Goal: Information Seeking & Learning: Learn about a topic

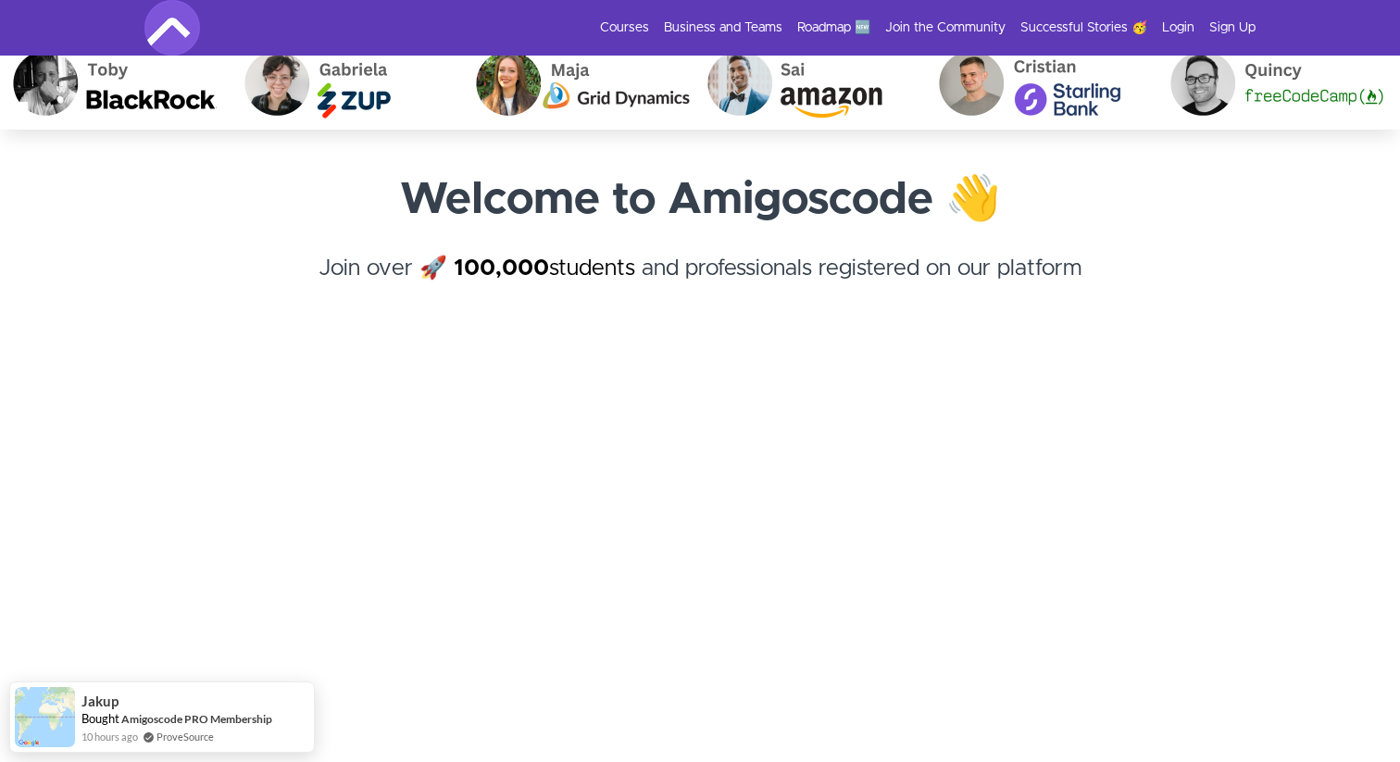
scroll to position [33, 0]
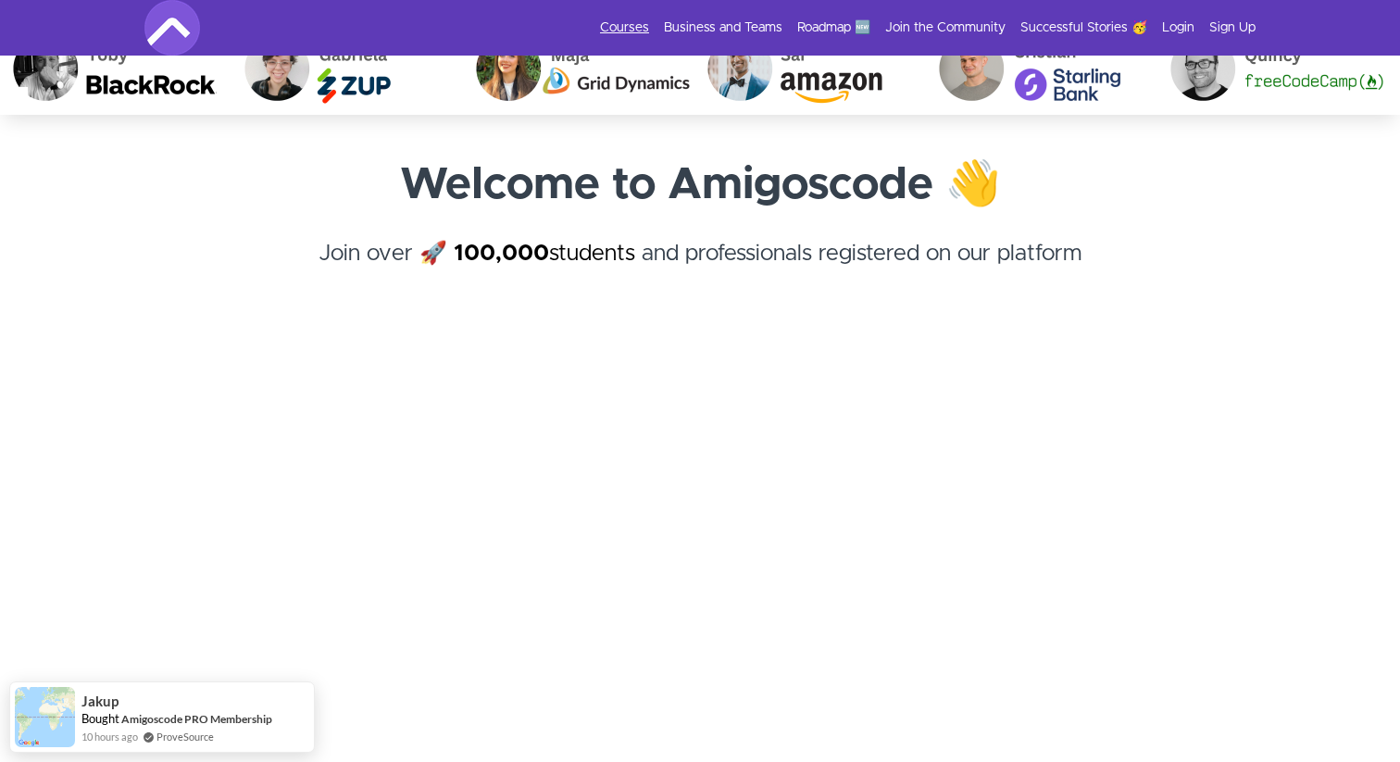
click at [627, 31] on link "Courses" at bounding box center [624, 28] width 49 height 19
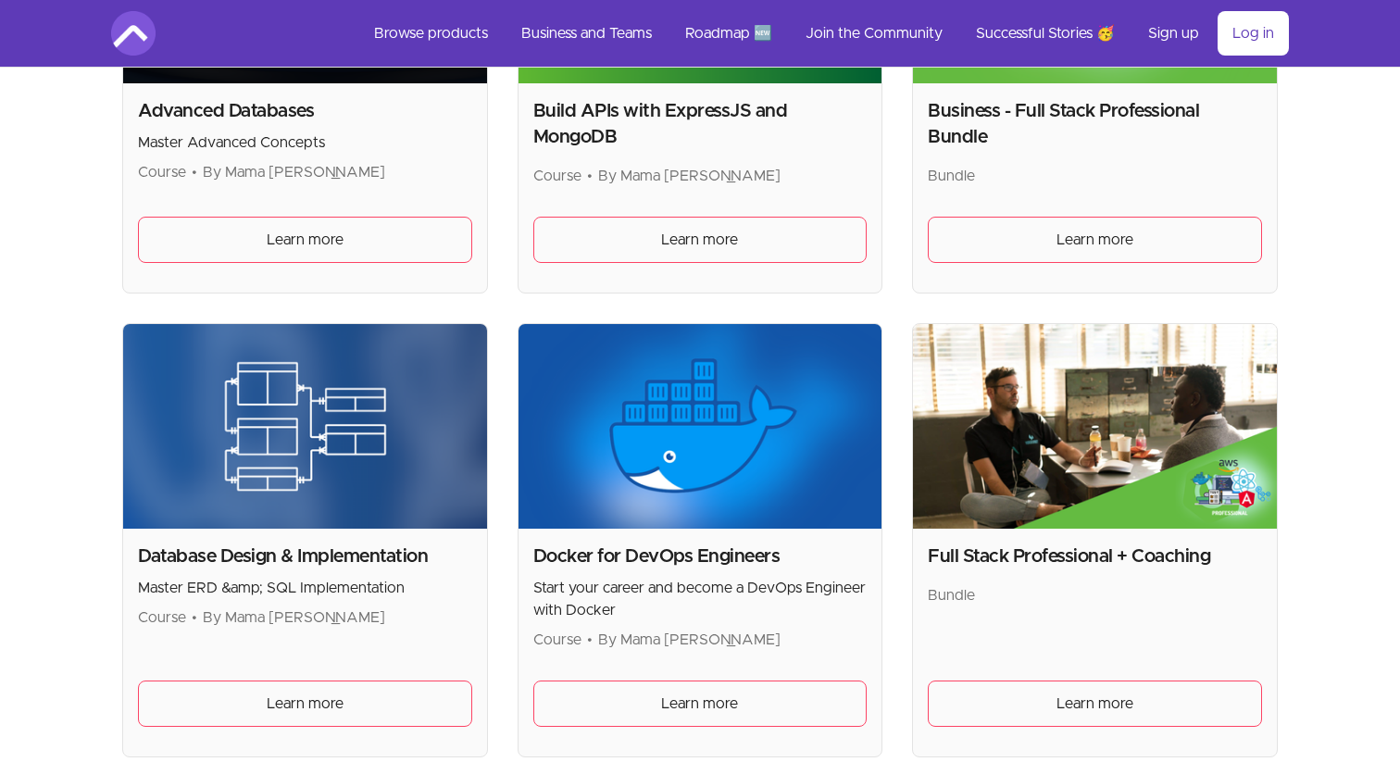
scroll to position [586, 0]
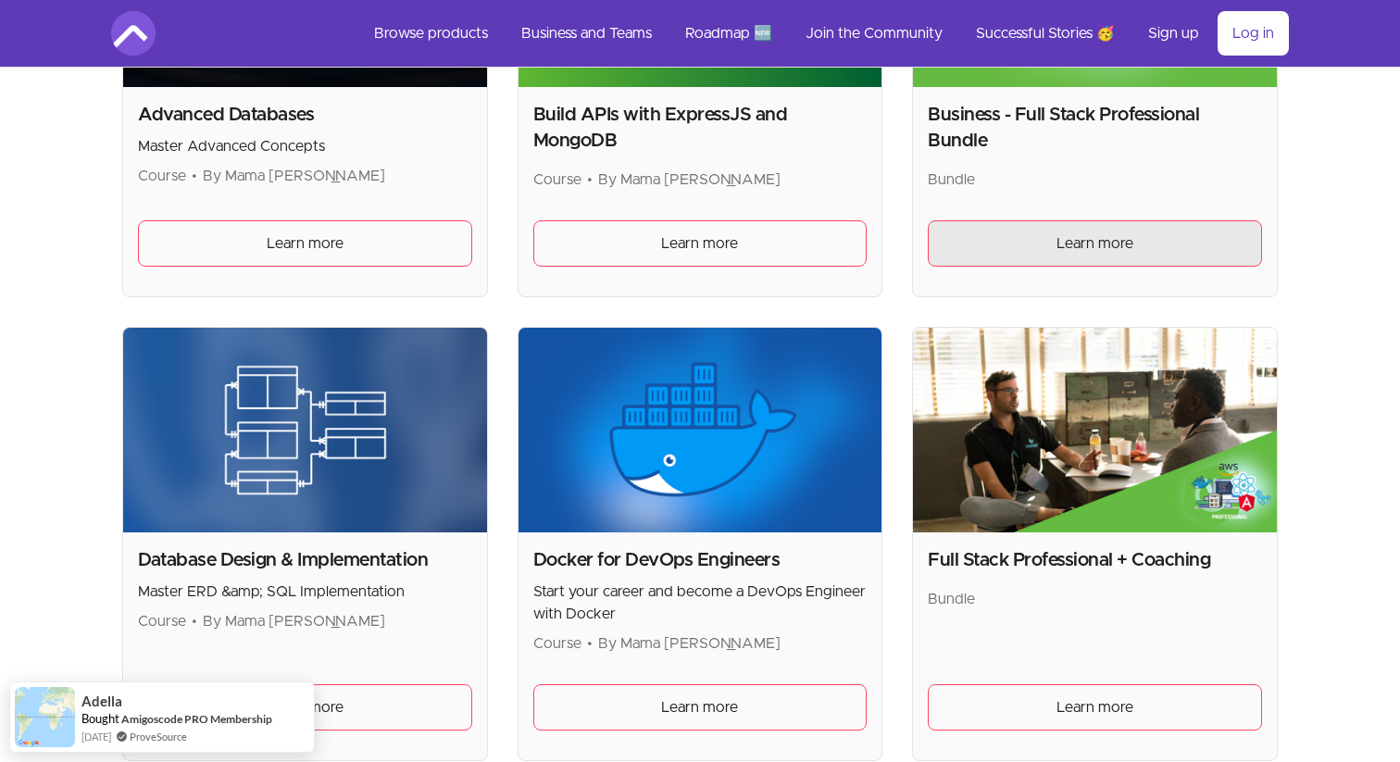
click at [1023, 244] on link "Learn more" at bounding box center [1095, 243] width 334 height 46
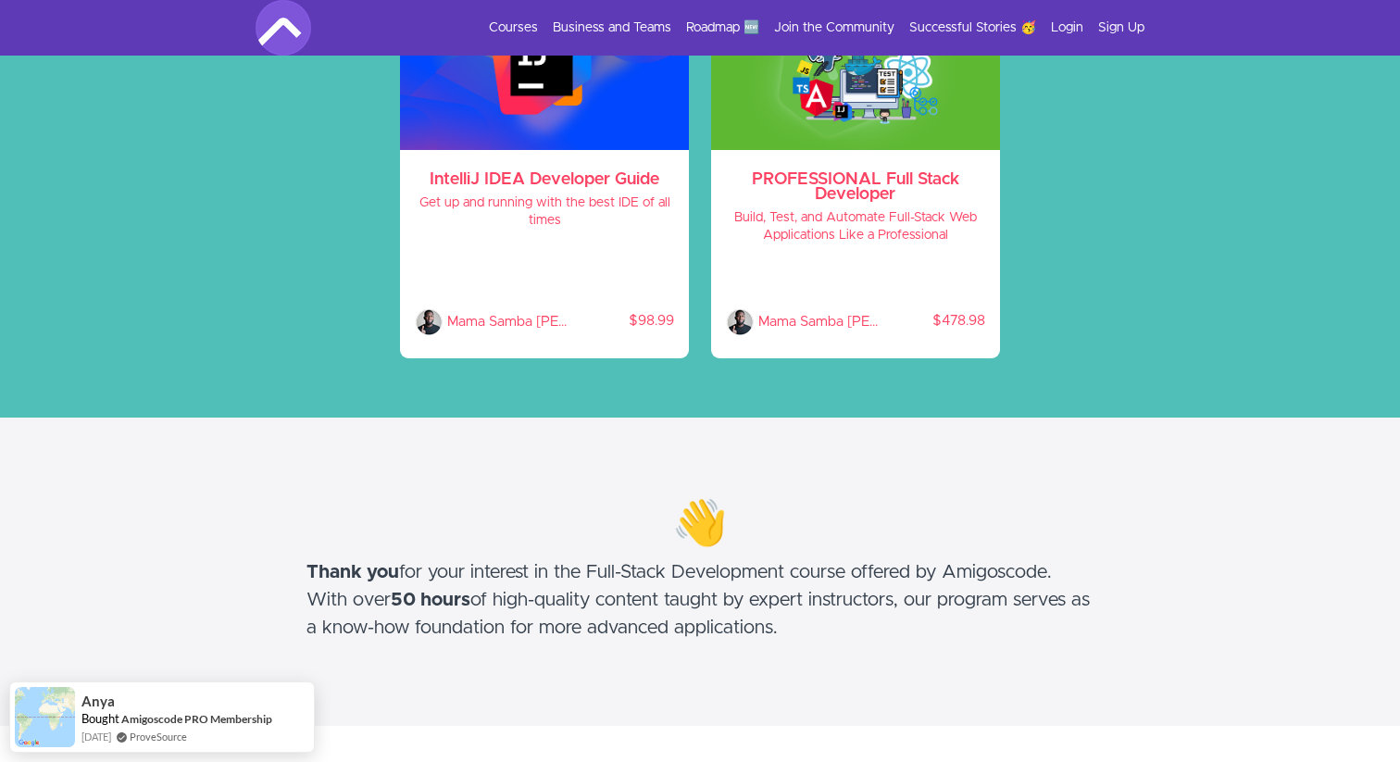
scroll to position [254, 0]
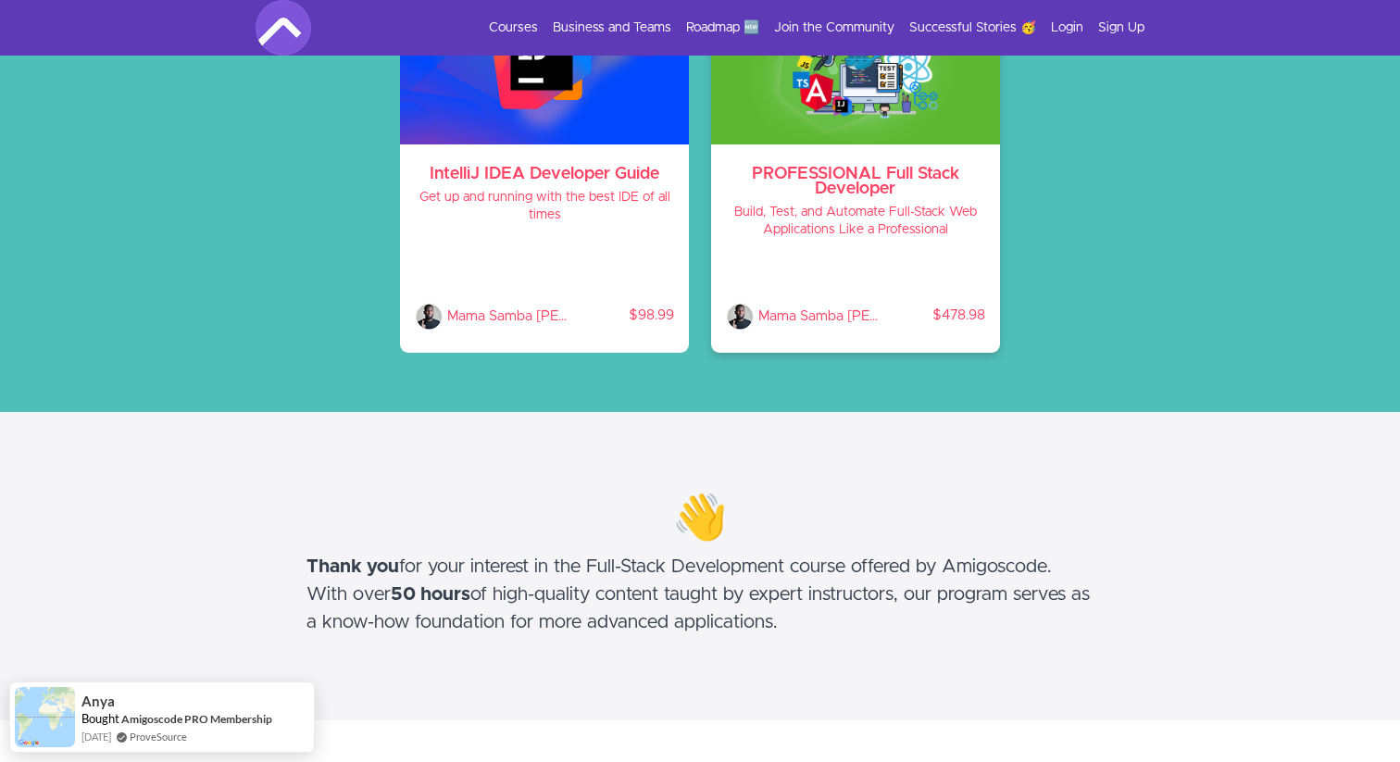
click at [833, 182] on h3 "PROFESSIONAL Full Stack Developer" at bounding box center [855, 182] width 259 height 30
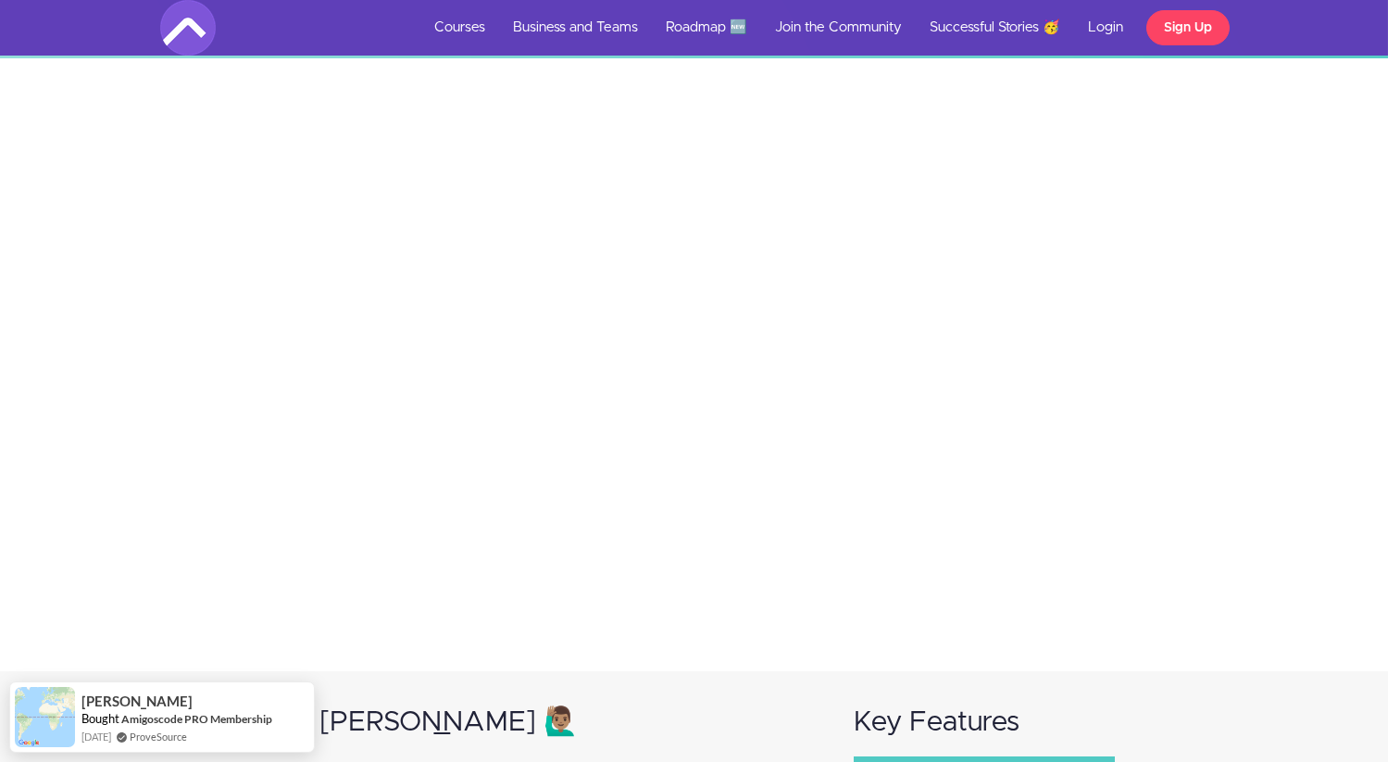
scroll to position [0, 12]
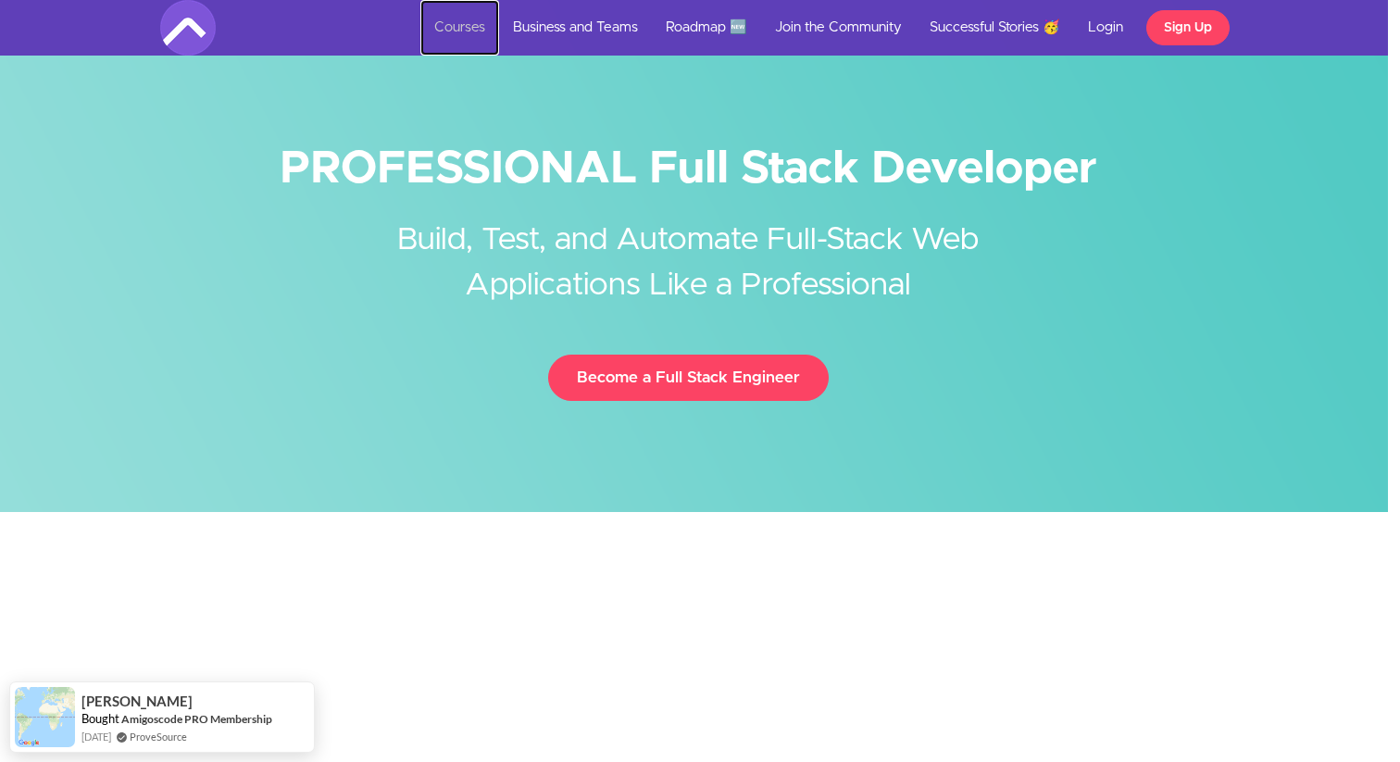
click at [459, 25] on link "Courses" at bounding box center [459, 28] width 79 height 56
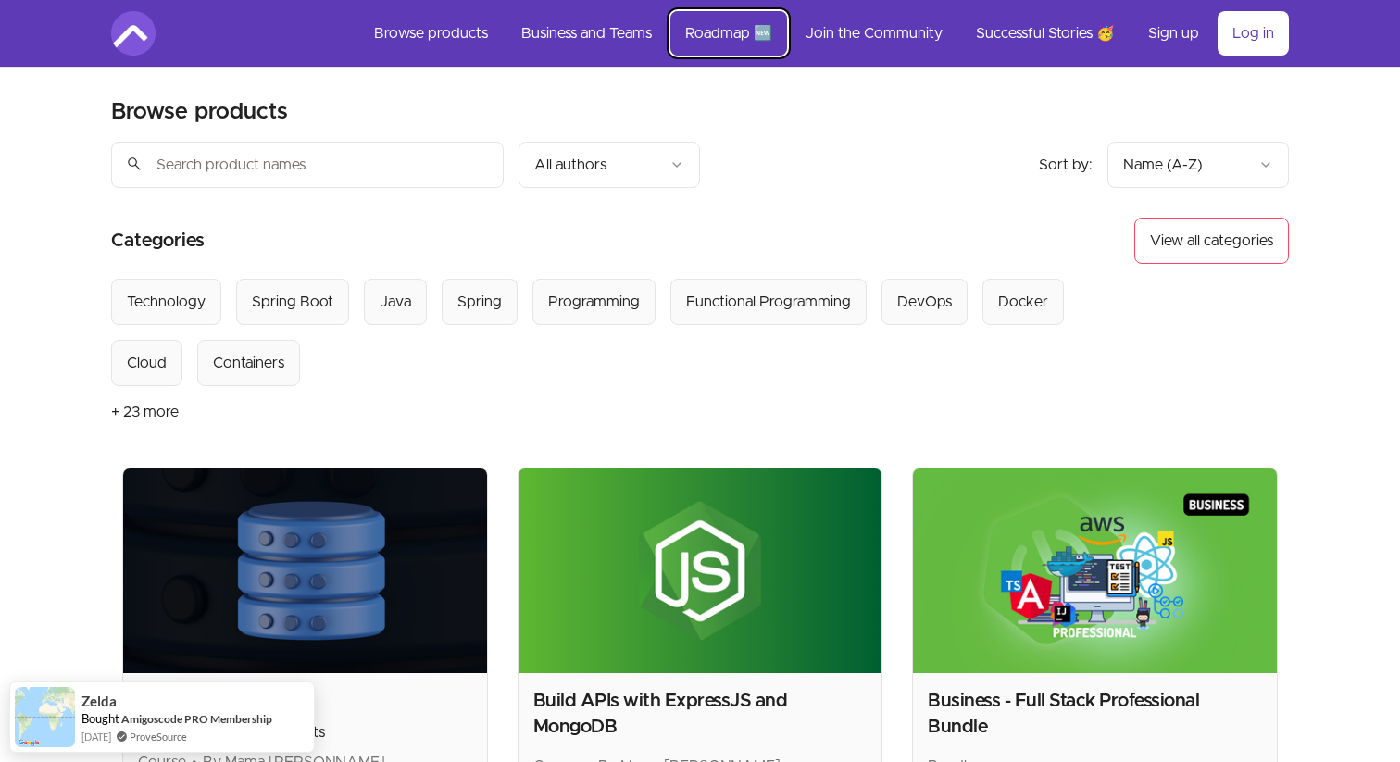
click at [710, 38] on link "Roadmap 🆕" at bounding box center [728, 33] width 117 height 44
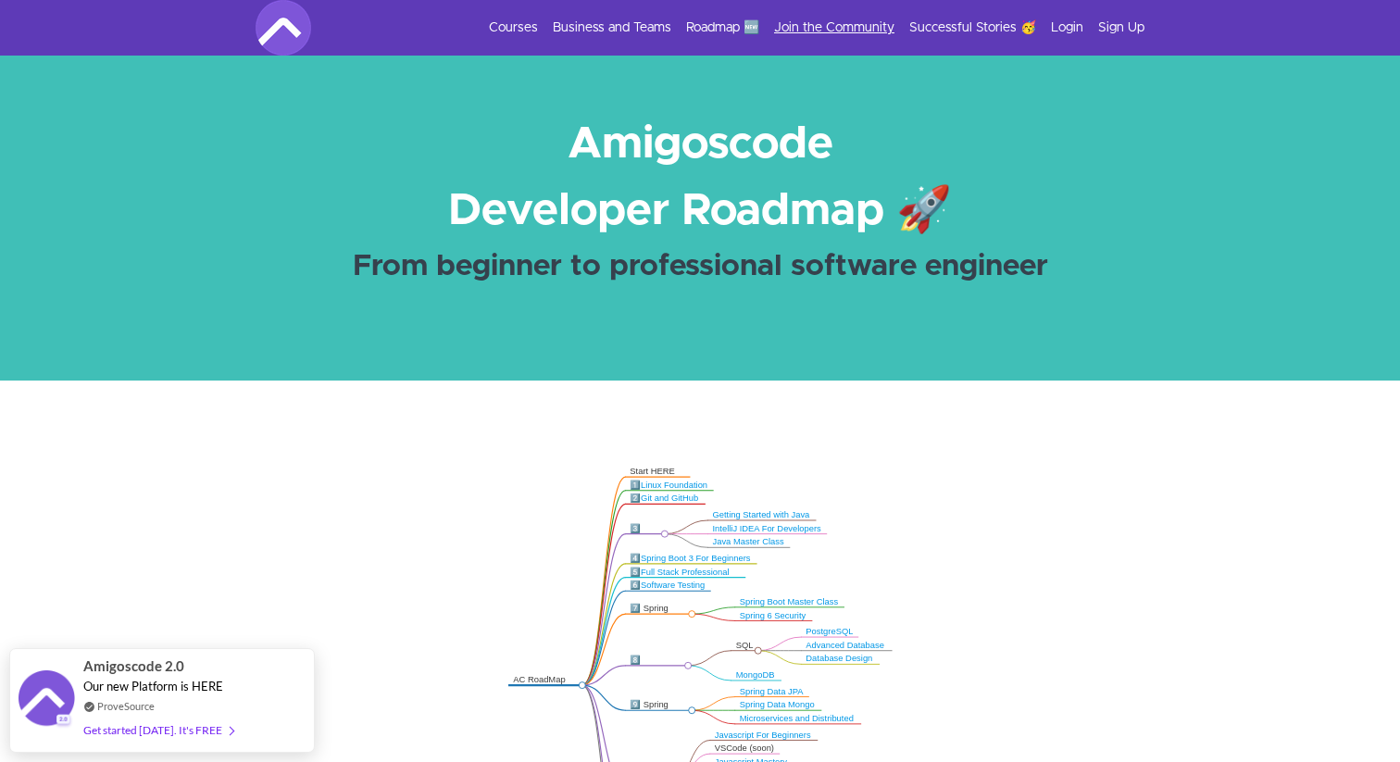
click at [819, 22] on link "Join the Community" at bounding box center [834, 28] width 120 height 19
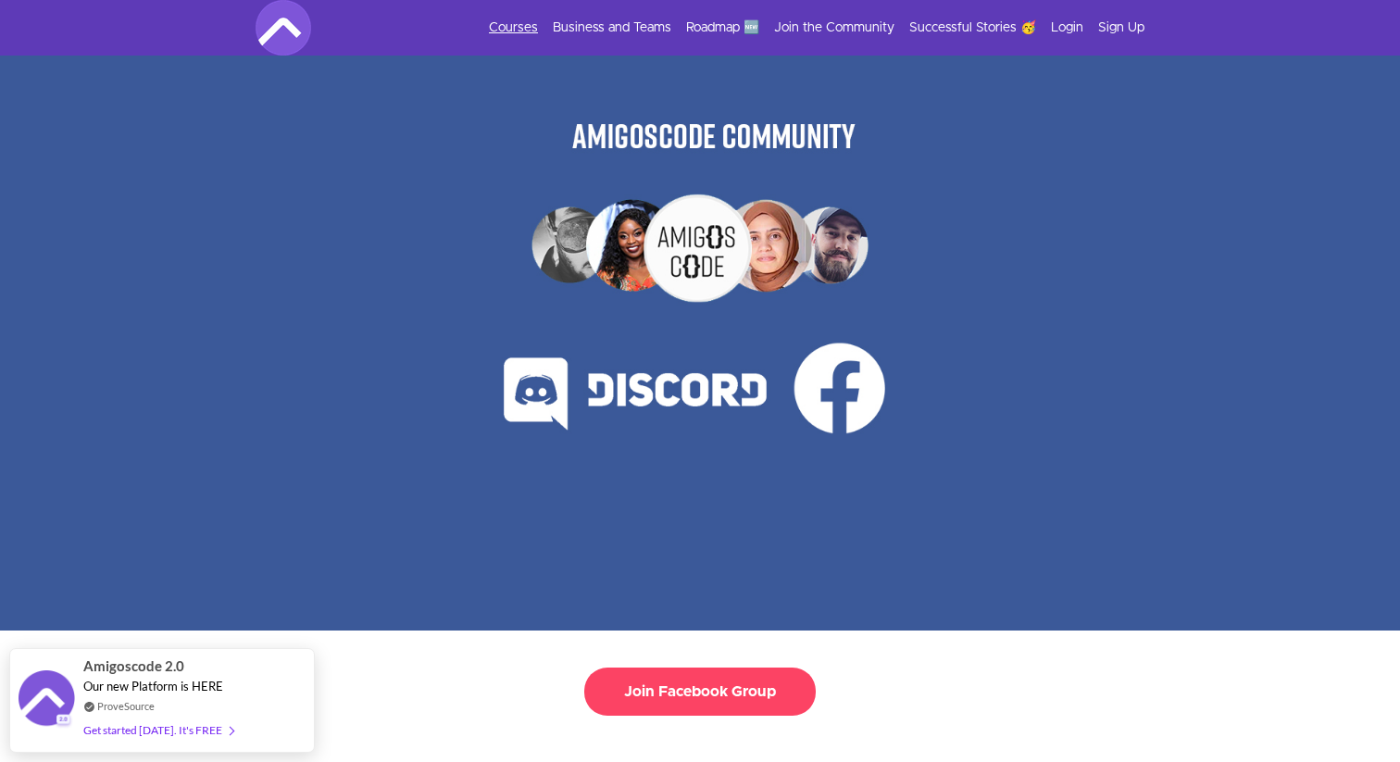
click at [536, 29] on link "Courses" at bounding box center [513, 28] width 49 height 19
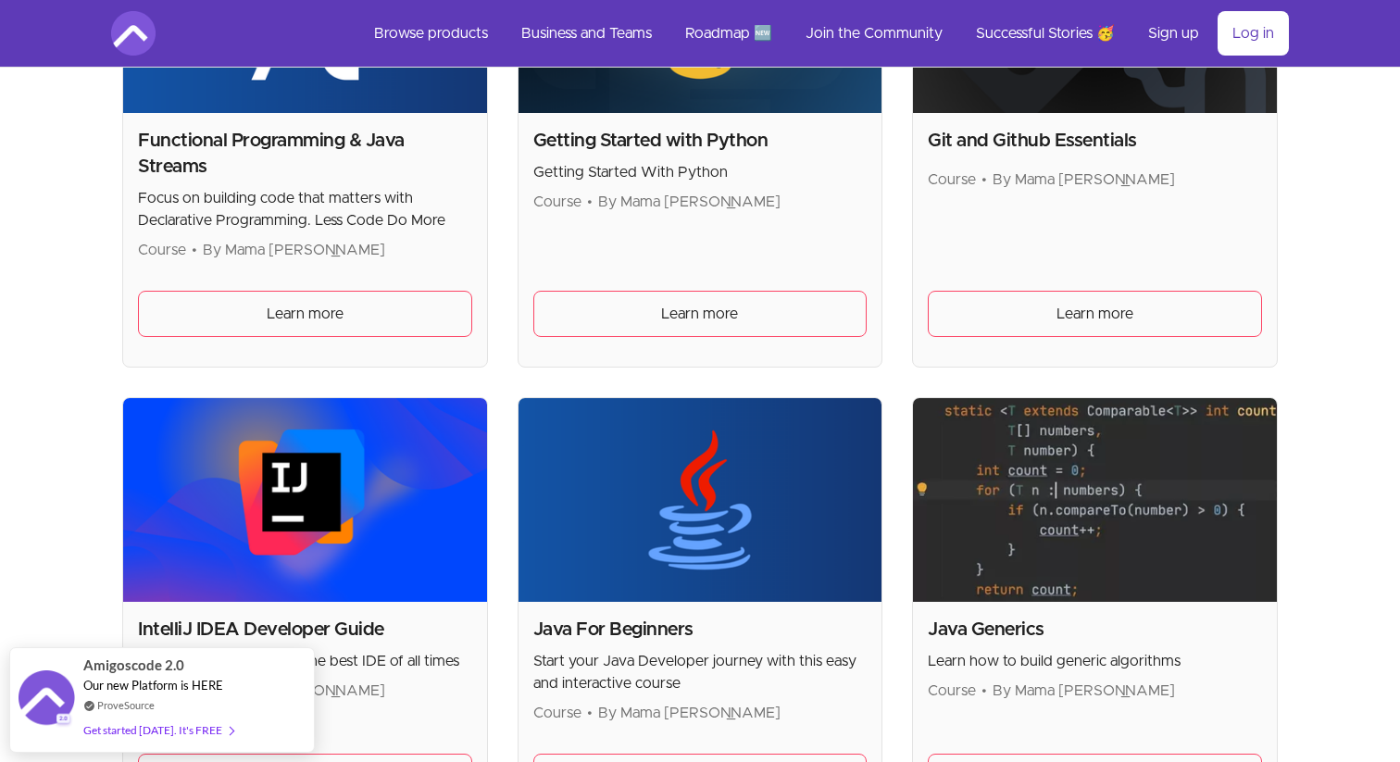
scroll to position [1473, 0]
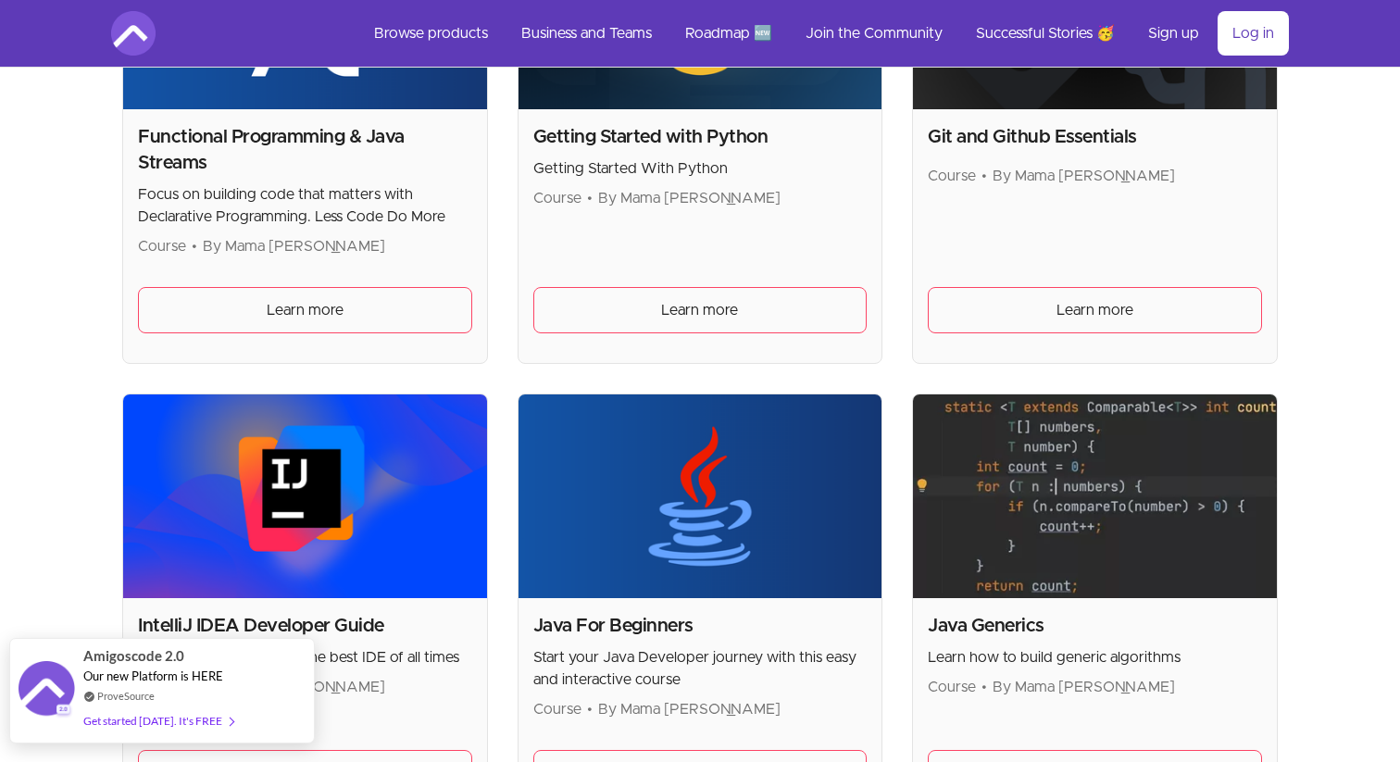
click at [173, 719] on div "Get started today. It's FREE" at bounding box center [158, 720] width 150 height 21
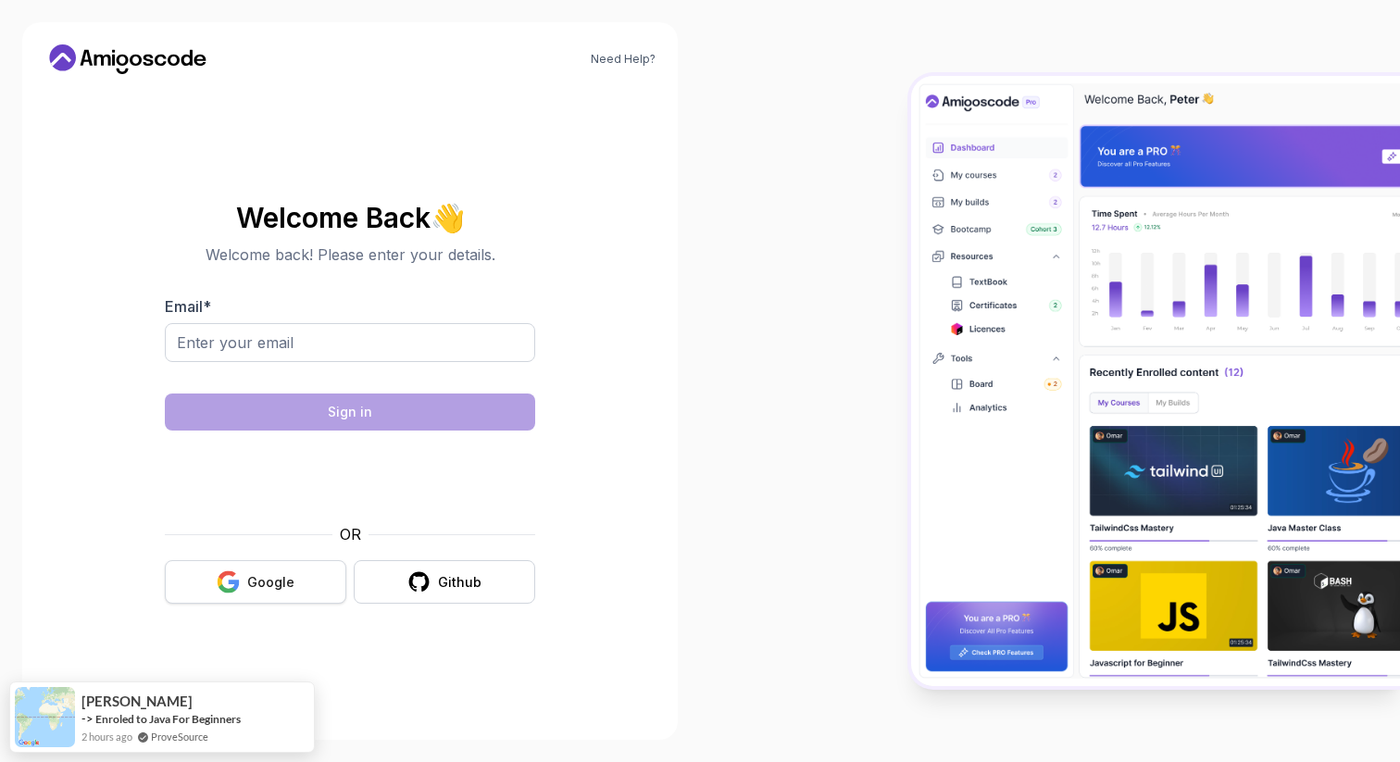
click at [256, 586] on div "Google" at bounding box center [270, 582] width 47 height 19
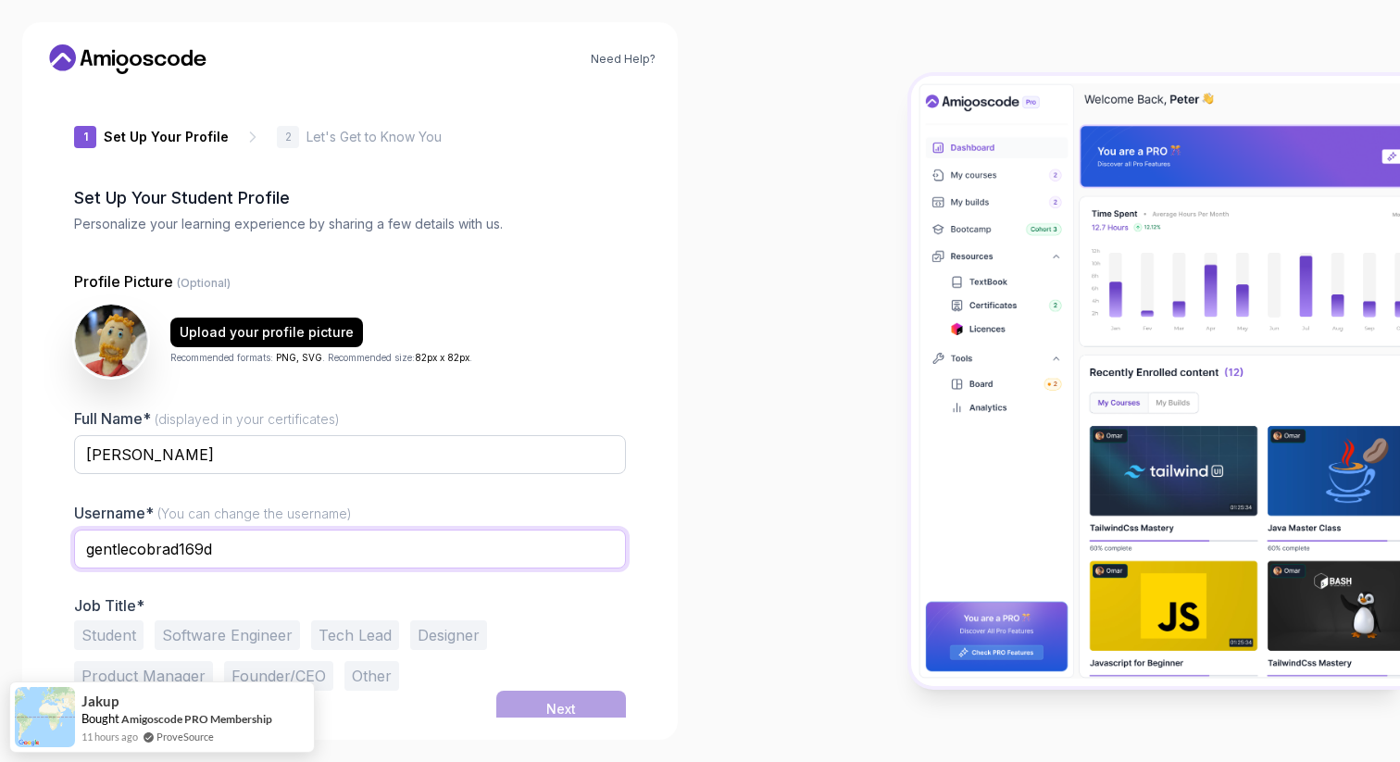
click at [163, 558] on input "gentlecobrad169d" at bounding box center [350, 549] width 552 height 39
type input "doronunu"
click at [666, 530] on div "Need Help? 1 Set Up Your Profile 1 Set Up Your Profile 2 Let's Get to Know You …" at bounding box center [350, 381] width 656 height 718
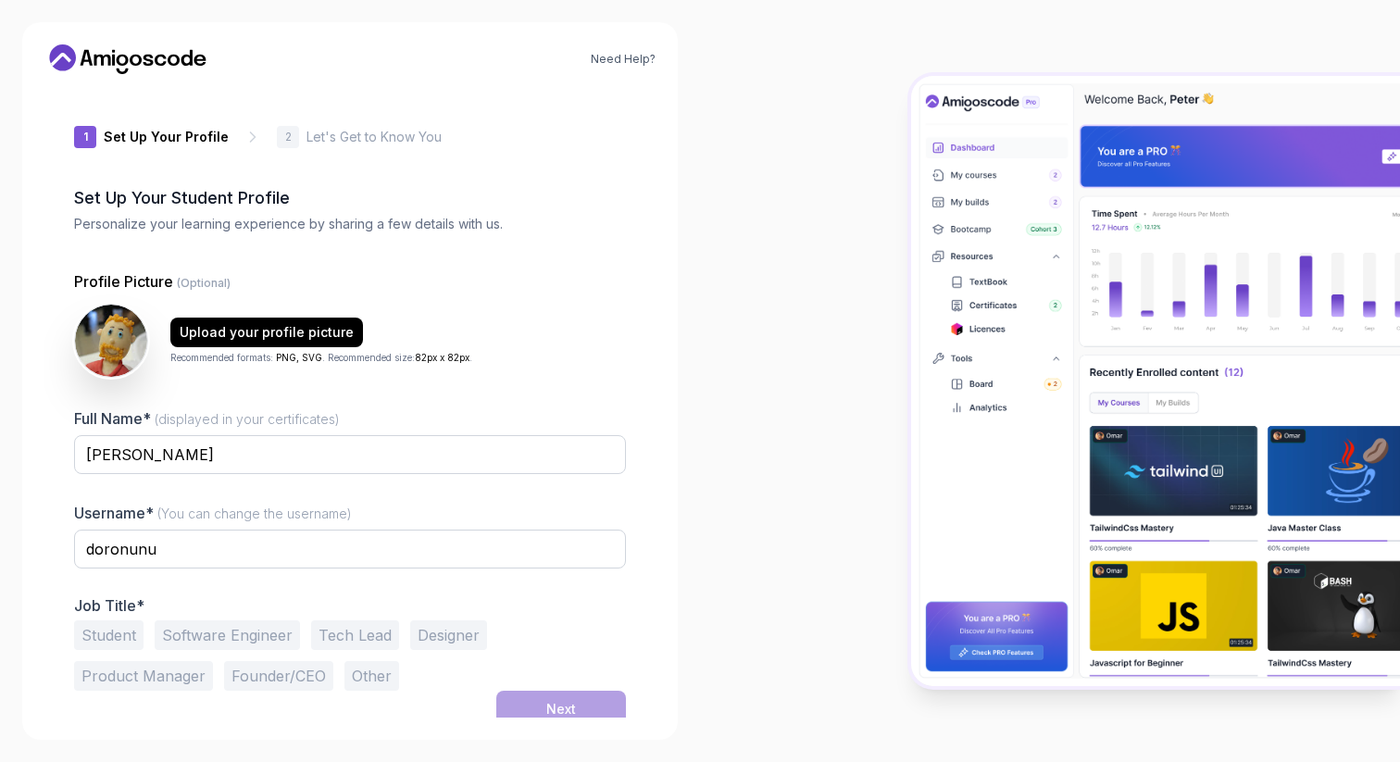
click at [269, 636] on button "Software Engineer" at bounding box center [227, 635] width 145 height 30
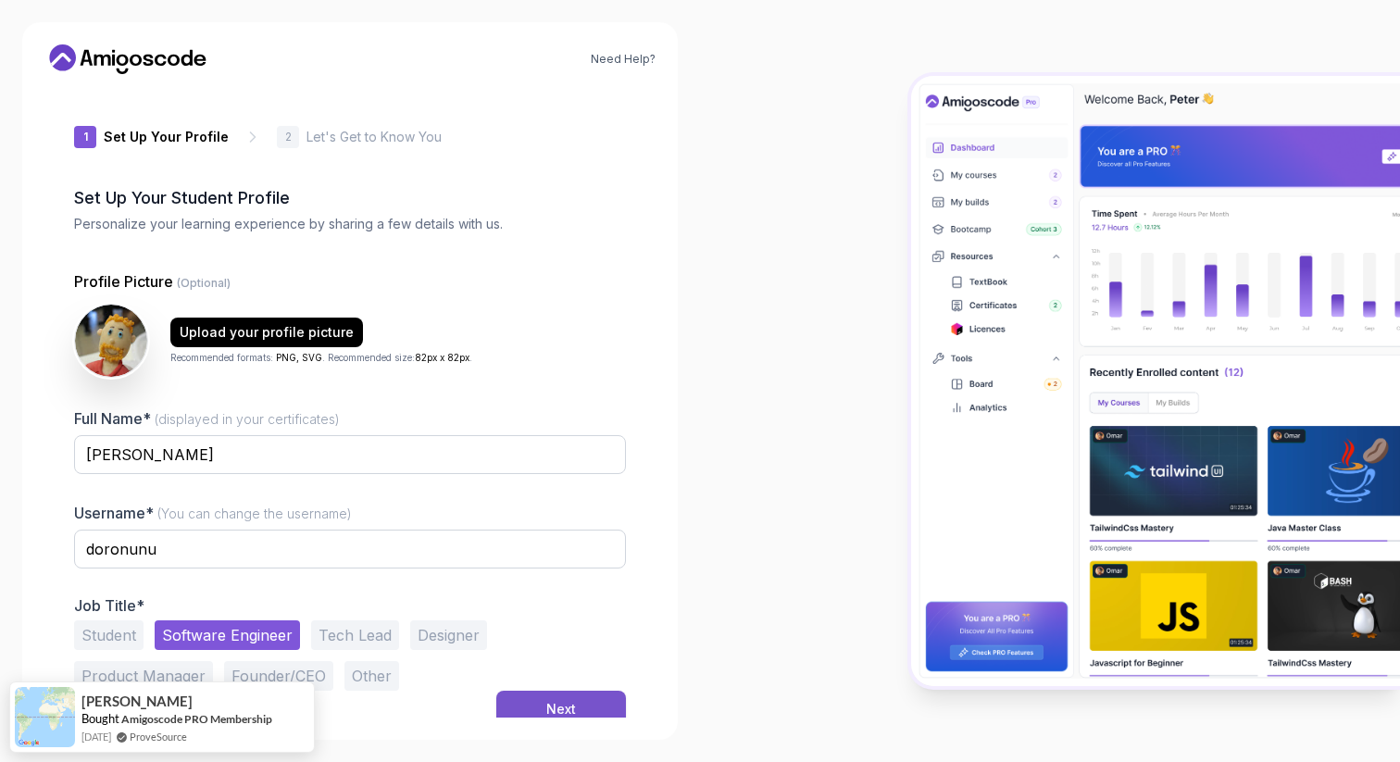
click at [571, 706] on div "Next" at bounding box center [561, 709] width 30 height 19
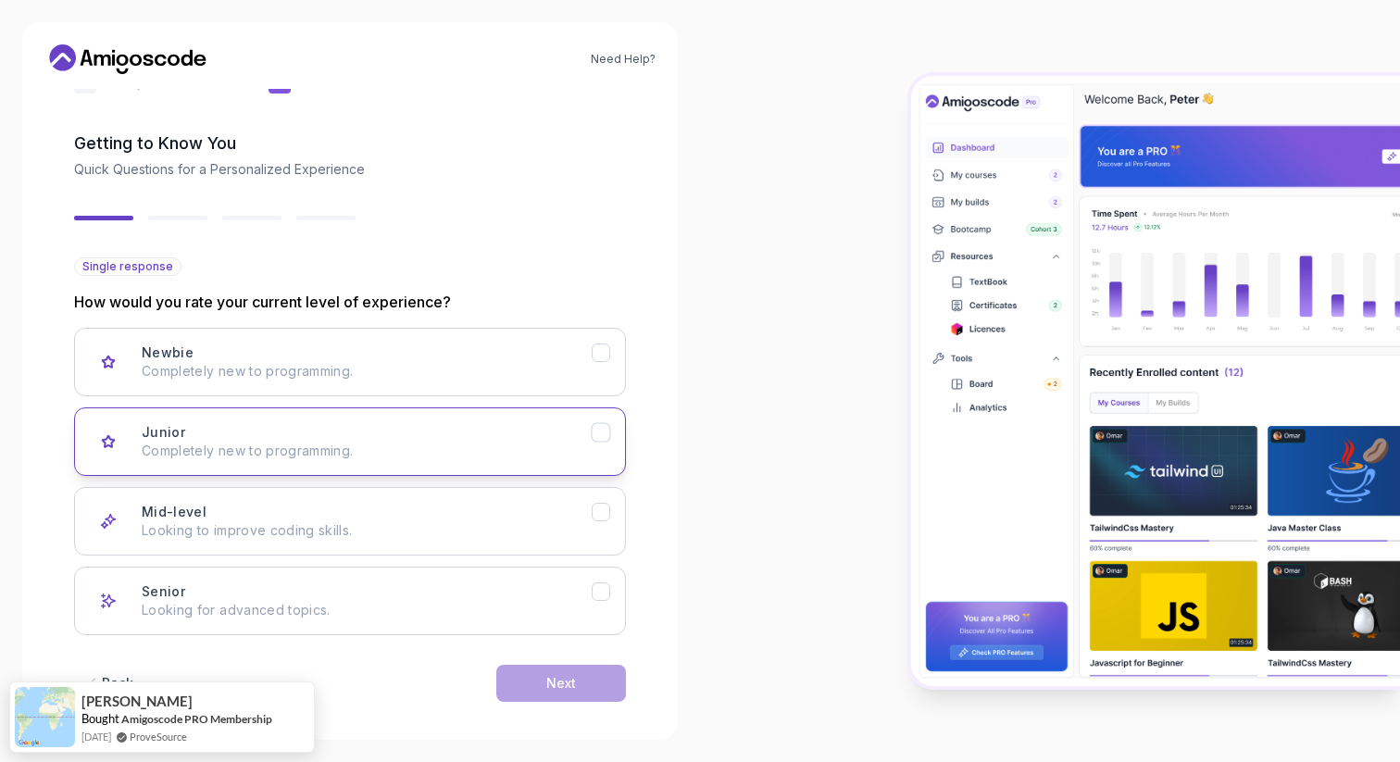
scroll to position [69, 0]
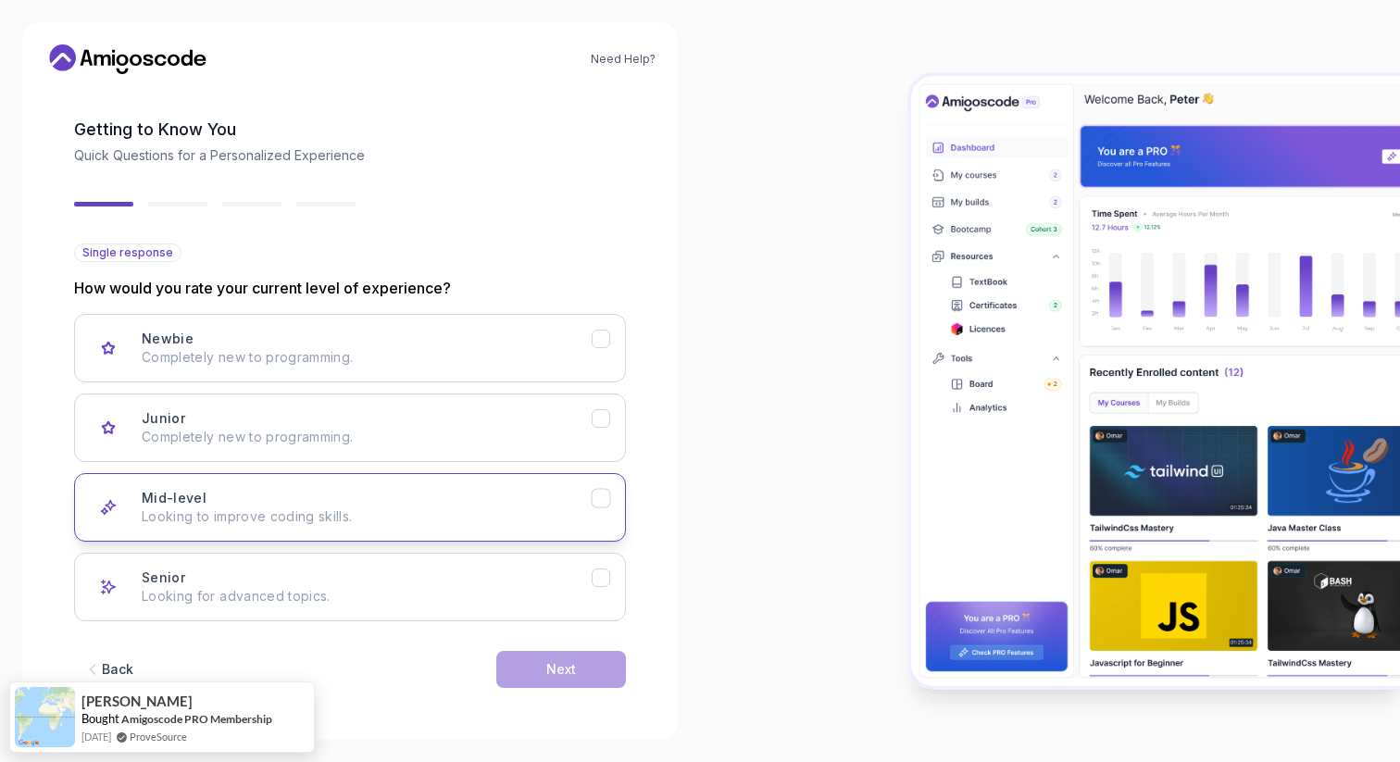
click at [381, 521] on p "Looking to improve coding skills." at bounding box center [367, 516] width 450 height 19
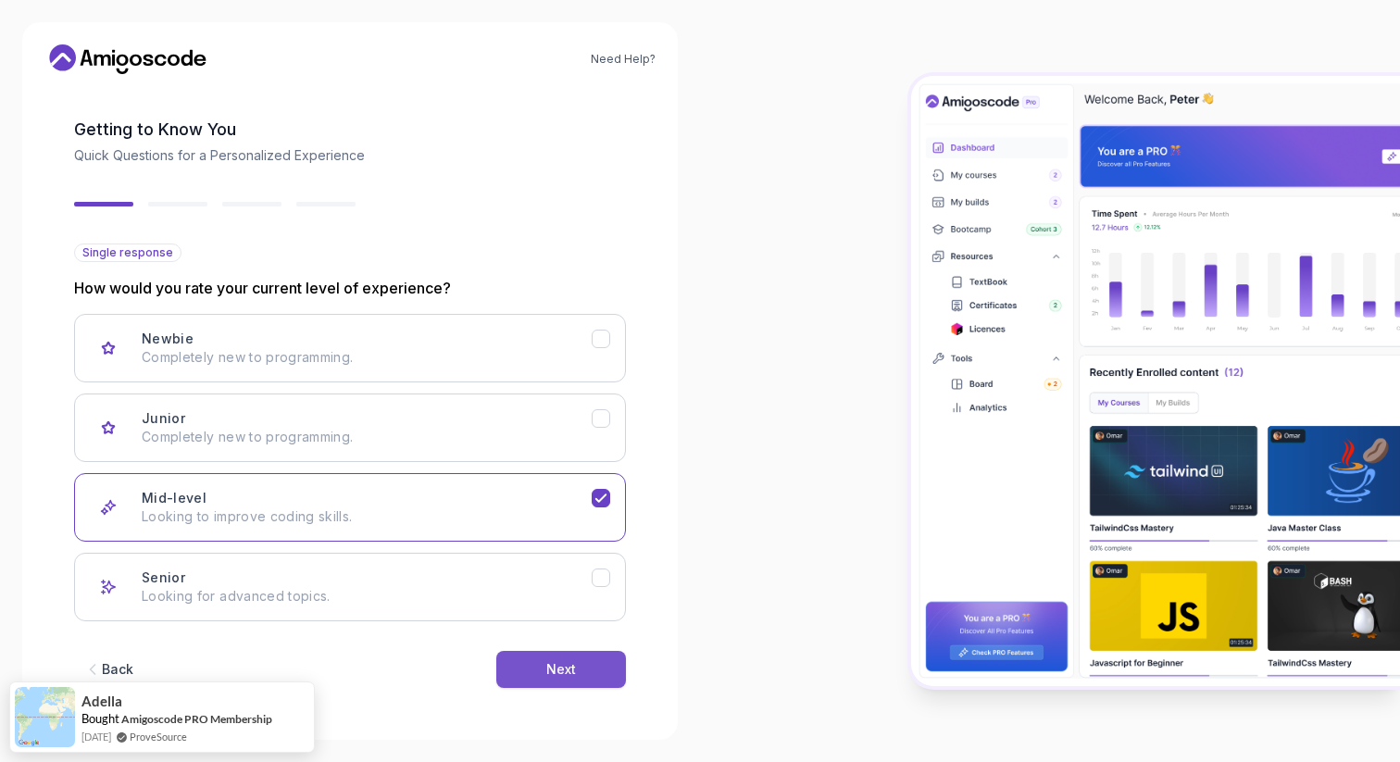
click at [578, 677] on button "Next" at bounding box center [561, 669] width 130 height 37
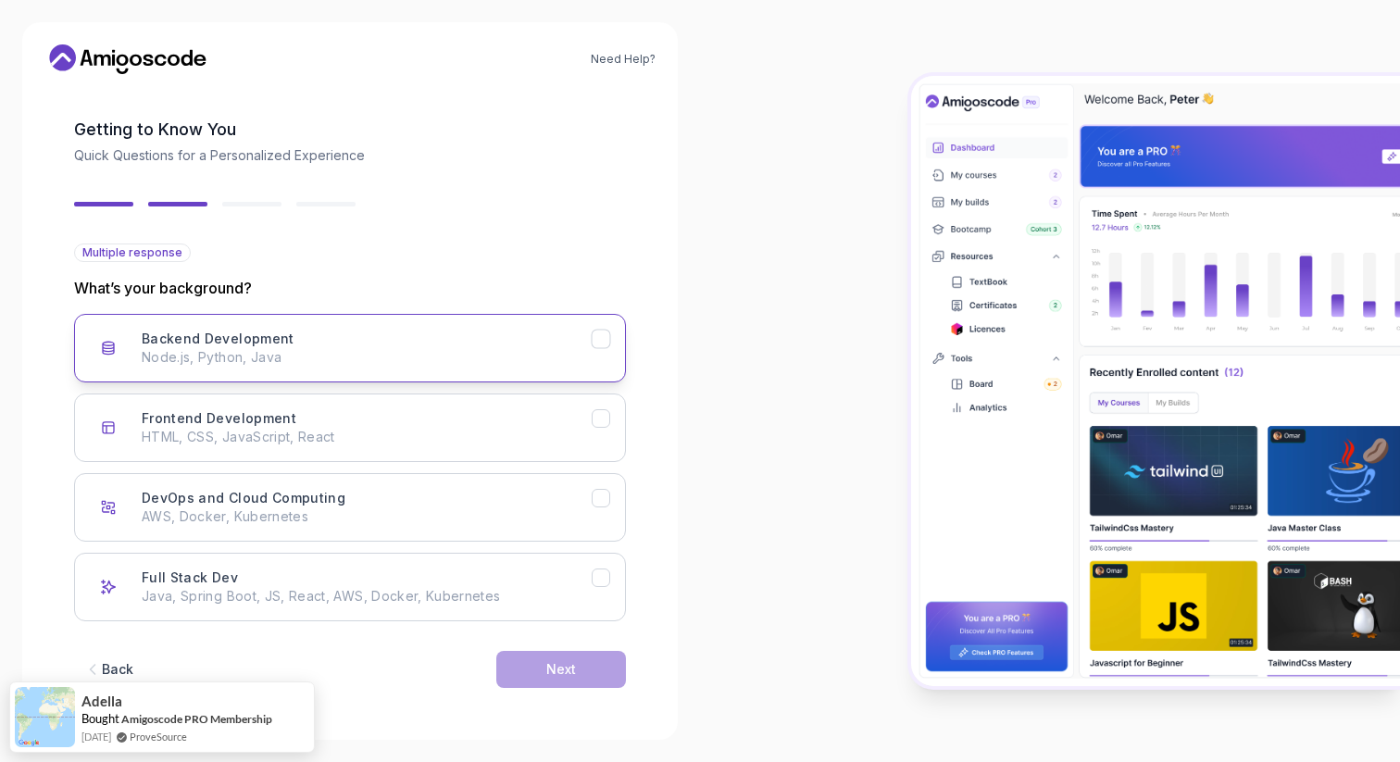
click at [324, 356] on p "Node.js, Python, Java" at bounding box center [367, 357] width 450 height 19
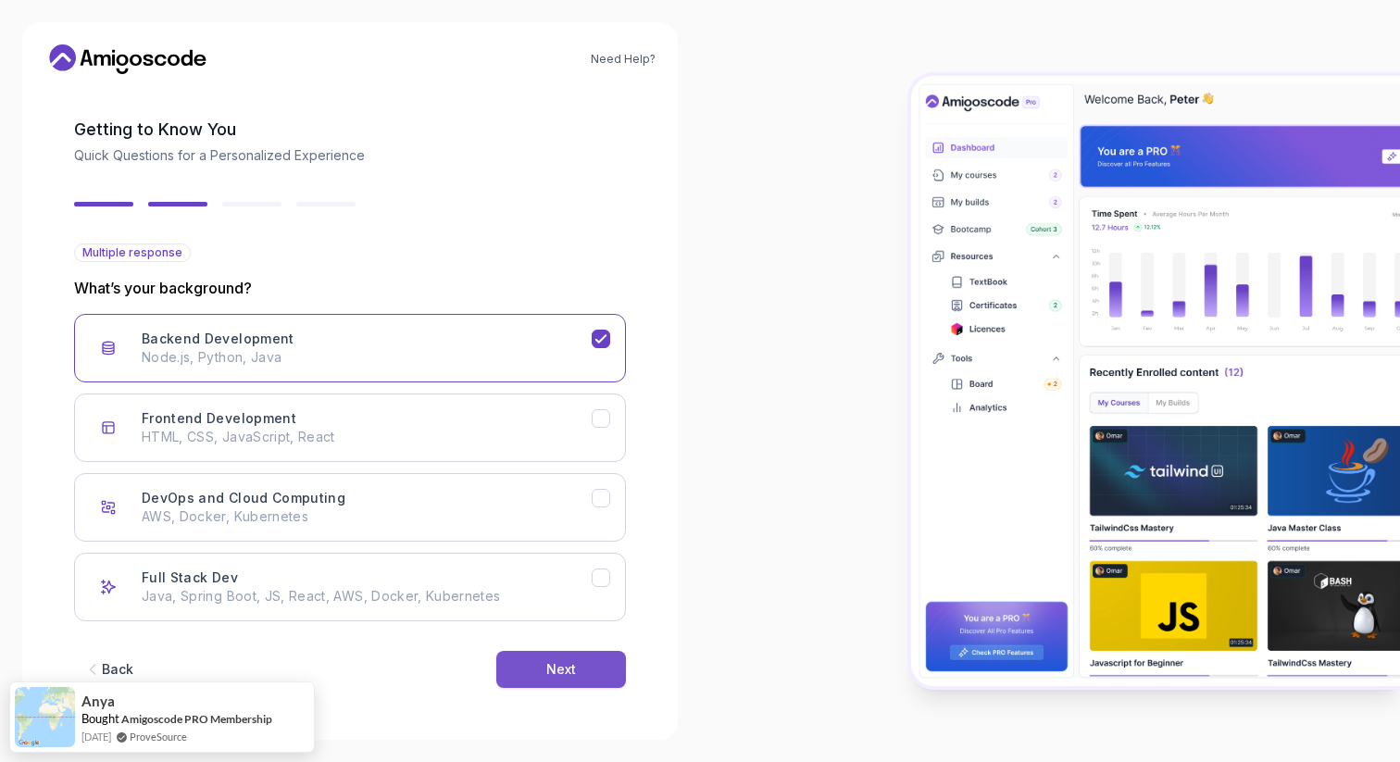
click at [531, 673] on button "Next" at bounding box center [561, 669] width 130 height 37
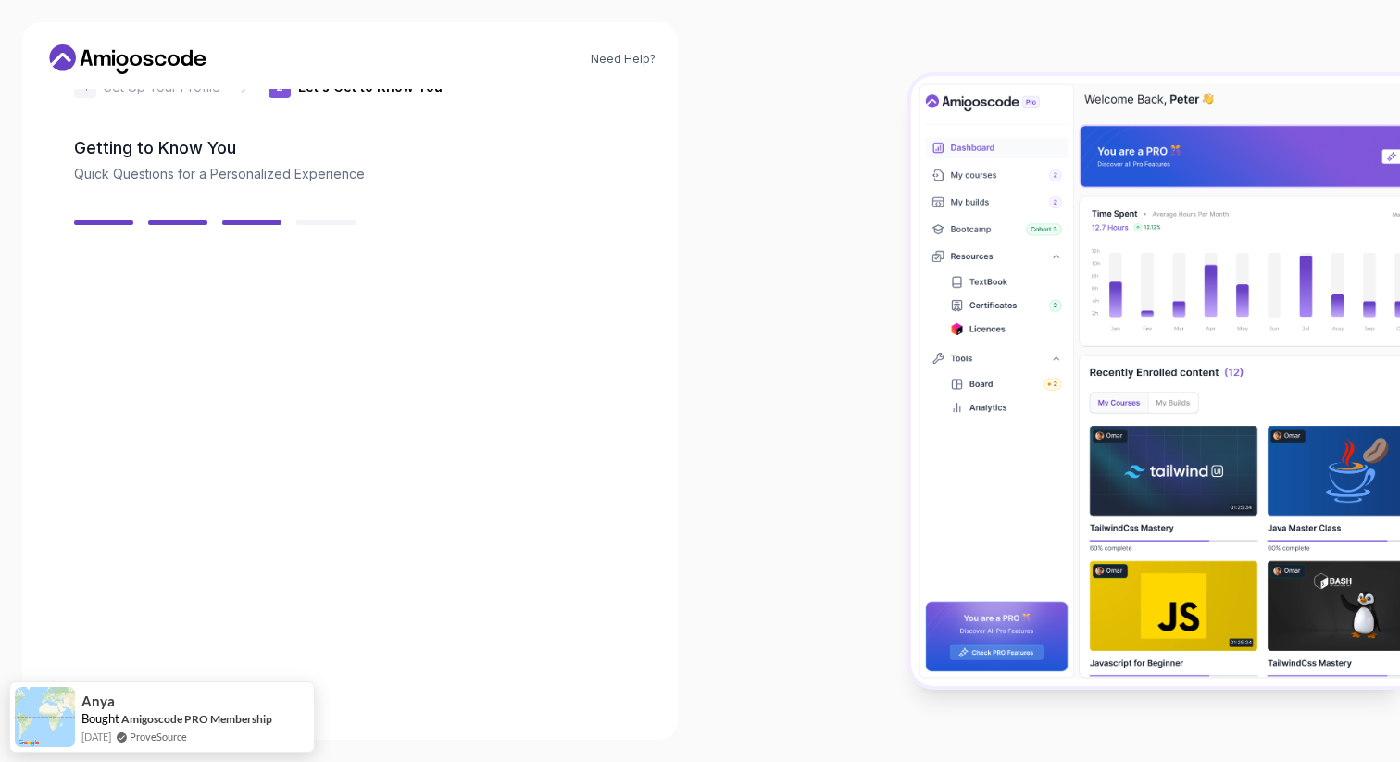
scroll to position [46, 0]
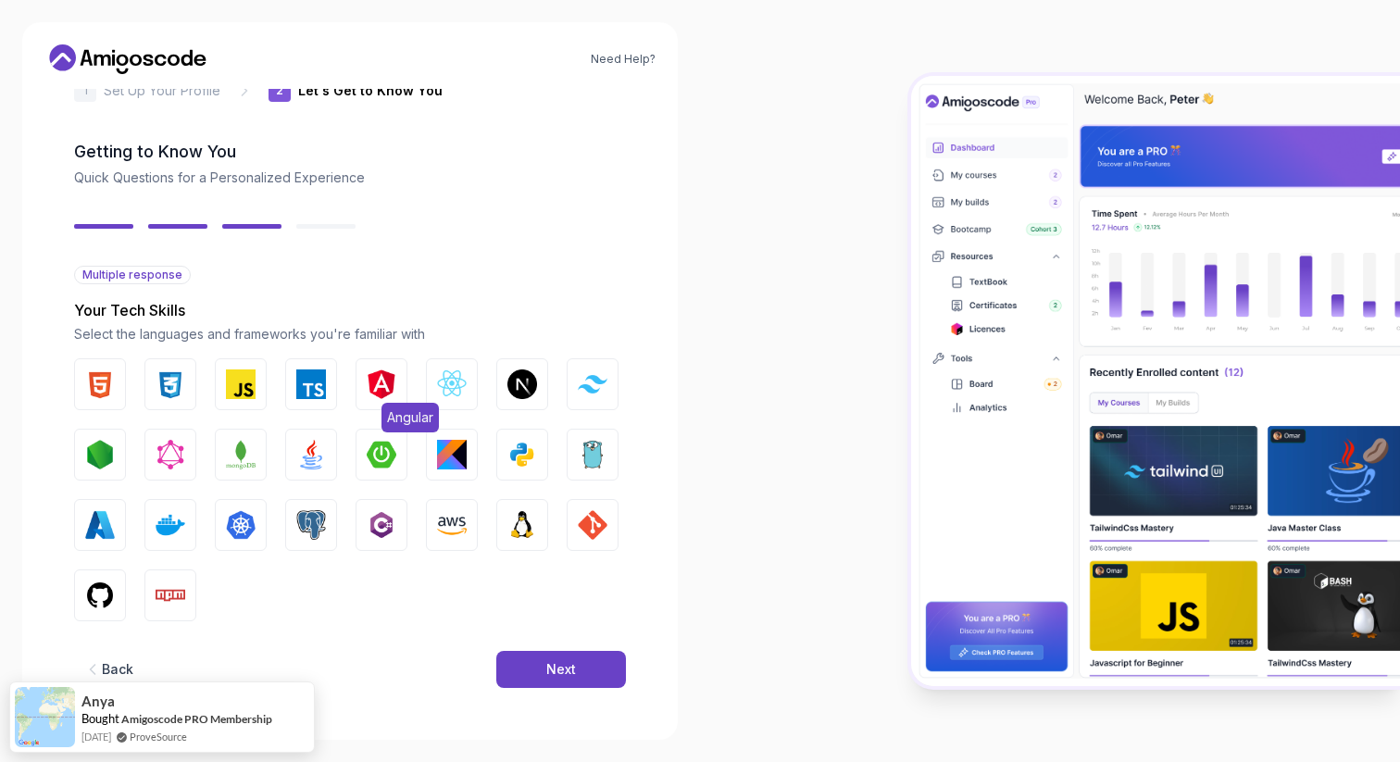
click at [372, 398] on img "button" at bounding box center [382, 384] width 30 height 30
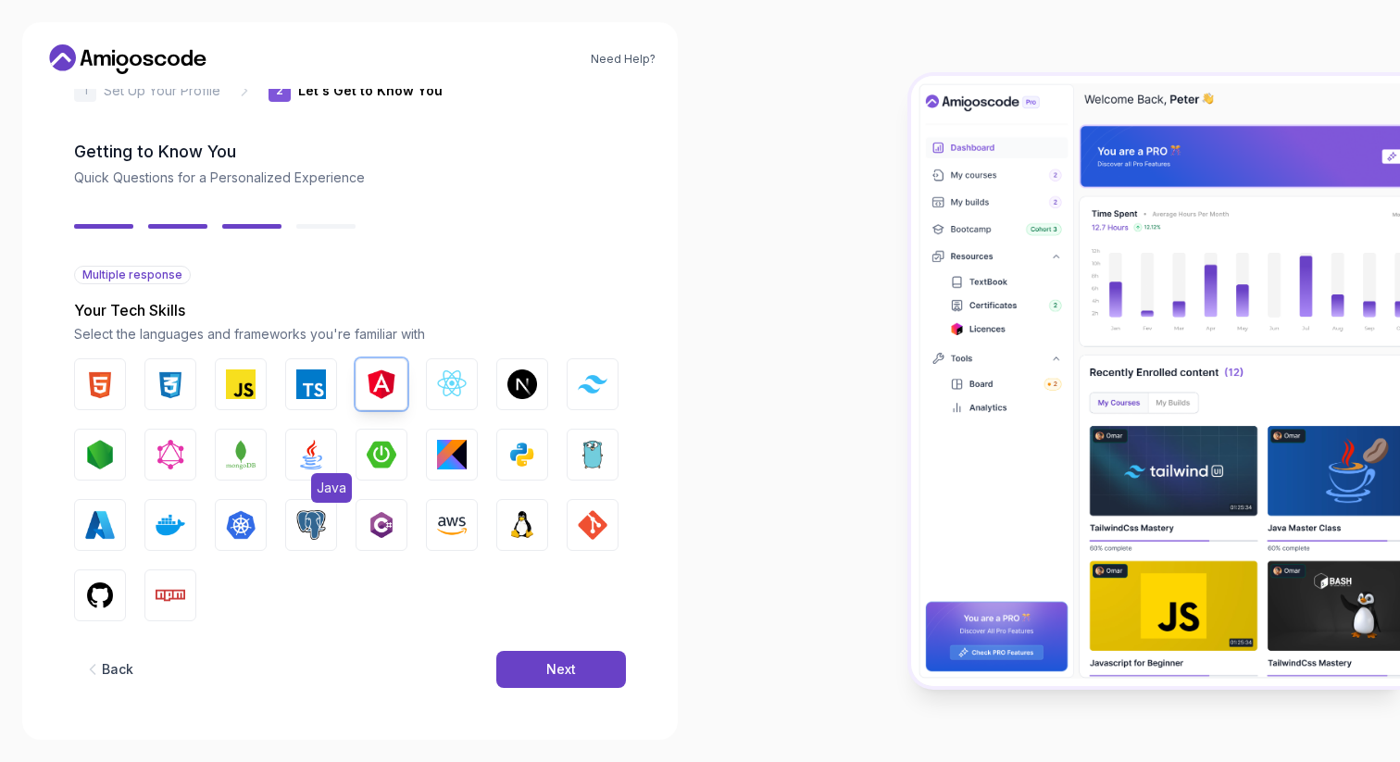
click at [307, 460] on img "button" at bounding box center [311, 455] width 30 height 30
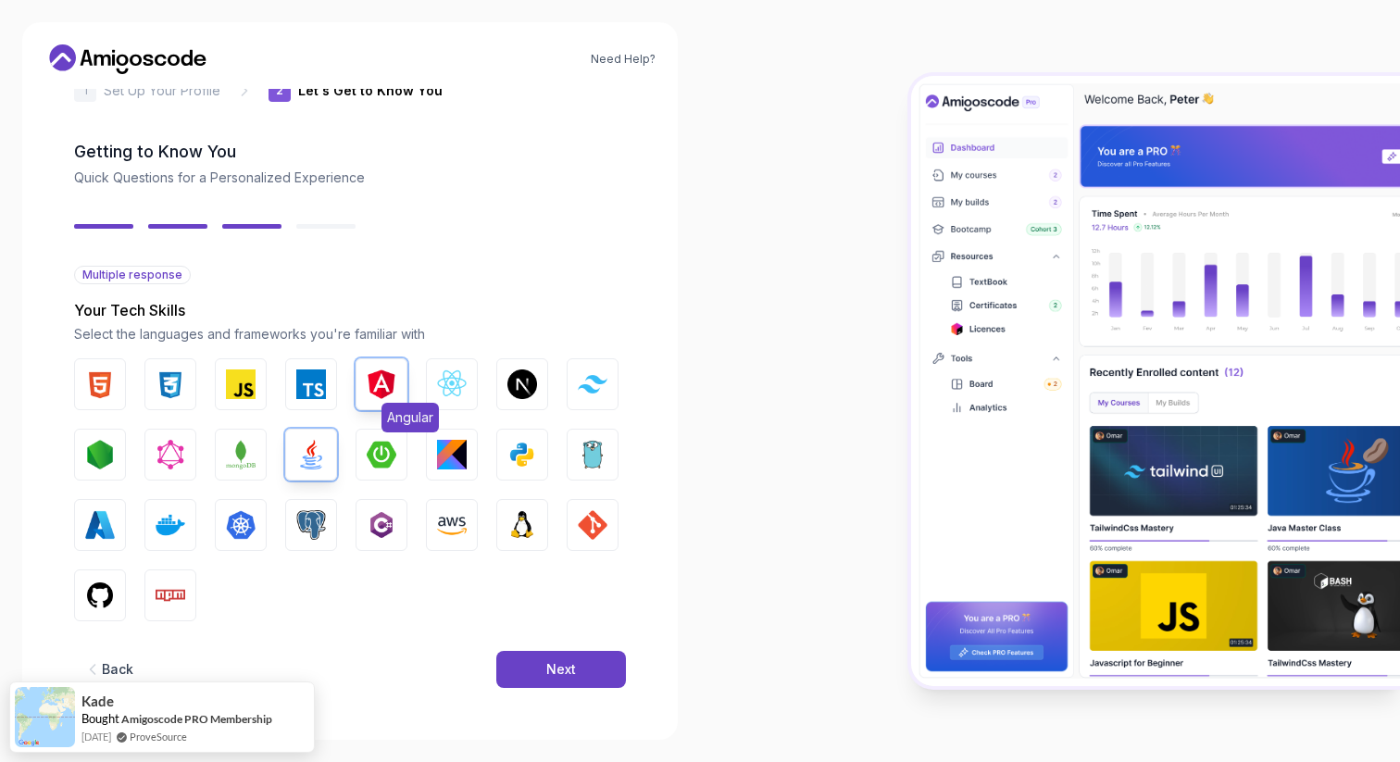
click at [391, 372] on img "button" at bounding box center [382, 384] width 30 height 30
click at [557, 669] on div "Next" at bounding box center [561, 669] width 30 height 19
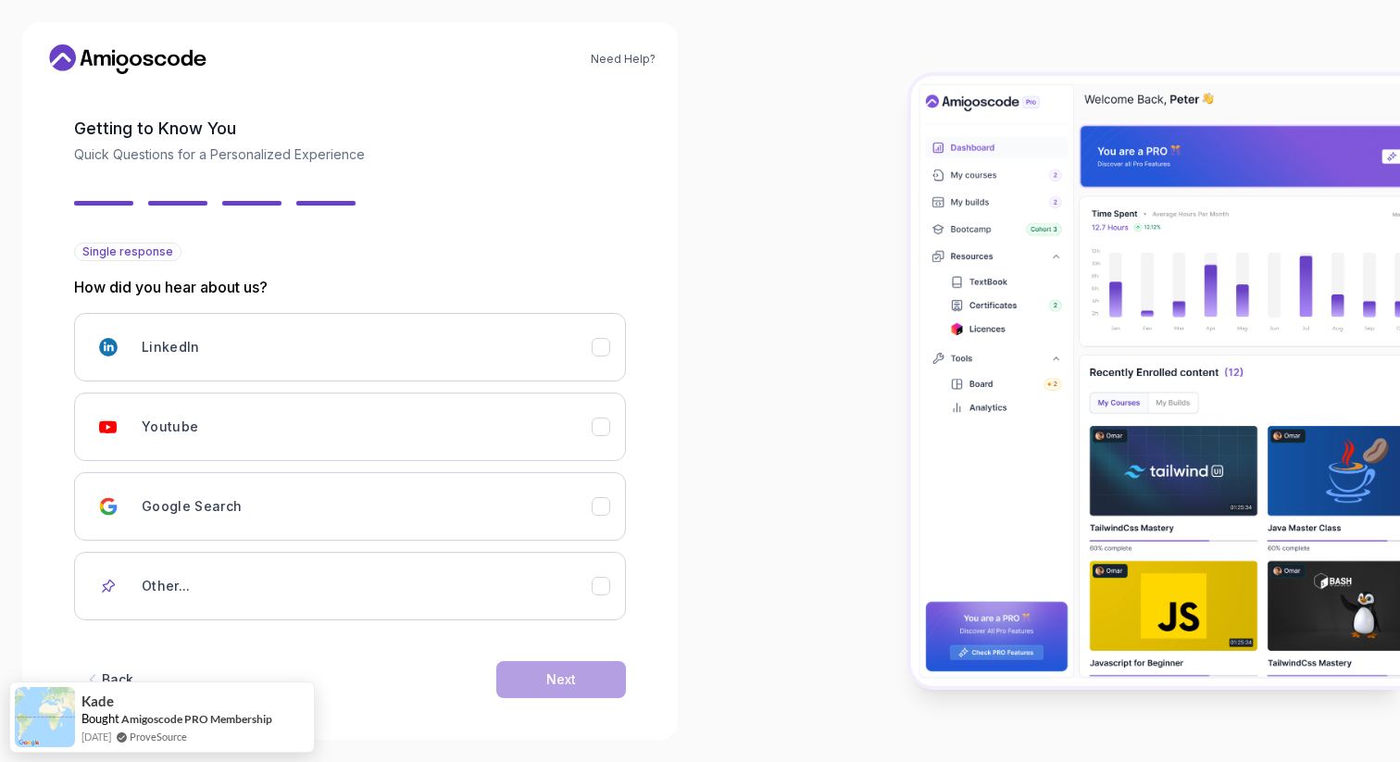
scroll to position [80, 0]
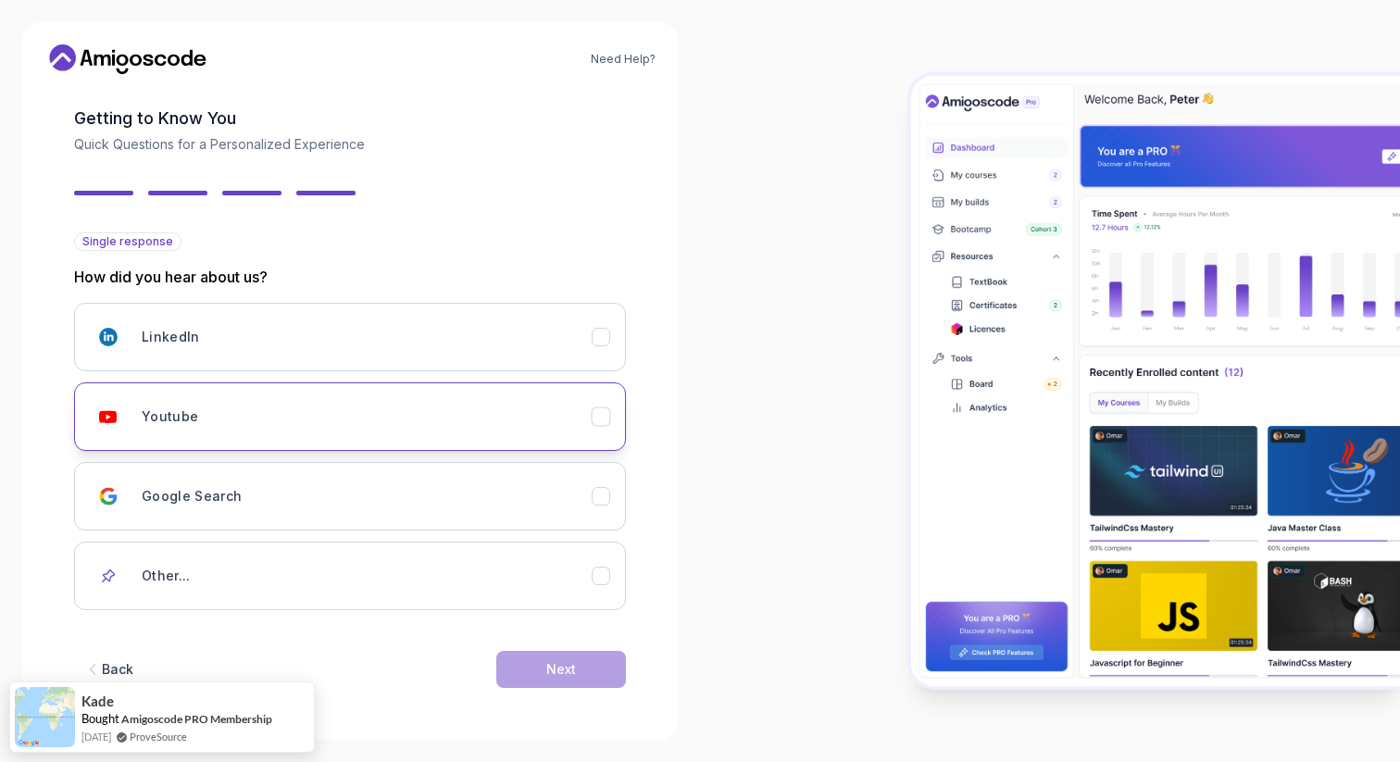
click at [351, 422] on div "Youtube" at bounding box center [367, 416] width 450 height 37
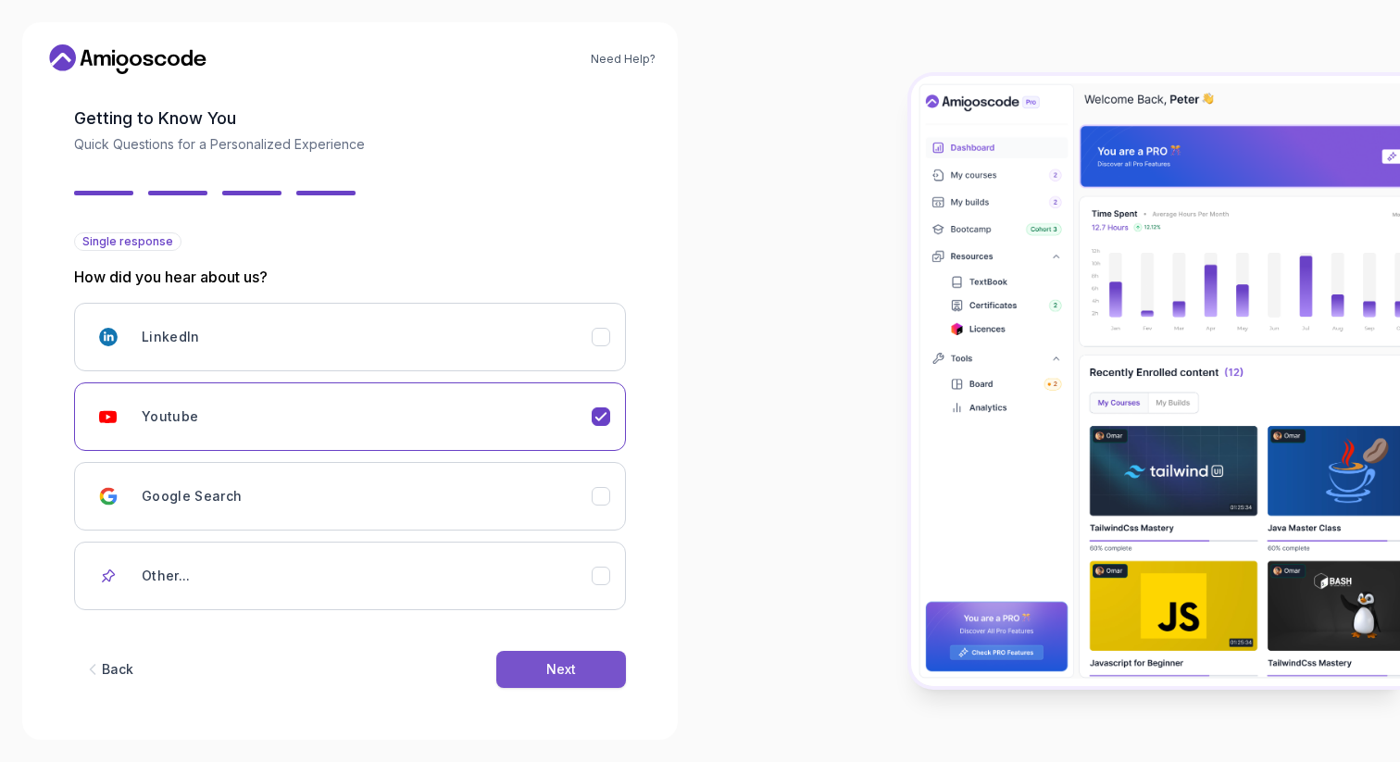
click at [556, 670] on div "Next" at bounding box center [561, 669] width 30 height 19
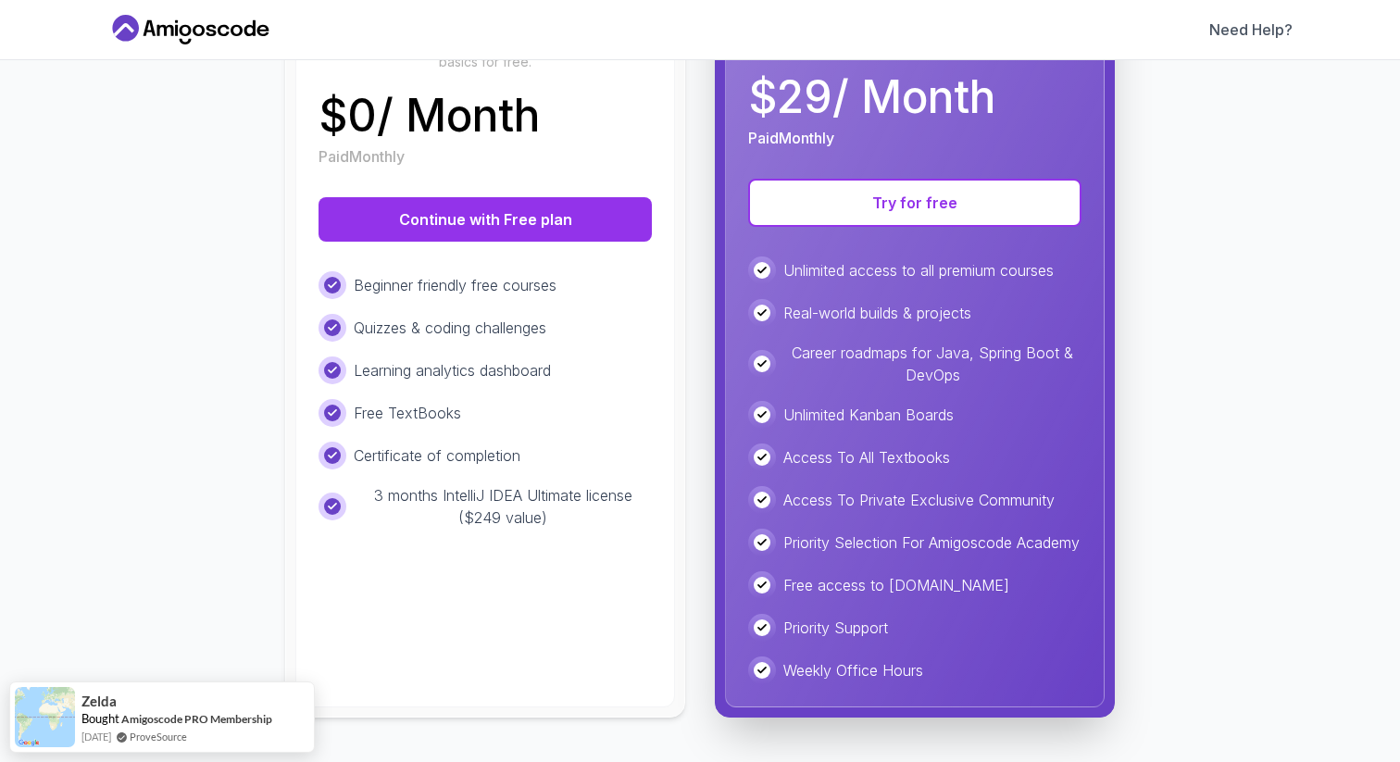
scroll to position [331, 0]
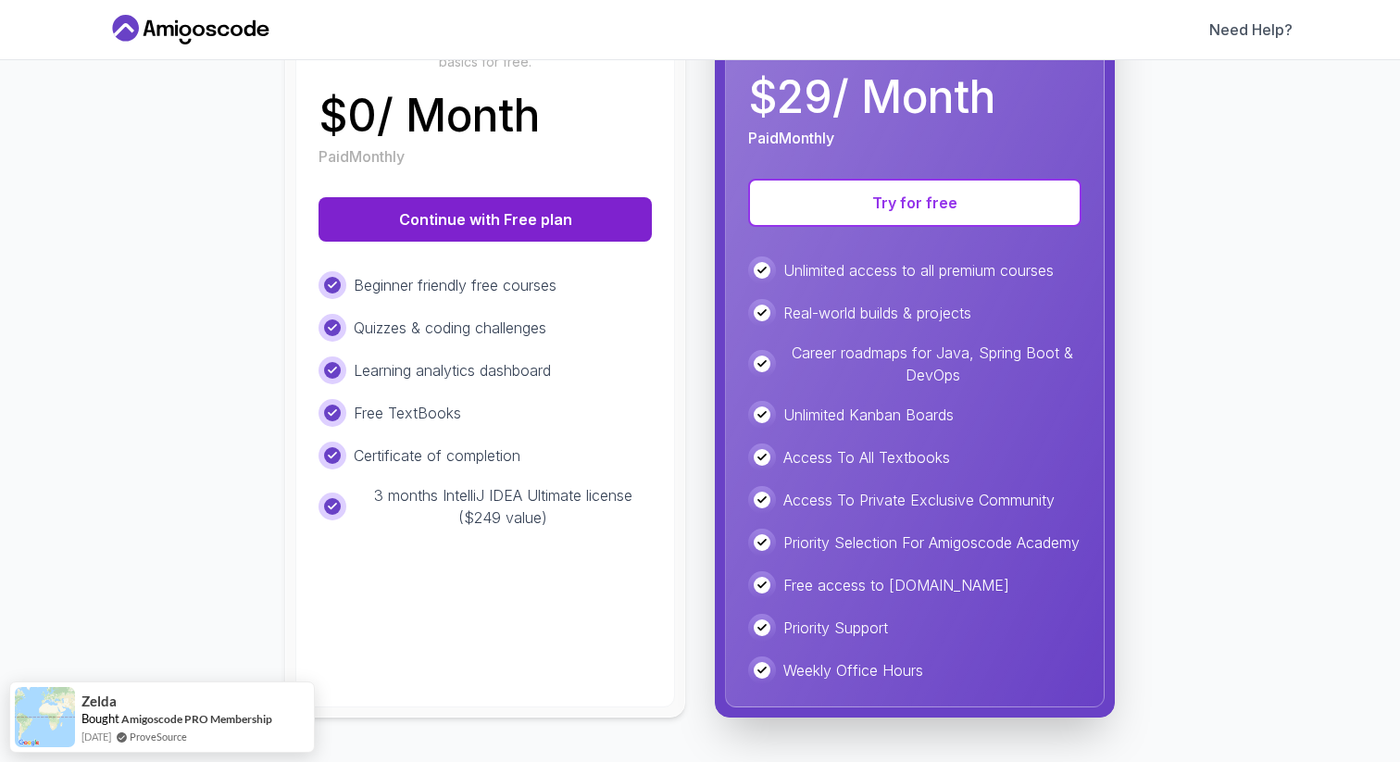
click at [549, 198] on button "Continue with Free plan" at bounding box center [485, 219] width 333 height 44
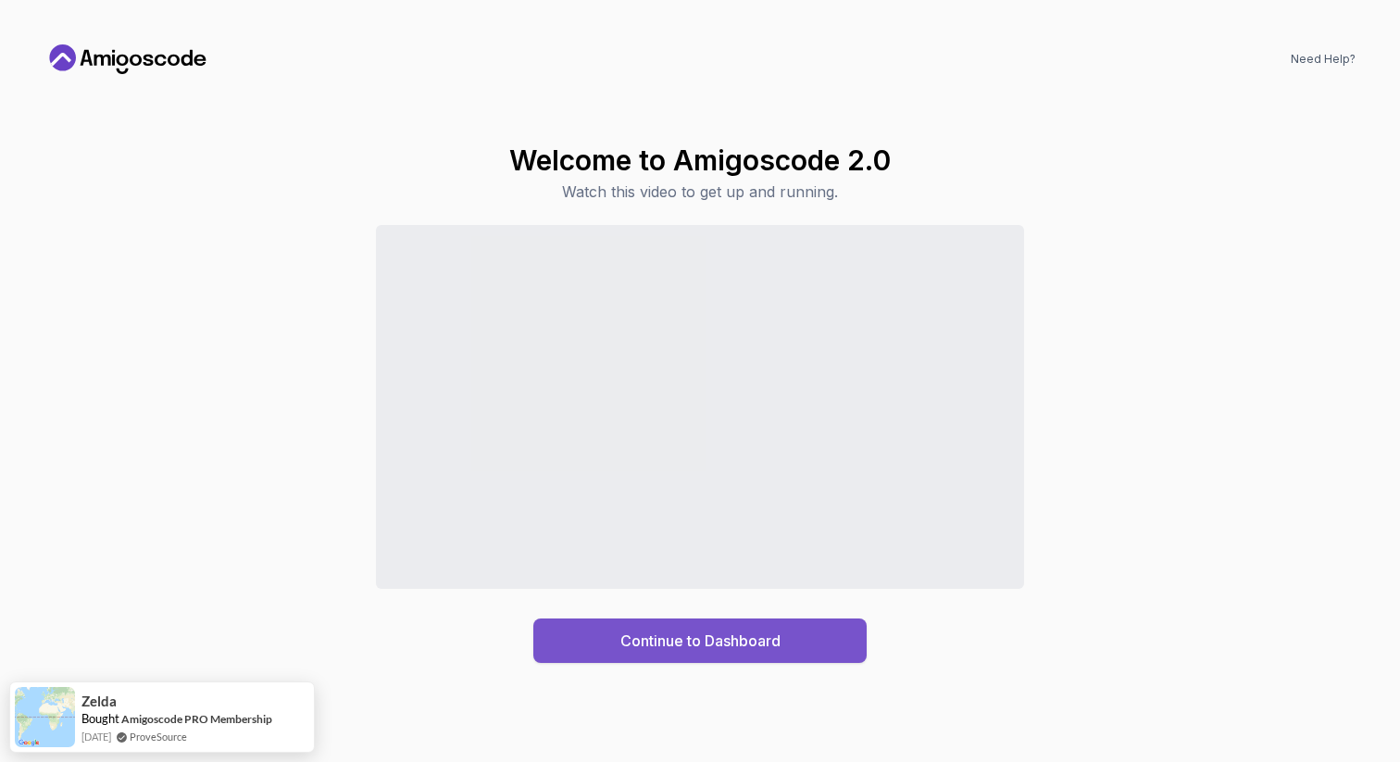
click at [691, 635] on div "Continue to Dashboard" at bounding box center [700, 641] width 160 height 22
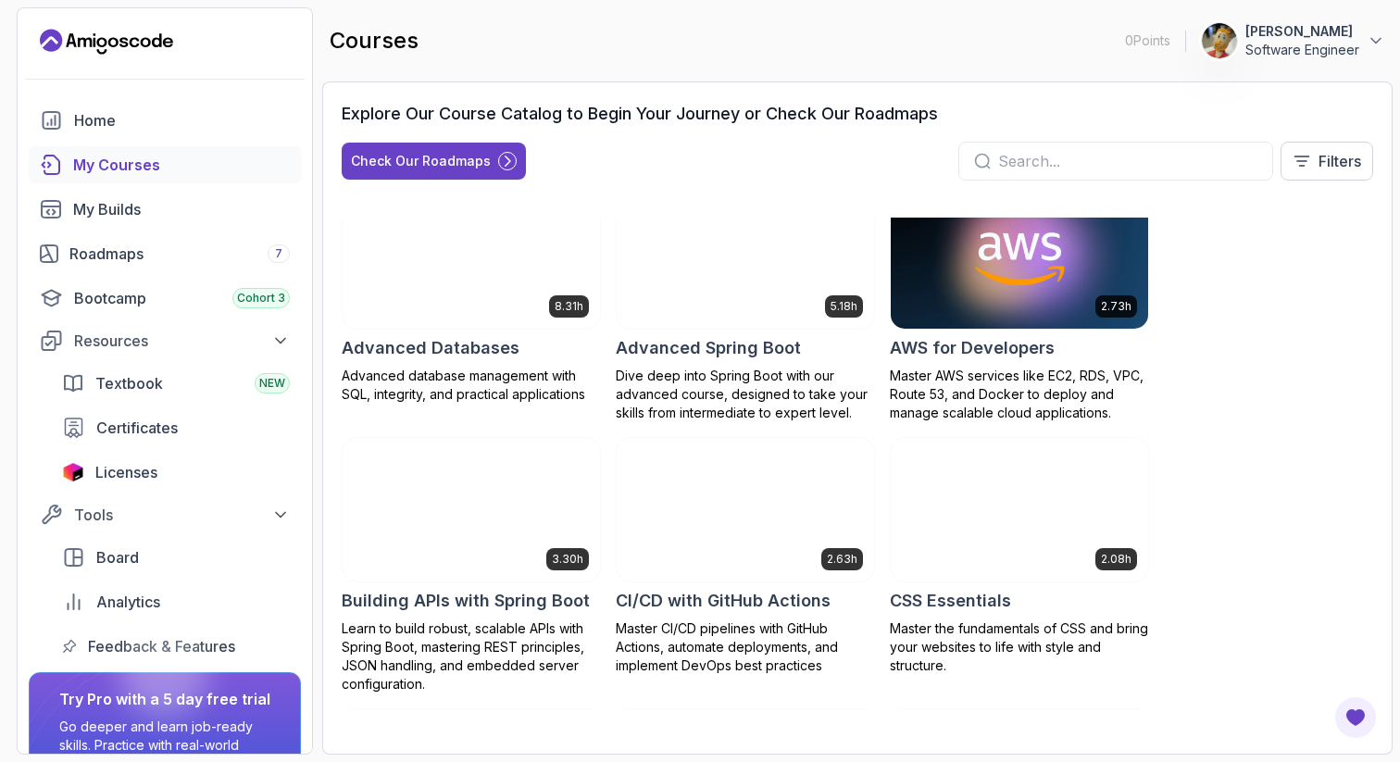
scroll to position [36, 0]
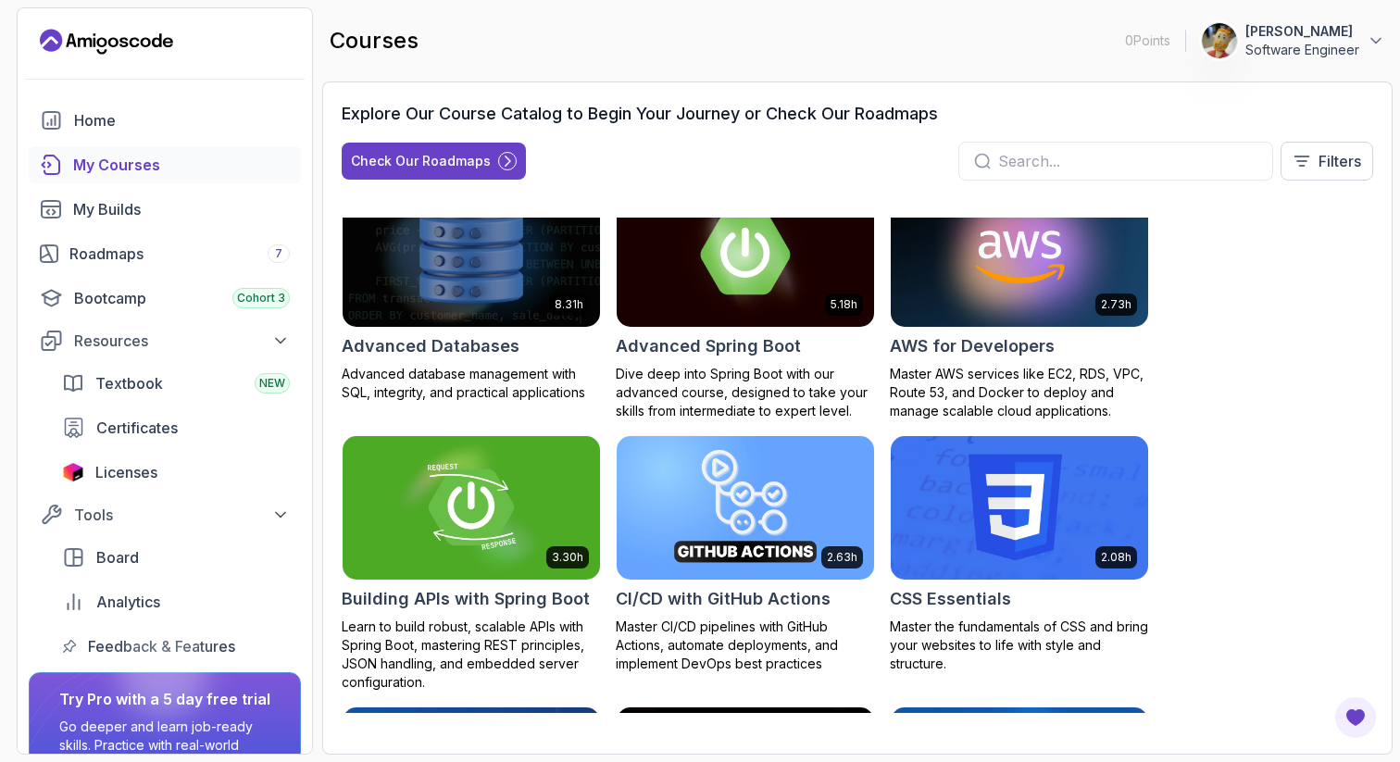
click at [676, 398] on p "Dive deep into Spring Boot with our advanced course, designed to take your skil…" at bounding box center [745, 393] width 259 height 56
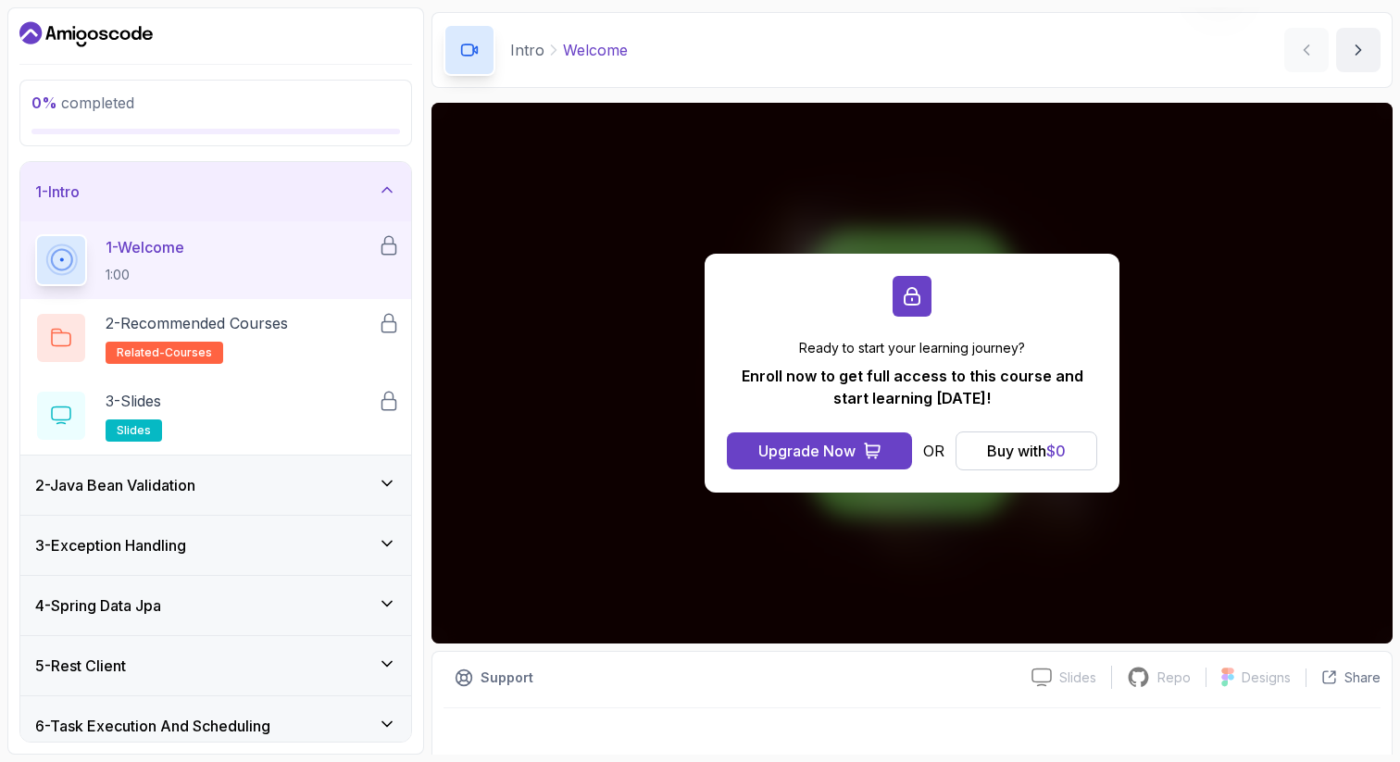
scroll to position [80, 0]
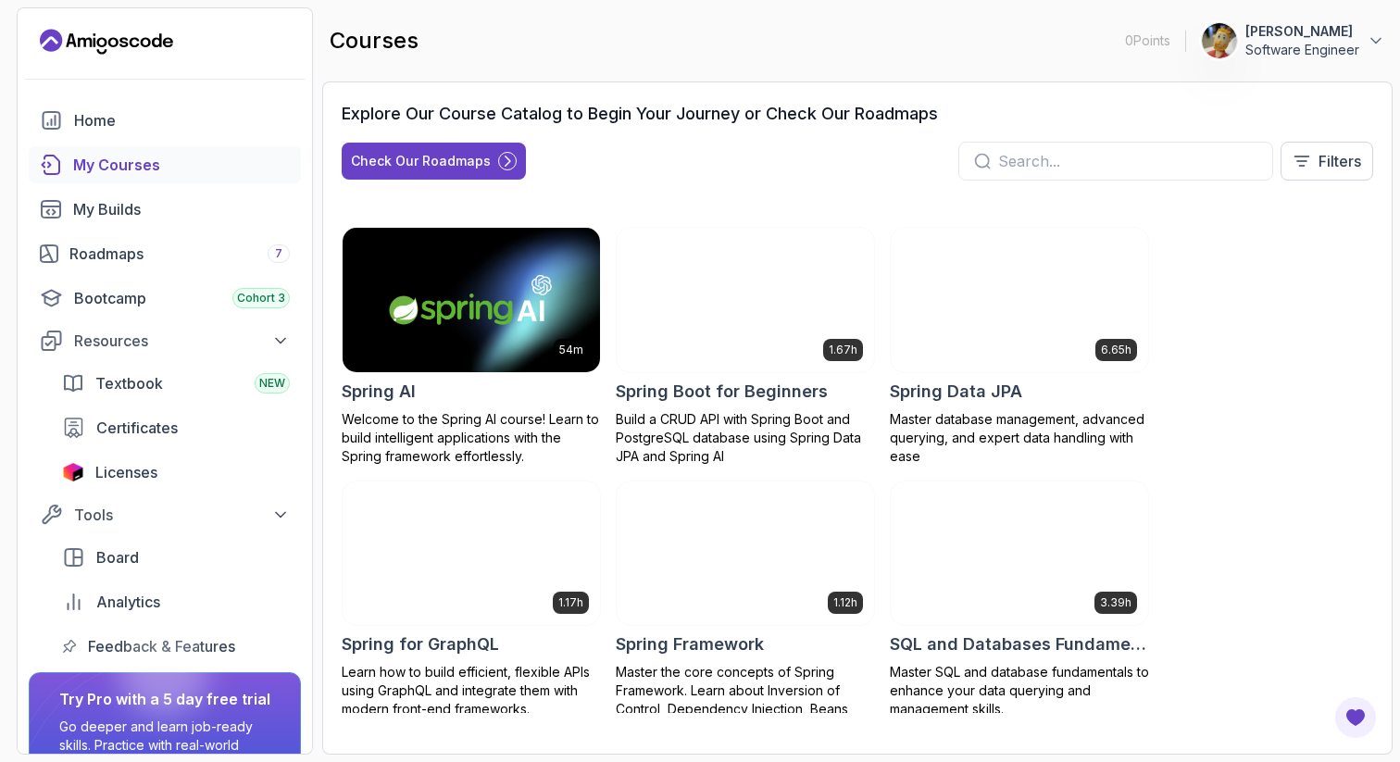
scroll to position [3123, 0]
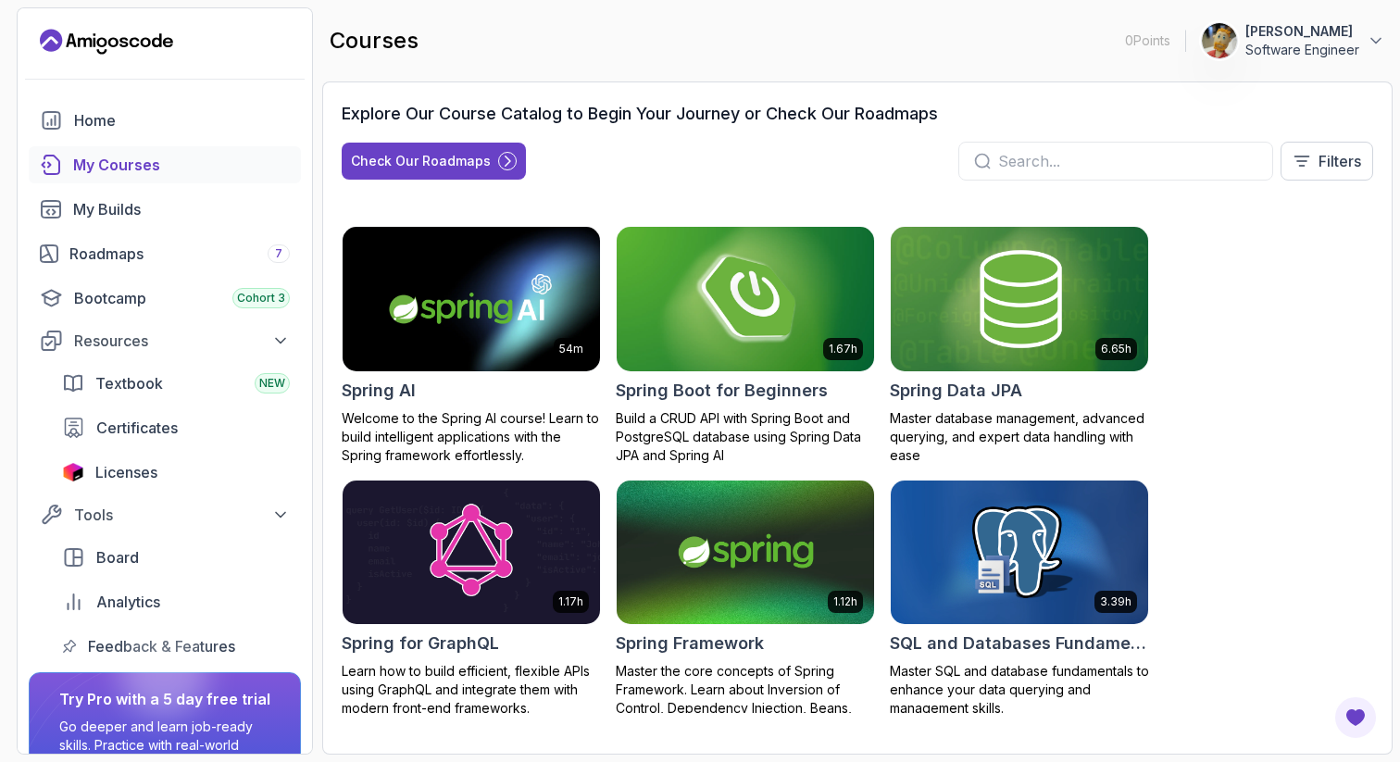
click at [683, 324] on img at bounding box center [745, 298] width 270 height 151
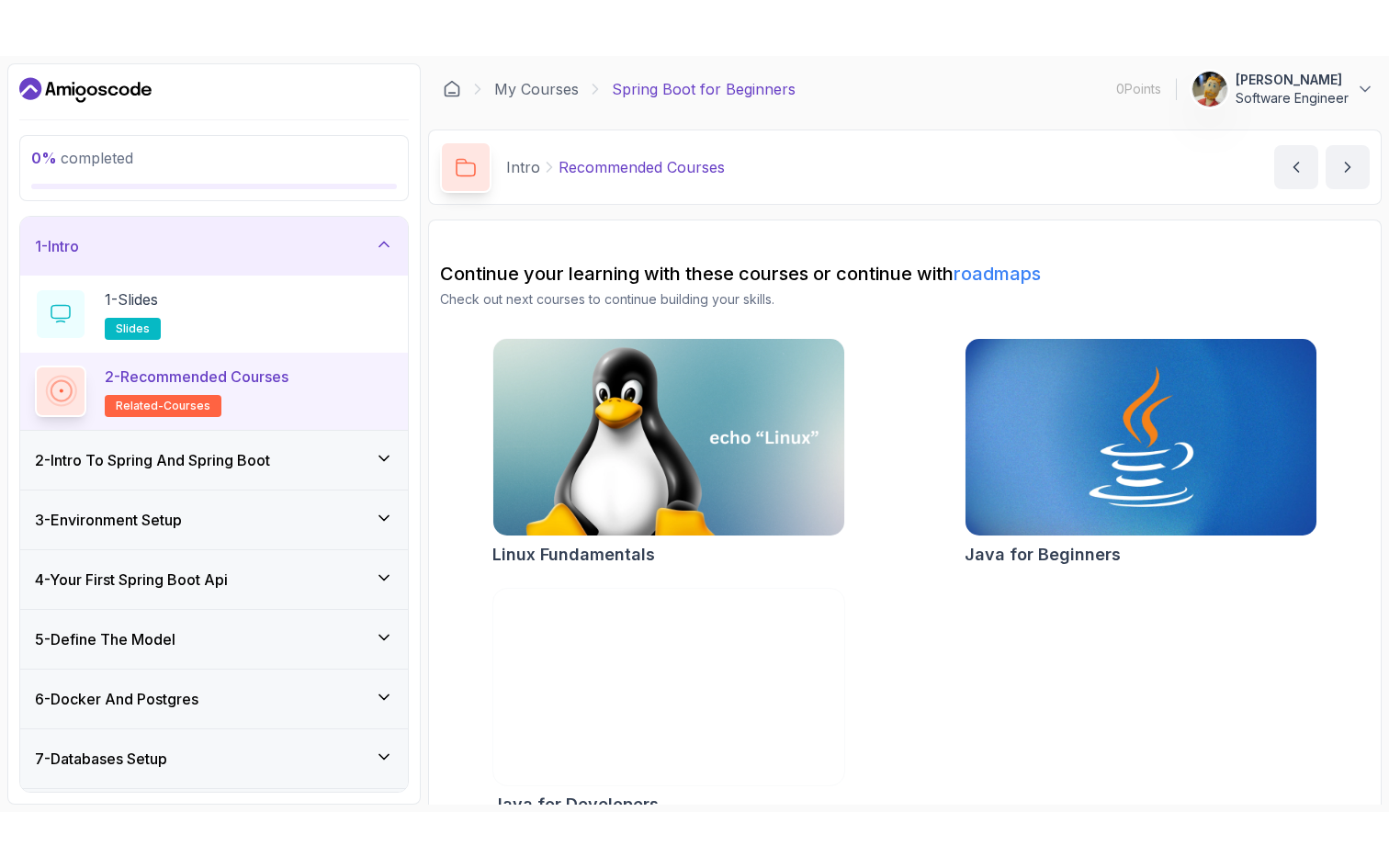
scroll to position [31, 0]
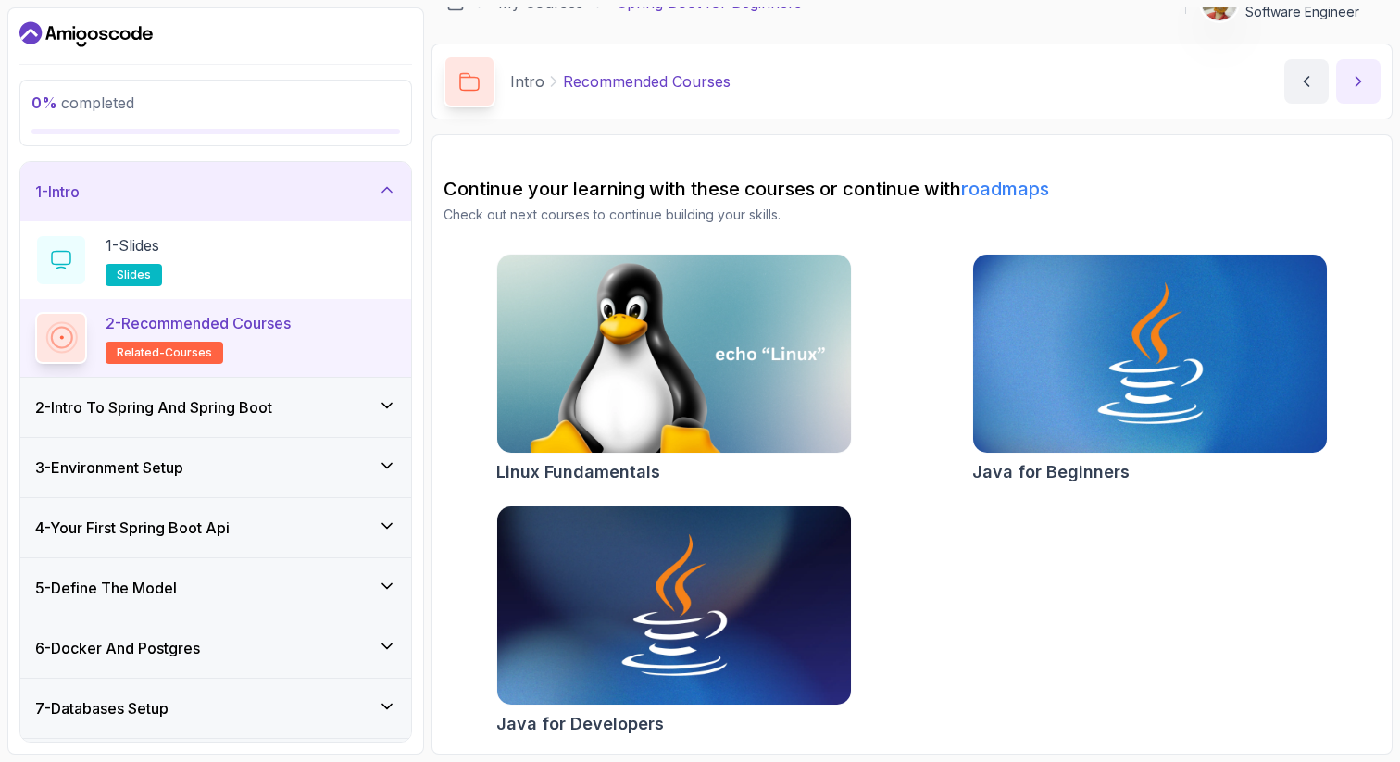
click at [1351, 83] on icon "next content" at bounding box center [1358, 81] width 19 height 19
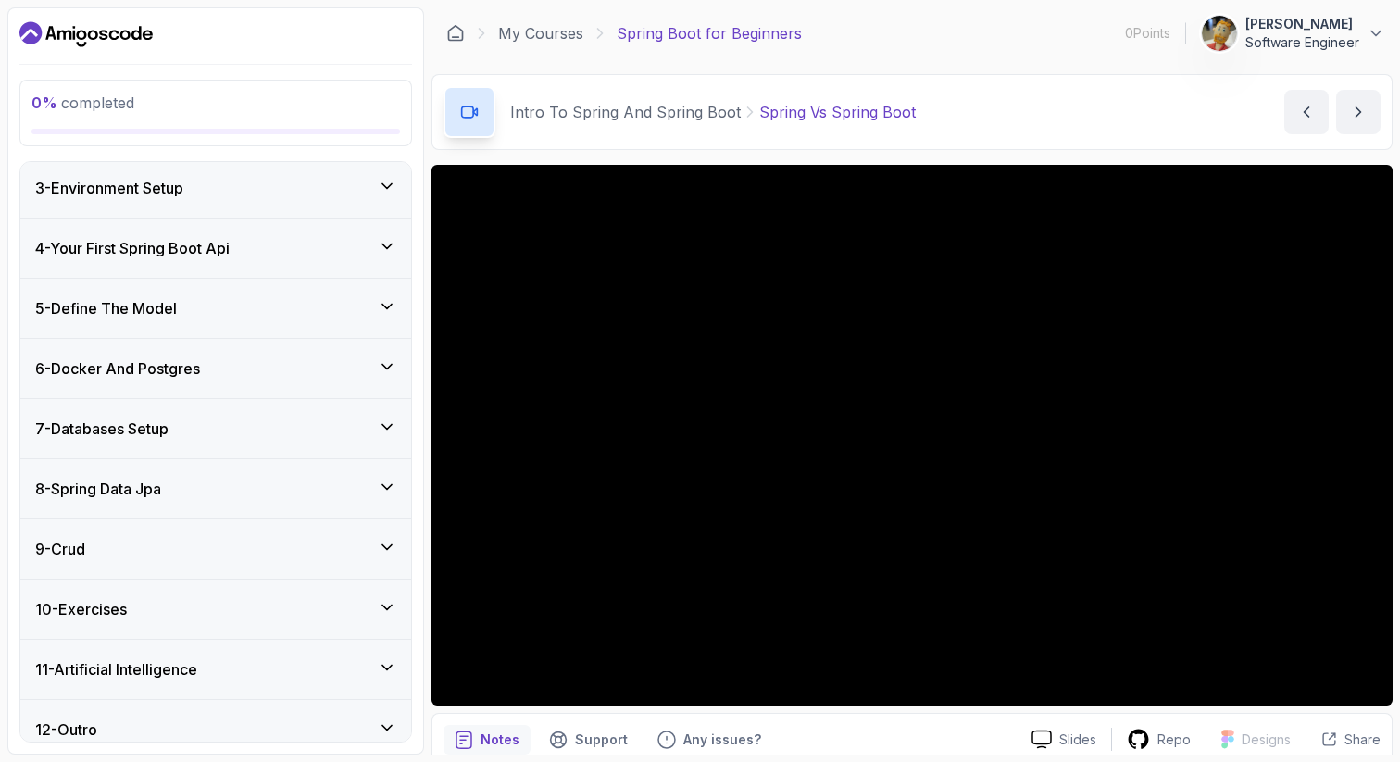
scroll to position [452, 0]
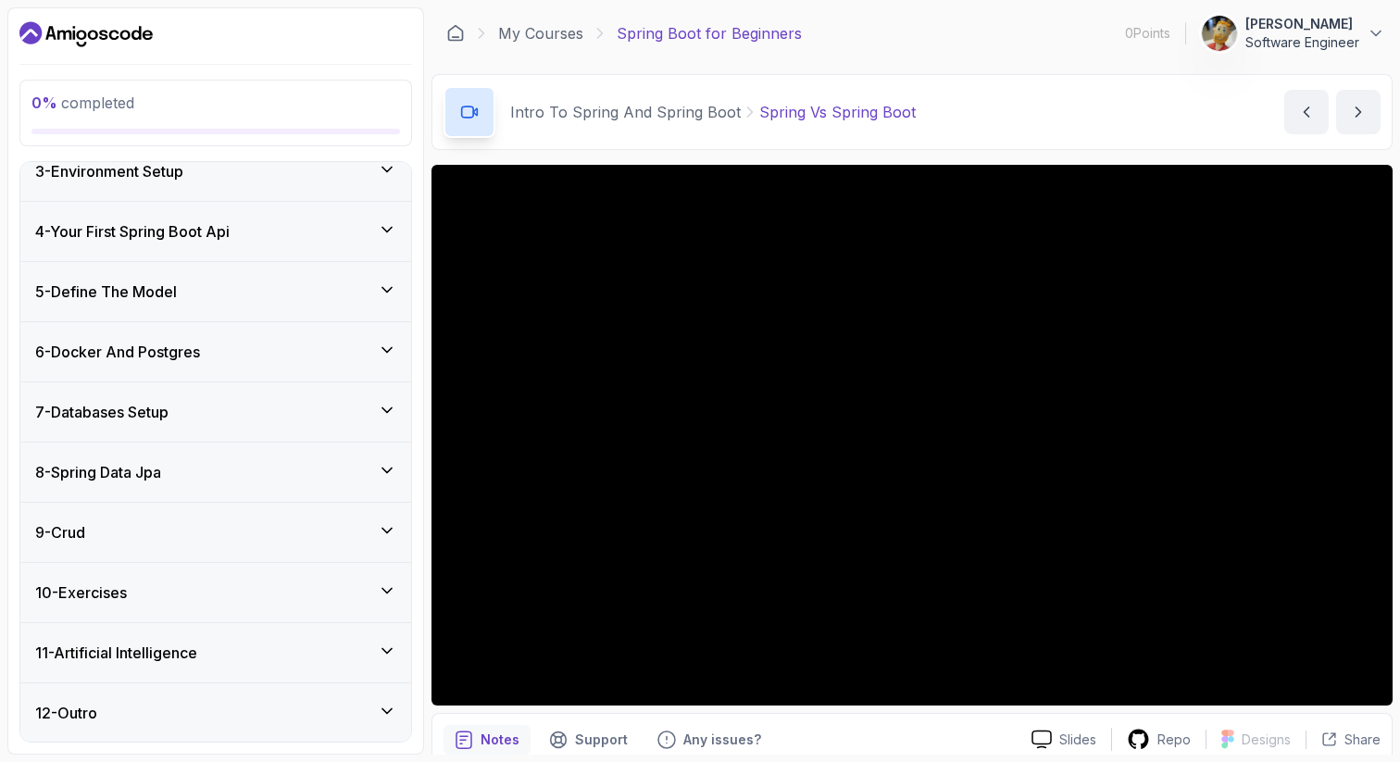
click at [393, 526] on icon at bounding box center [387, 530] width 19 height 19
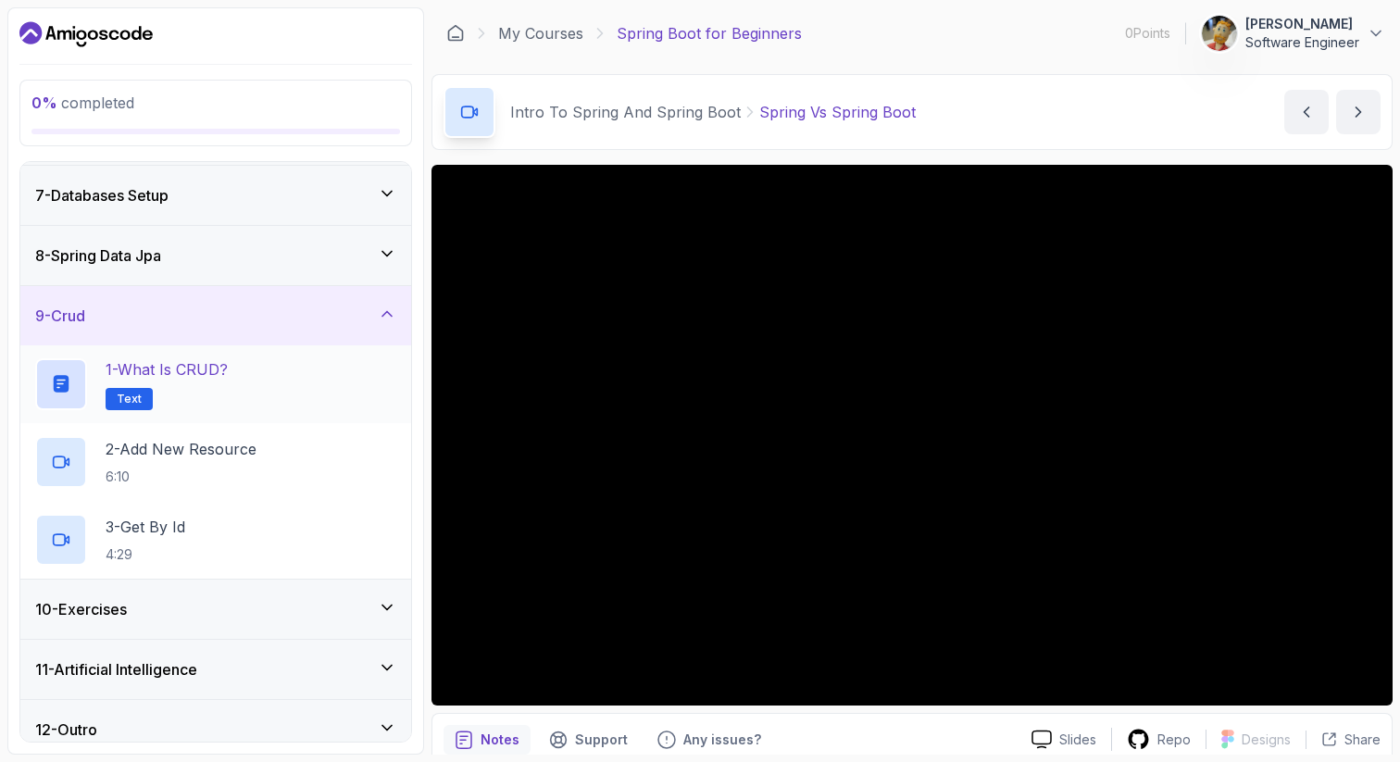
scroll to position [363, 0]
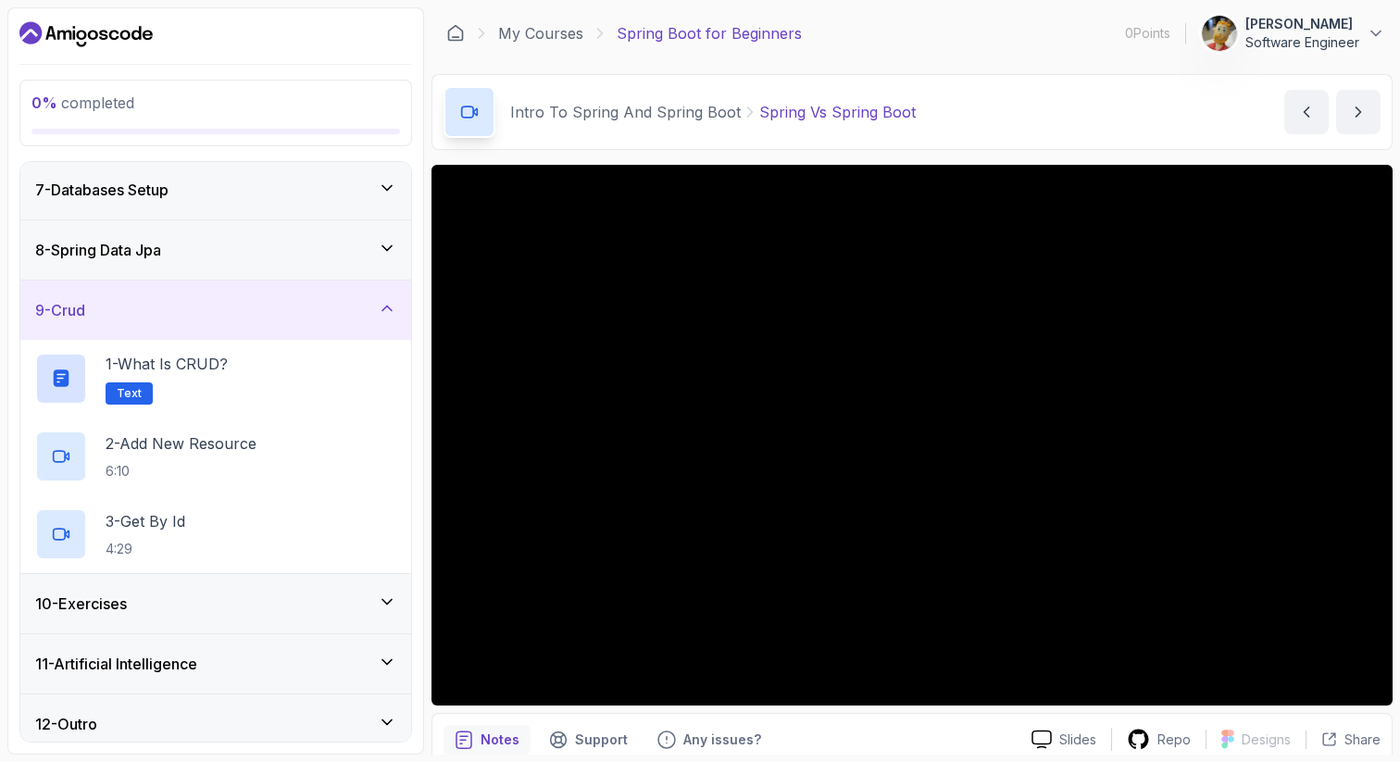
click at [386, 311] on icon at bounding box center [387, 308] width 19 height 19
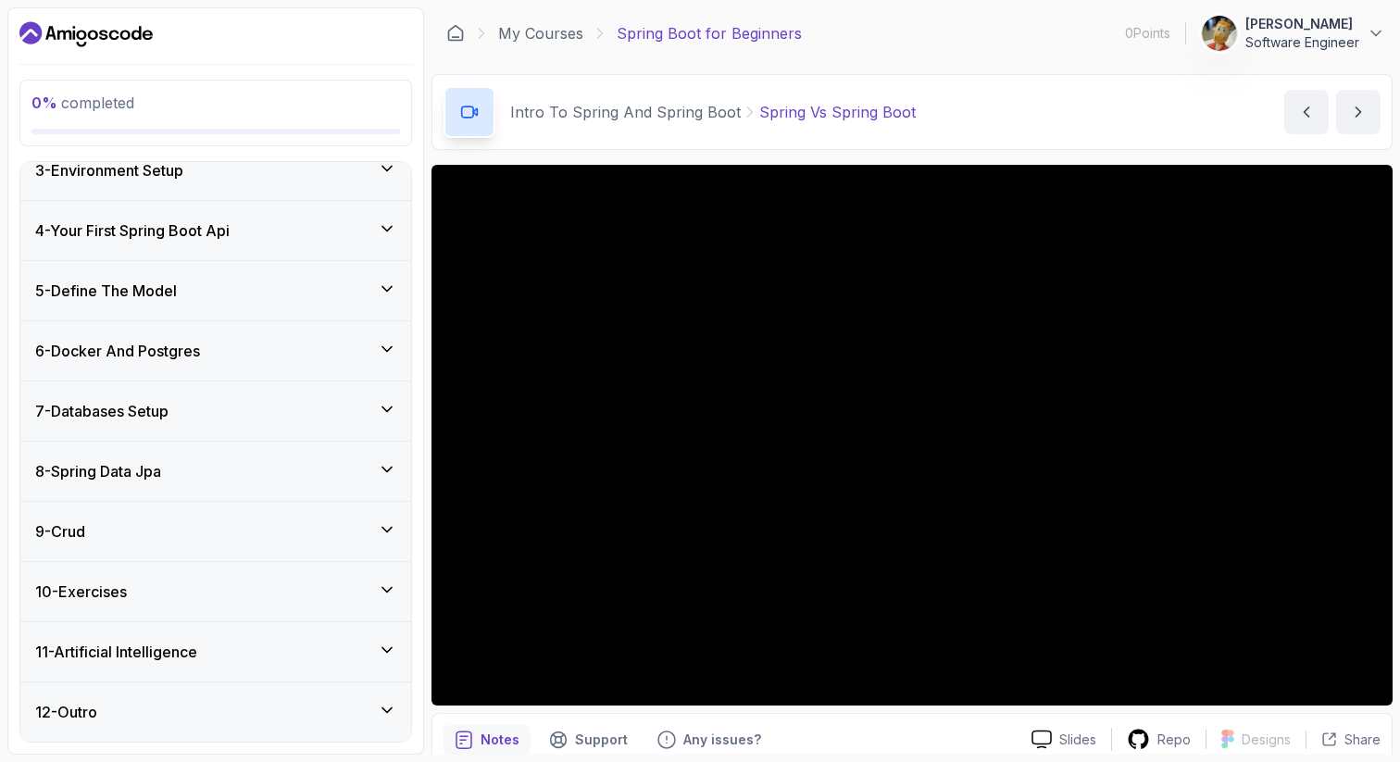
scroll to position [142, 0]
click at [383, 709] on icon at bounding box center [386, 709] width 9 height 5
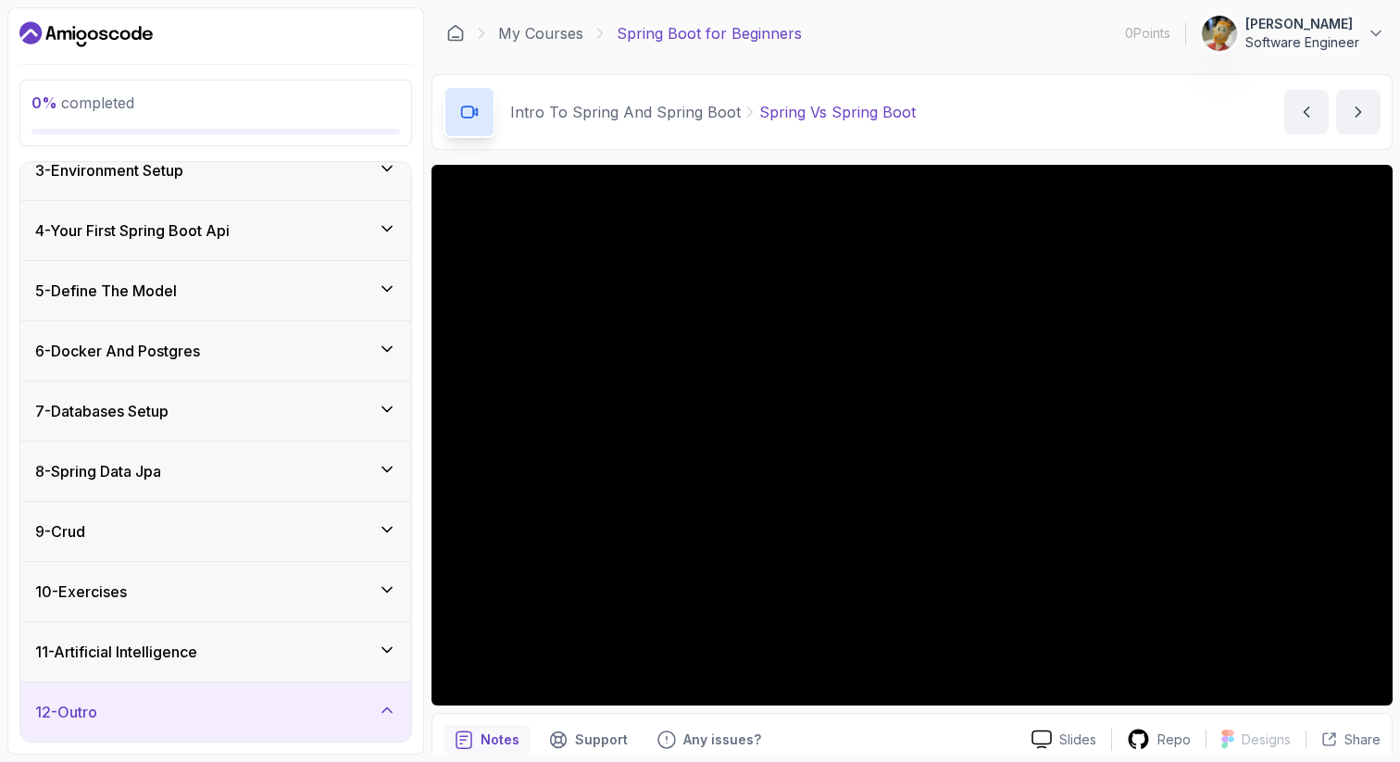
click at [389, 707] on icon at bounding box center [387, 710] width 19 height 19
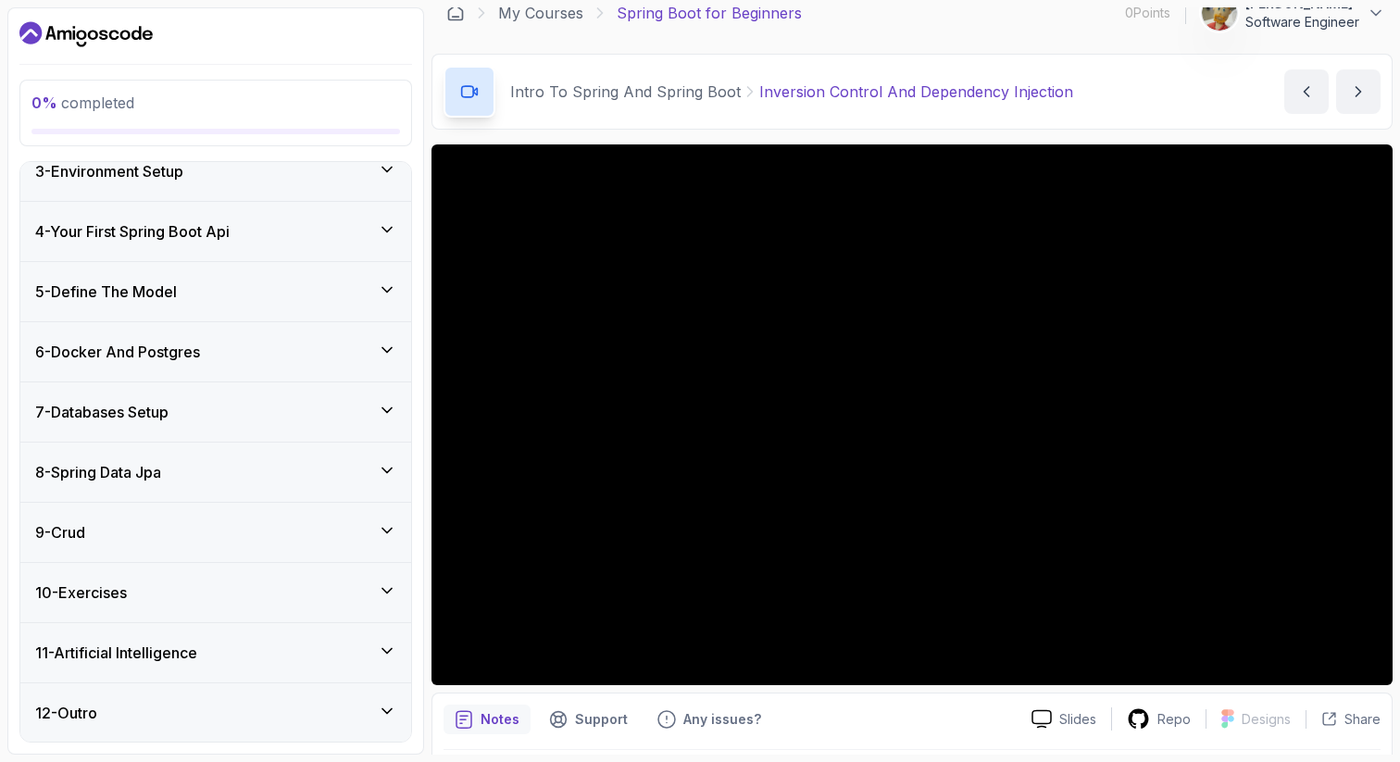
scroll to position [21, 0]
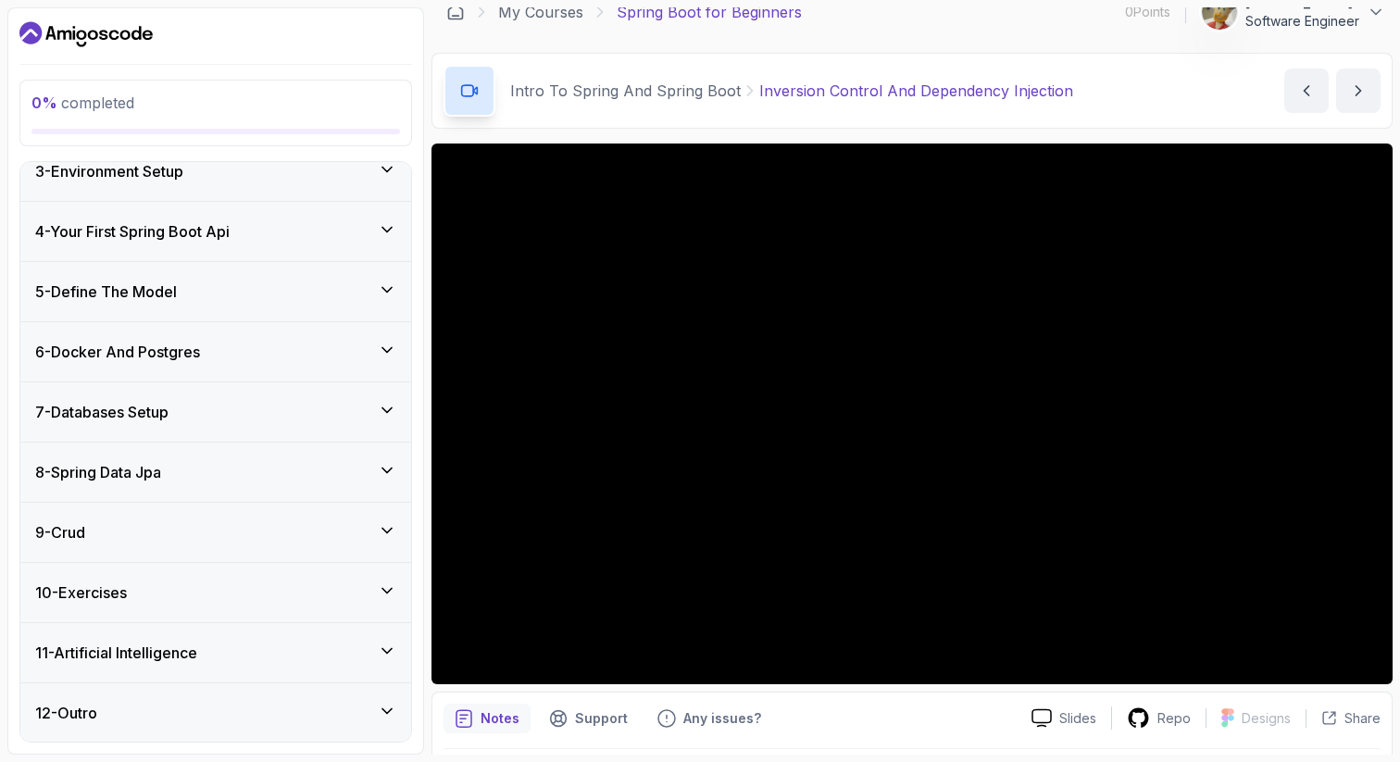
click at [20, 683] on button "12 - Outro" at bounding box center [215, 712] width 391 height 59
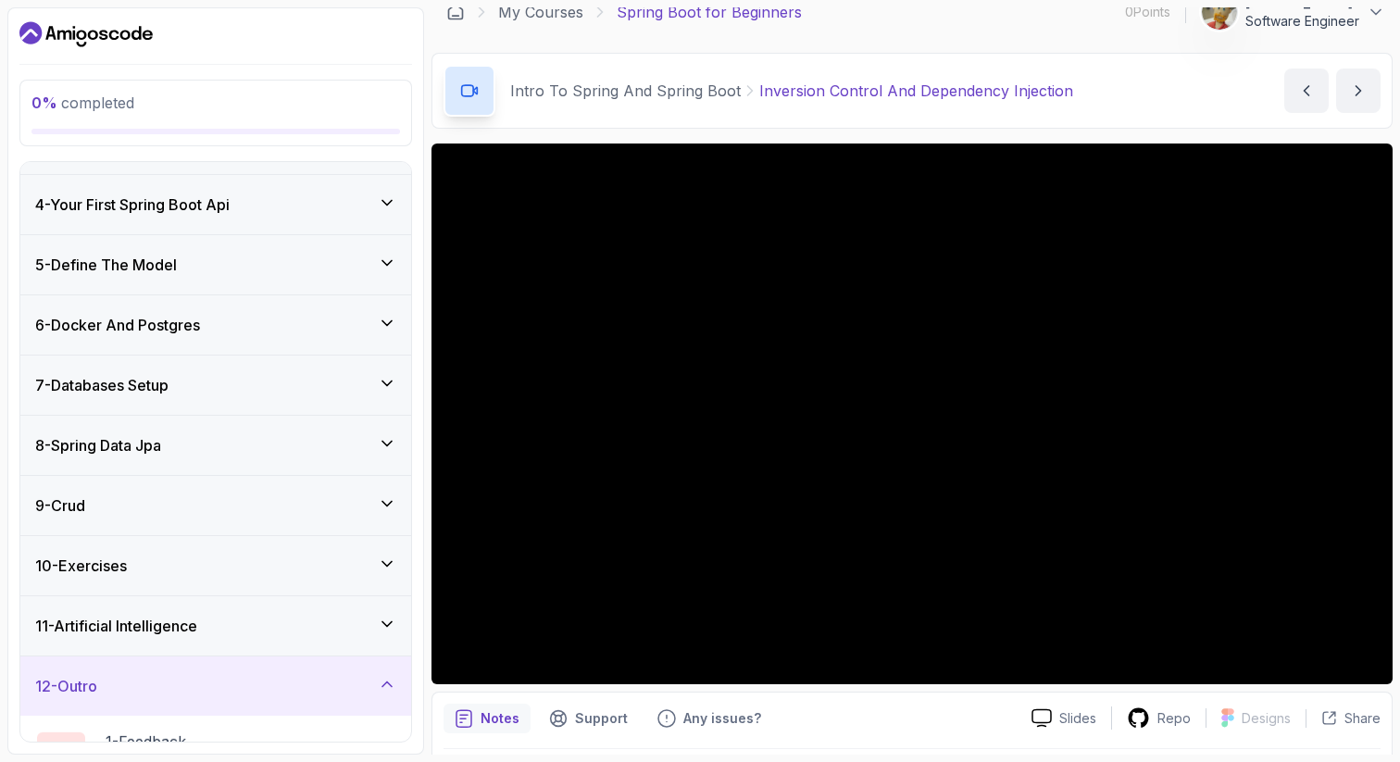
scroll to position [142, 0]
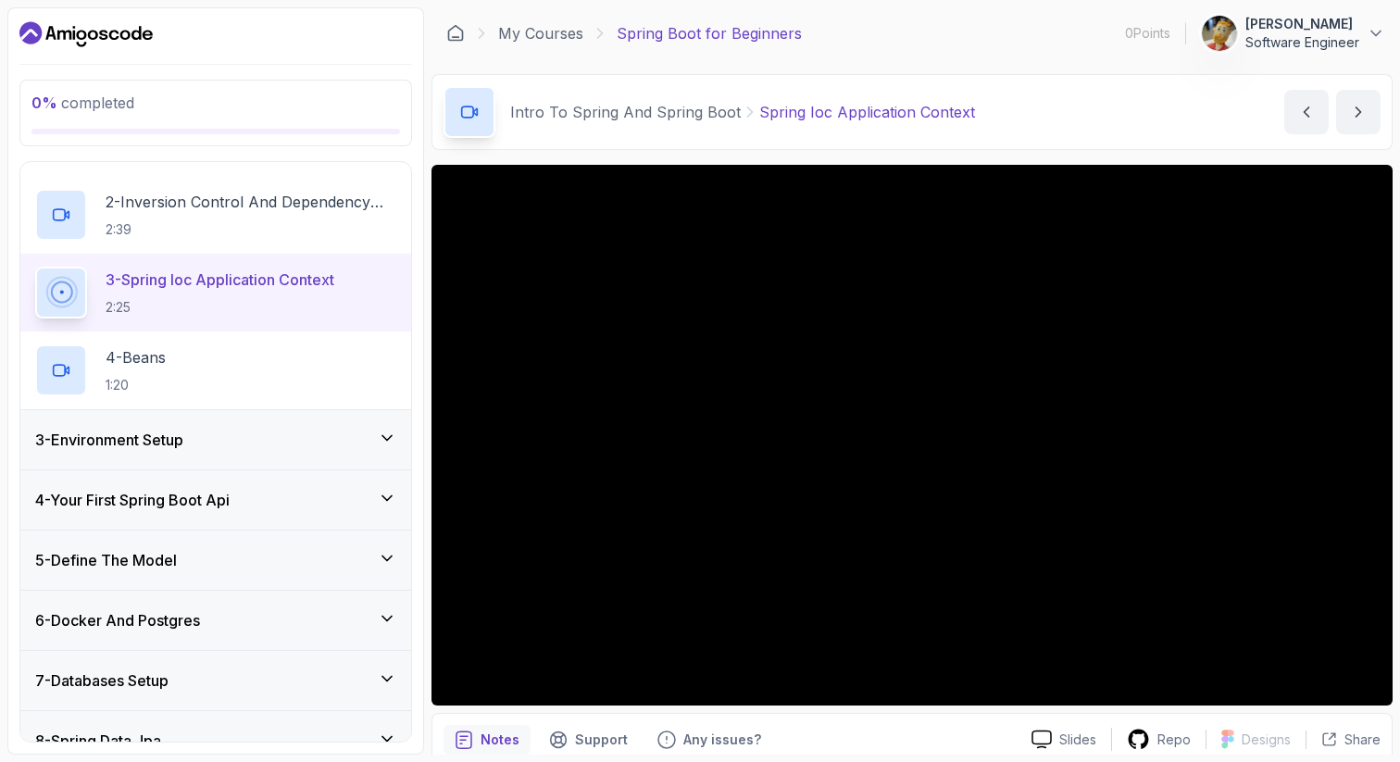
scroll to position [210, 0]
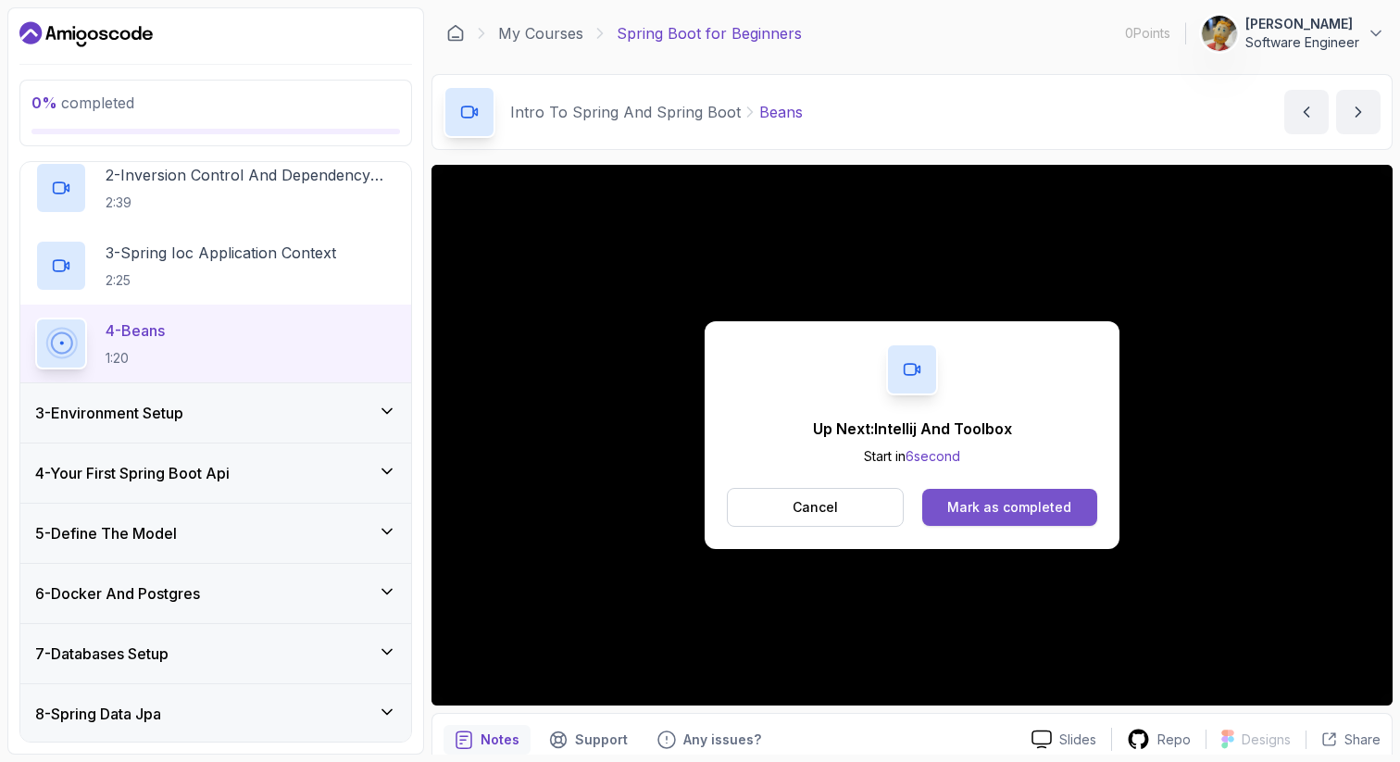
click at [1030, 511] on div "Mark as completed" at bounding box center [1009, 507] width 124 height 19
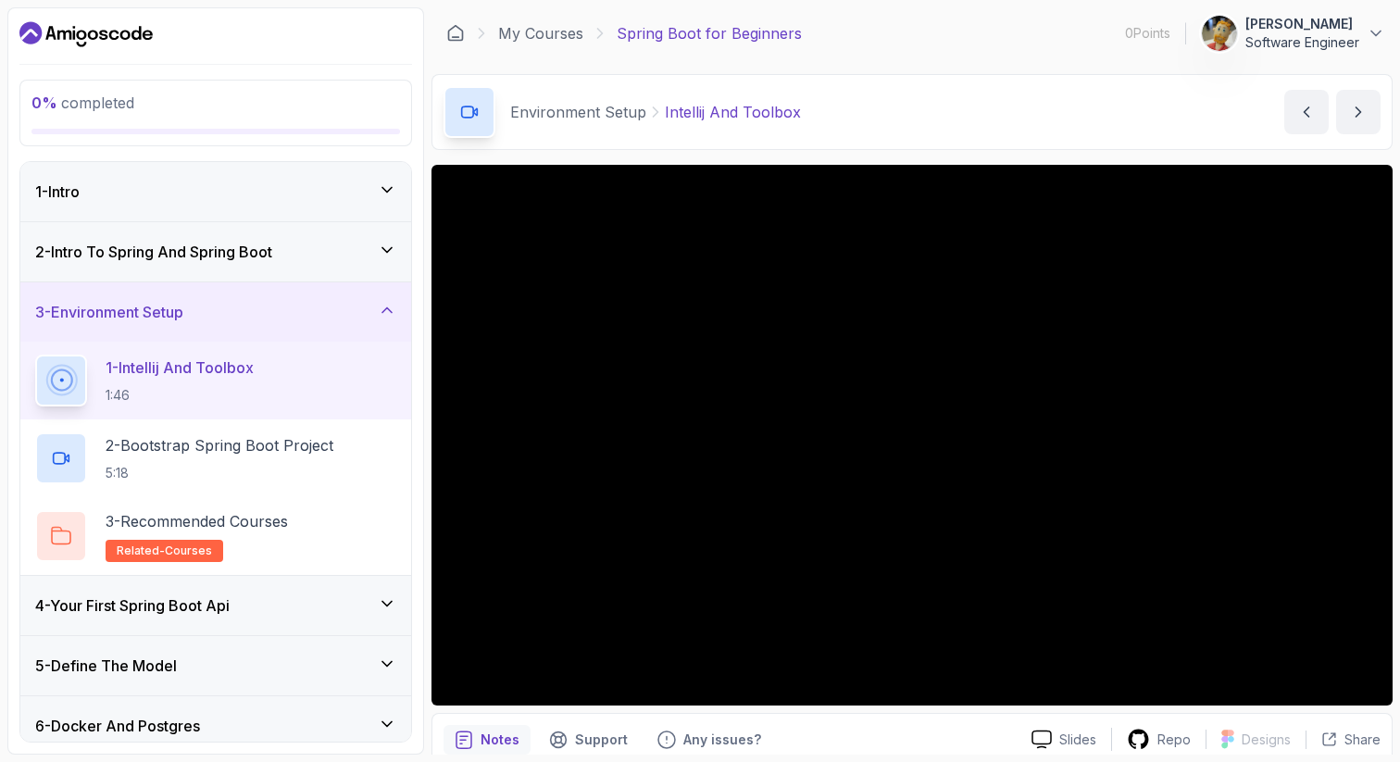
click at [391, 245] on icon at bounding box center [387, 250] width 19 height 19
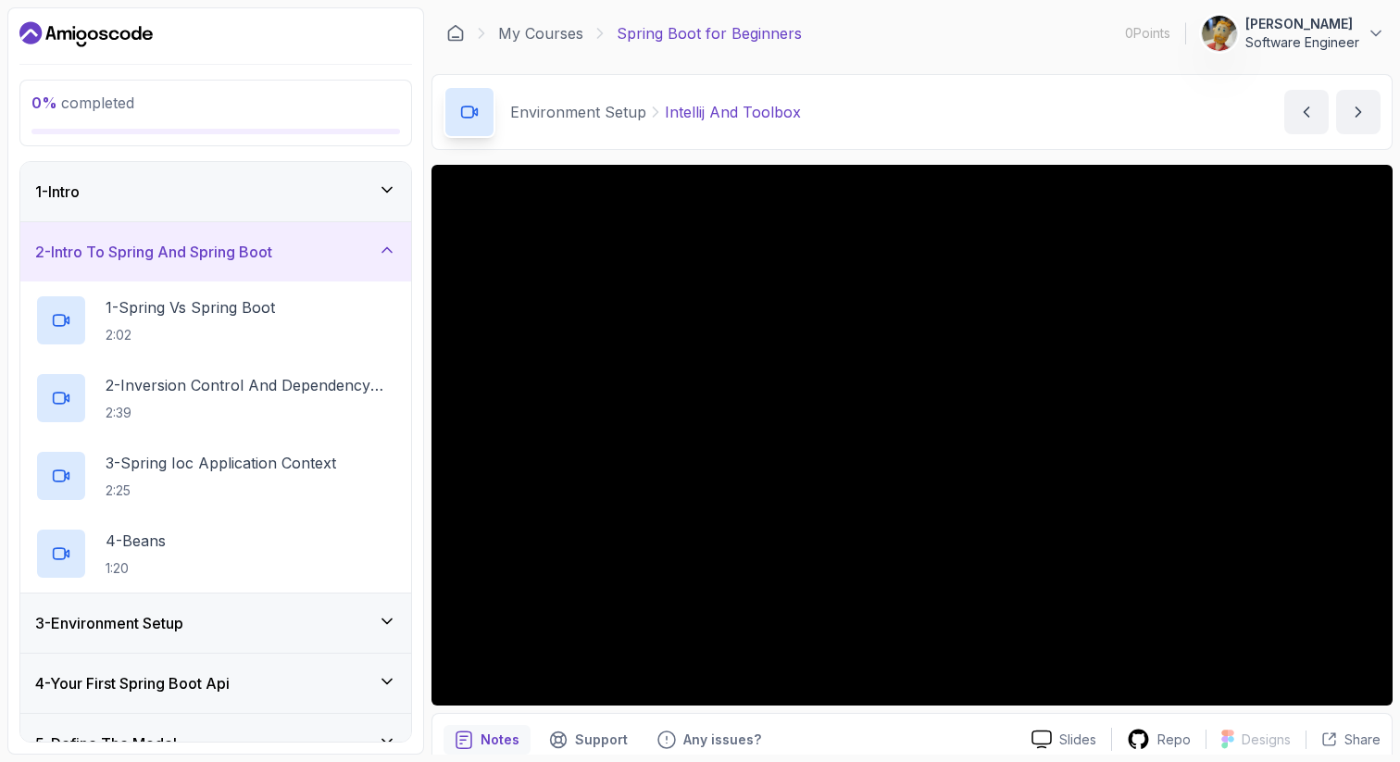
click at [391, 243] on icon at bounding box center [387, 250] width 19 height 19
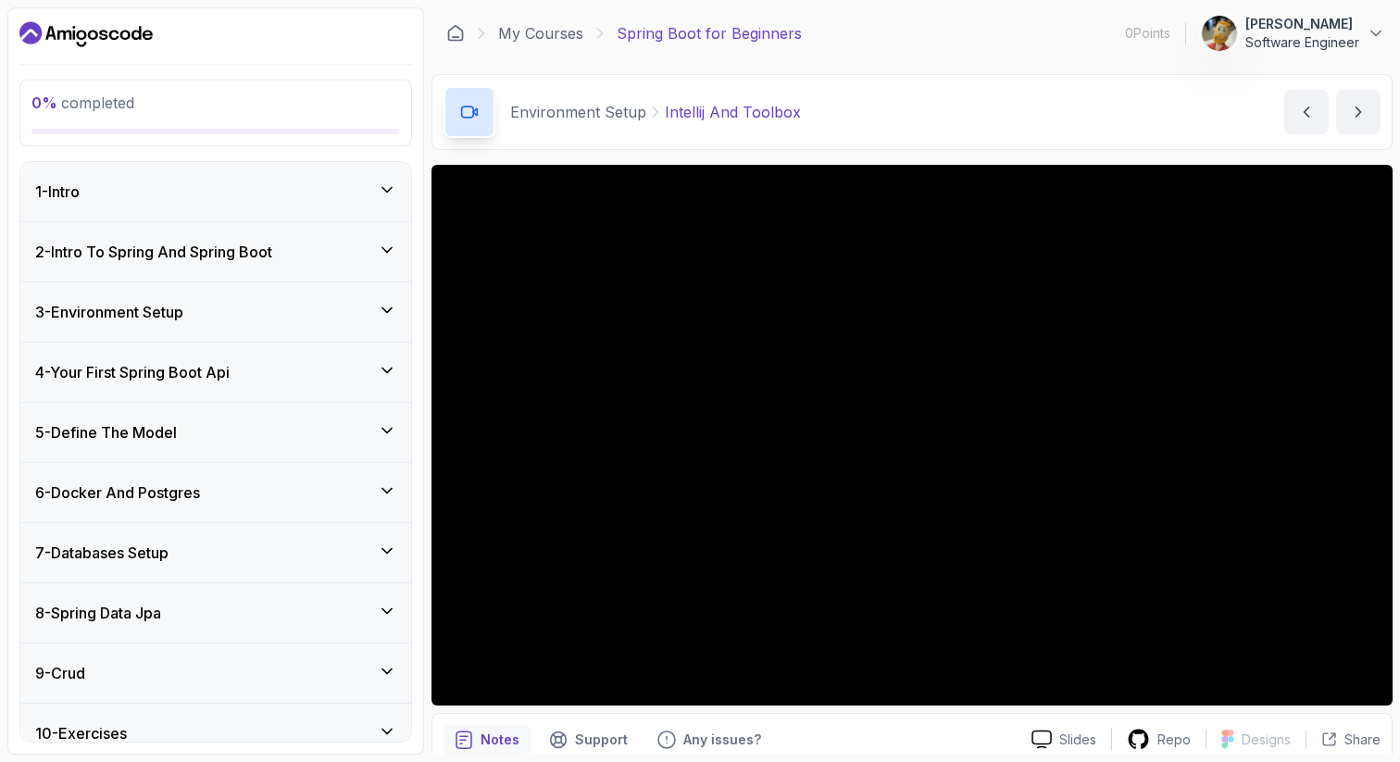
click at [388, 308] on icon at bounding box center [387, 310] width 19 height 19
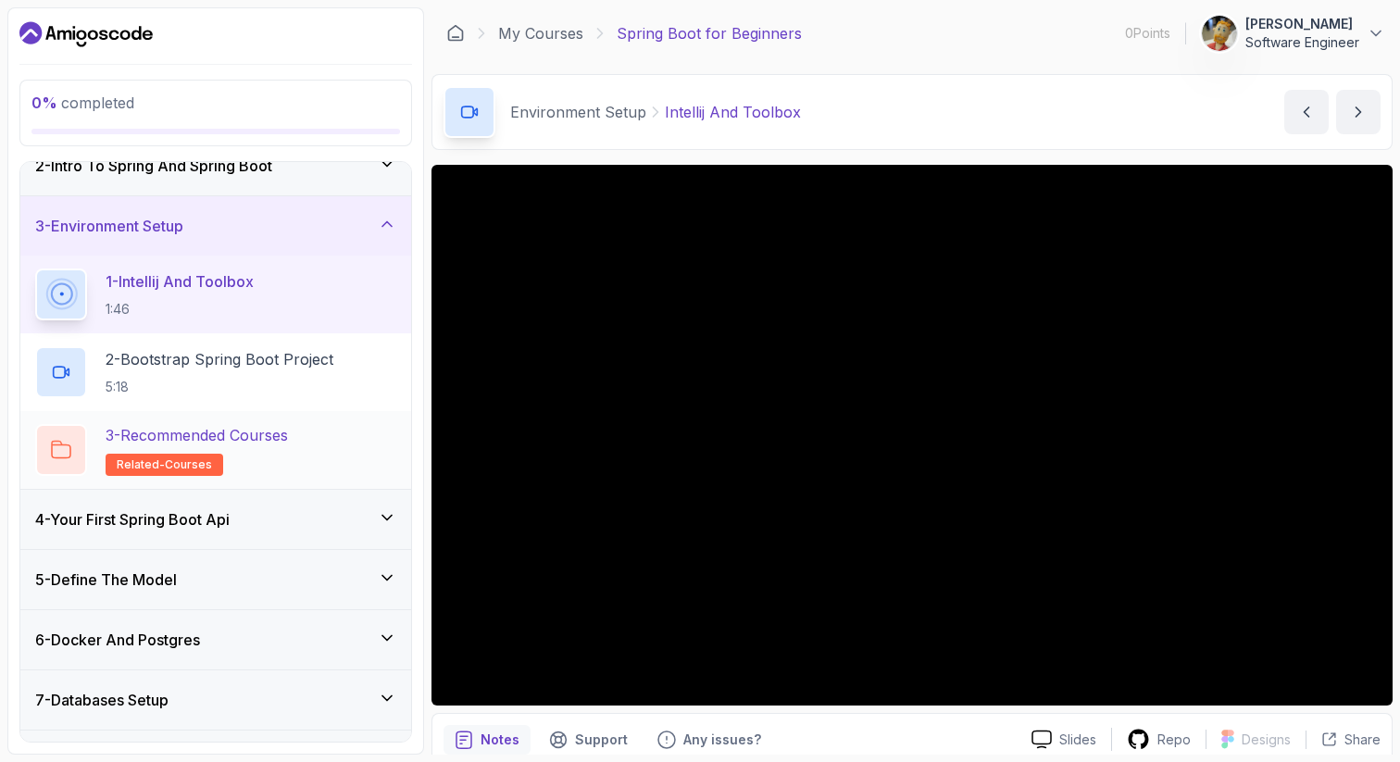
scroll to position [95, 0]
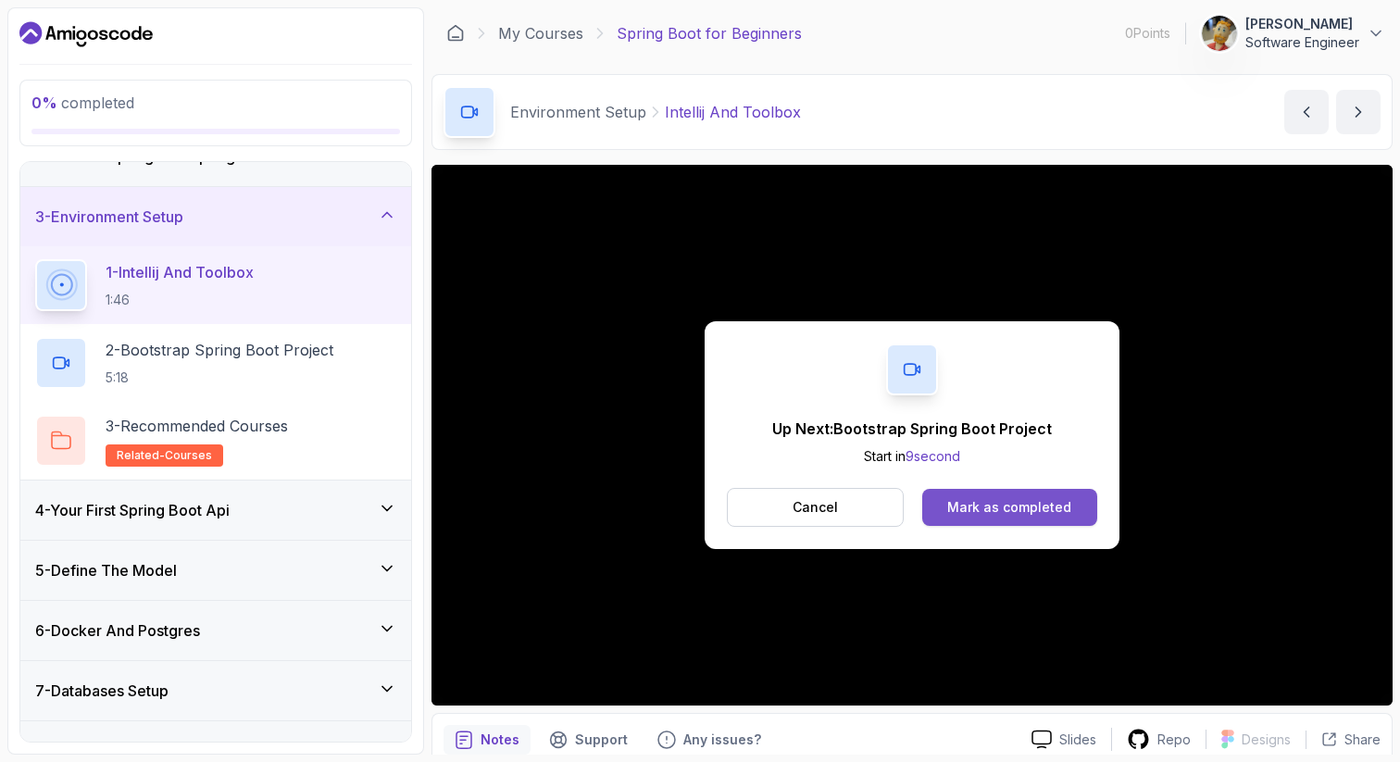
click at [993, 508] on div "Mark as completed" at bounding box center [1009, 507] width 124 height 19
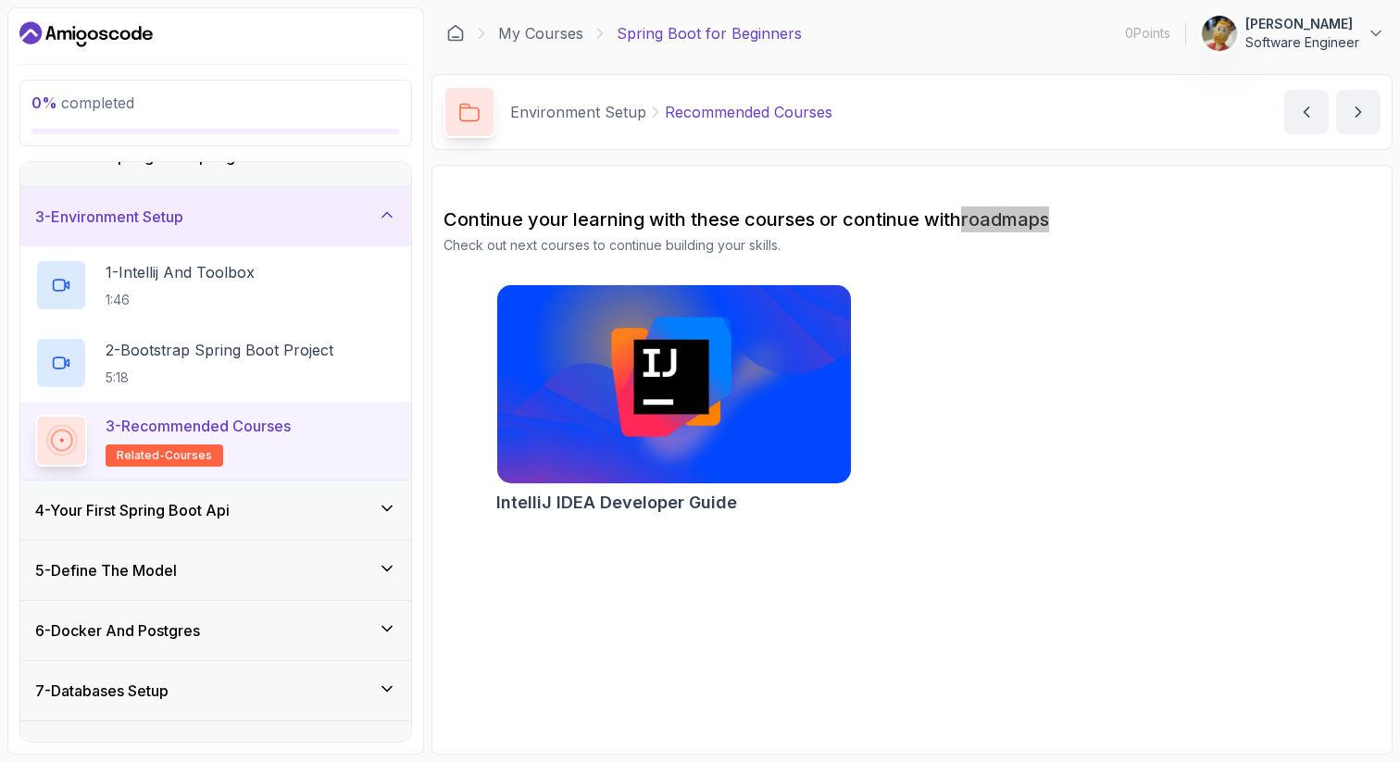
drag, startPoint x: 1003, startPoint y: 221, endPoint x: 900, endPoint y: 761, distance: 549.5
click at [0, 0] on section "0 % completed 1 - Intro 2 - Intro To Spring And Spring Boot 3 - Environment Set…" at bounding box center [700, 381] width 1400 height 762
click at [1353, 100] on button "next content" at bounding box center [1358, 112] width 44 height 44
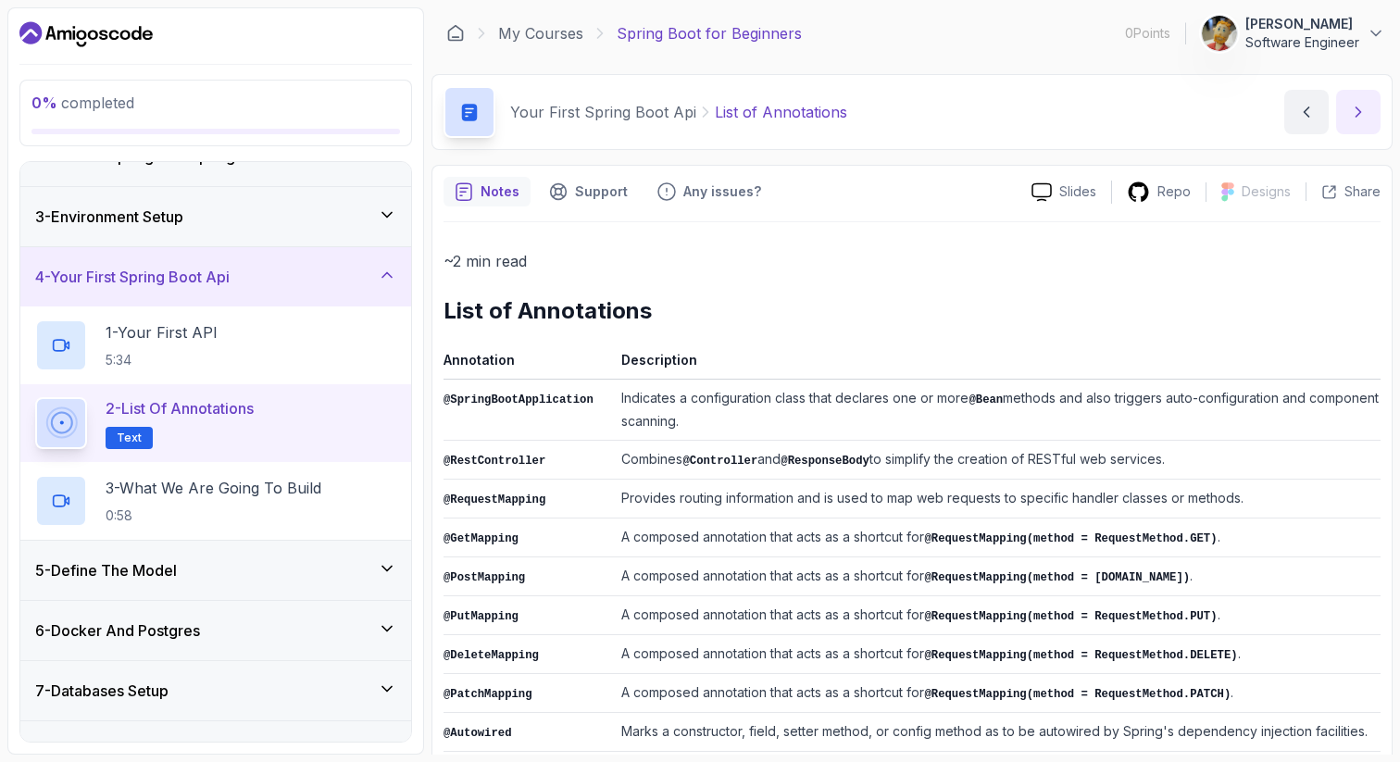
click at [1371, 111] on button "next content" at bounding box center [1358, 112] width 44 height 44
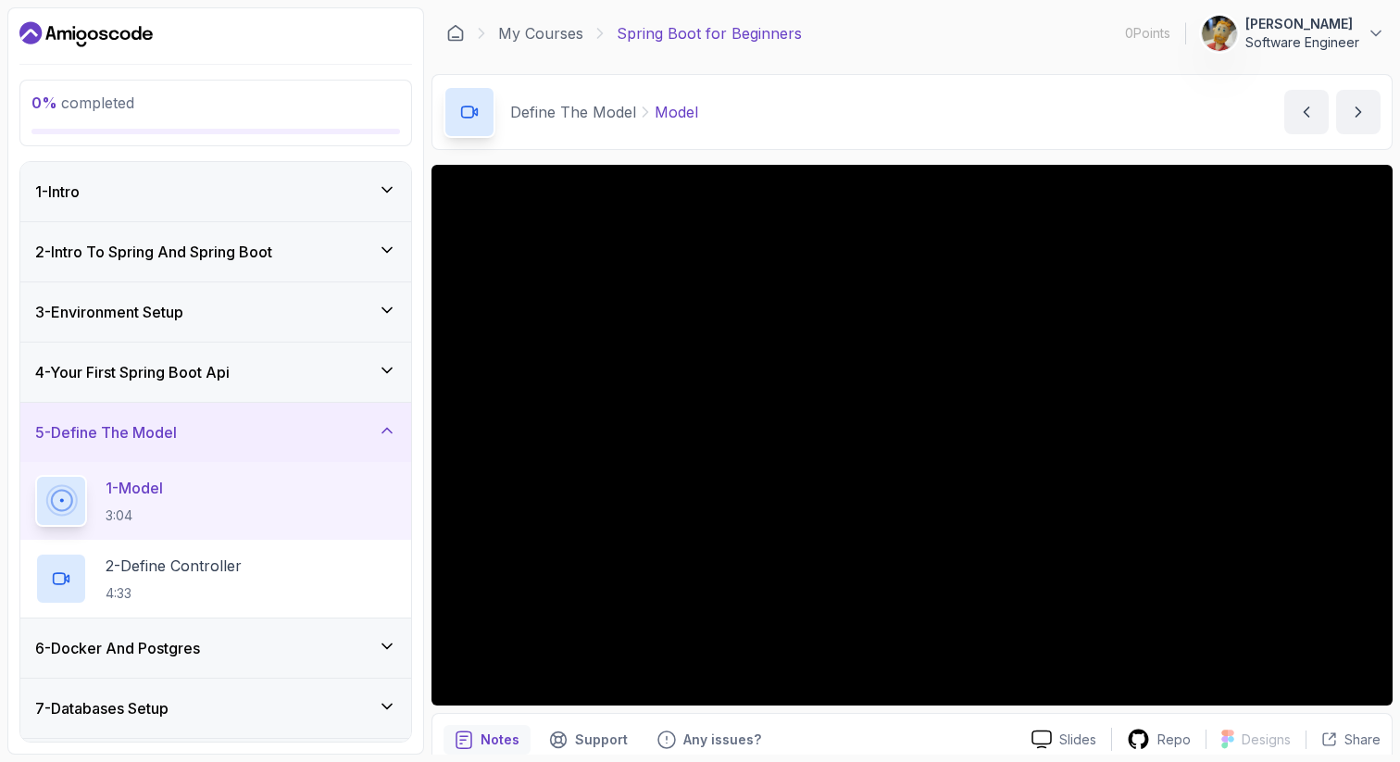
click at [1336, 90] on button "next content" at bounding box center [1358, 112] width 44 height 44
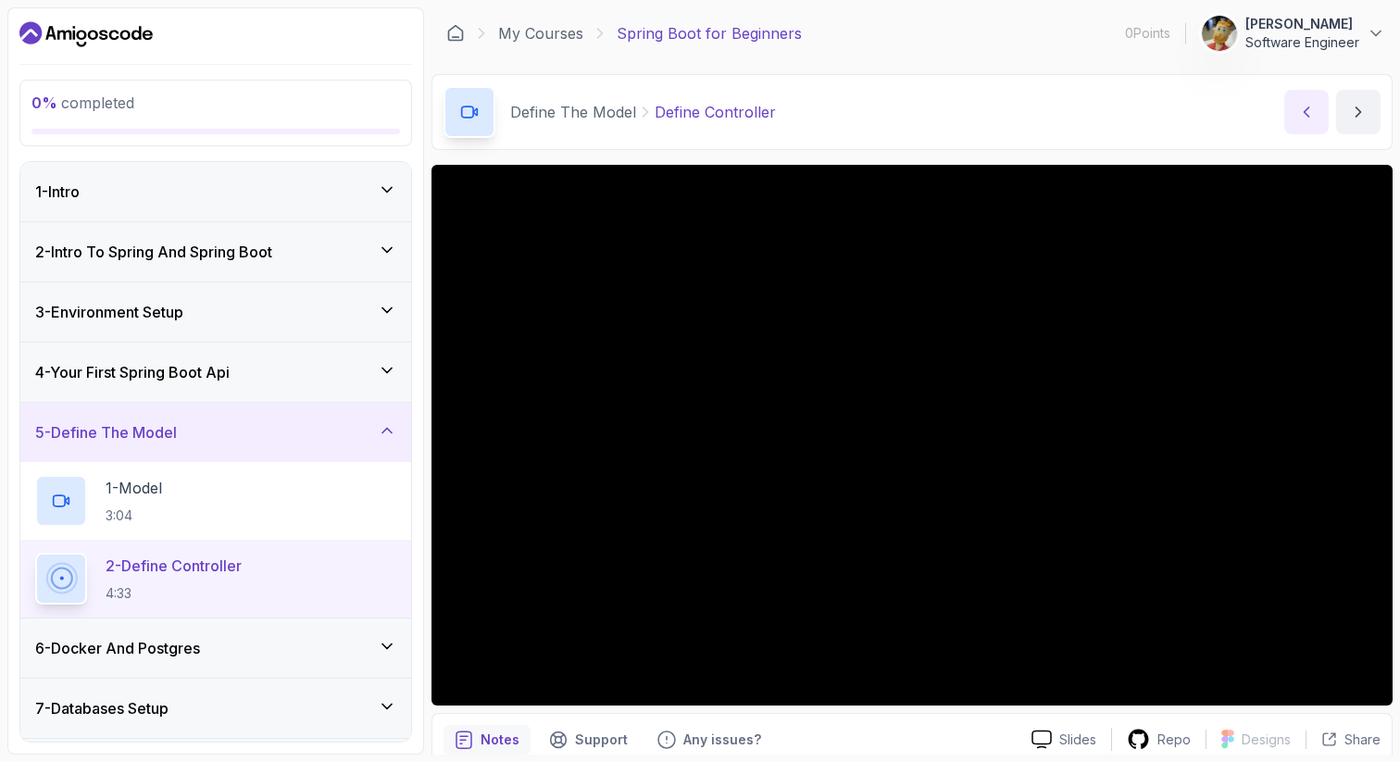
click at [1311, 100] on button "previous content" at bounding box center [1306, 112] width 44 height 44
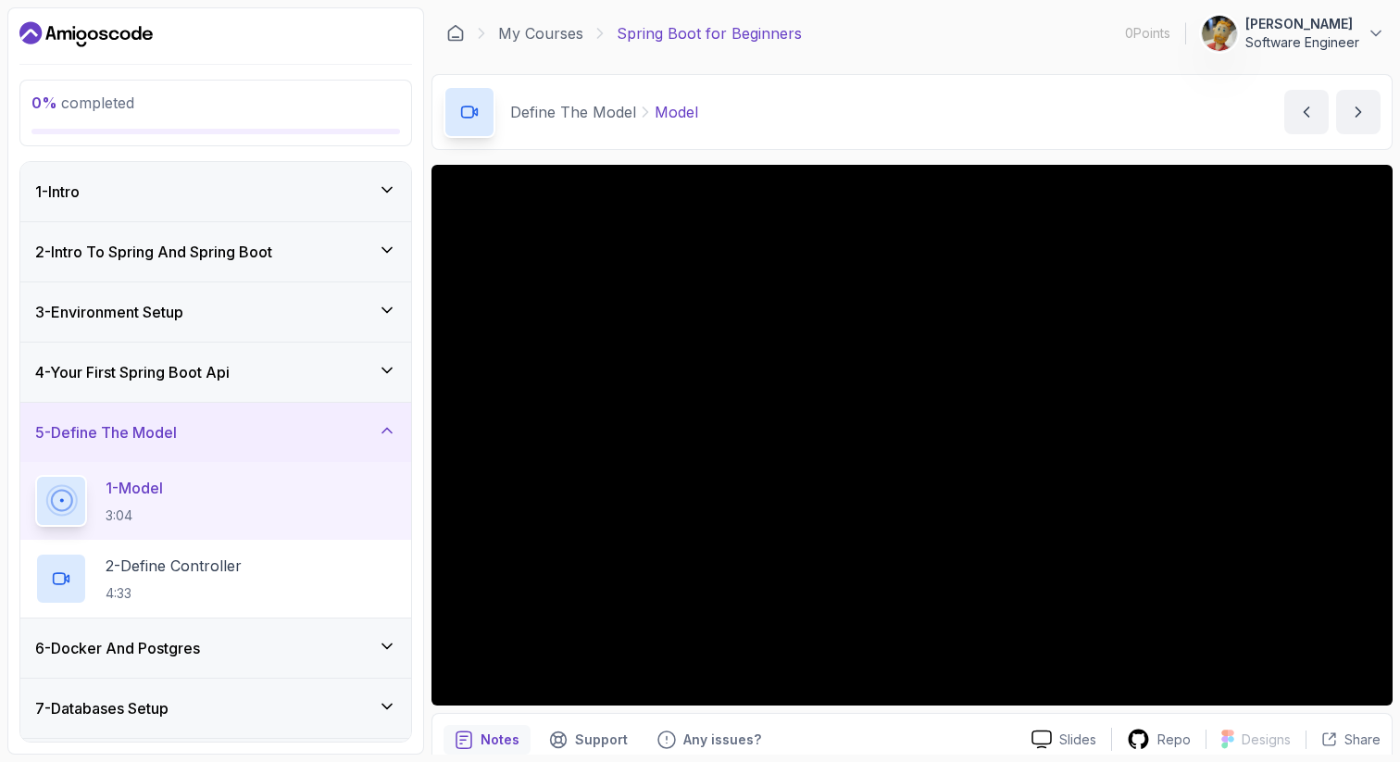
click at [359, 362] on div "4 - Your First Spring Boot Api" at bounding box center [215, 372] width 361 height 22
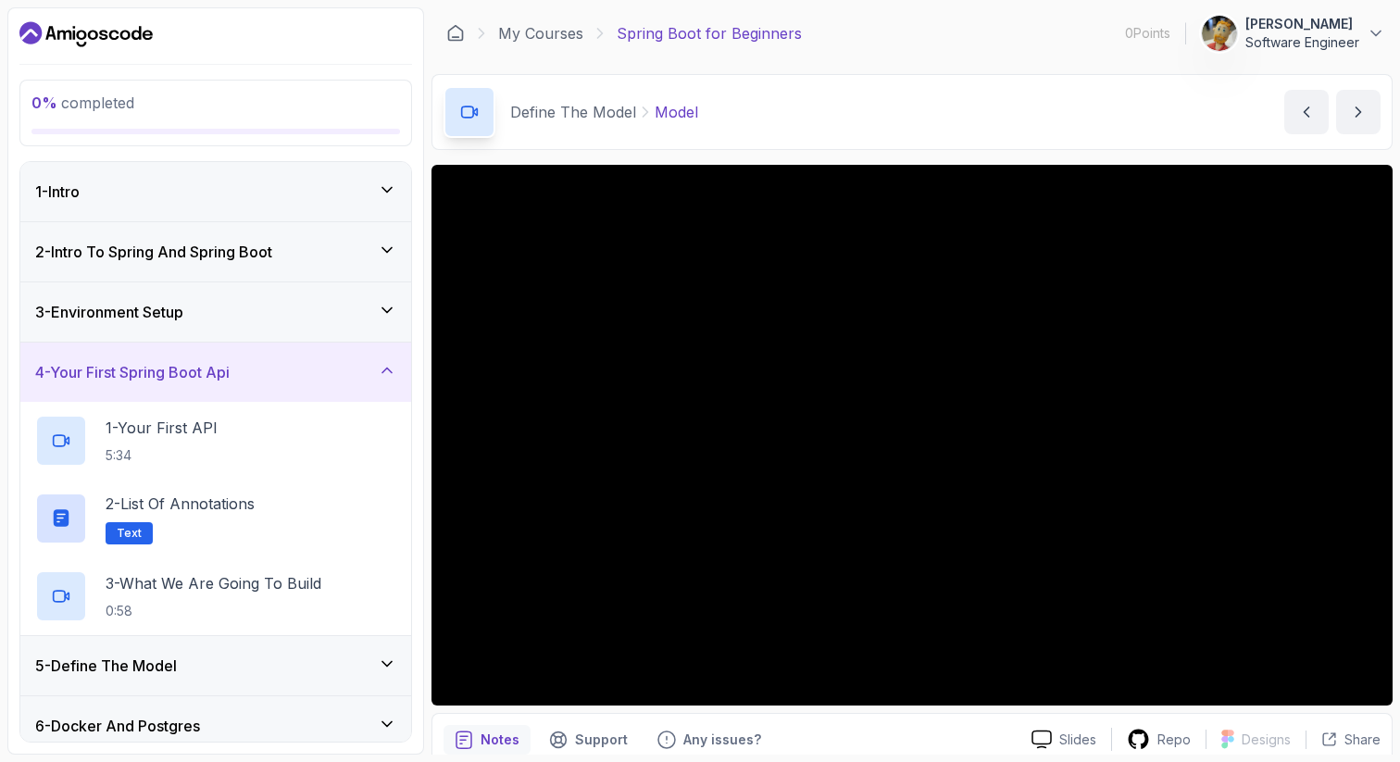
click at [384, 361] on icon at bounding box center [387, 370] width 19 height 19
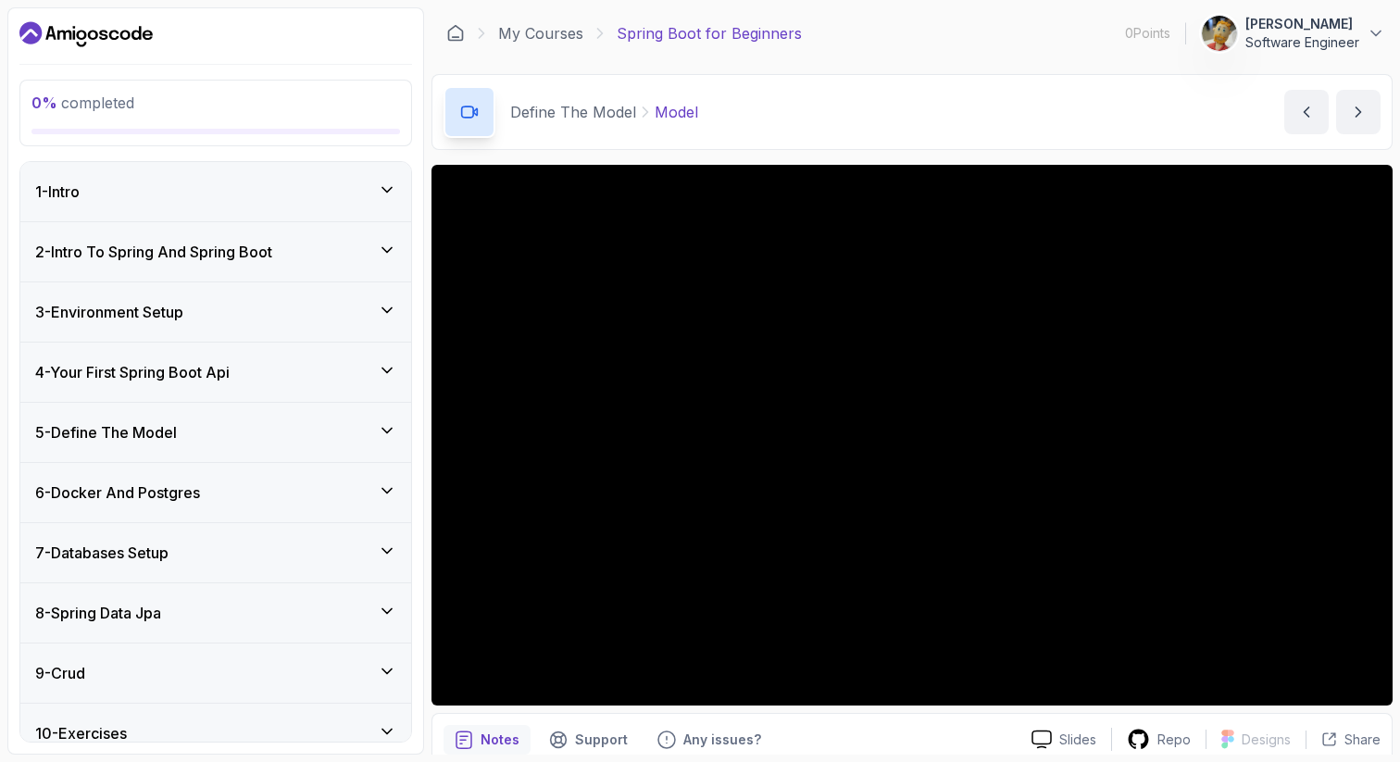
click at [390, 419] on div "5 - Define The Model" at bounding box center [215, 432] width 391 height 59
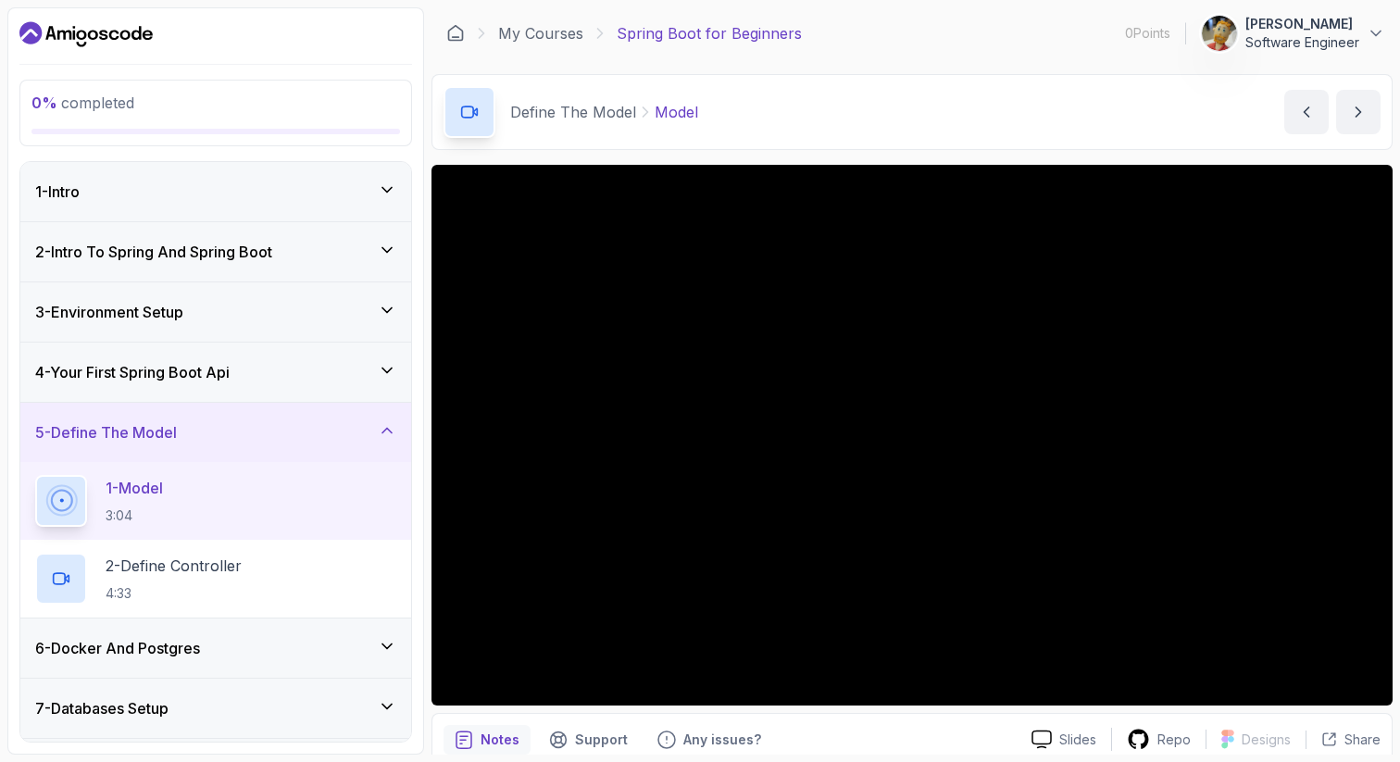
click at [381, 371] on icon at bounding box center [387, 370] width 19 height 19
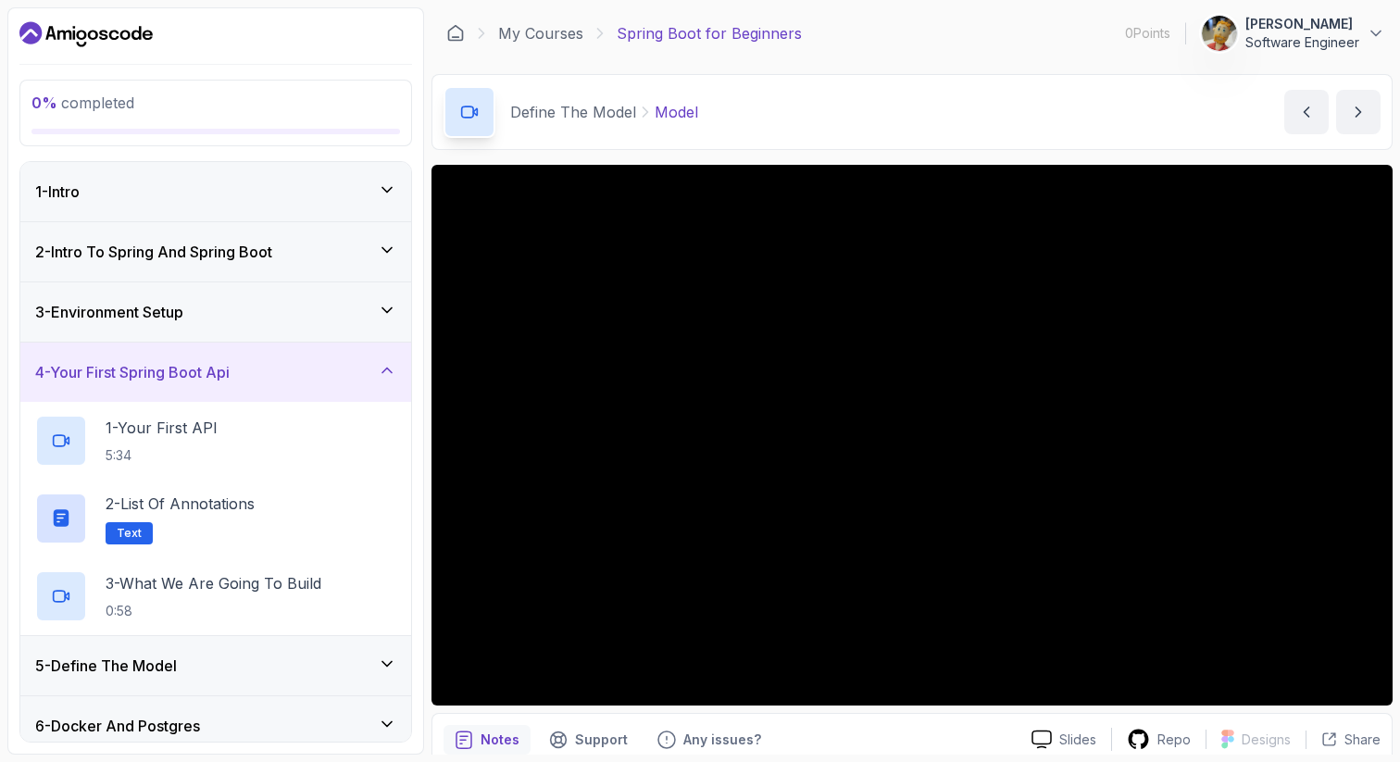
click at [382, 371] on icon at bounding box center [386, 370] width 9 height 5
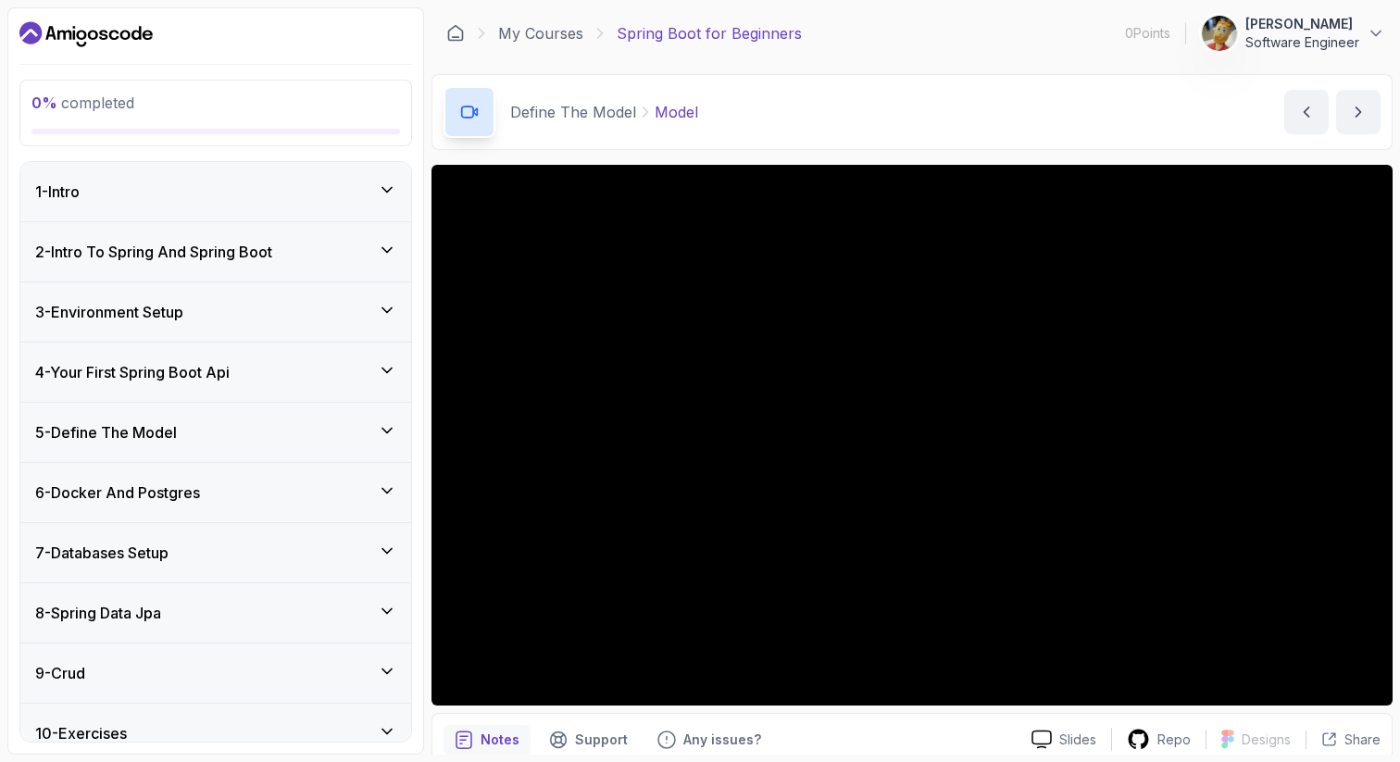
click at [260, 209] on div "1 - Intro" at bounding box center [215, 191] width 391 height 59
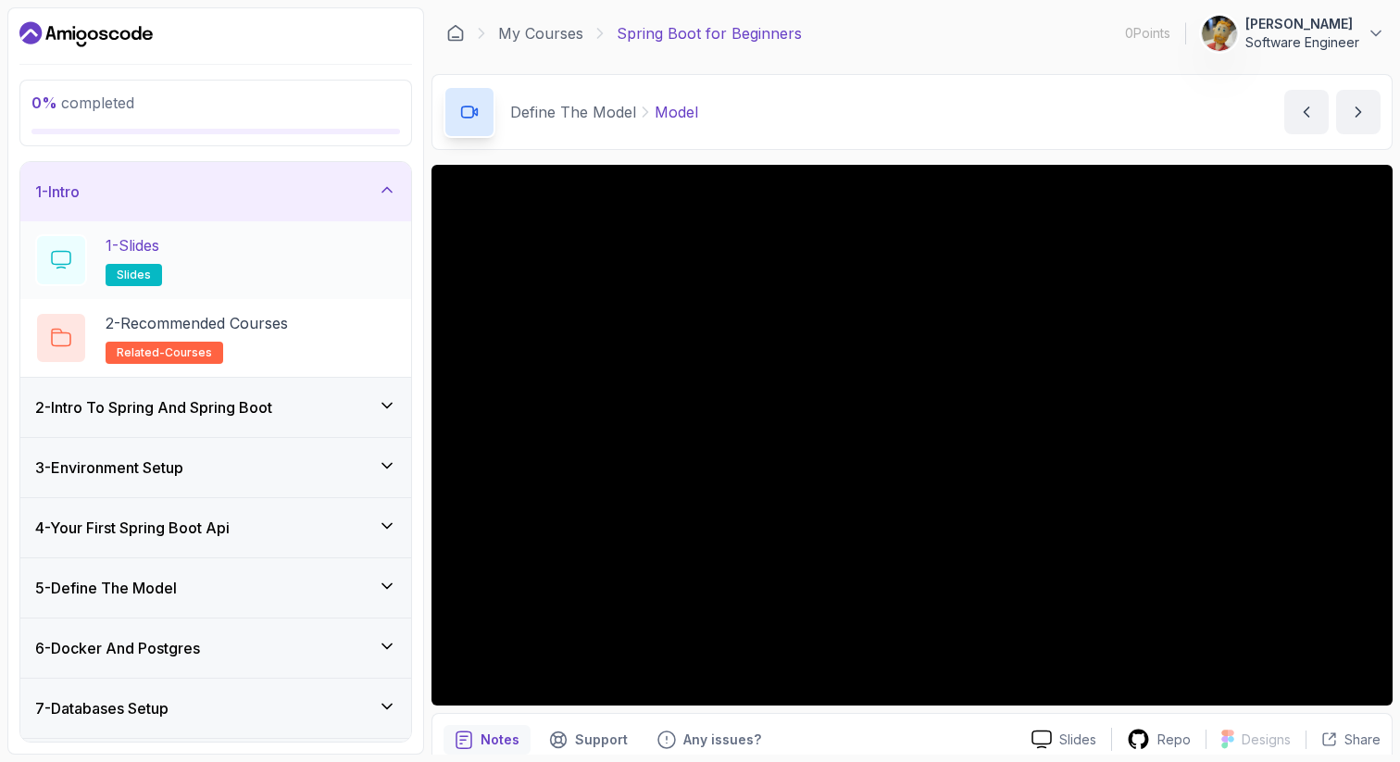
click at [210, 256] on div "1 - Slides slides" at bounding box center [215, 260] width 361 height 52
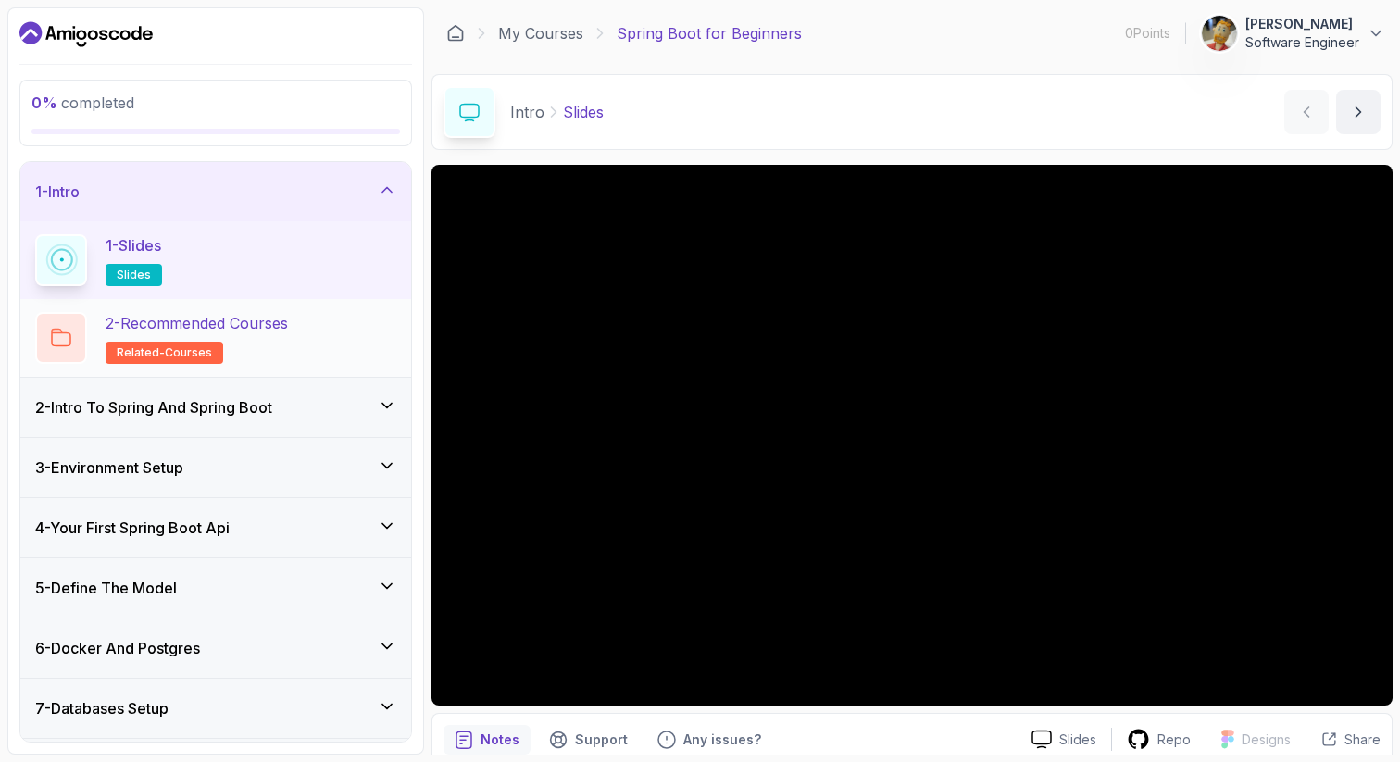
click at [244, 351] on h2 "2 - Recommended Courses related-courses" at bounding box center [197, 338] width 182 height 52
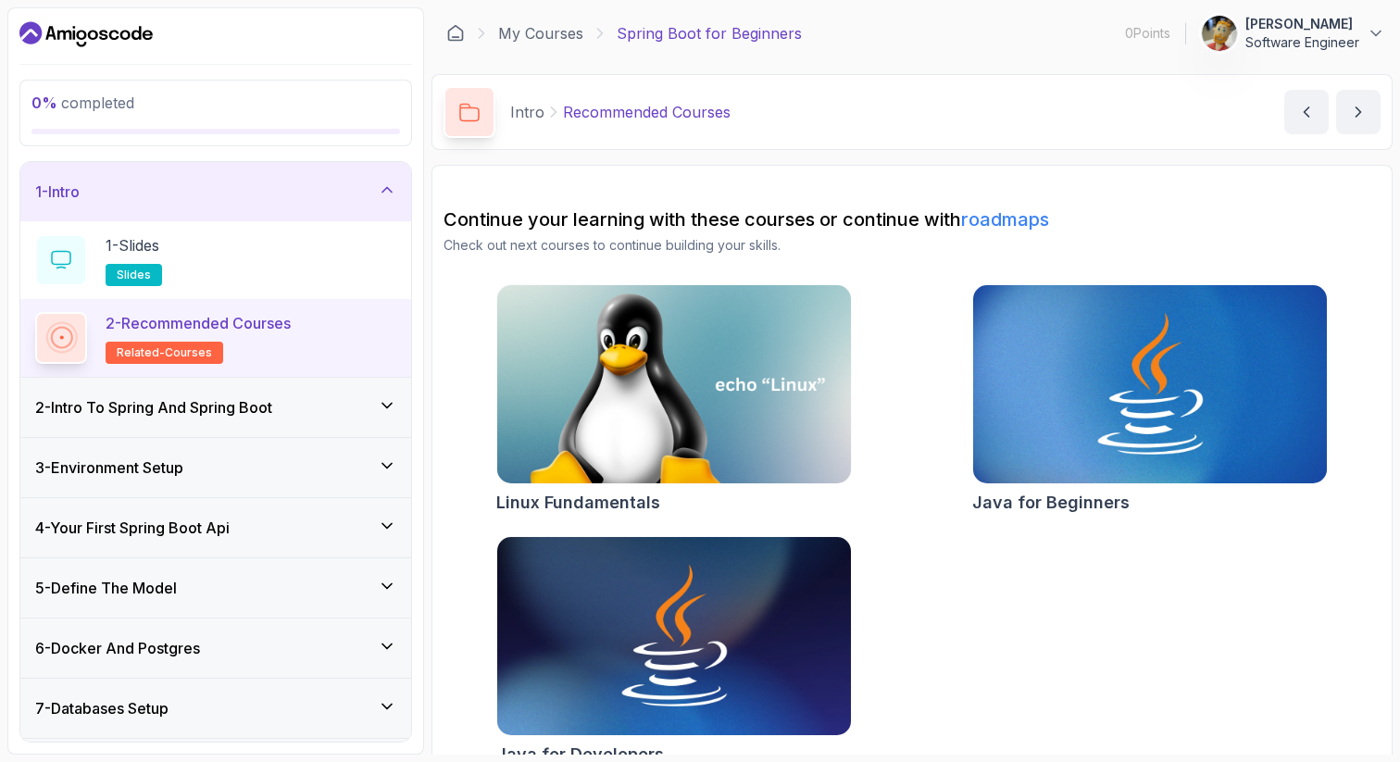
click at [259, 419] on div "2 - Intro To Spring And Spring Boot" at bounding box center [215, 407] width 391 height 59
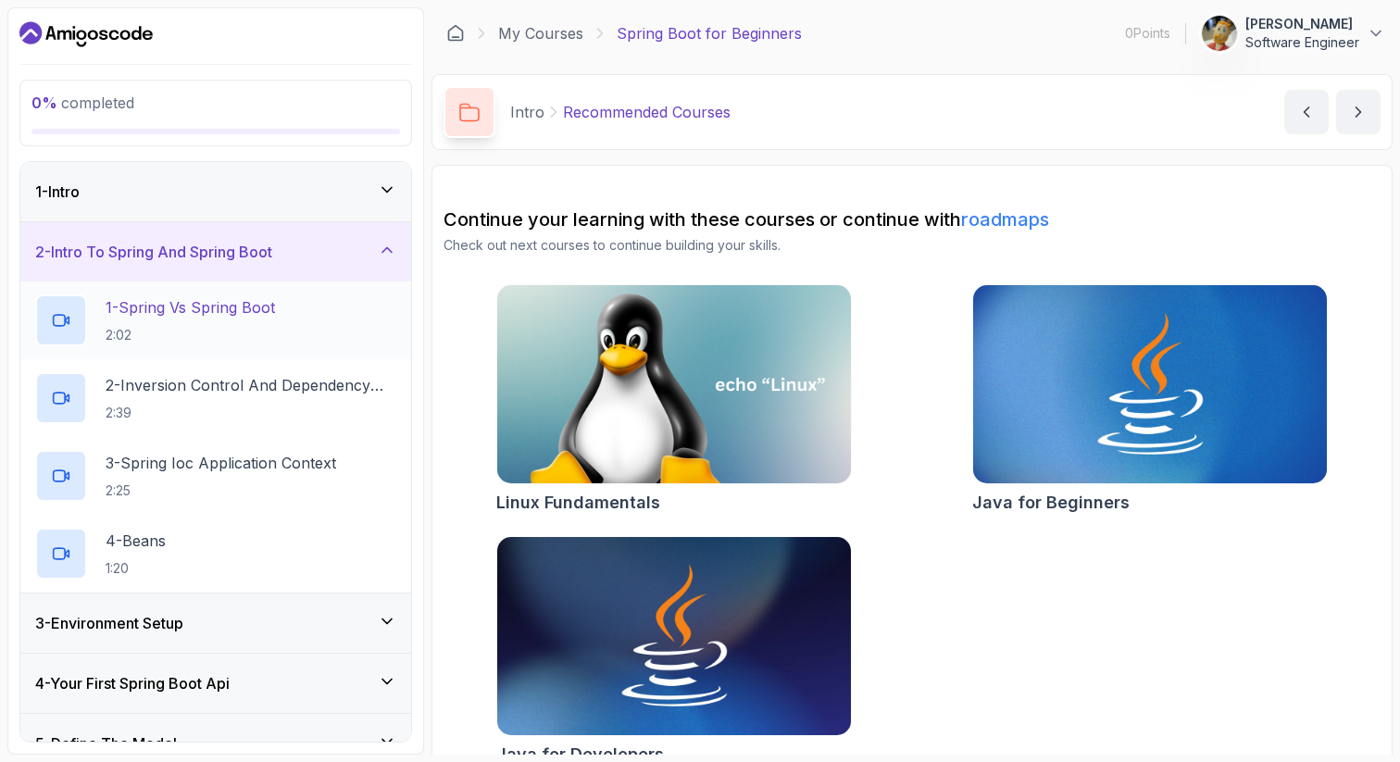
click at [223, 317] on p "1 - Spring Vs Spring Boot" at bounding box center [190, 307] width 169 height 22
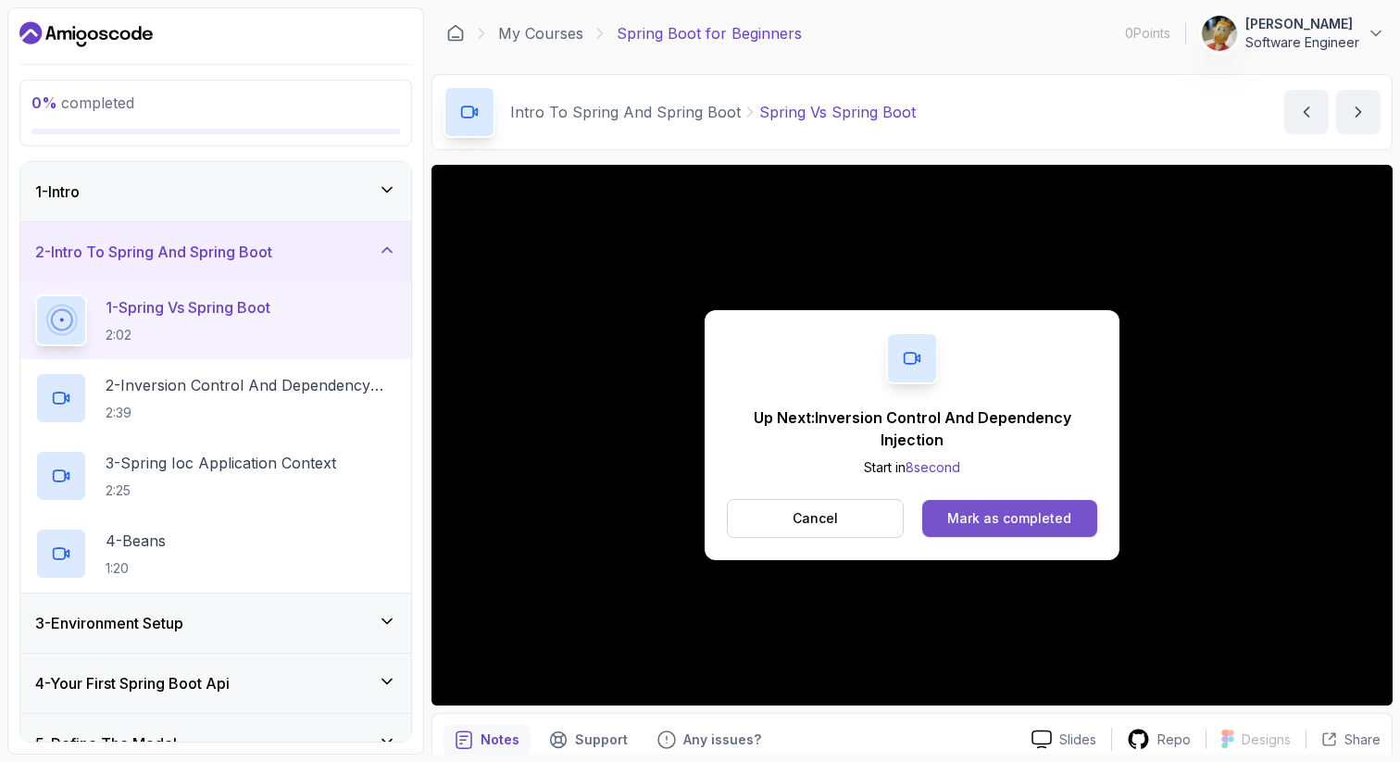
click at [983, 521] on div "Mark as completed" at bounding box center [1009, 518] width 124 height 19
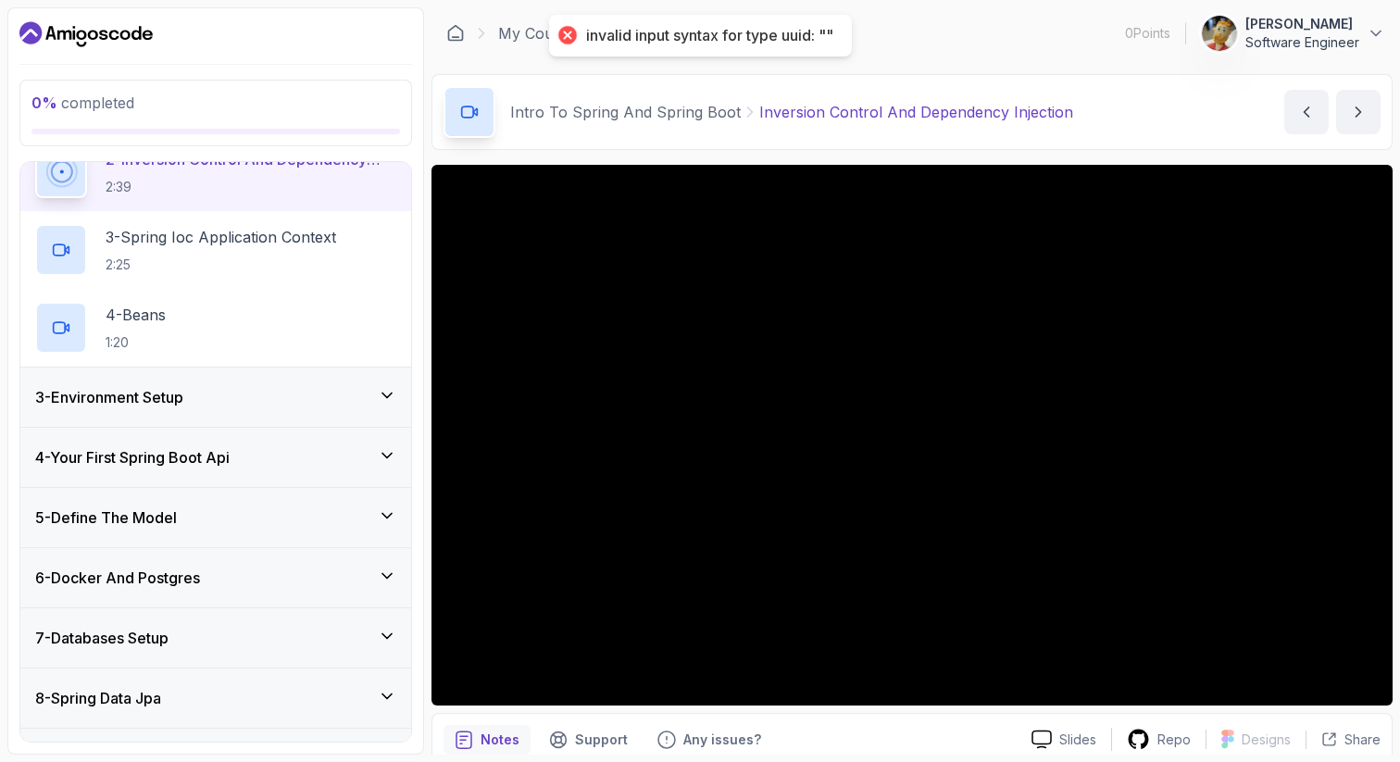
scroll to position [231, 0]
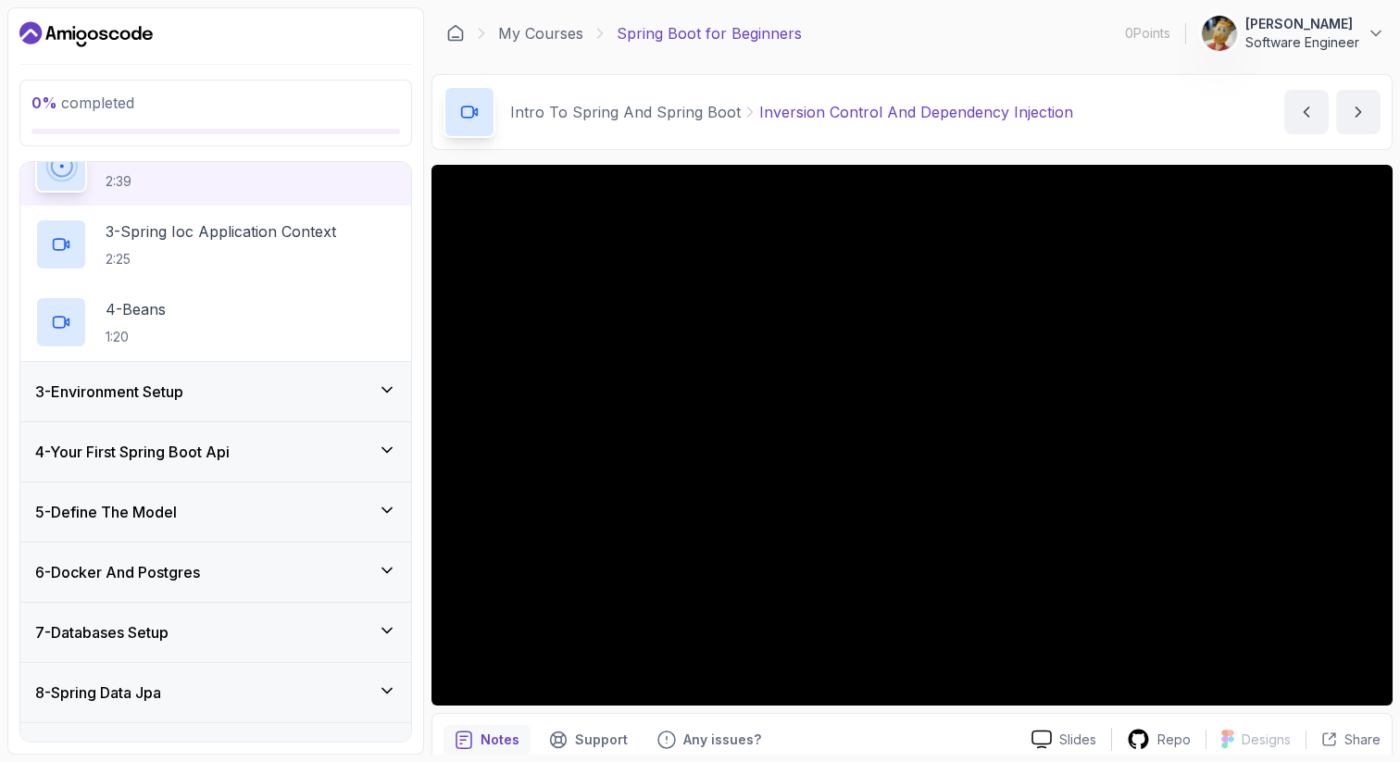
click at [305, 505] on div "5 - Define The Model" at bounding box center [215, 512] width 361 height 22
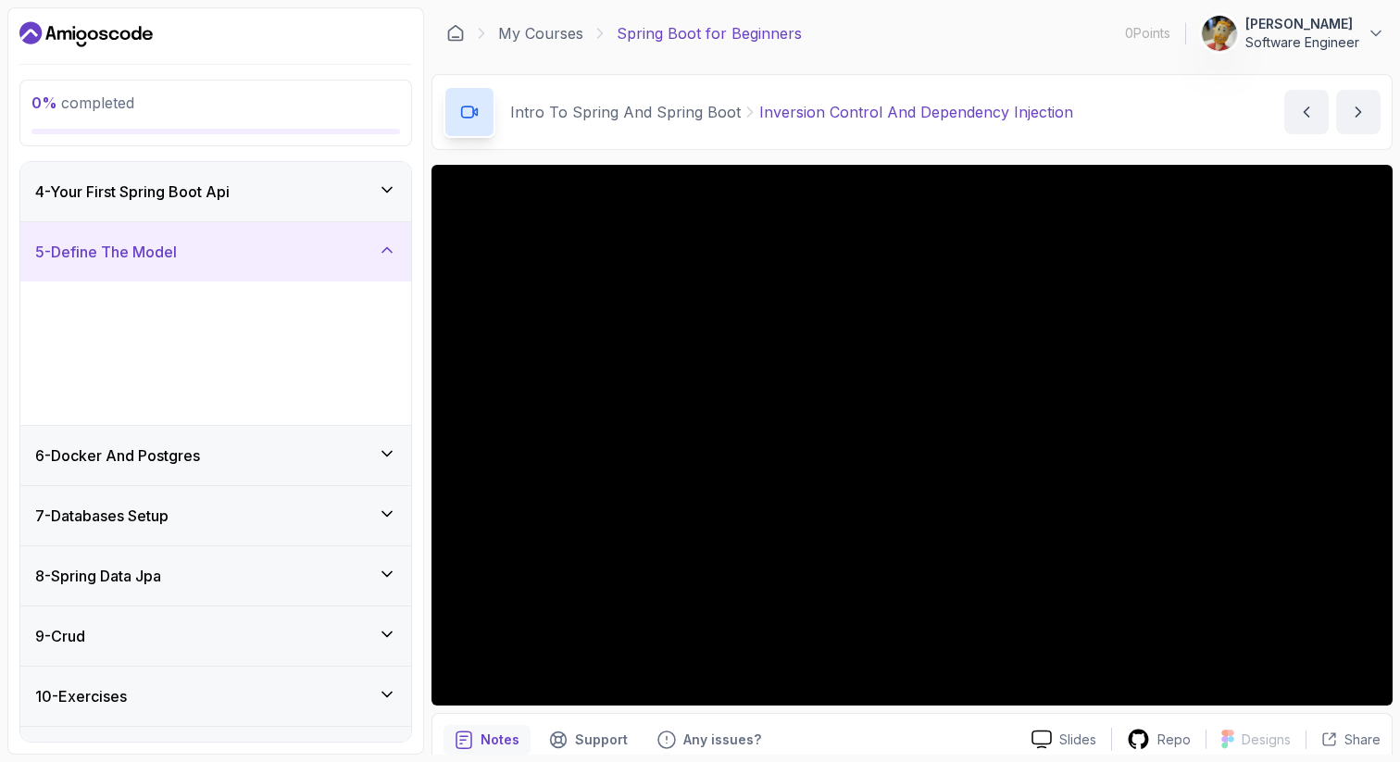
scroll to position [142, 0]
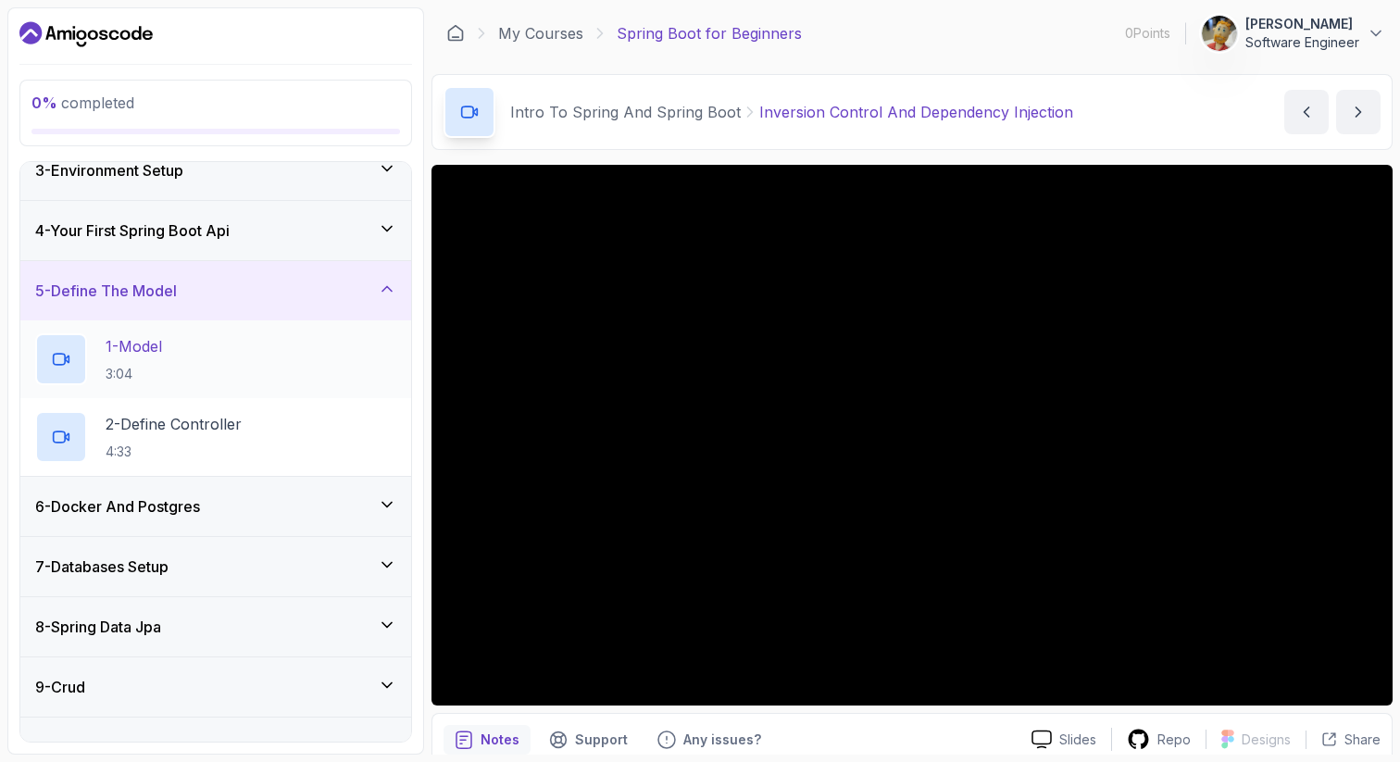
click at [260, 344] on div "1 - Model 3:04" at bounding box center [215, 359] width 361 height 52
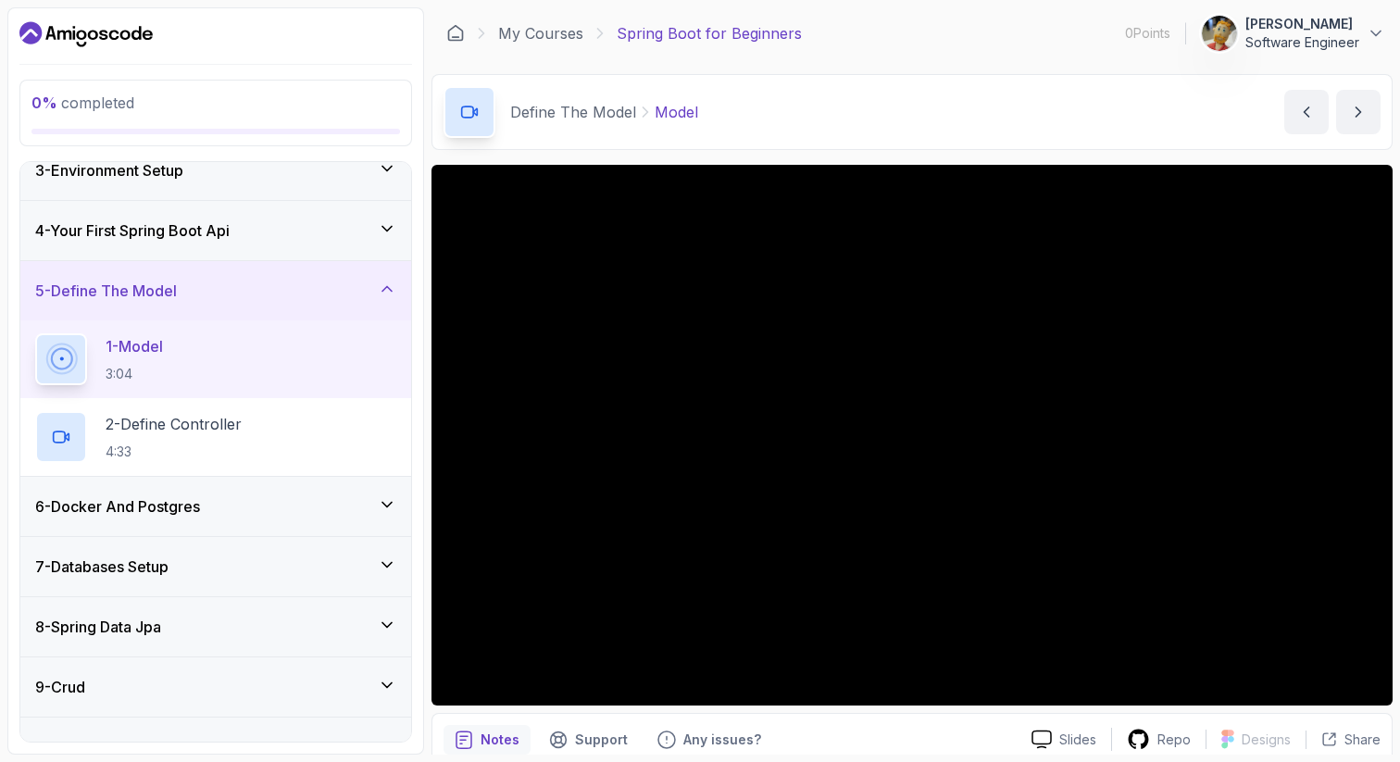
click at [267, 256] on div "4 - Your First Spring Boot Api" at bounding box center [215, 230] width 391 height 59
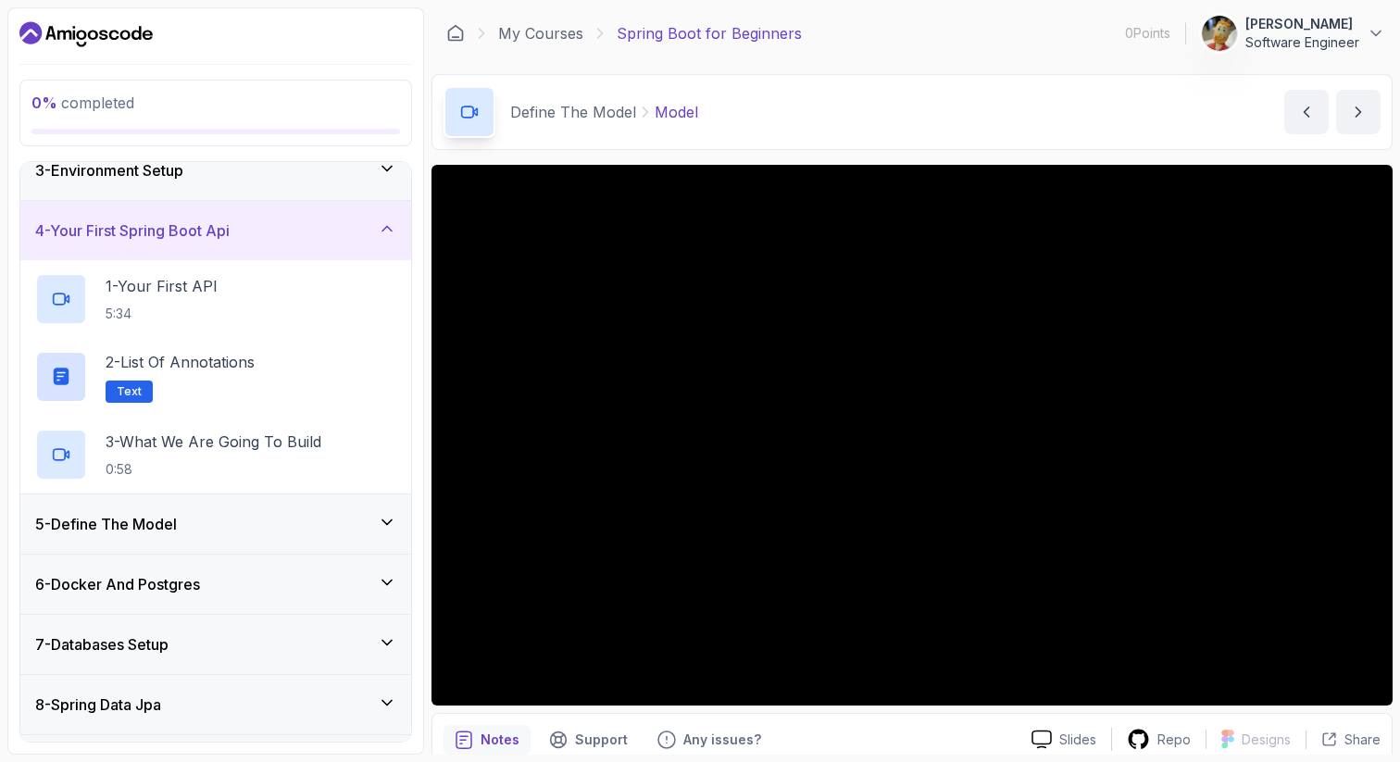
click at [266, 247] on div "4 - Your First Spring Boot Api" at bounding box center [215, 230] width 391 height 59
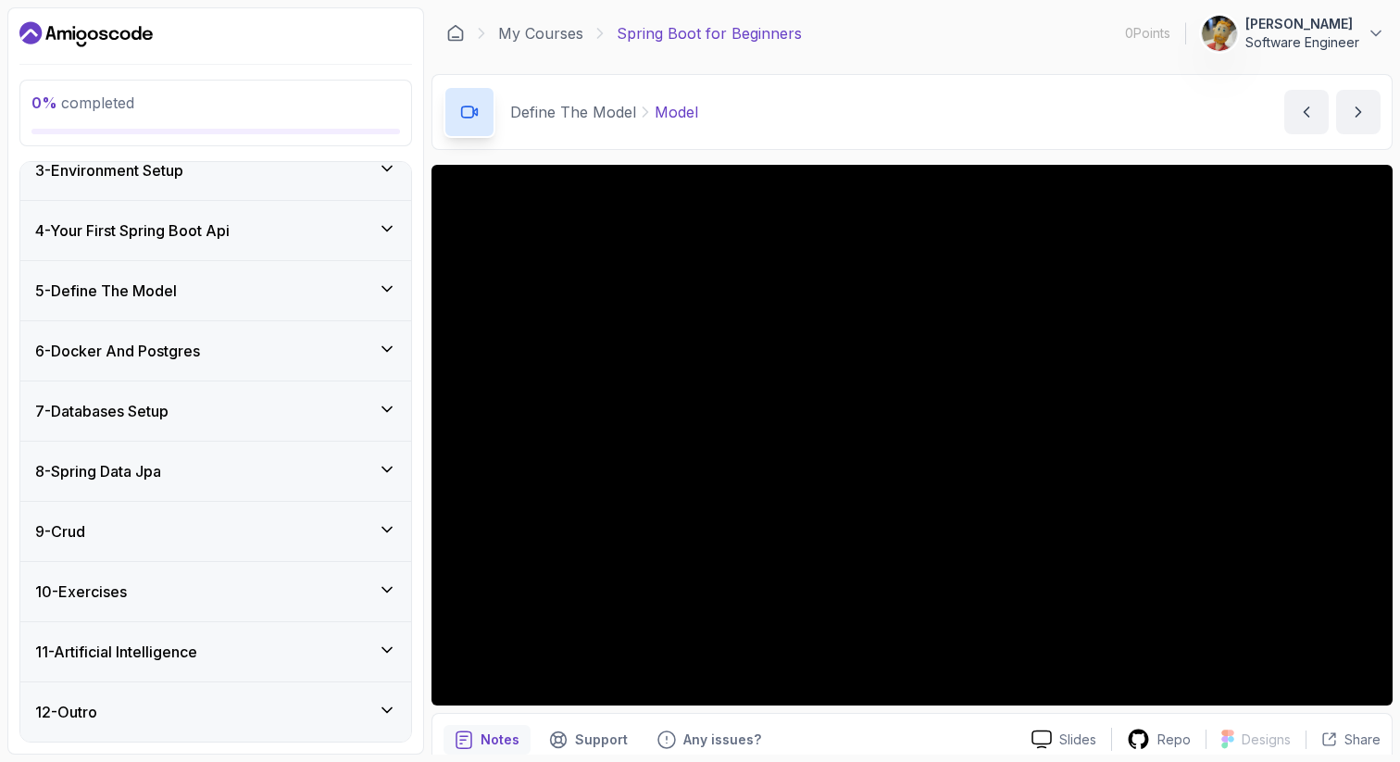
click at [266, 247] on div "4 - Your First Spring Boot Api" at bounding box center [215, 230] width 391 height 59
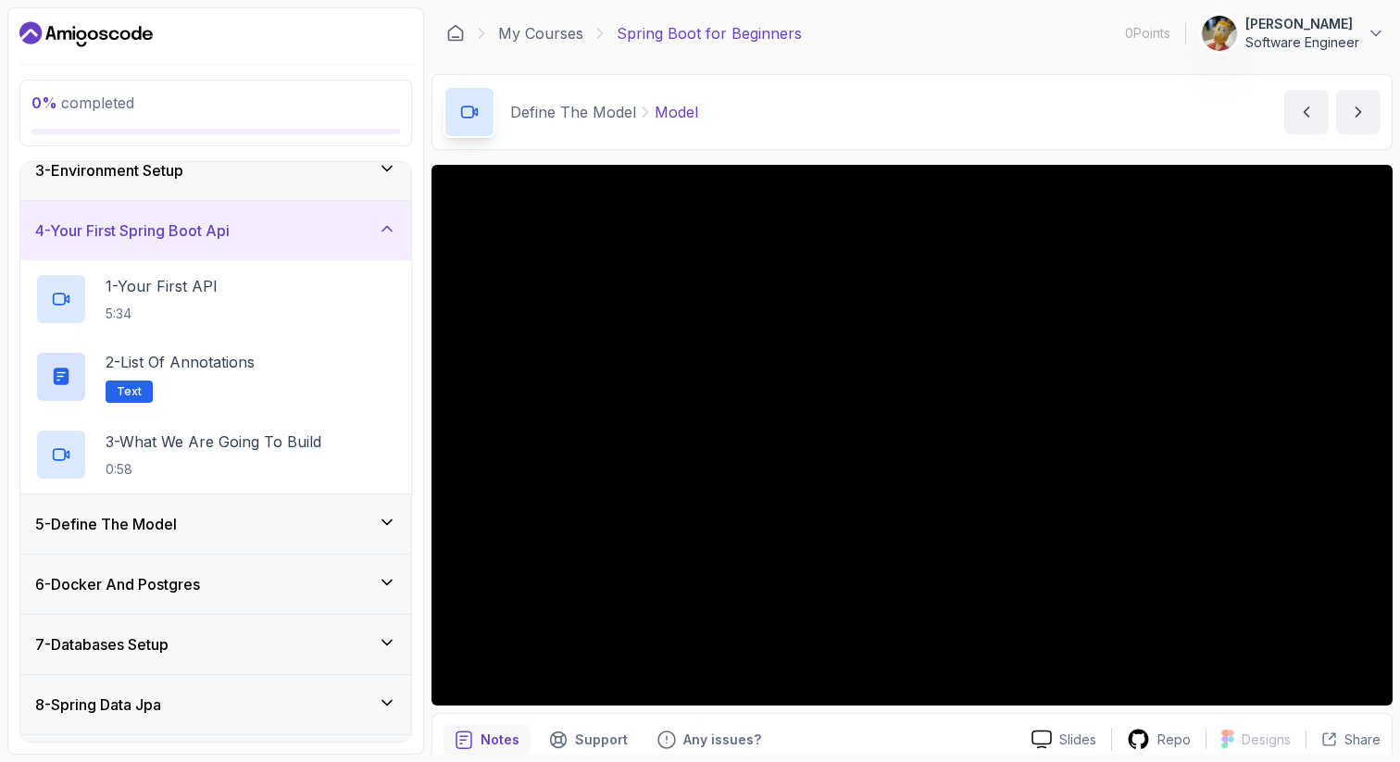
click at [266, 246] on div "4 - Your First Spring Boot Api" at bounding box center [215, 230] width 391 height 59
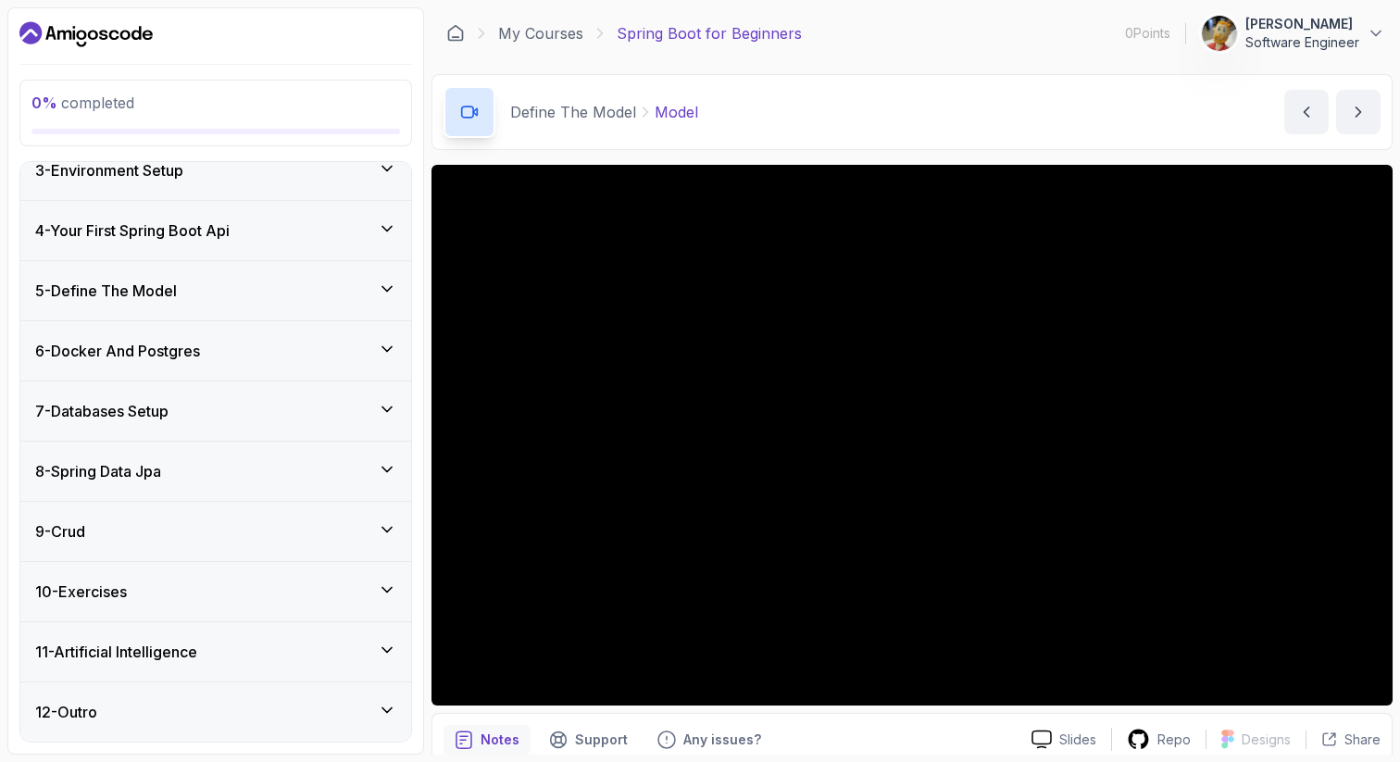
scroll to position [6, 0]
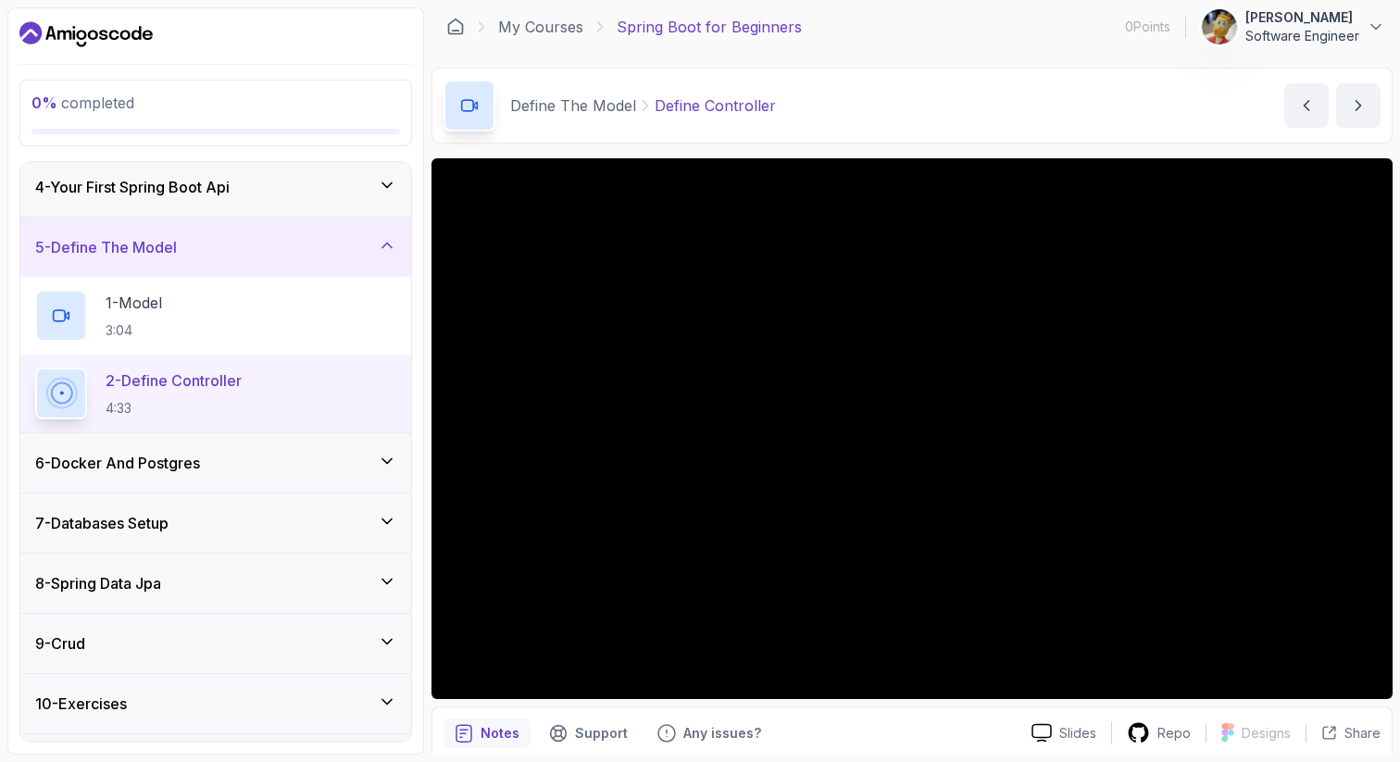
scroll to position [296, 0]
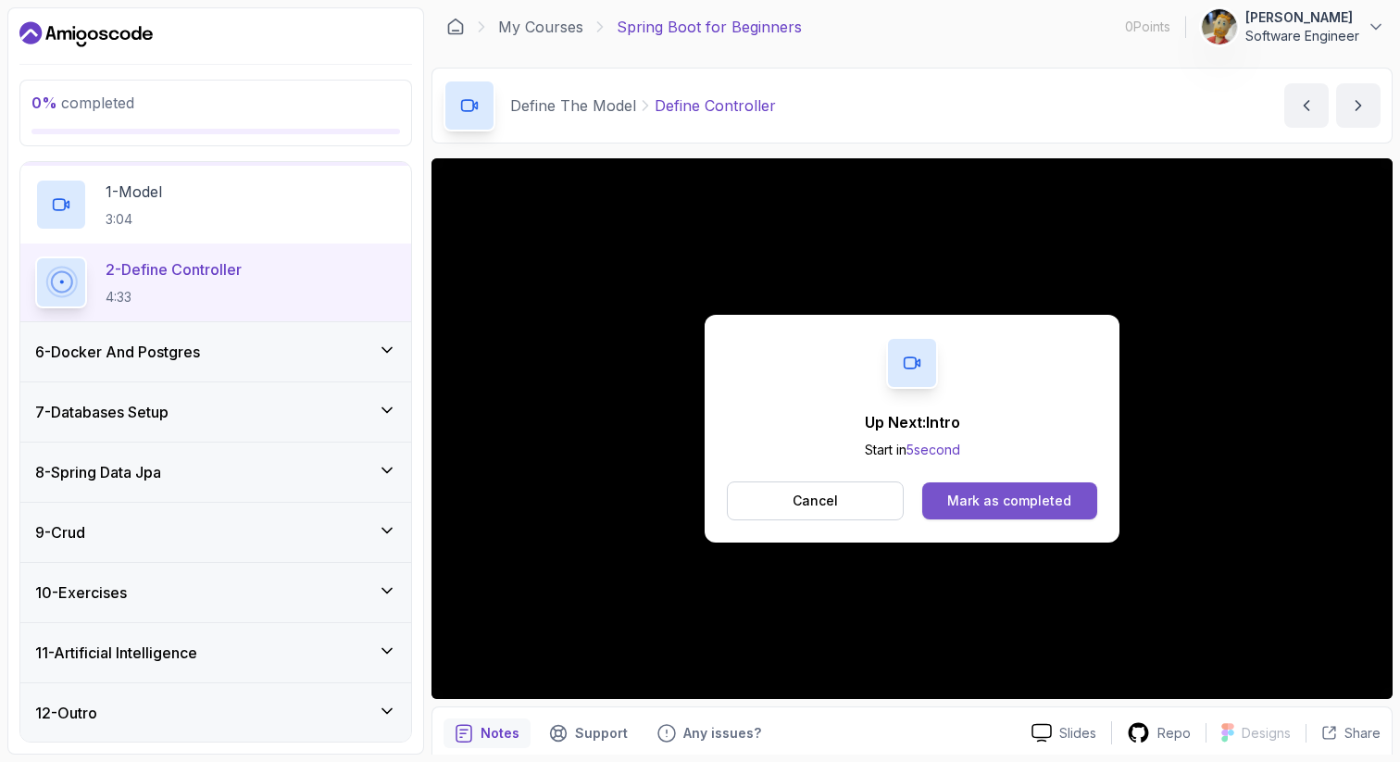
click at [1007, 507] on div "Mark as completed" at bounding box center [1009, 501] width 124 height 19
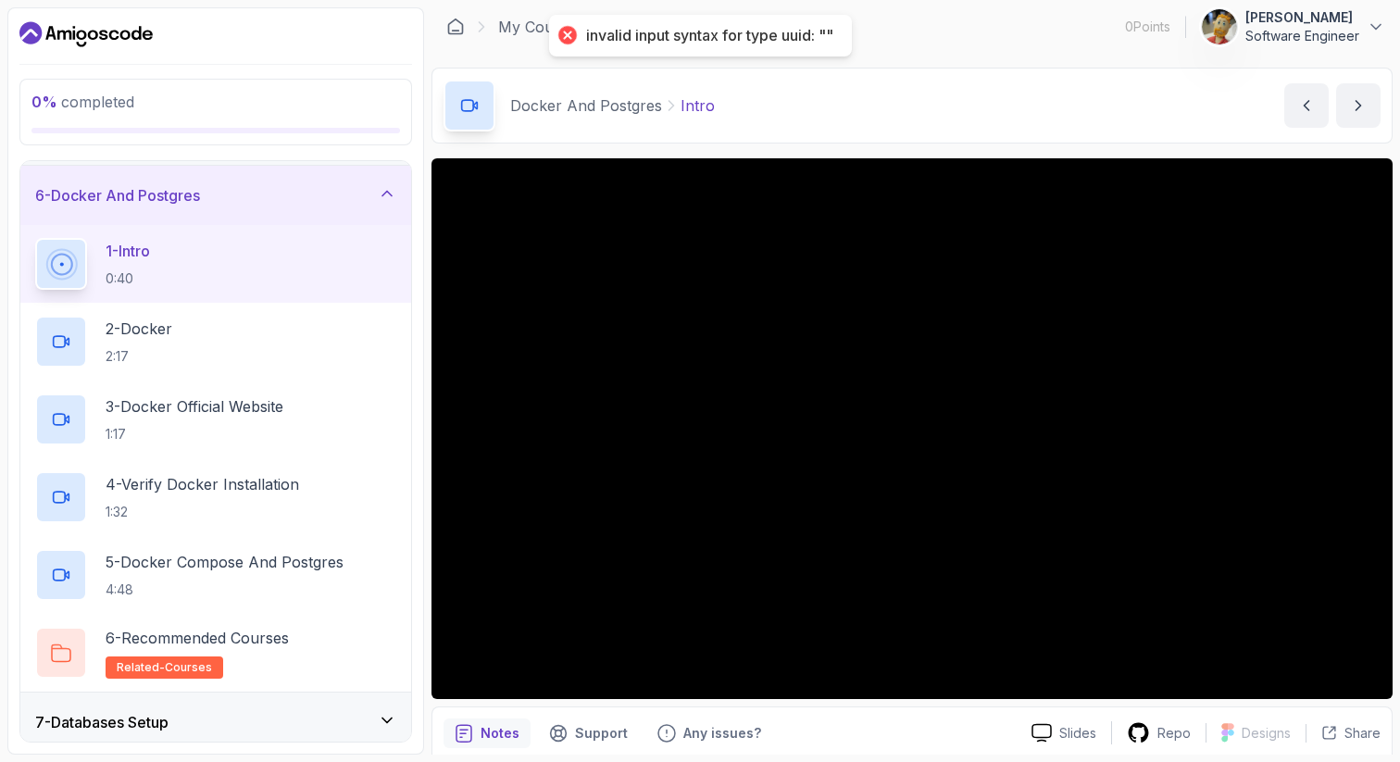
click at [691, 39] on div "invalid input syntax for type uuid: """ at bounding box center [709, 35] width 247 height 19
click at [1367, 26] on icon at bounding box center [1376, 27] width 19 height 19
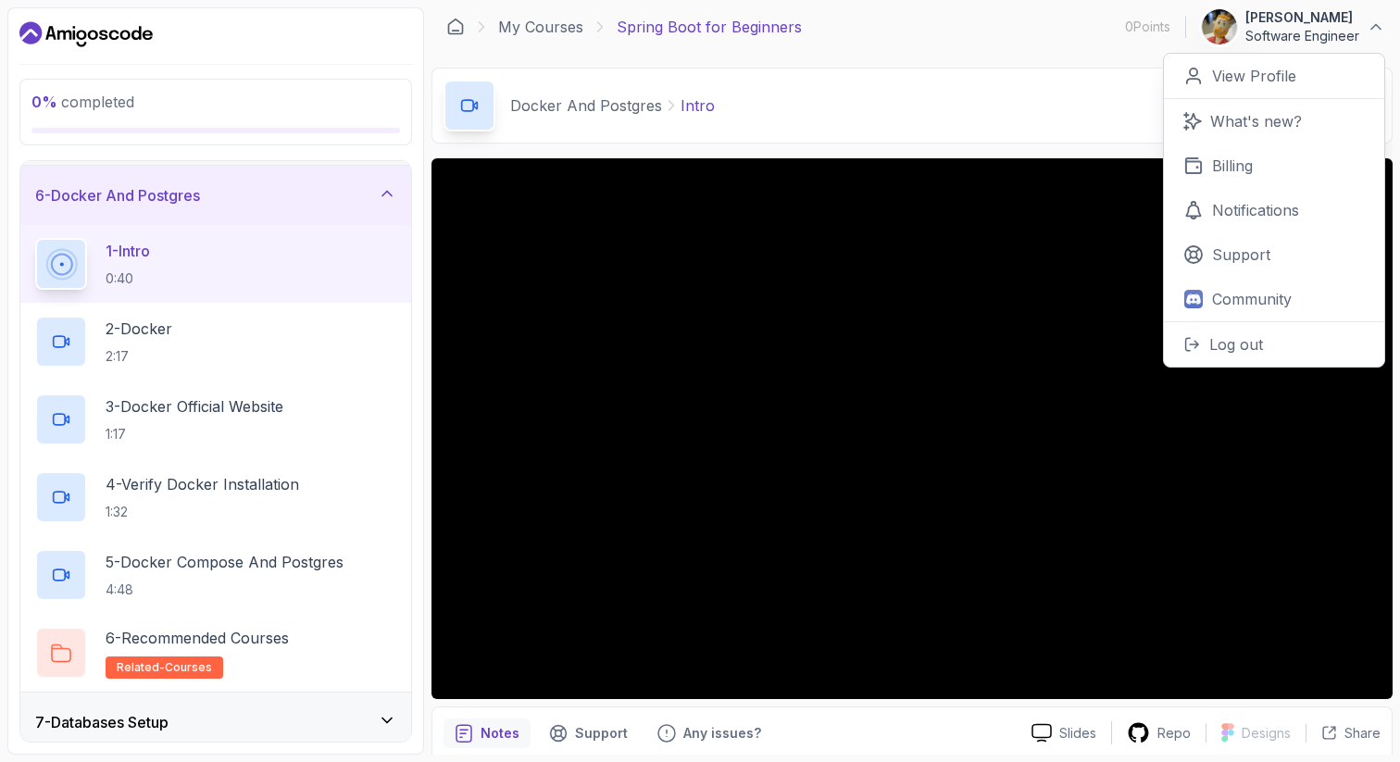
click at [1037, 43] on div "My Courses Spring Boot for Beginners 0 Points 1 Doron Segal Software Engineer 0…" at bounding box center [911, 27] width 961 height 52
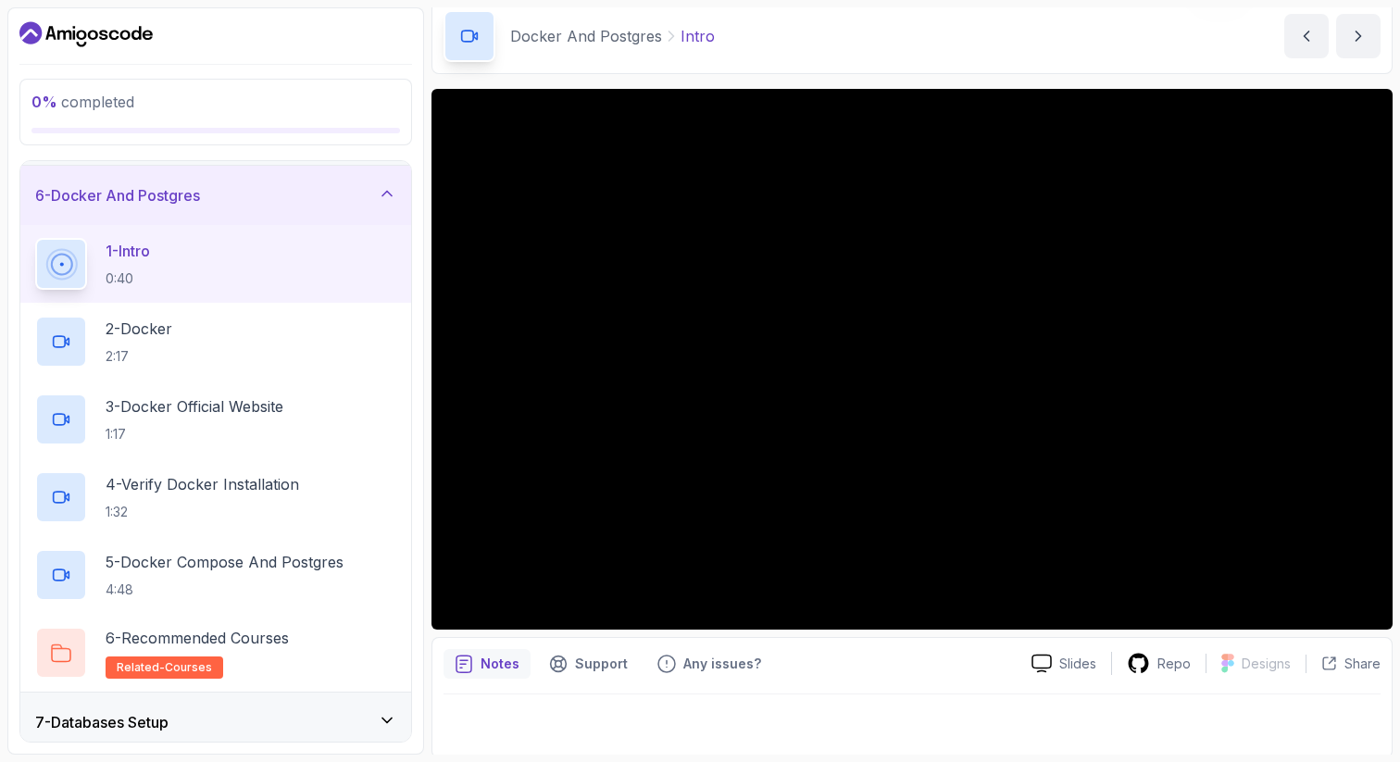
scroll to position [80, 0]
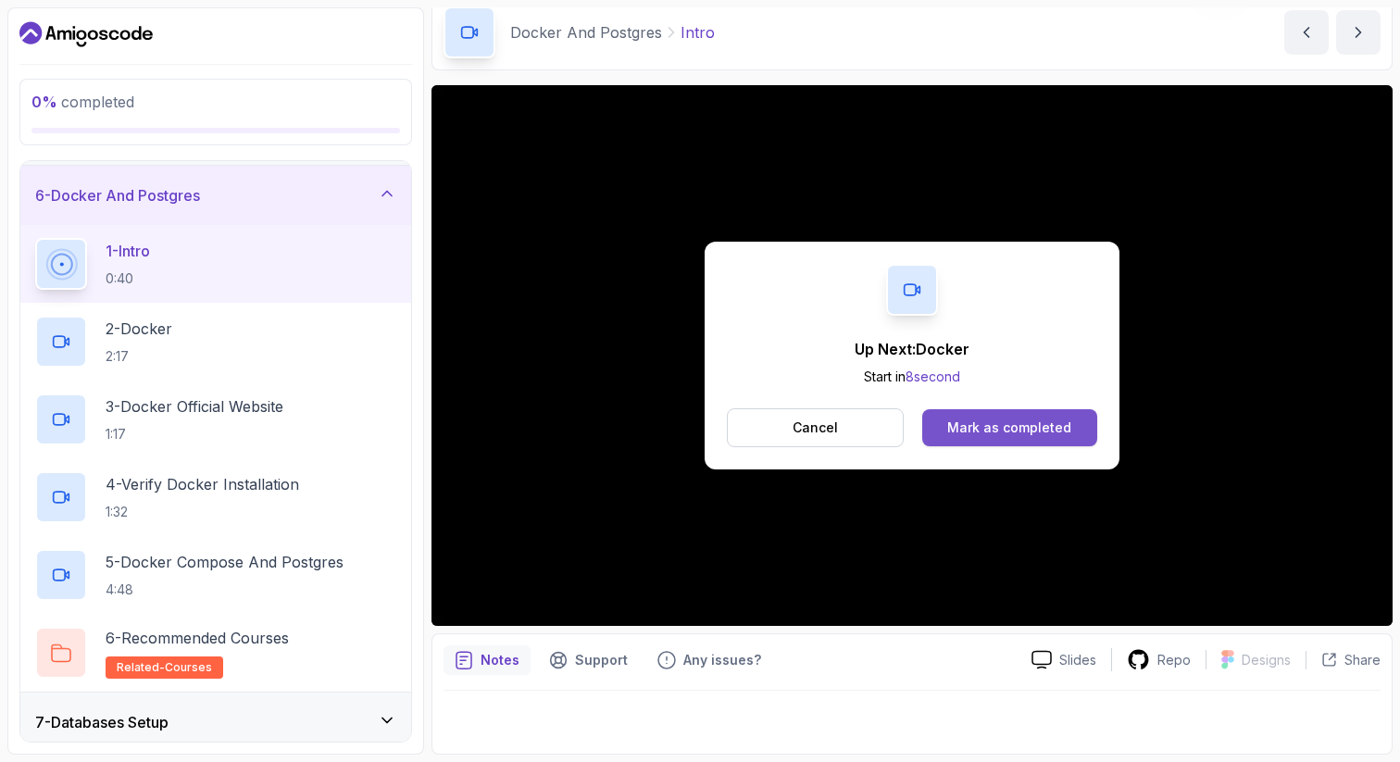
click at [1008, 427] on div "Mark as completed" at bounding box center [1009, 428] width 124 height 19
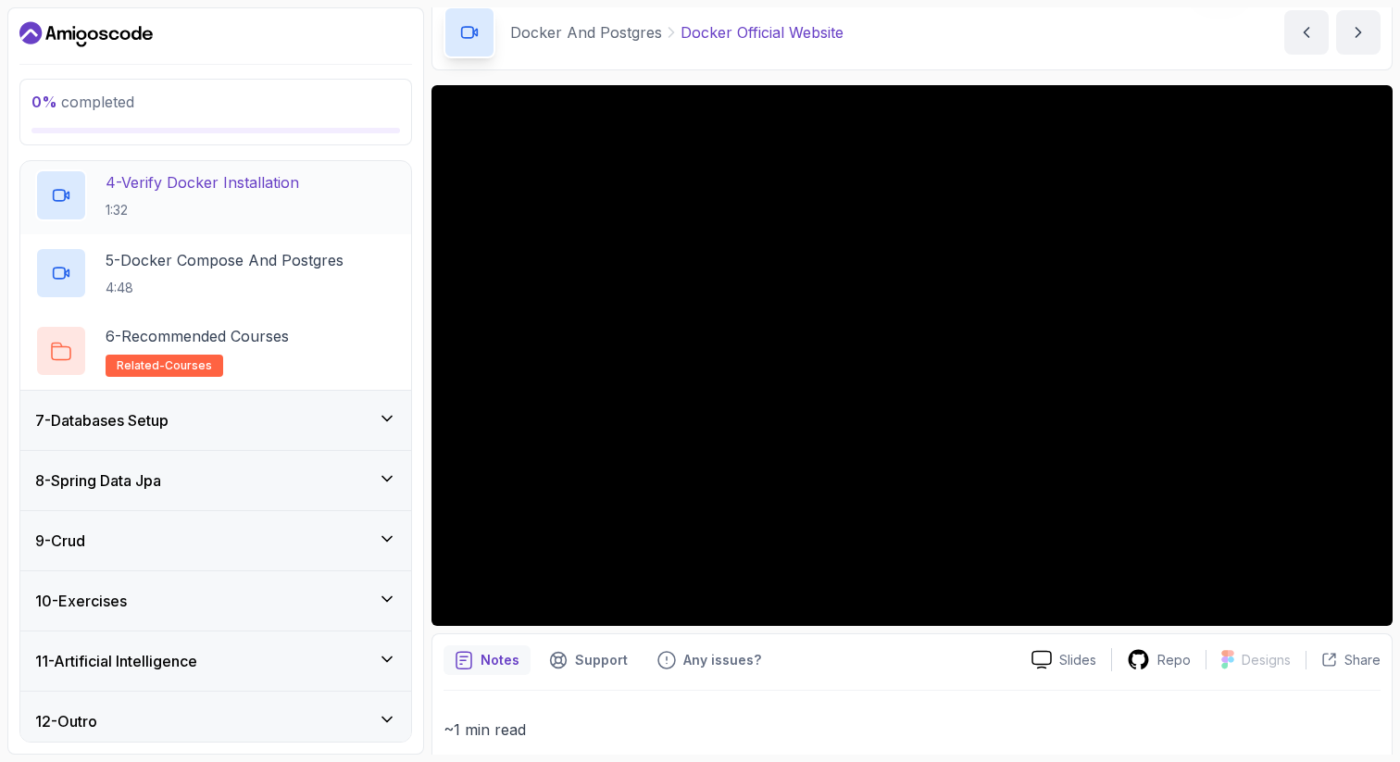
scroll to position [607, 0]
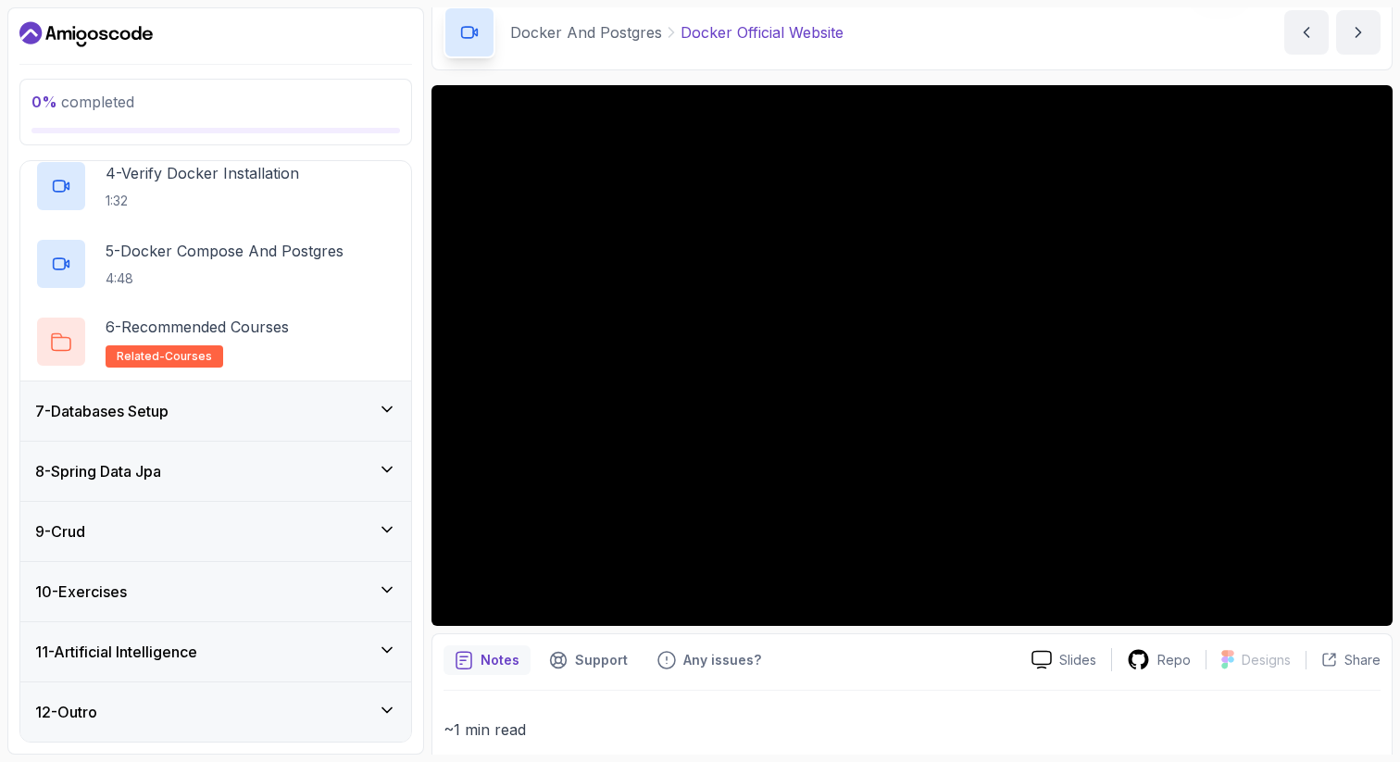
click at [383, 463] on icon at bounding box center [387, 469] width 19 height 19
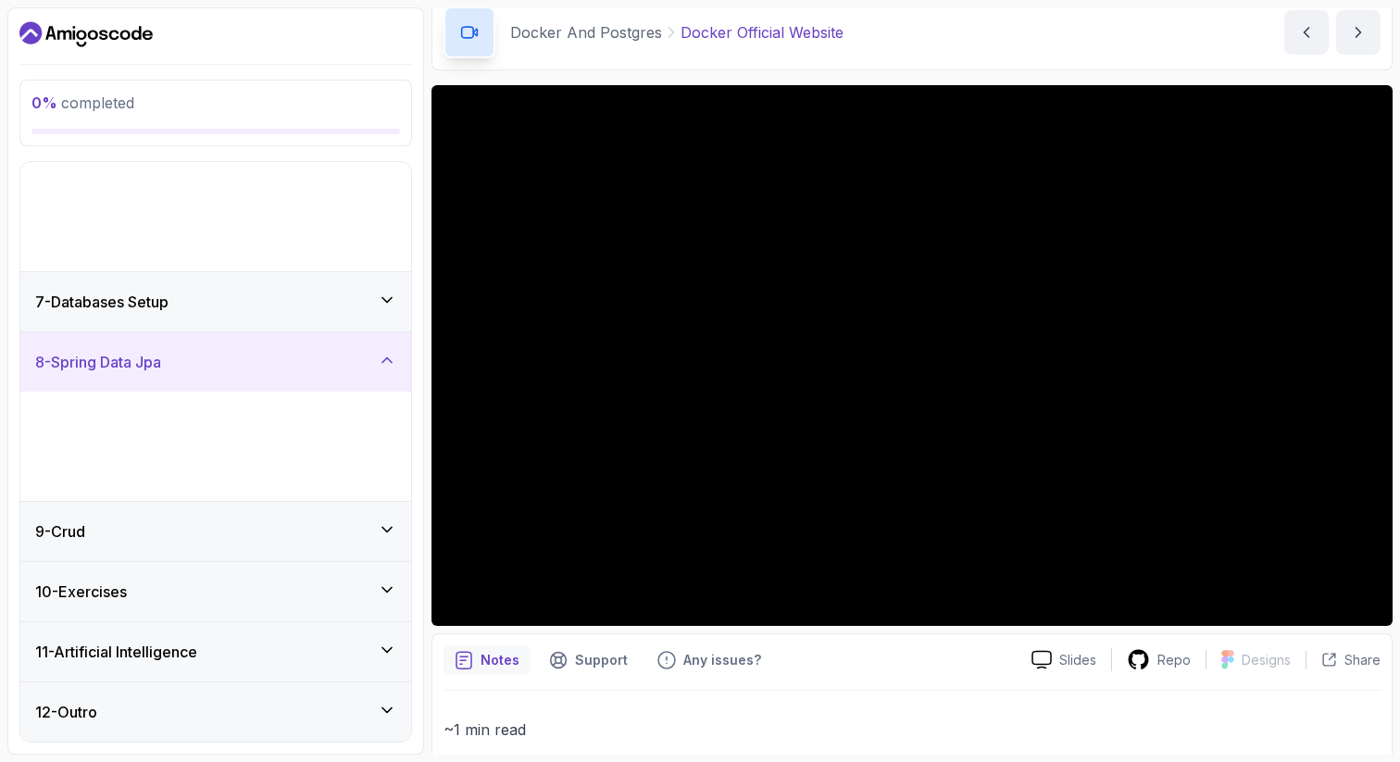
scroll to position [142, 0]
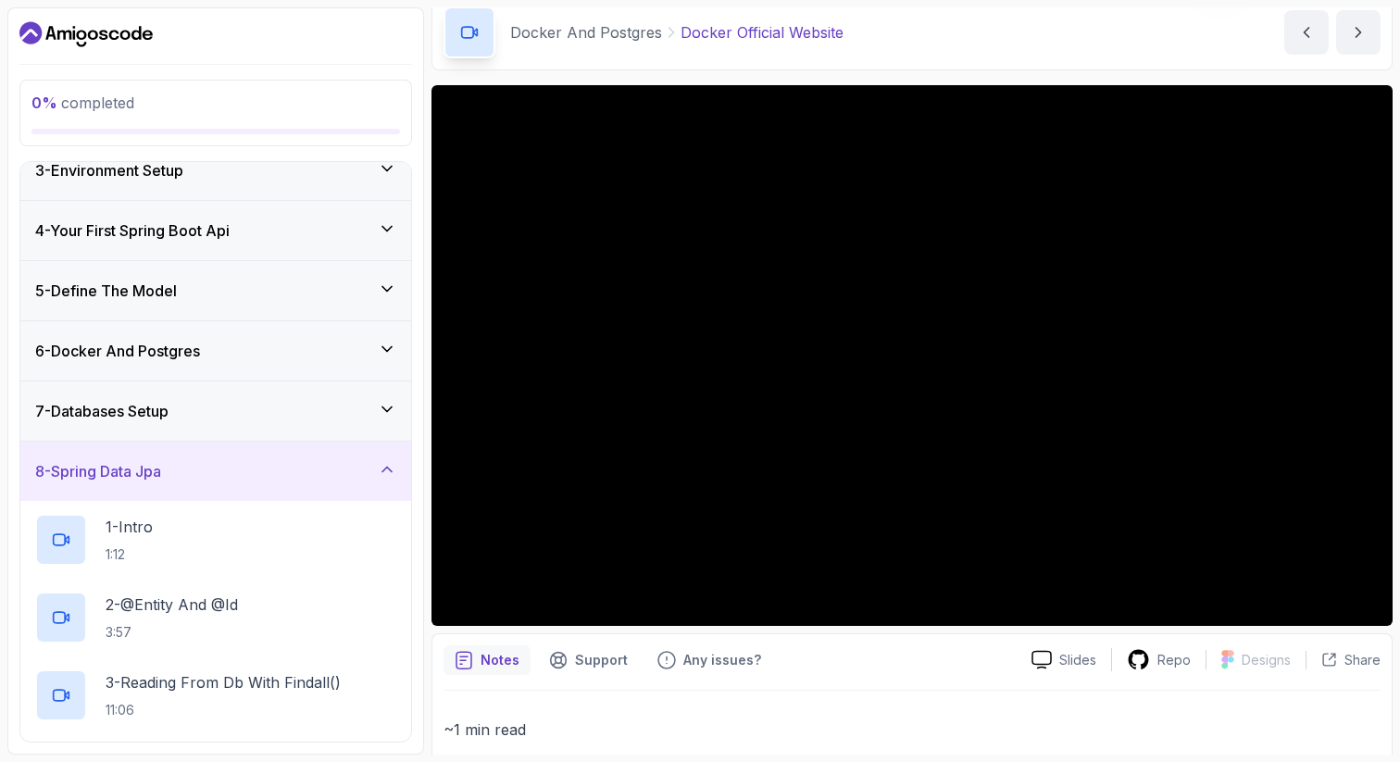
click at [383, 463] on icon at bounding box center [387, 469] width 19 height 19
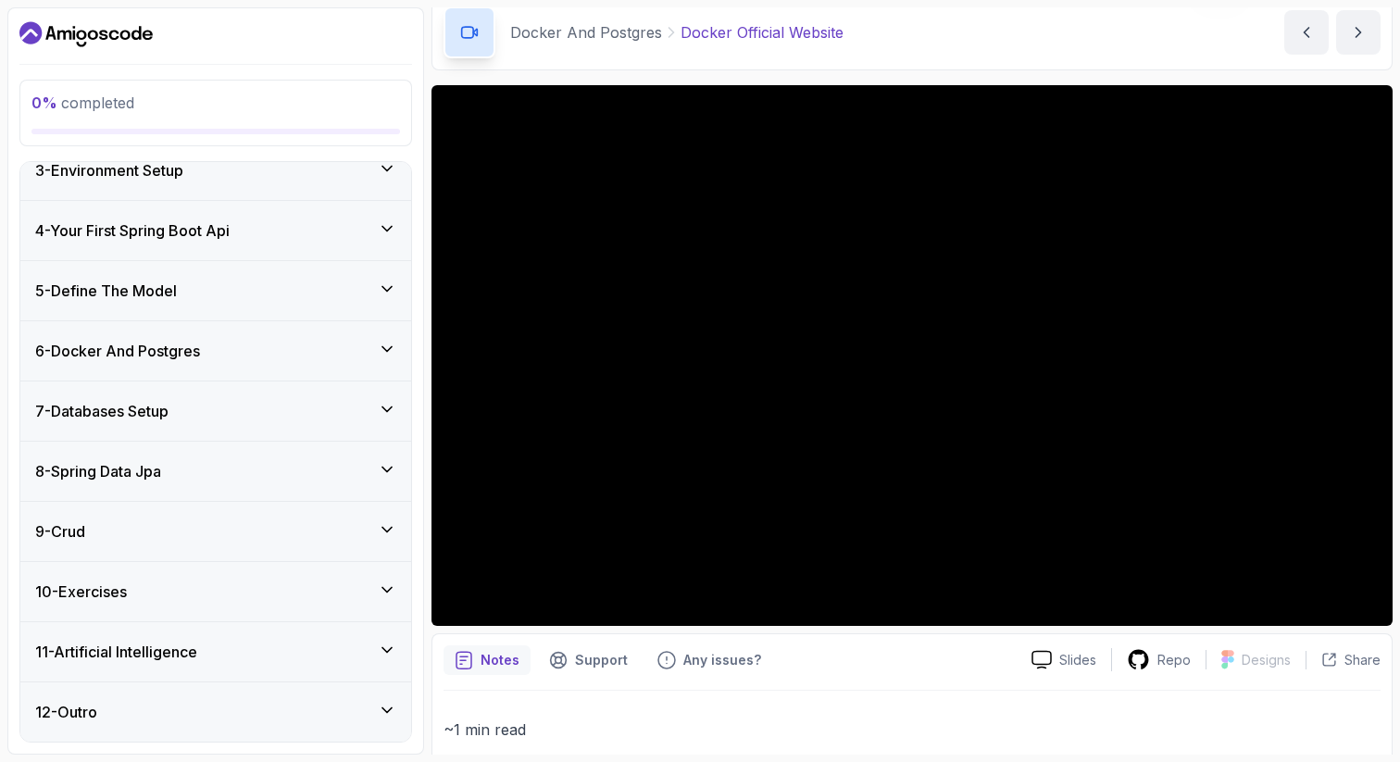
click at [383, 522] on icon at bounding box center [387, 529] width 19 height 19
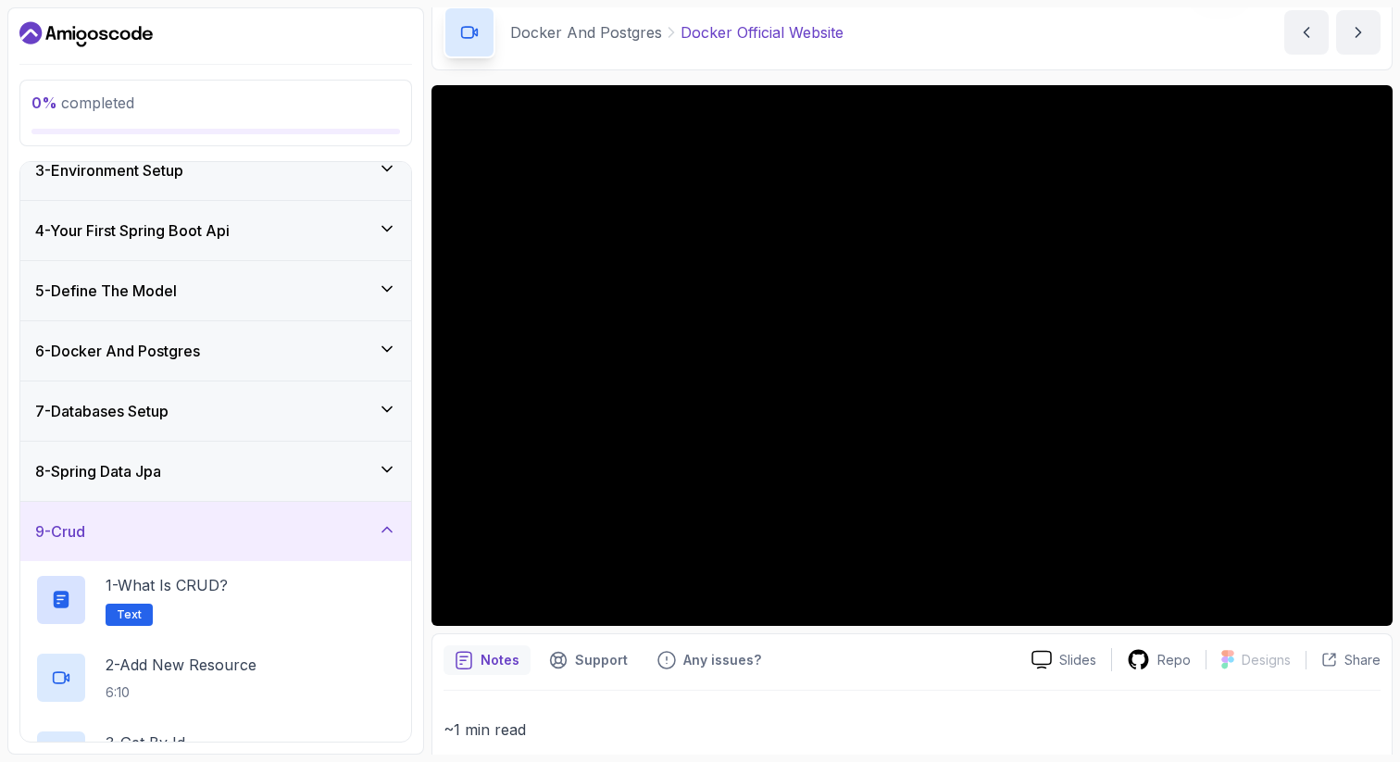
click at [383, 522] on icon at bounding box center [387, 529] width 19 height 19
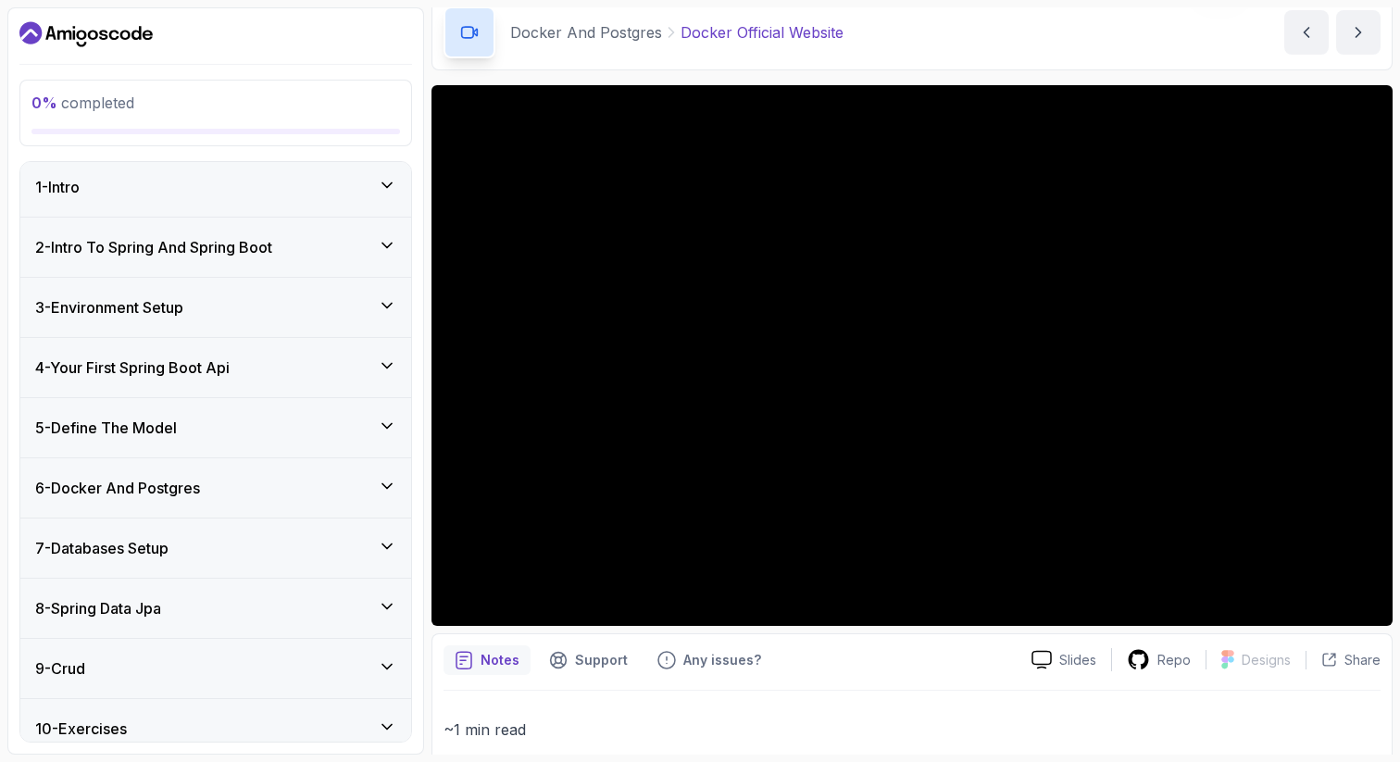
scroll to position [0, 0]
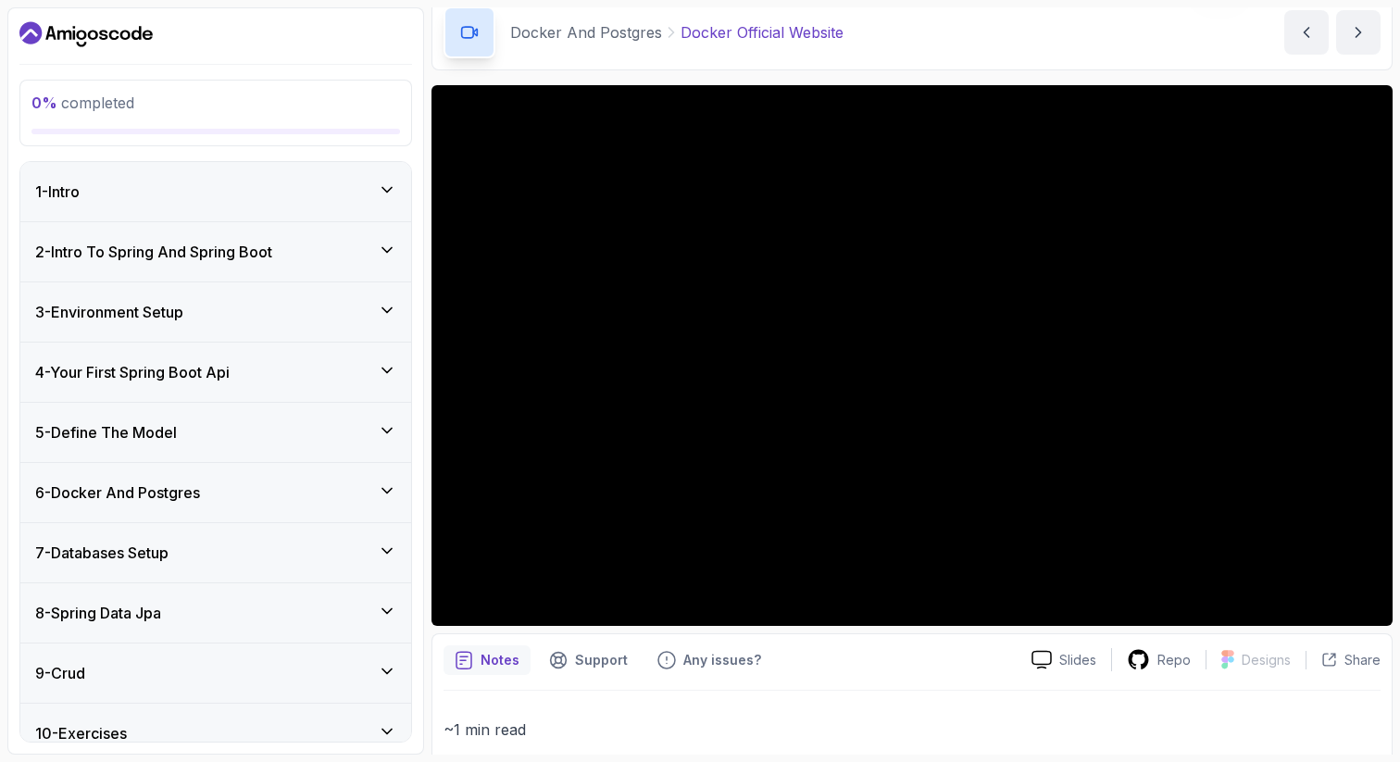
click at [381, 487] on icon at bounding box center [387, 490] width 19 height 19
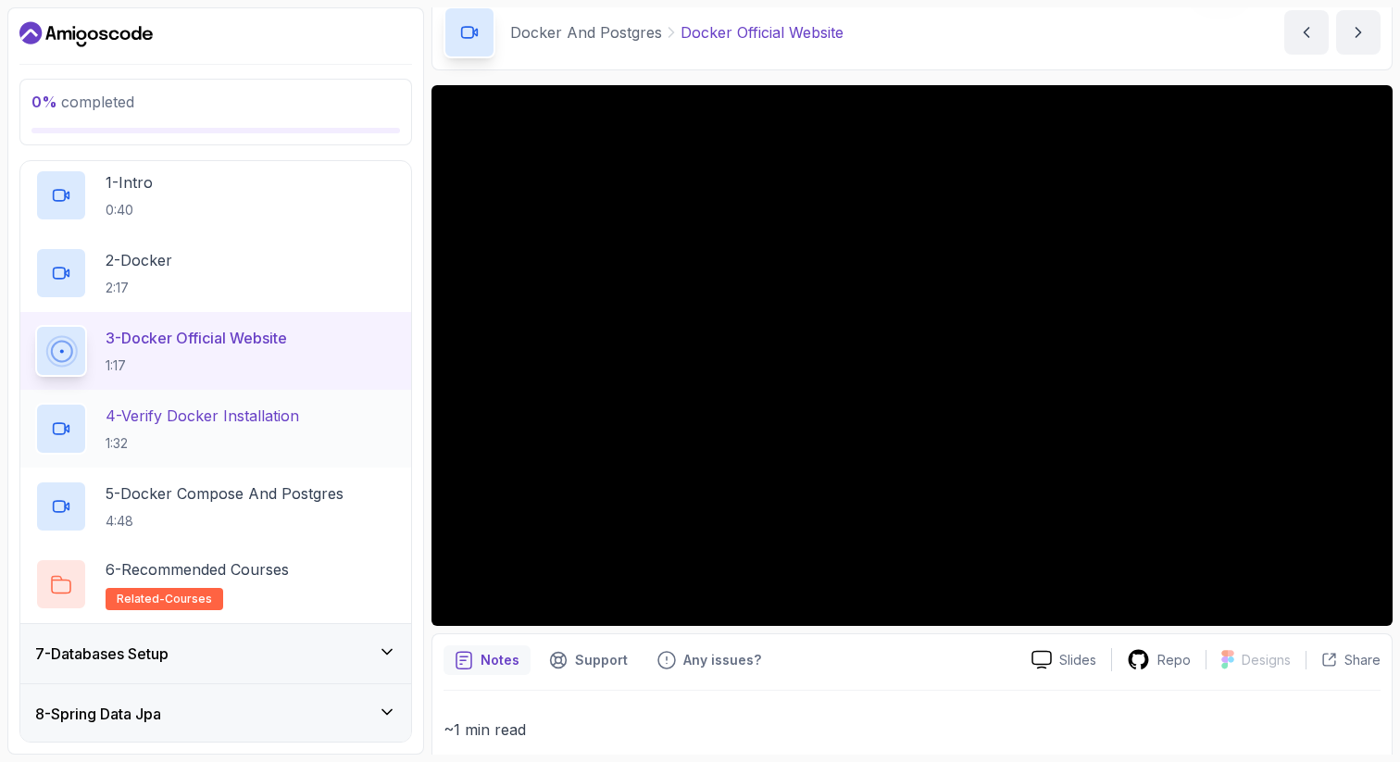
scroll to position [366, 0]
click at [320, 407] on div "4 - Verify Docker Installation 1:32" at bounding box center [215, 428] width 361 height 52
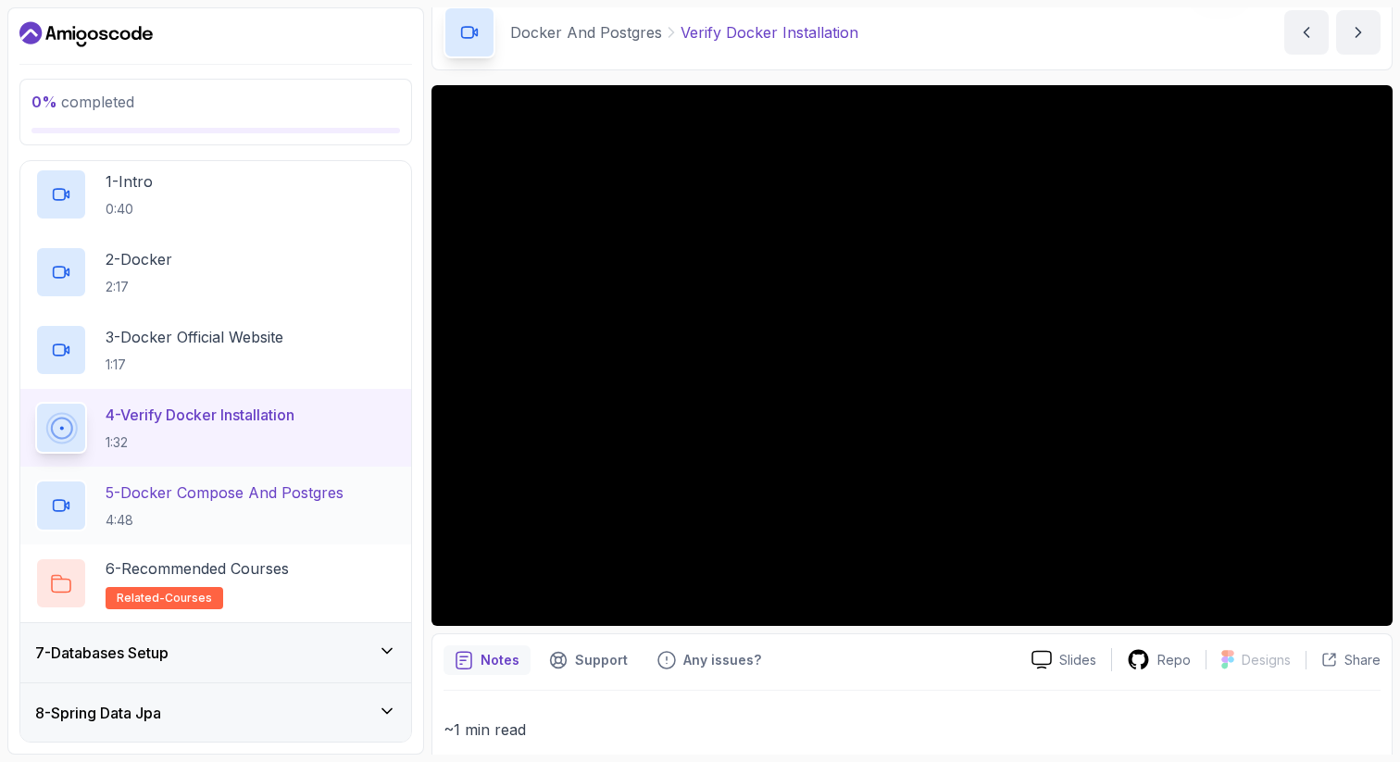
click at [285, 504] on p "5 - Docker Compose And Postgres" at bounding box center [225, 492] width 238 height 22
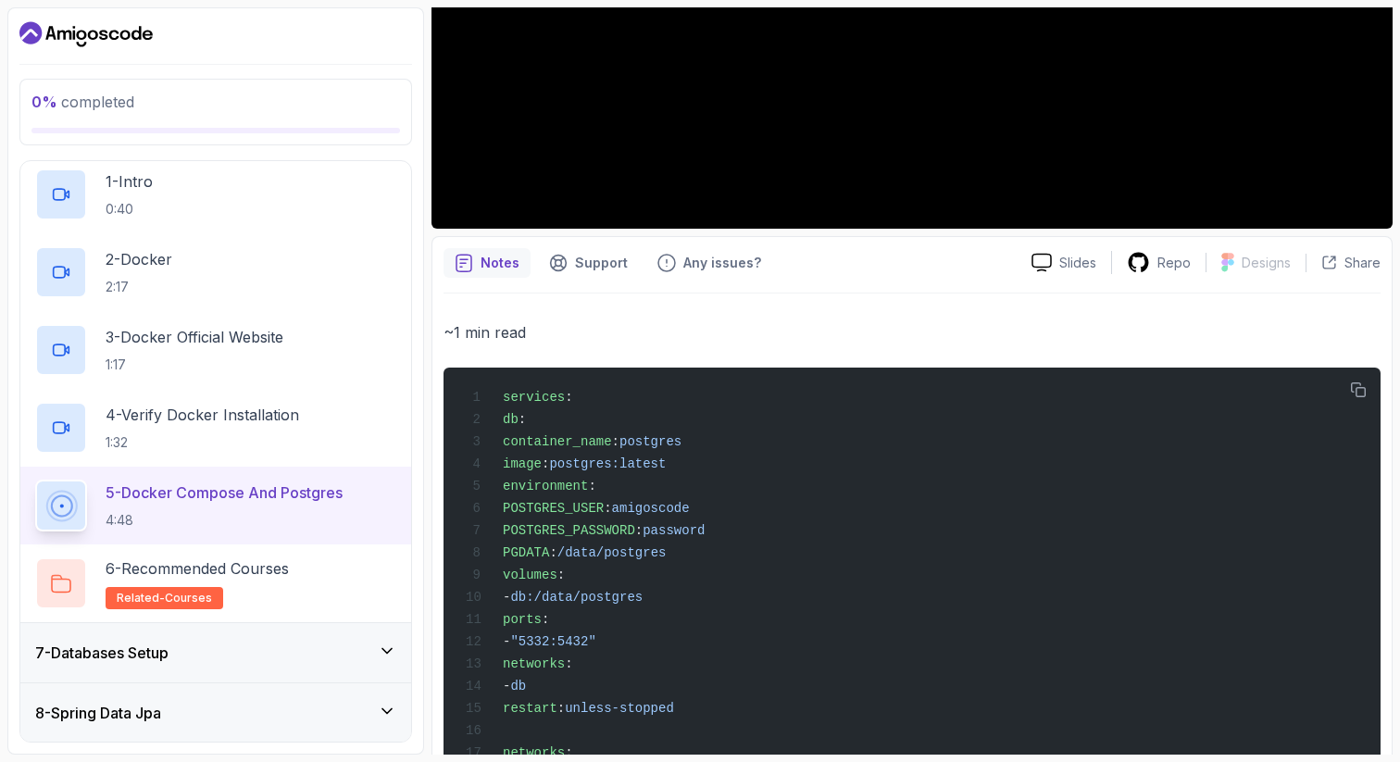
scroll to position [493, 0]
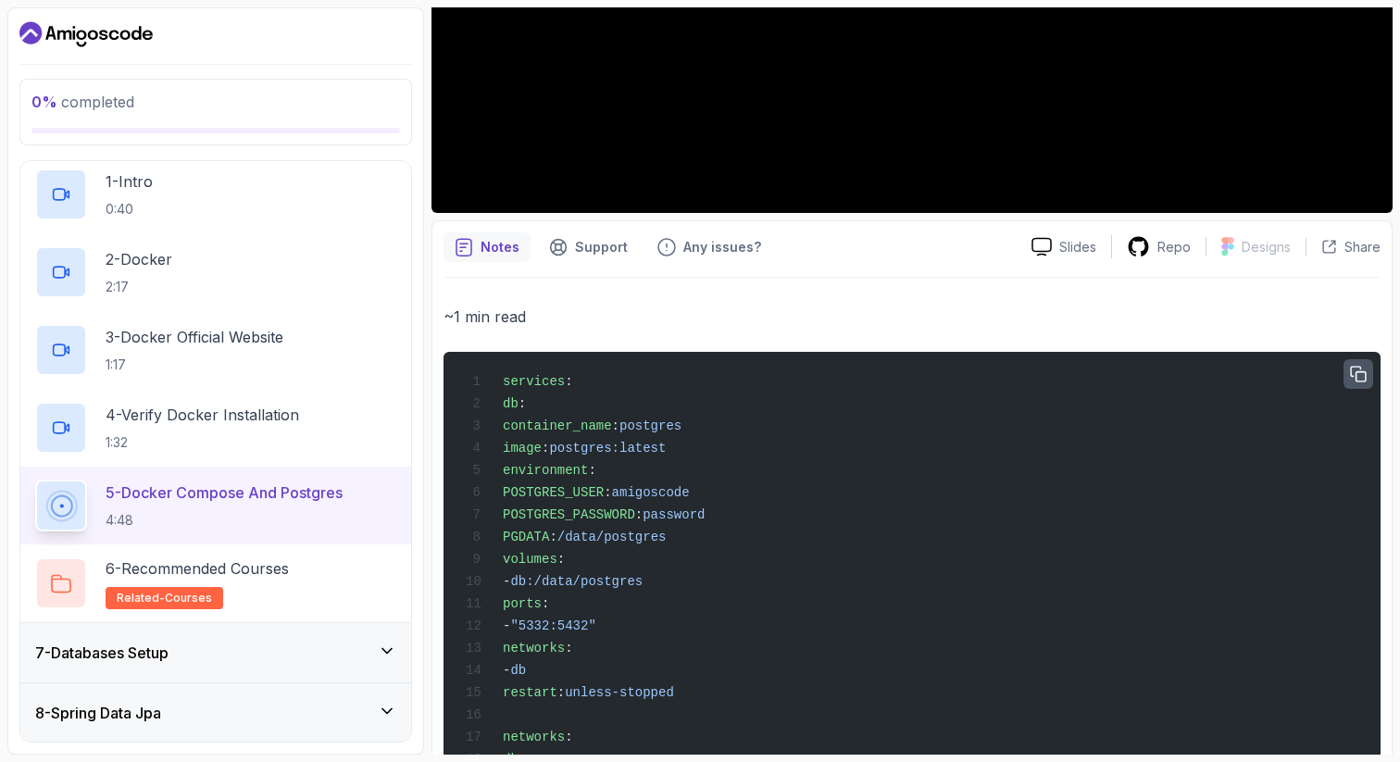
click at [1359, 370] on icon "button" at bounding box center [1358, 374] width 17 height 17
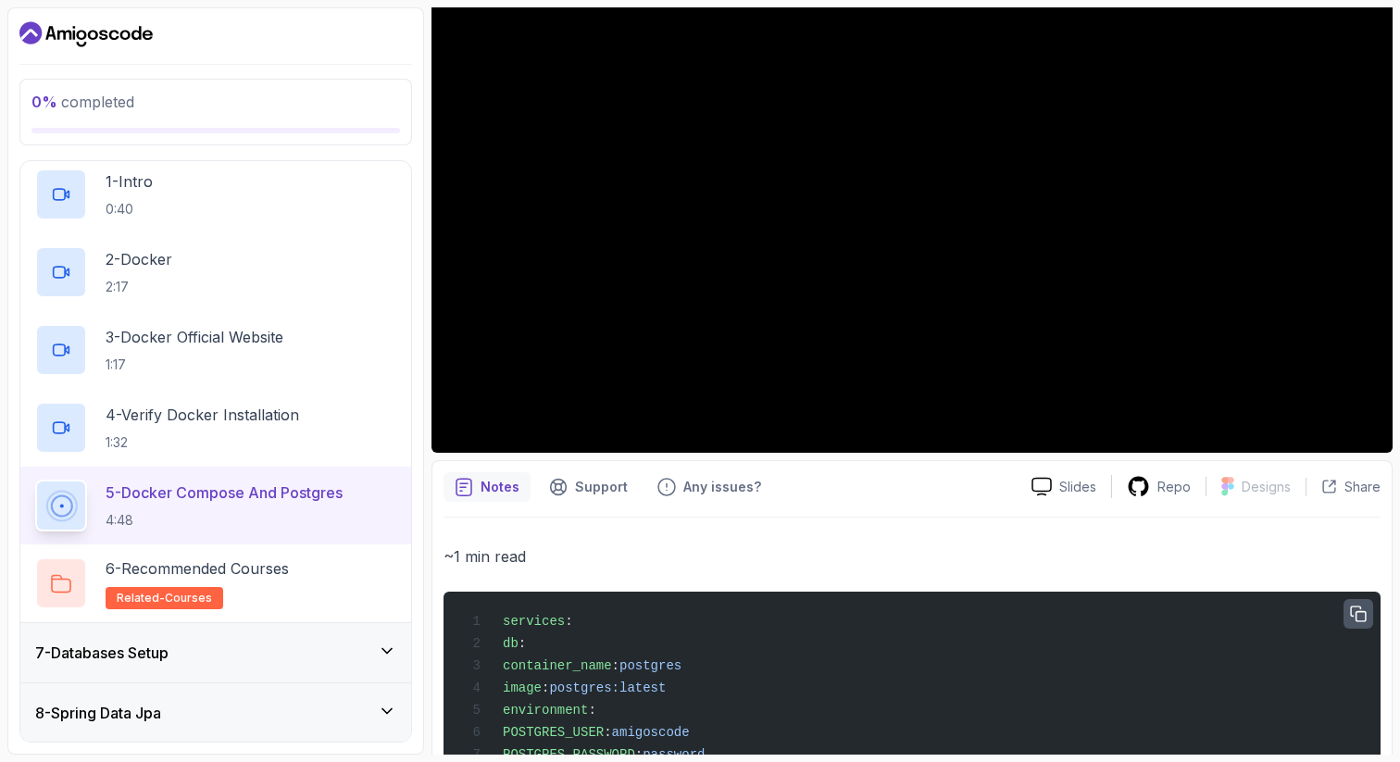
scroll to position [251, 0]
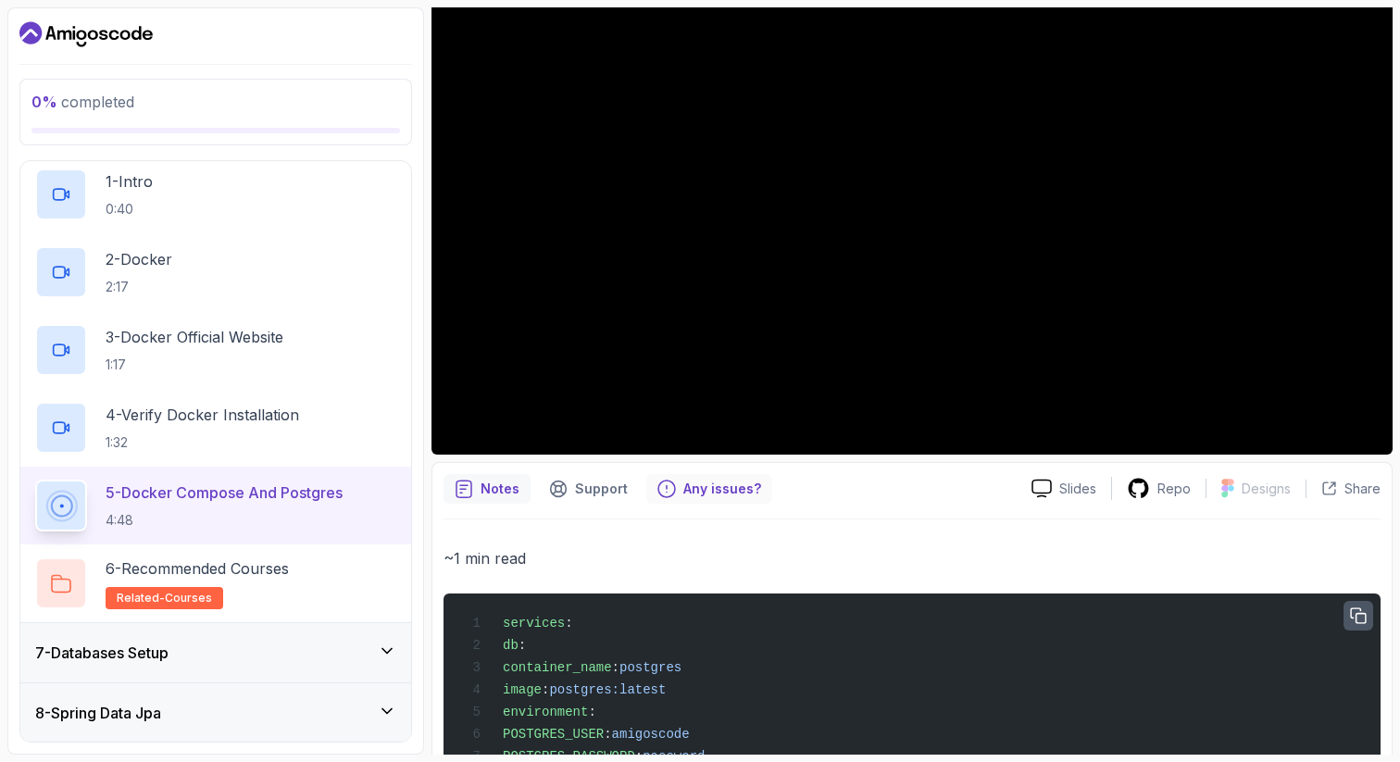
click at [702, 487] on p "Any issues?" at bounding box center [722, 489] width 78 height 19
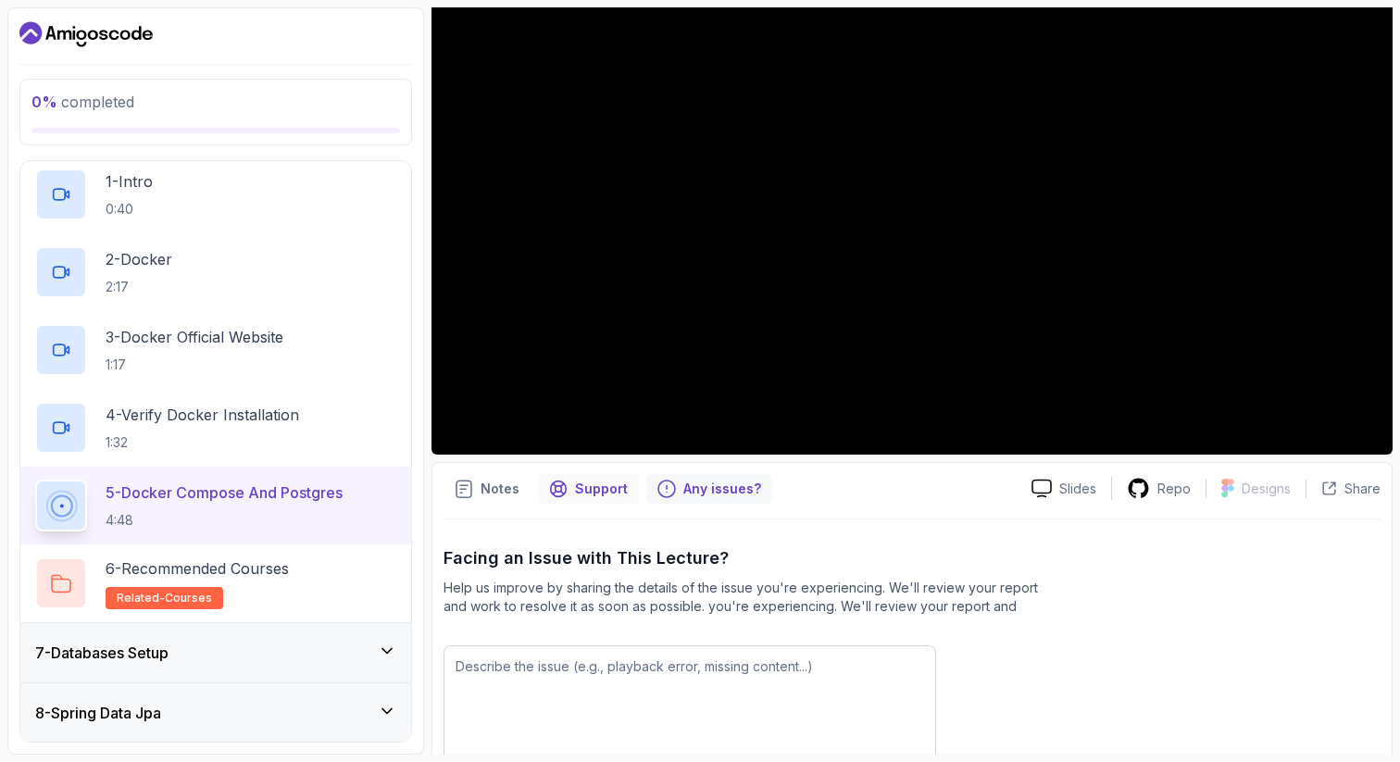
click at [594, 491] on p "Support" at bounding box center [601, 489] width 53 height 19
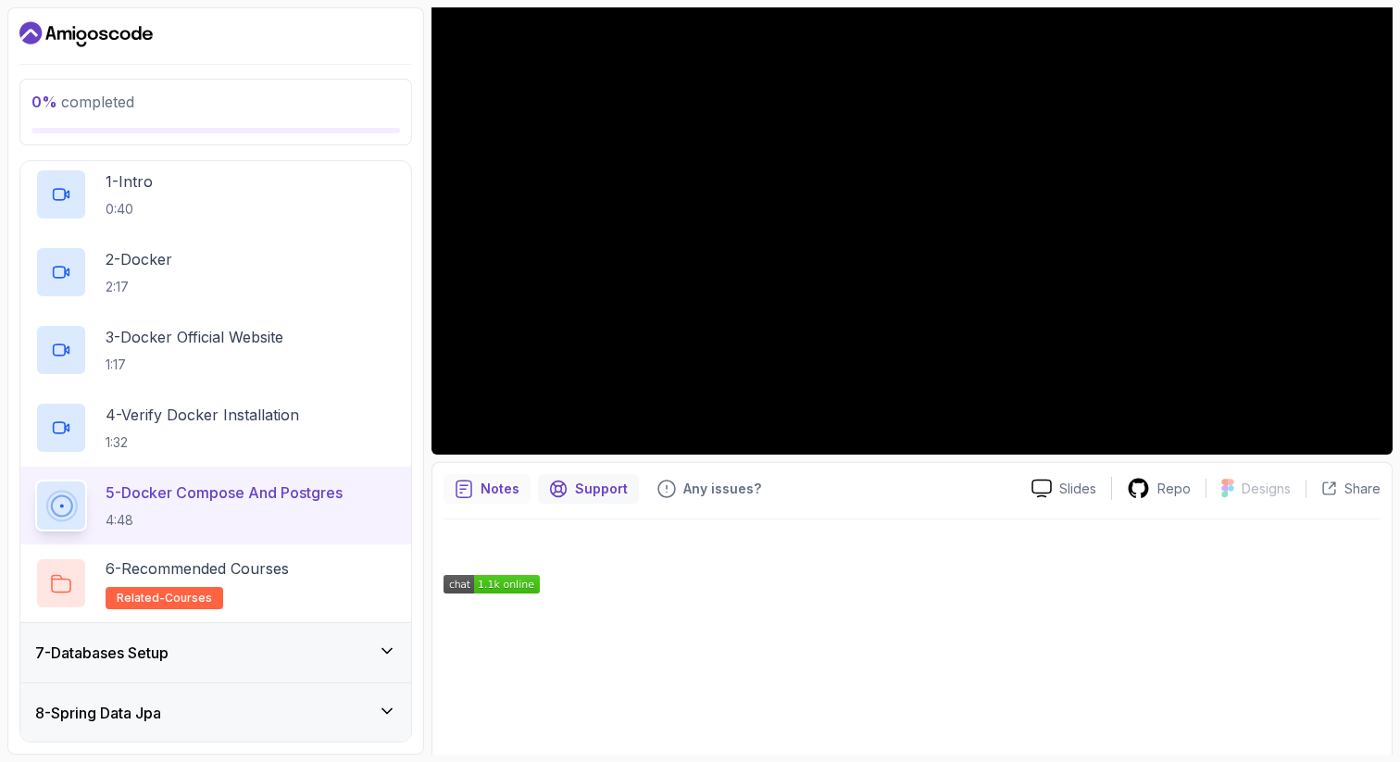
click at [488, 484] on p "Notes" at bounding box center [500, 489] width 39 height 19
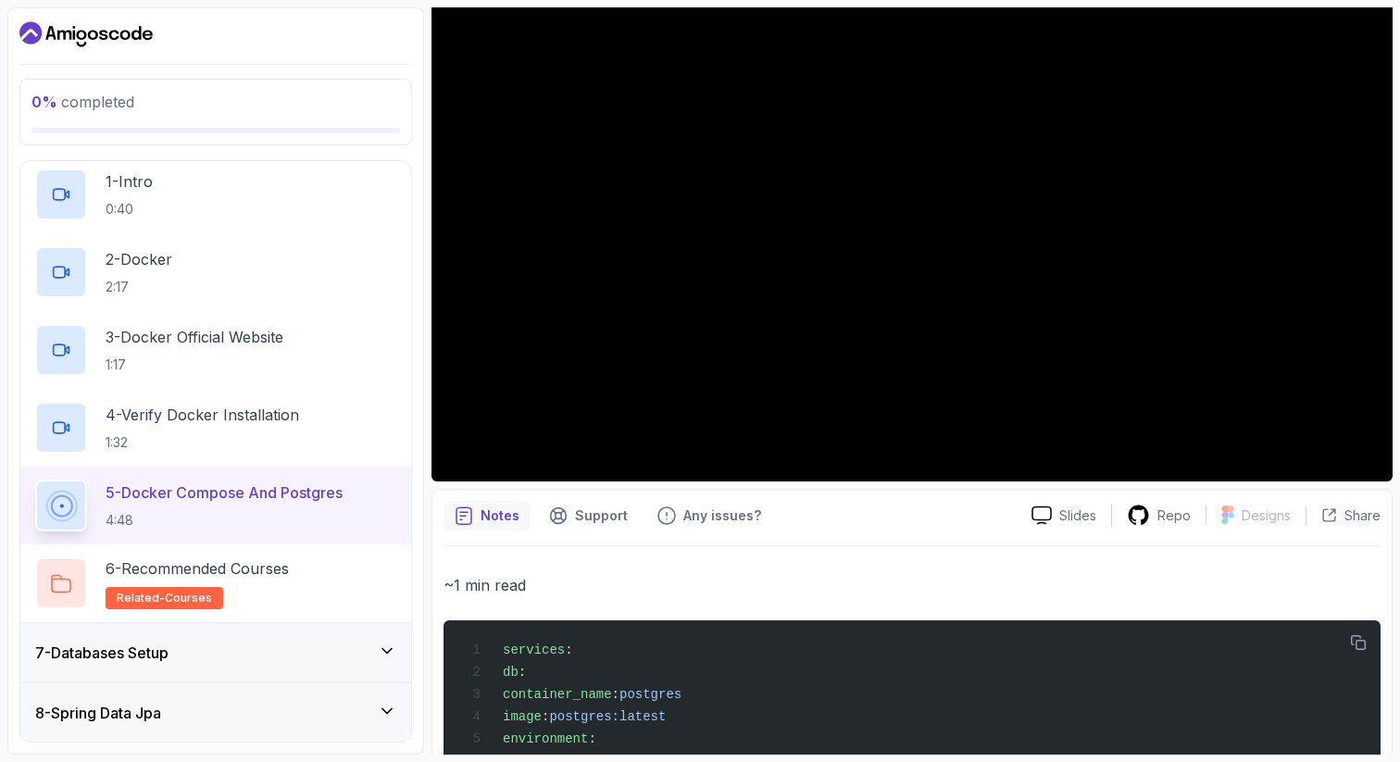
scroll to position [226, 0]
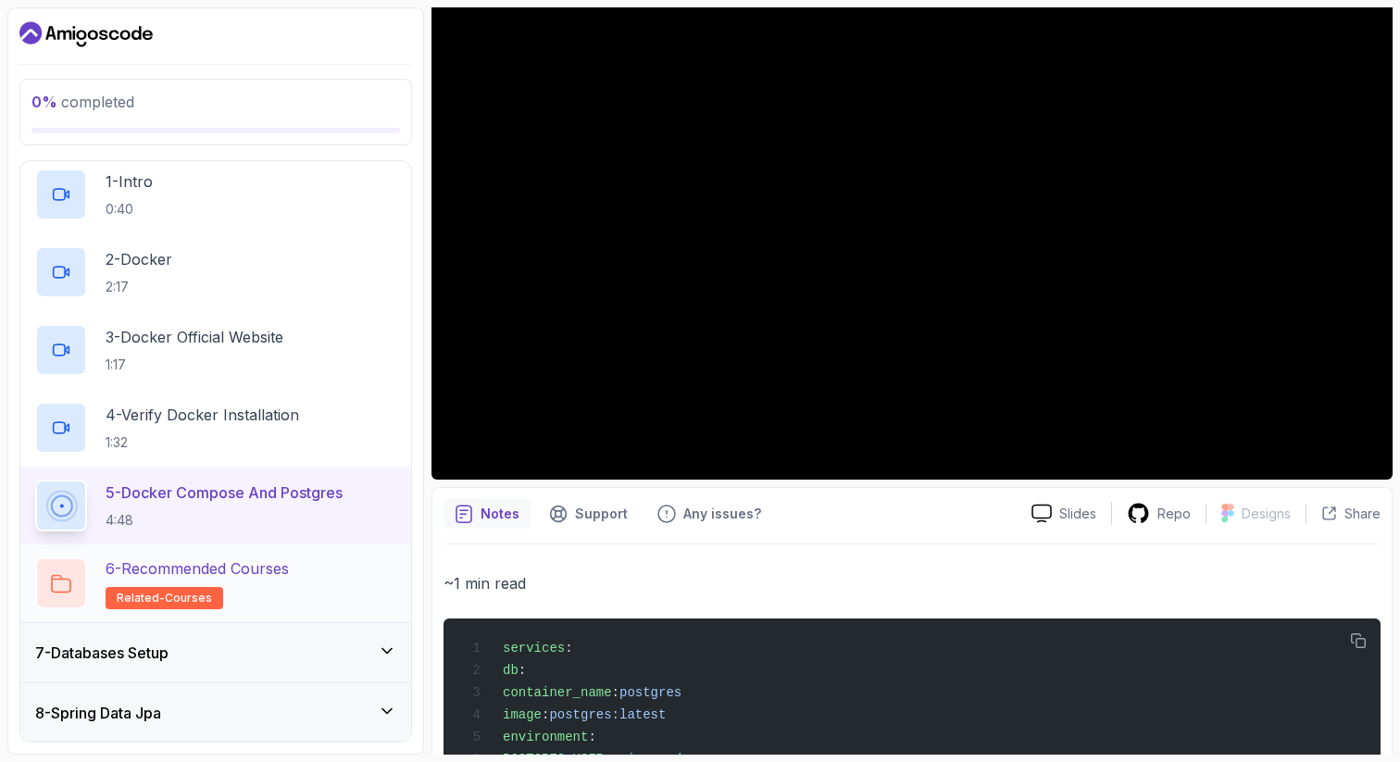
click at [444, 499] on button "Notes" at bounding box center [487, 514] width 87 height 30
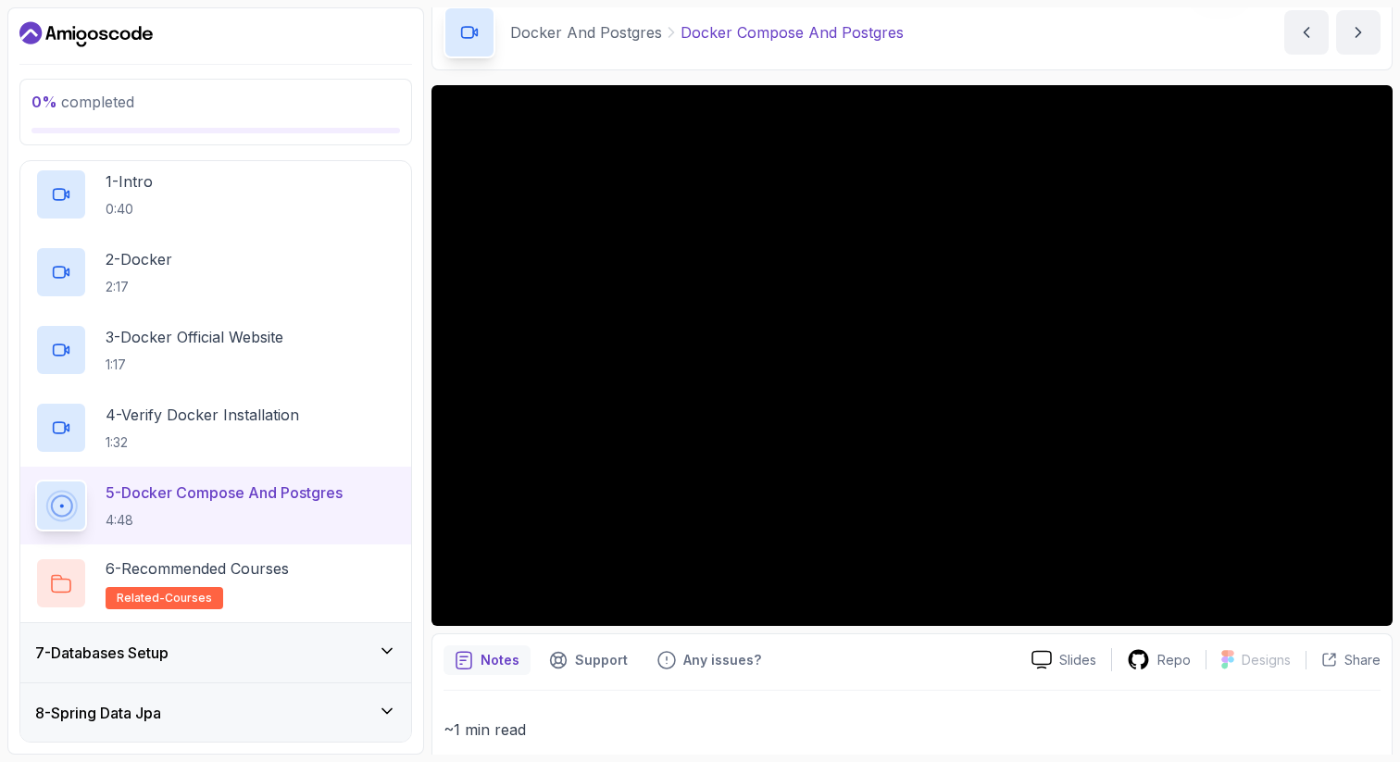
scroll to position [68, 0]
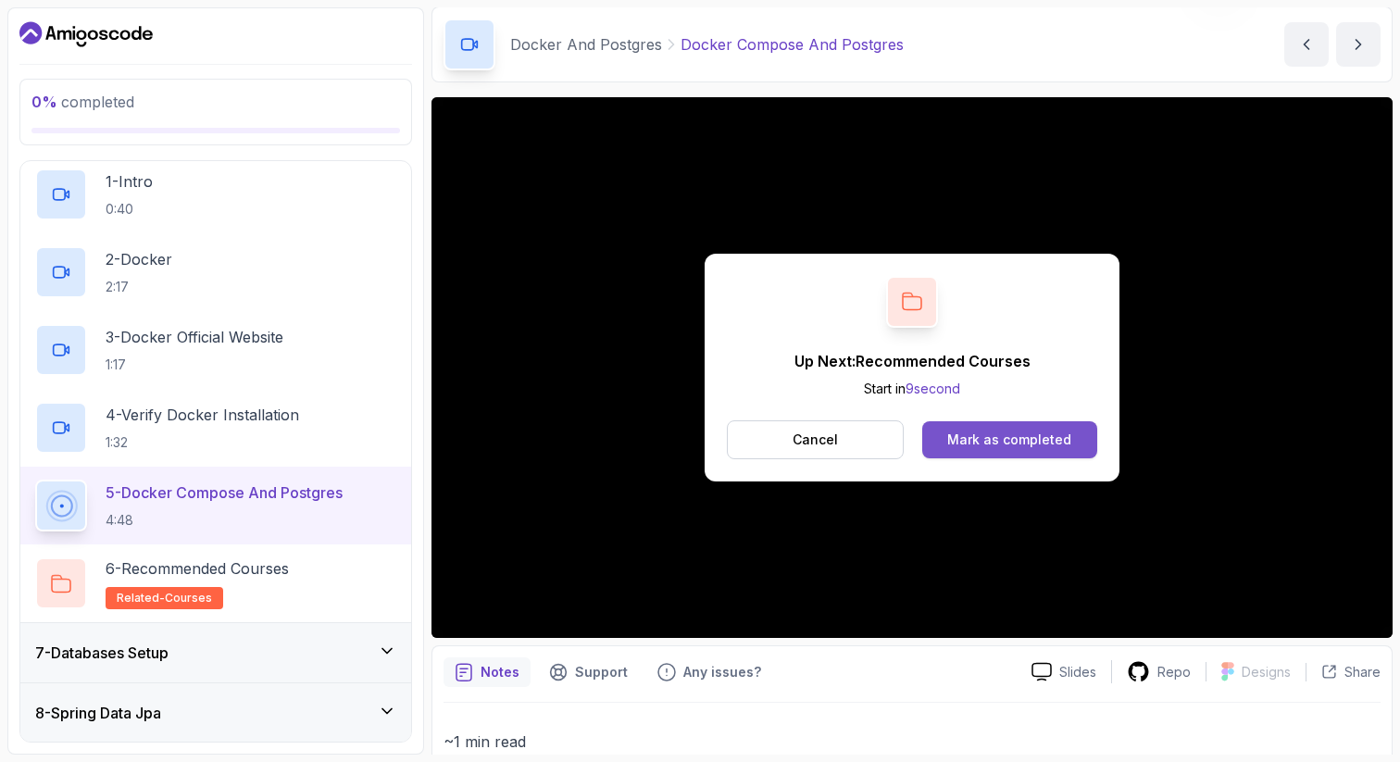
click at [954, 444] on div "Mark as completed" at bounding box center [1009, 440] width 124 height 19
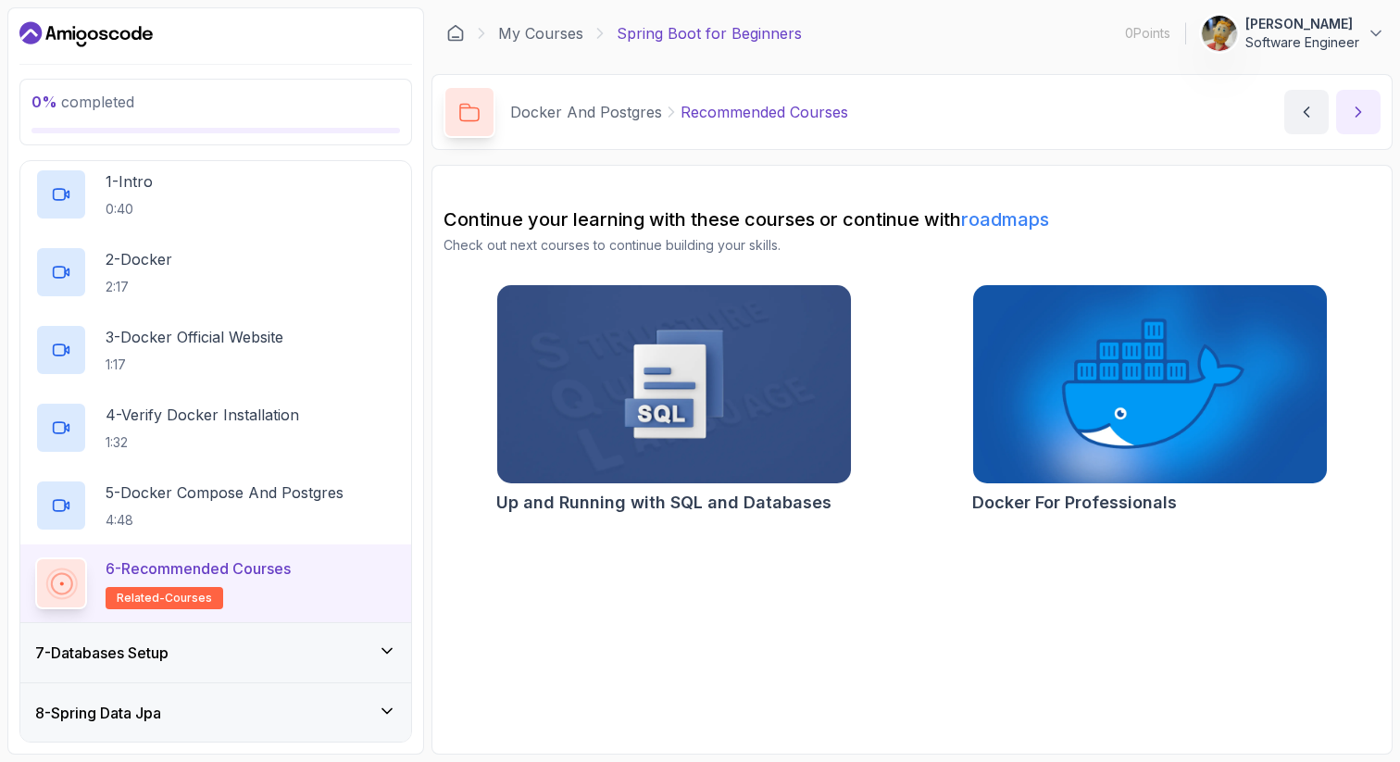
click at [1357, 117] on icon "next content" at bounding box center [1358, 112] width 19 height 19
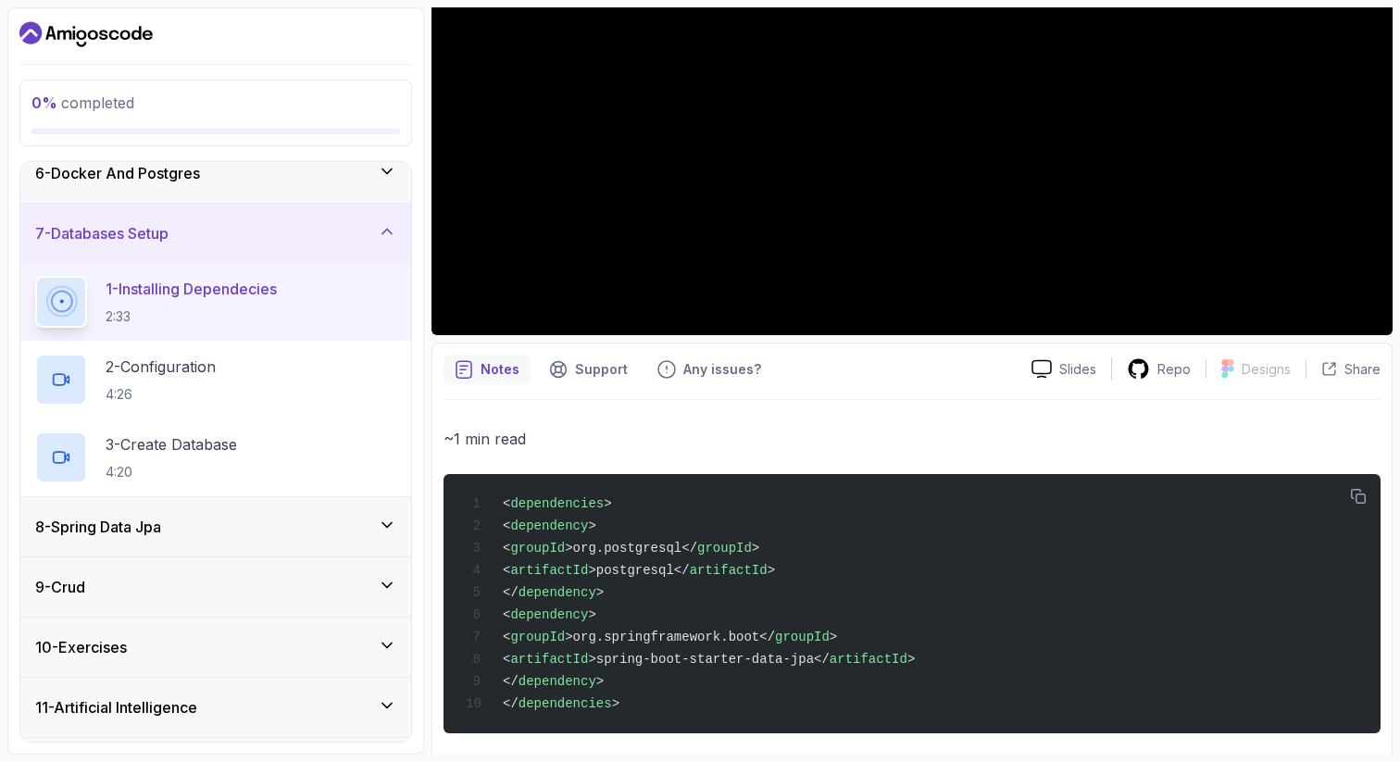
scroll to position [371, 0]
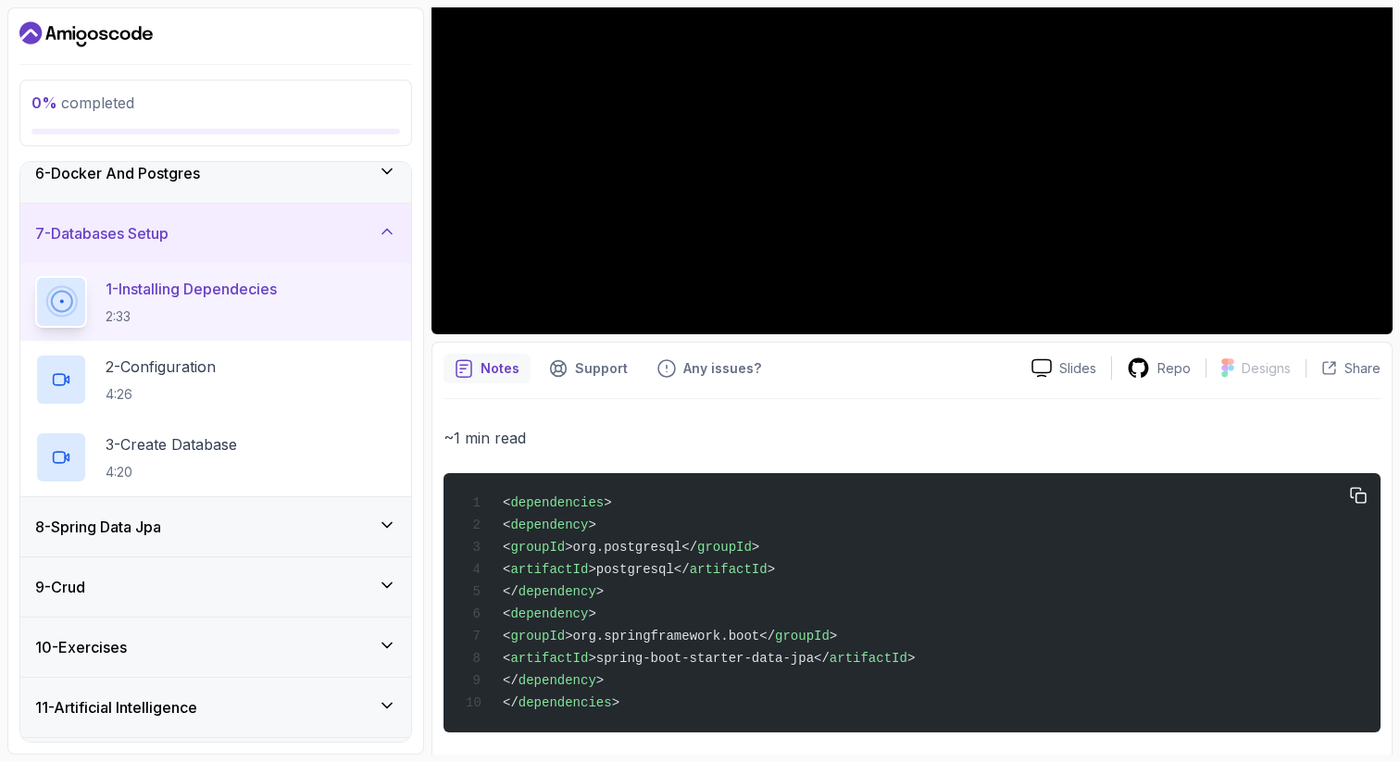
click at [669, 568] on span ">postgresql</" at bounding box center [638, 569] width 101 height 15
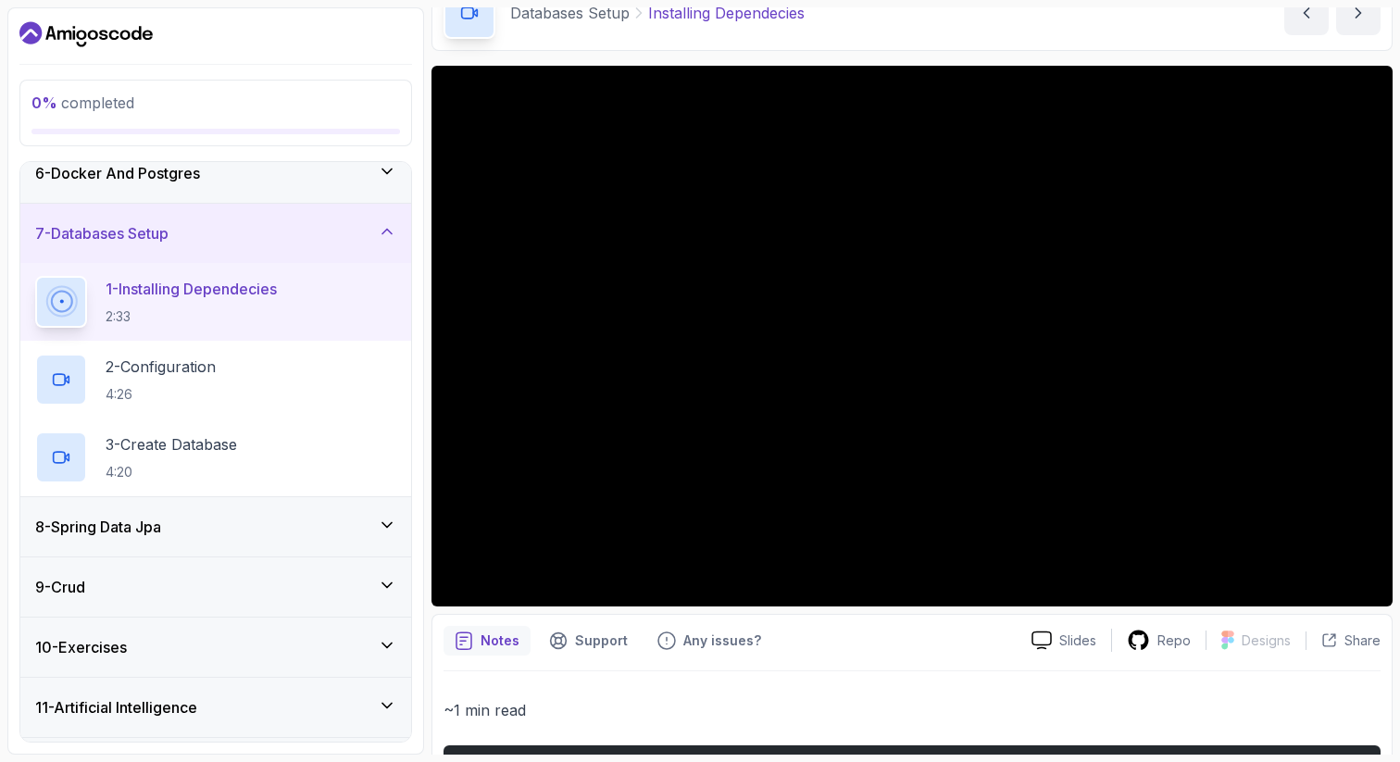
scroll to position [98, 0]
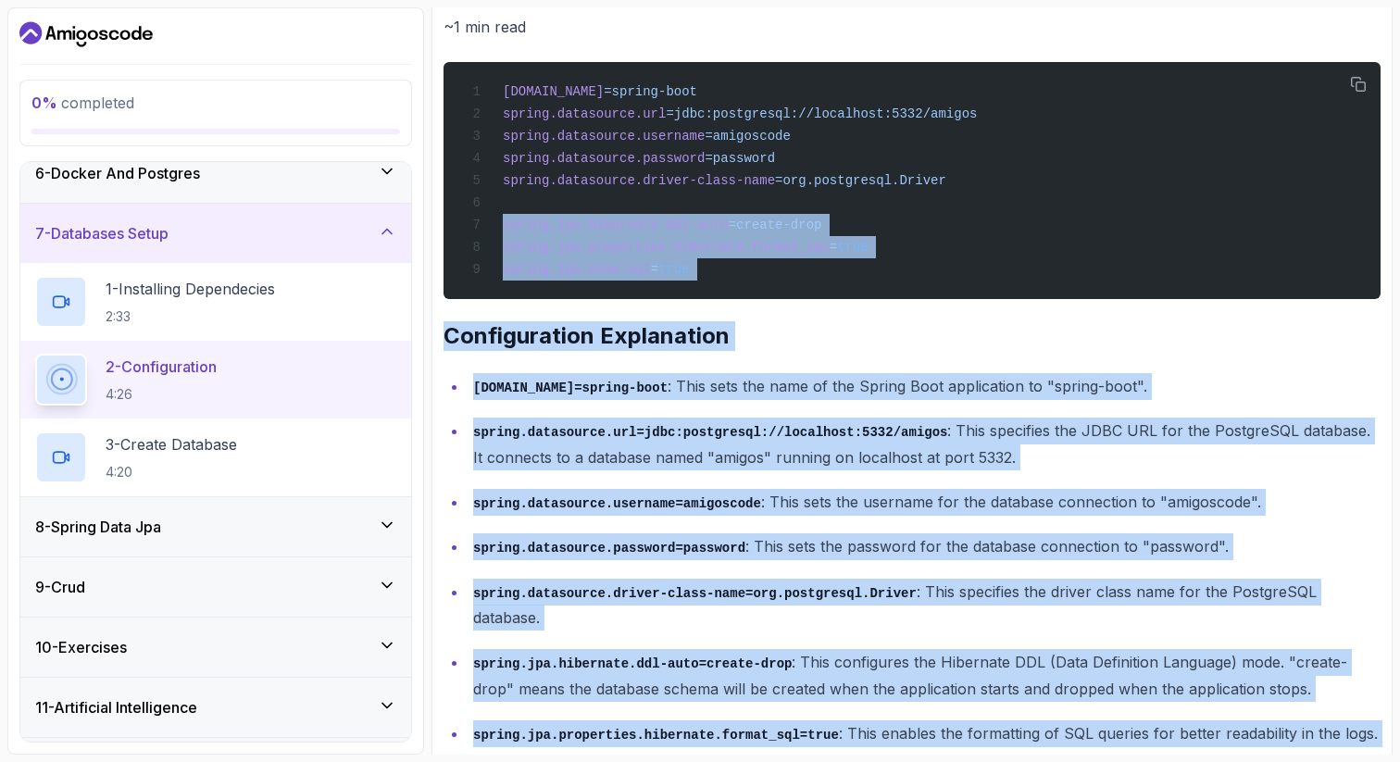
scroll to position [881, 0]
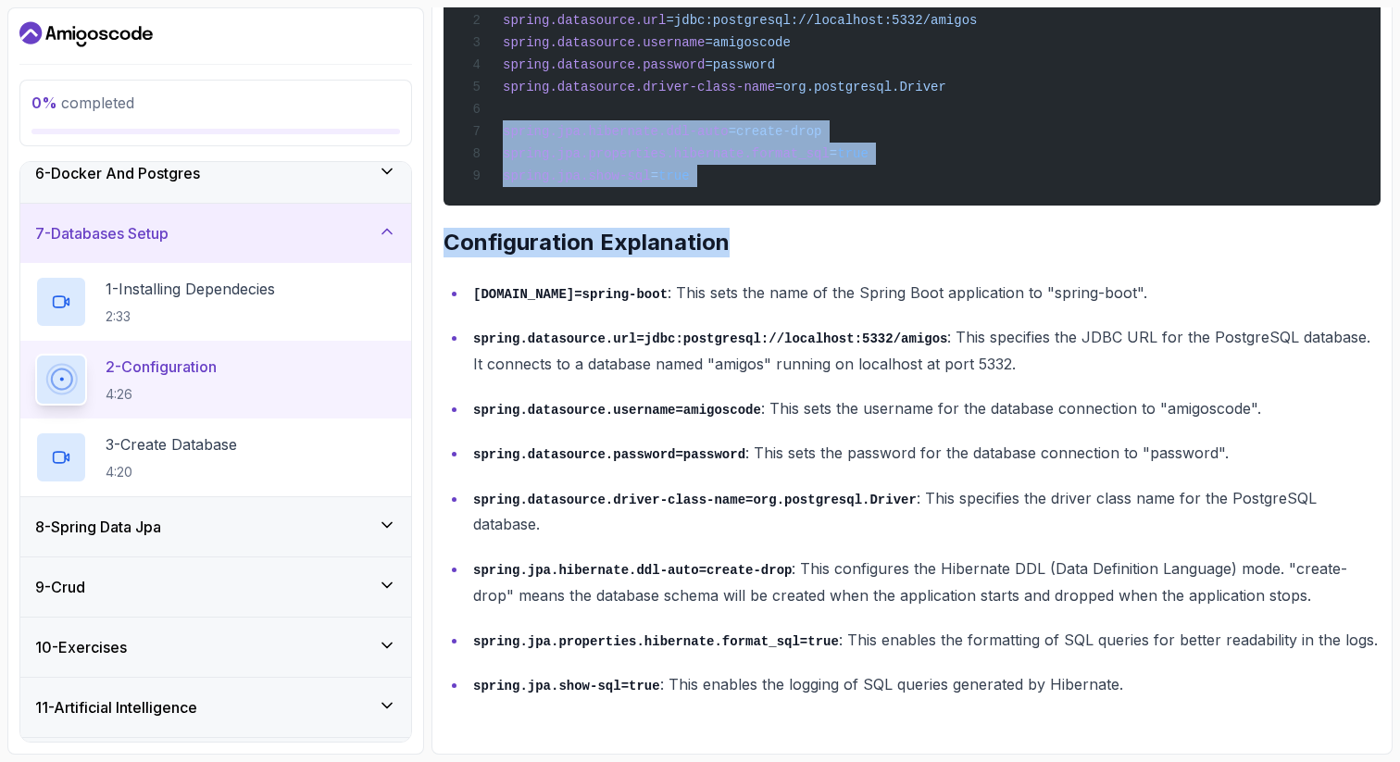
drag, startPoint x: 506, startPoint y: 671, endPoint x: 713, endPoint y: 273, distance: 448.9
click at [713, 273] on div "~1 min read spring.application.name =spring-boot spring.datasource.url =jdbc:po…" at bounding box center [912, 309] width 937 height 778
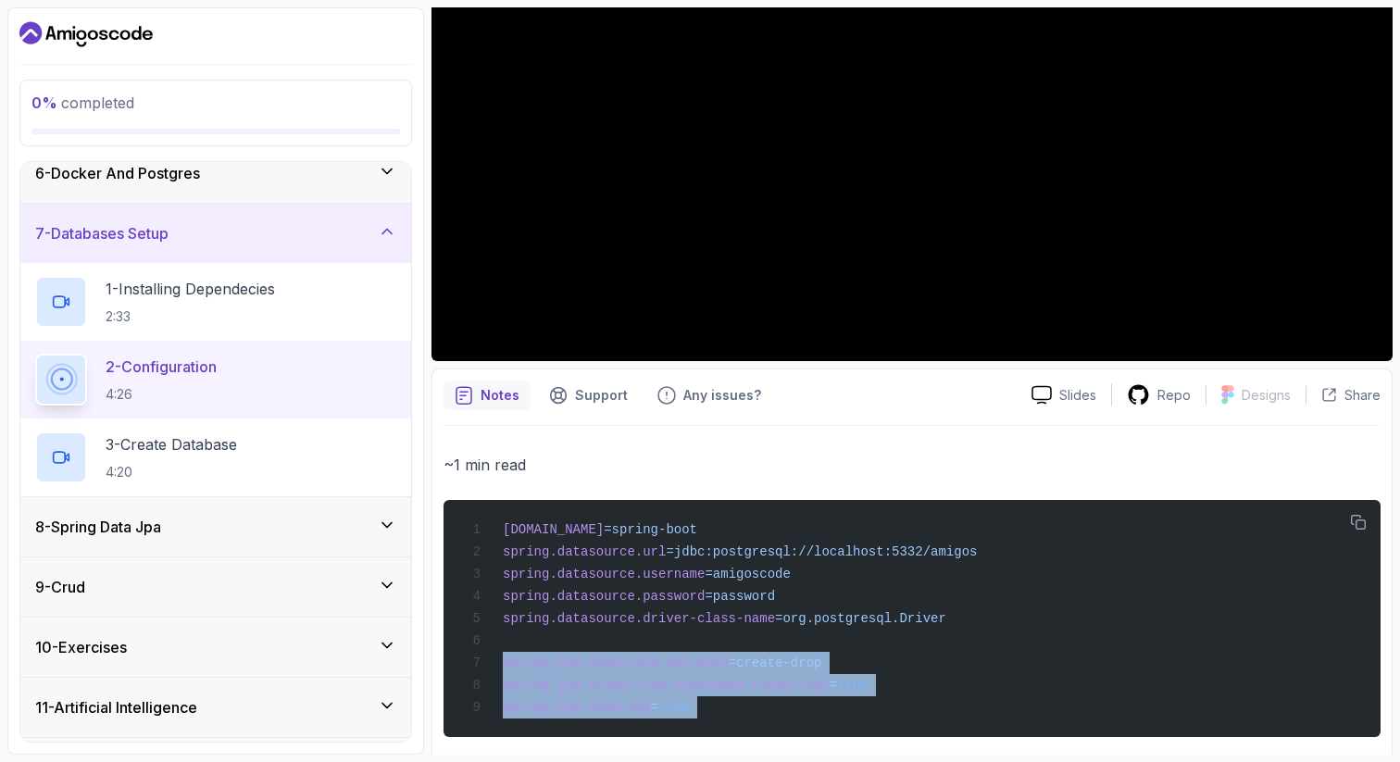
scroll to position [371, 0]
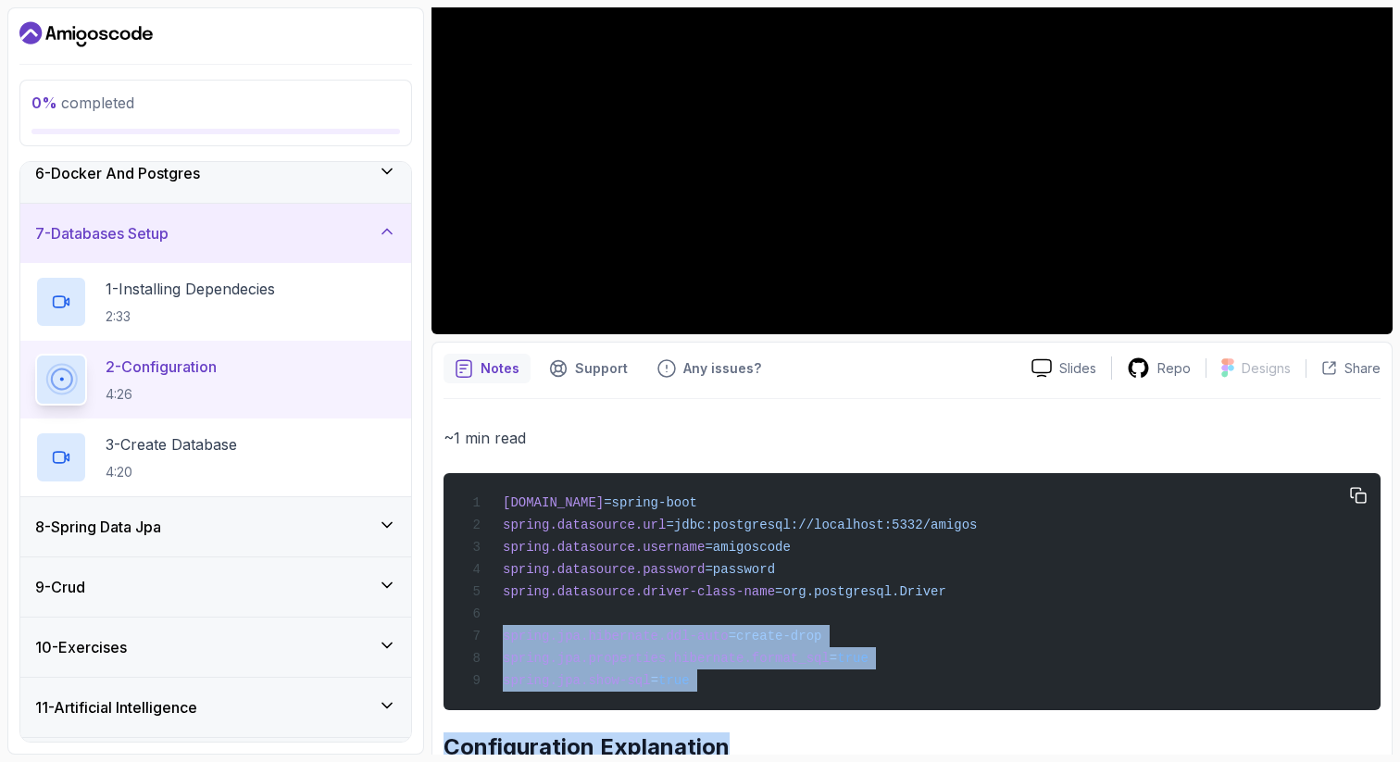
click at [725, 683] on div "spring.application.name =spring-boot spring.datasource.url =jdbc:postgresql://l…" at bounding box center [911, 591] width 907 height 215
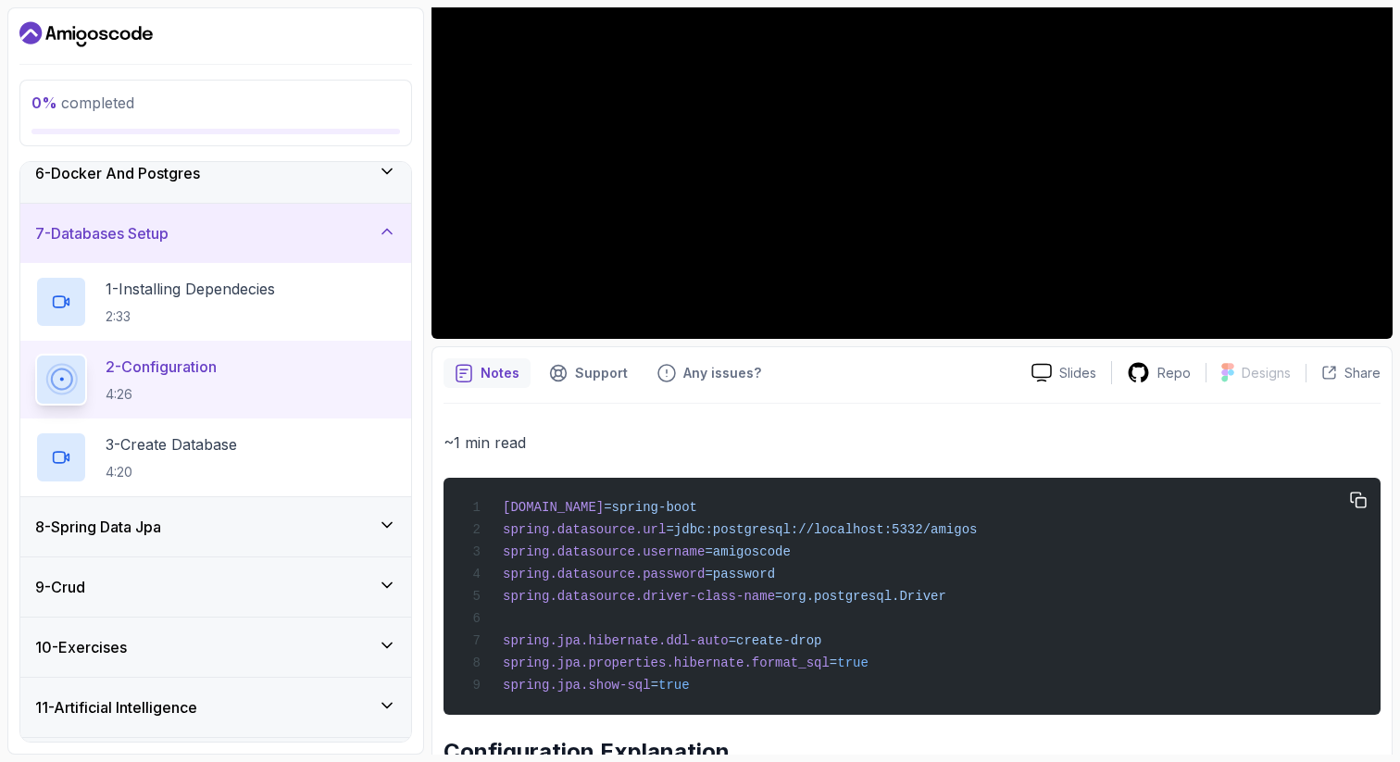
scroll to position [389, 0]
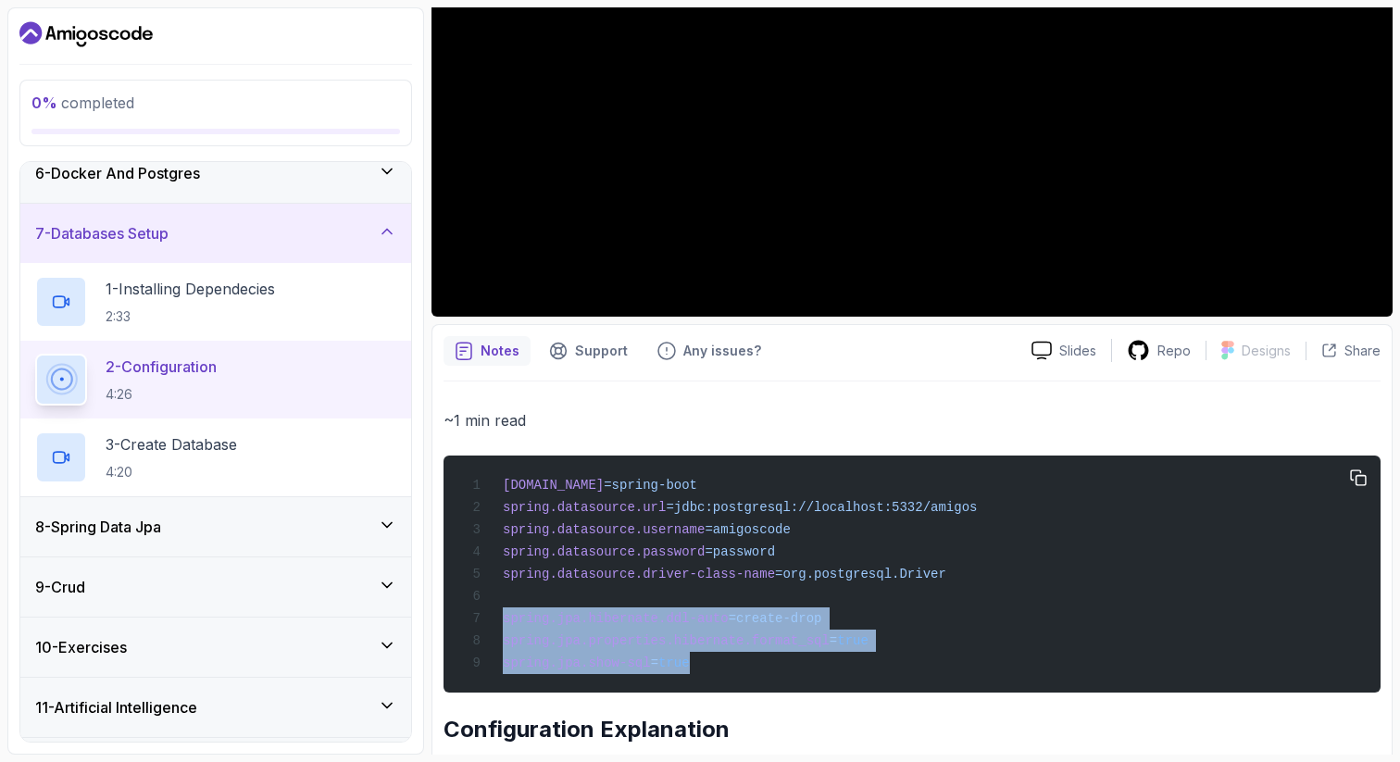
drag, startPoint x: 690, startPoint y: 659, endPoint x: 484, endPoint y: 628, distance: 208.0
click at [484, 628] on div "spring.application.name =spring-boot spring.datasource.url =jdbc:postgresql://l…" at bounding box center [911, 574] width 907 height 215
copy code "spring.jpa.hibernate.ddl-auto =create-drop spring.jpa.properties.hibernate.form…"
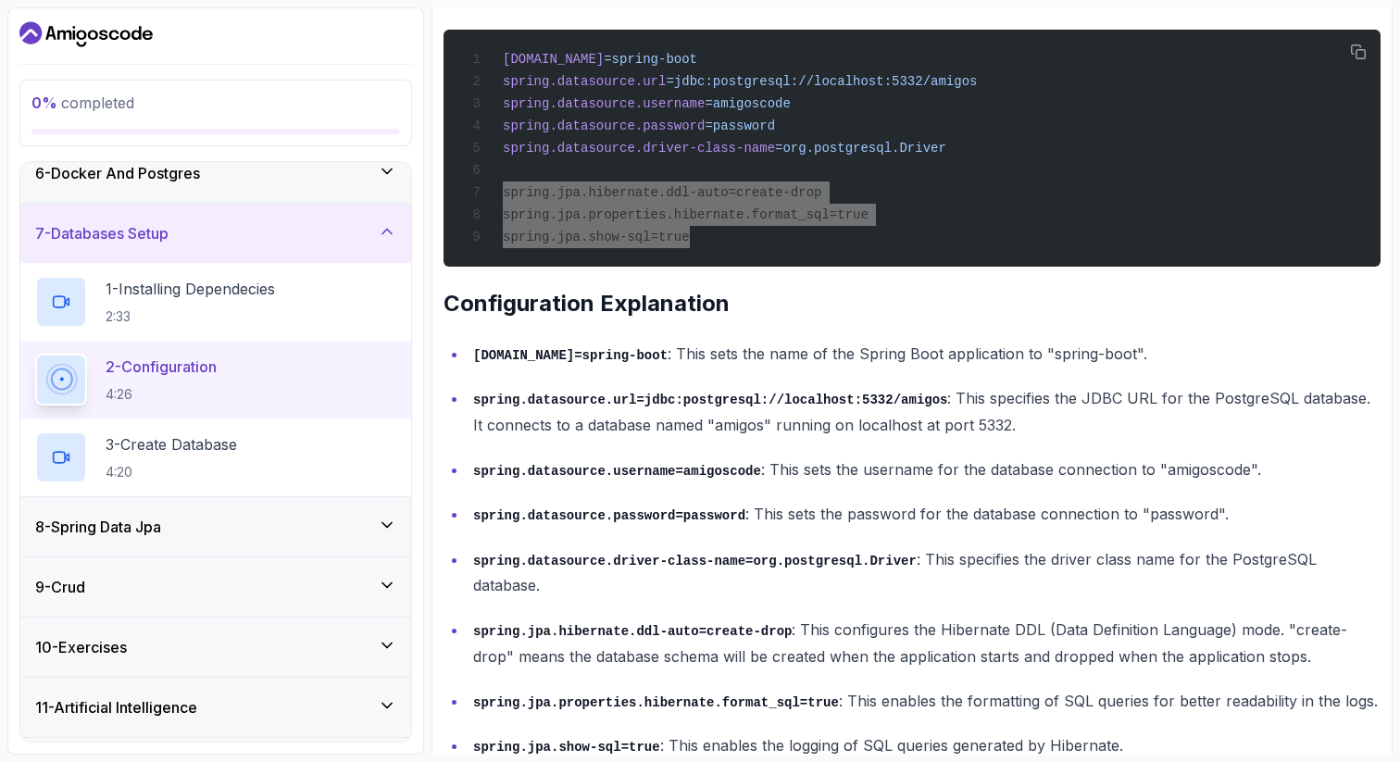
scroll to position [792, 0]
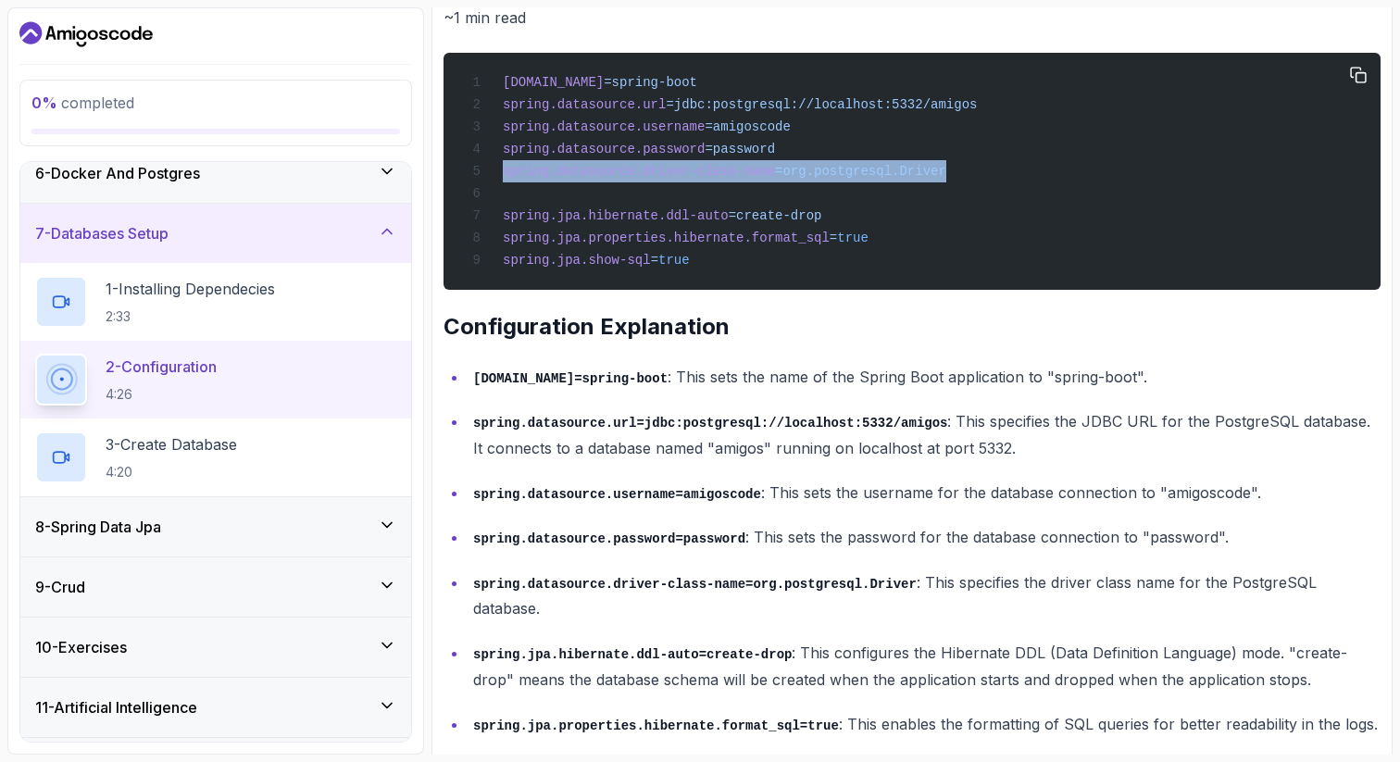
drag, startPoint x: 949, startPoint y: 176, endPoint x: 494, endPoint y: 167, distance: 454.7
click at [494, 167] on div "spring.application.name =spring-boot spring.datasource.url =jdbc:postgresql://l…" at bounding box center [911, 171] width 907 height 215
copy span "spring.datasource.driver-class-name =org.postgresql.Driver"
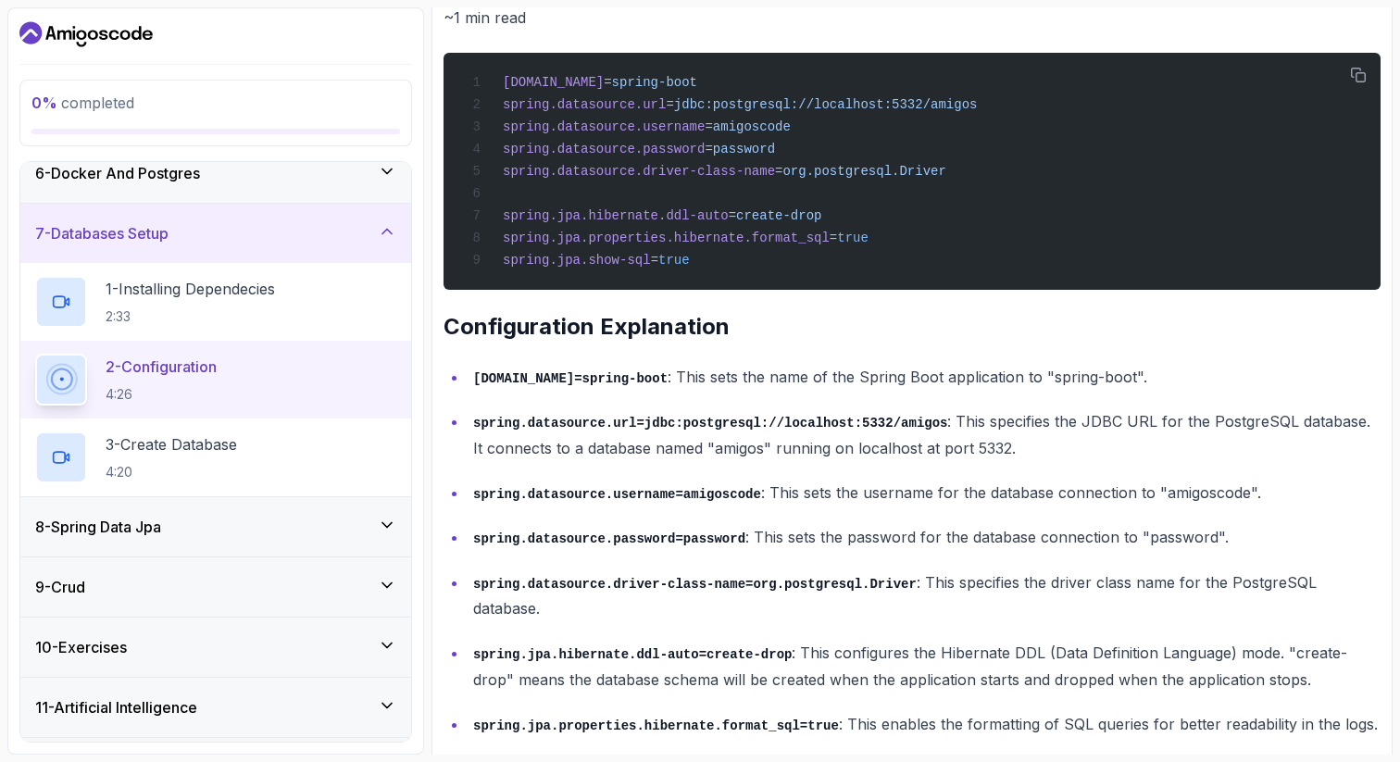
click at [709, 560] on ul "spring.application.name=spring-boot : This sets the name of the Spring Boot app…" at bounding box center [912, 573] width 937 height 419
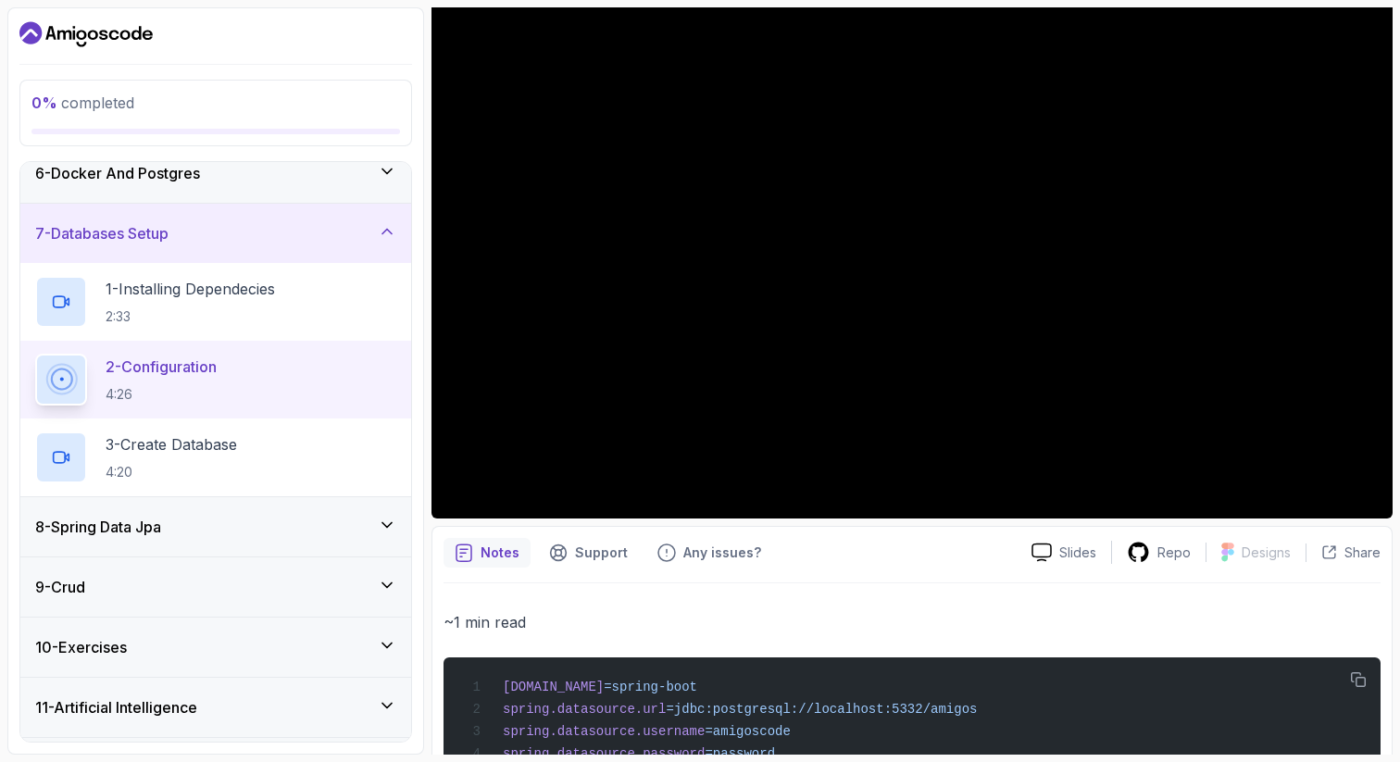
scroll to position [151, 0]
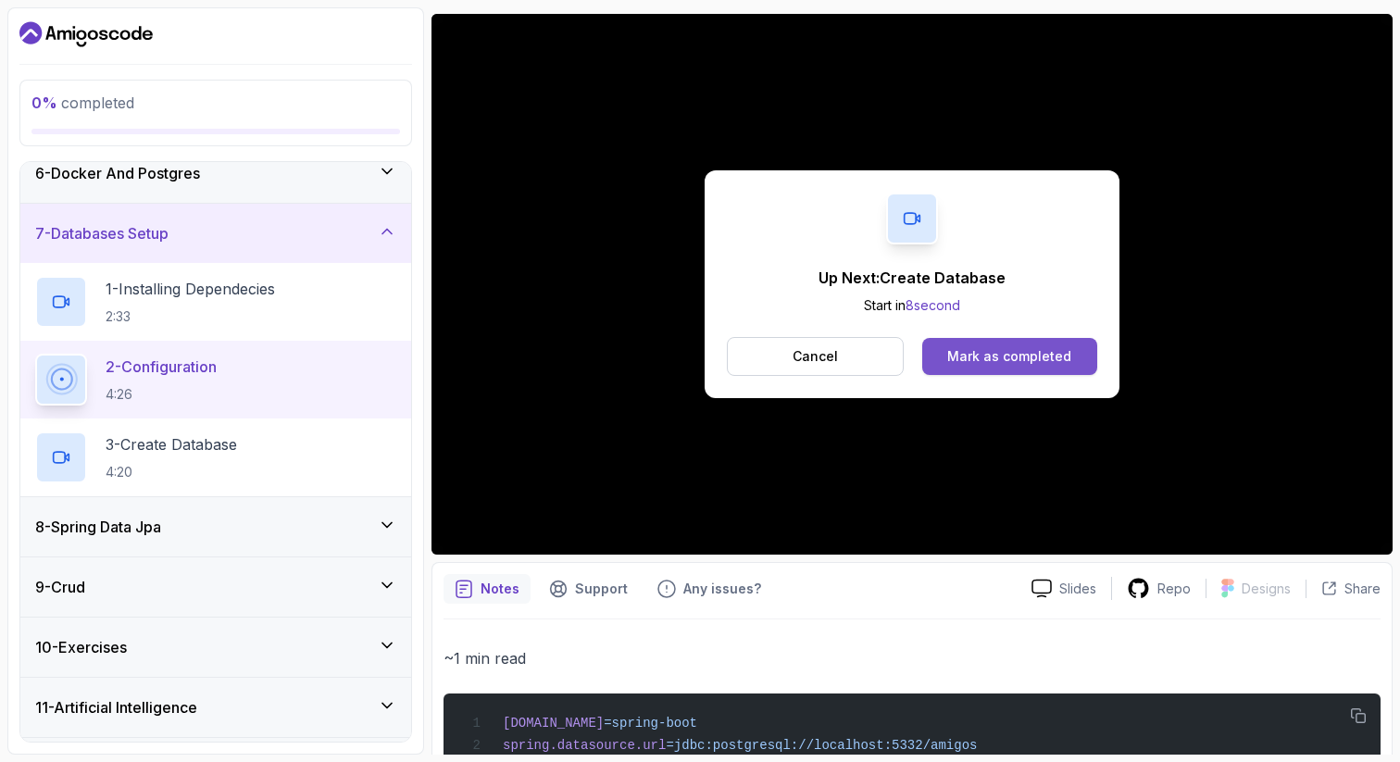
click at [1005, 358] on div "Mark as completed" at bounding box center [1009, 356] width 124 height 19
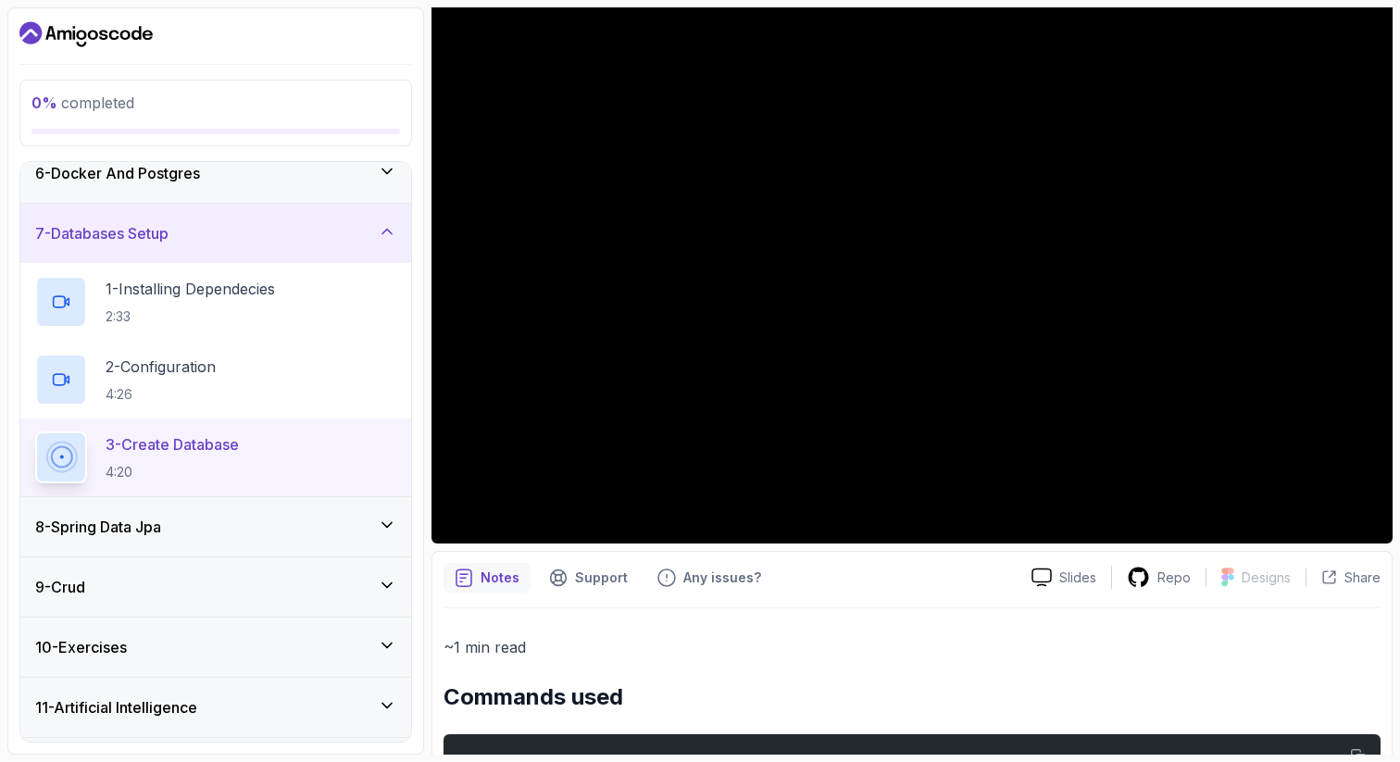
scroll to position [142, 0]
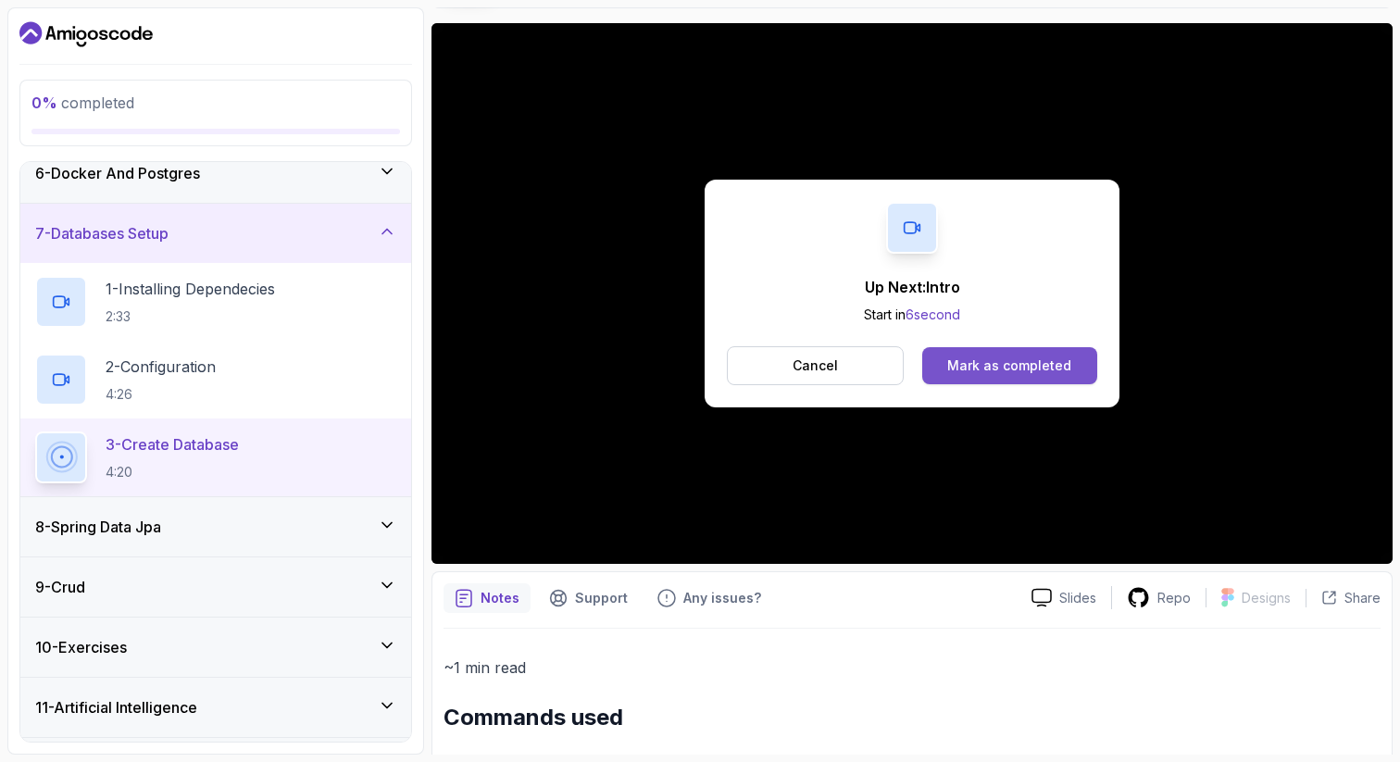
click at [982, 369] on div "Mark as completed" at bounding box center [1009, 365] width 124 height 19
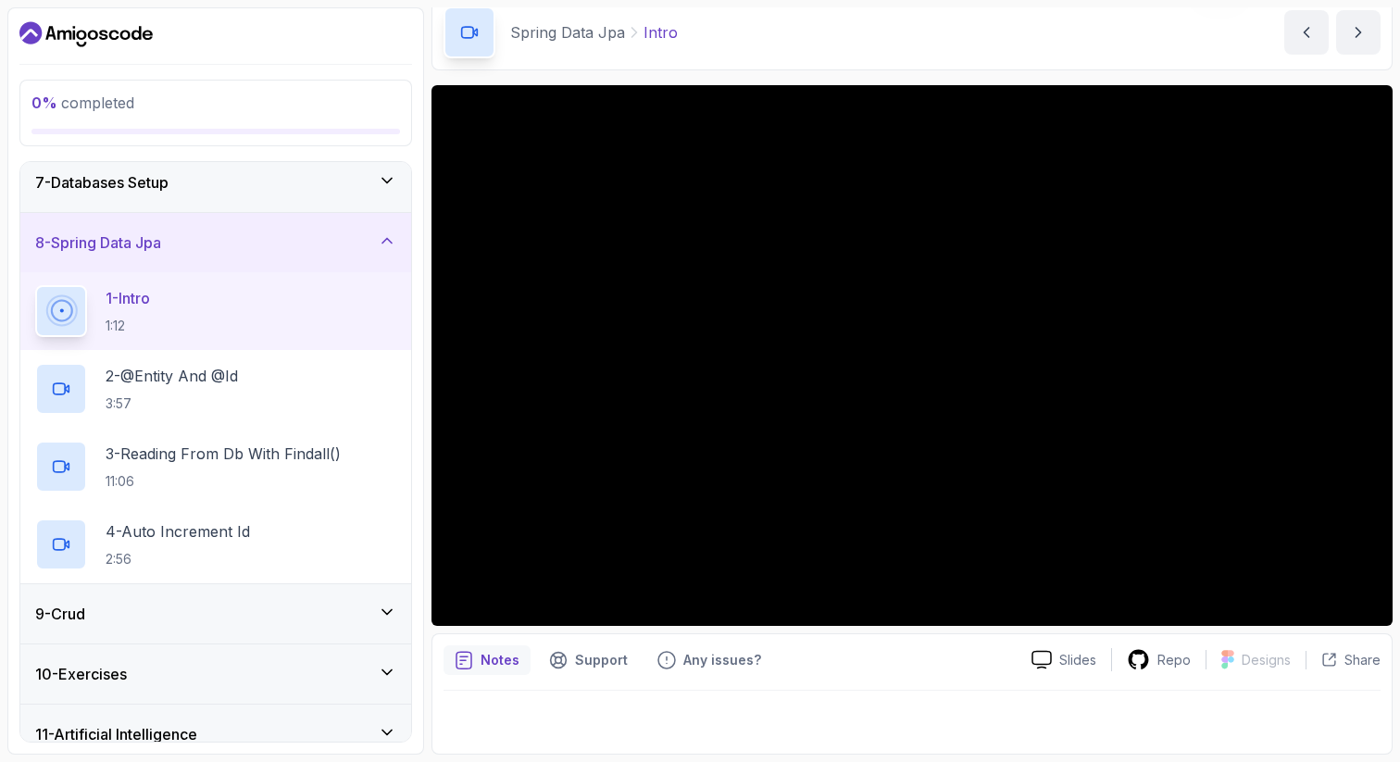
scroll to position [369, 0]
click at [380, 618] on icon at bounding box center [387, 614] width 19 height 19
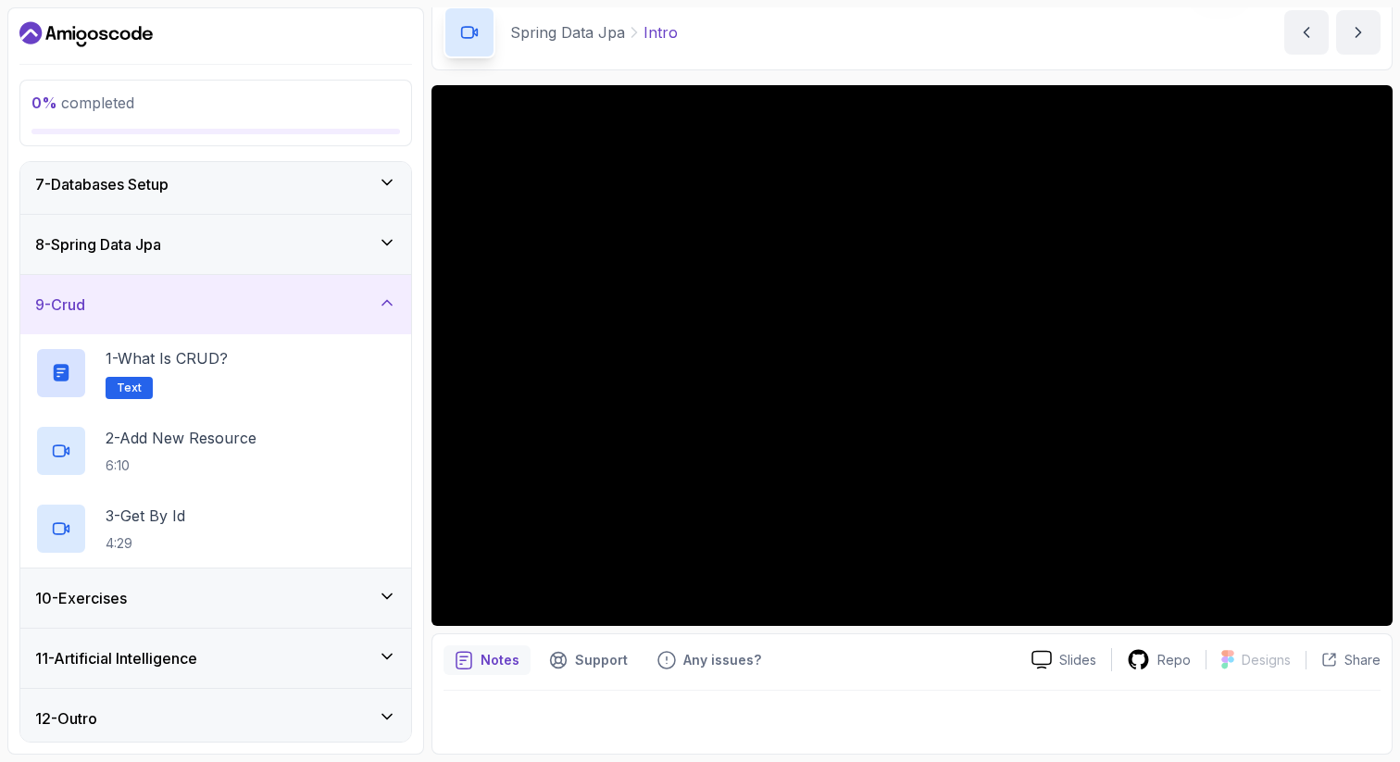
click at [391, 305] on icon at bounding box center [387, 303] width 19 height 19
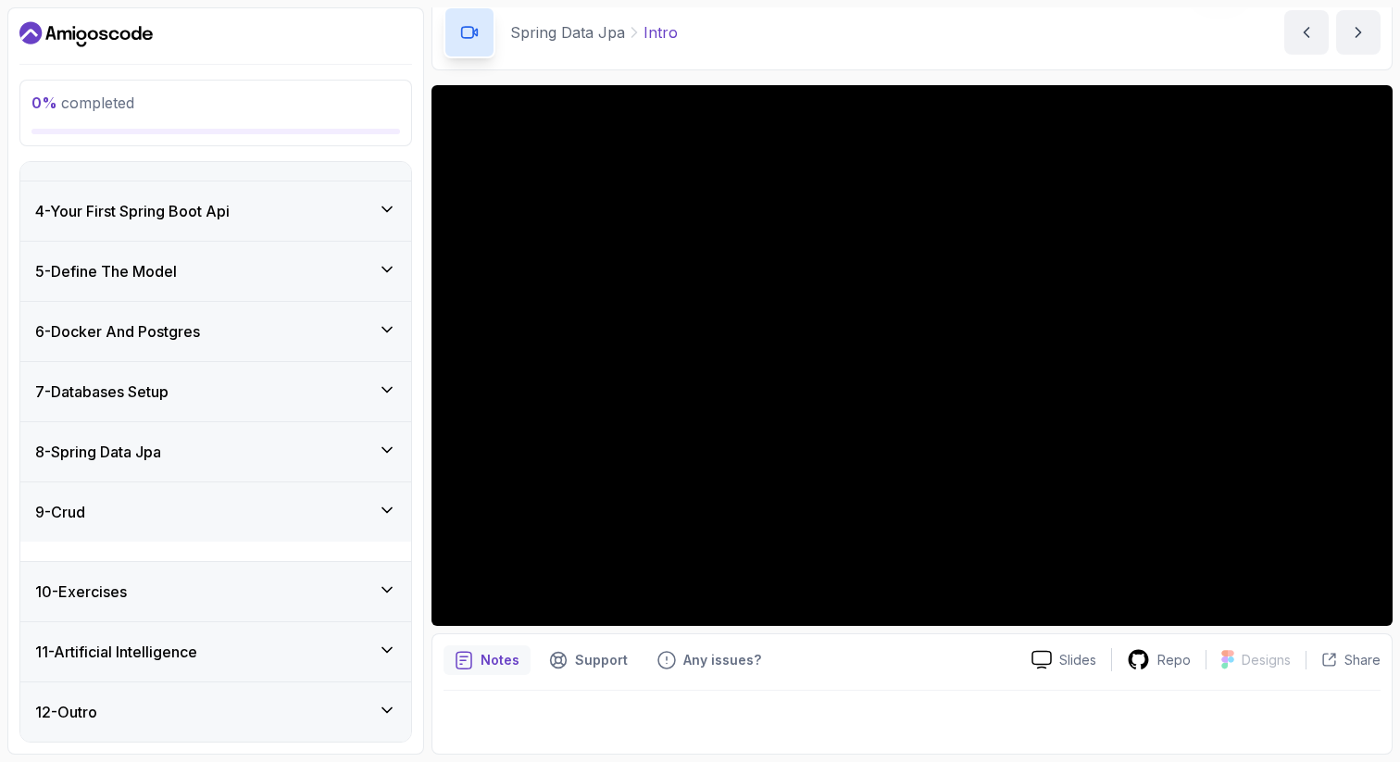
scroll to position [142, 0]
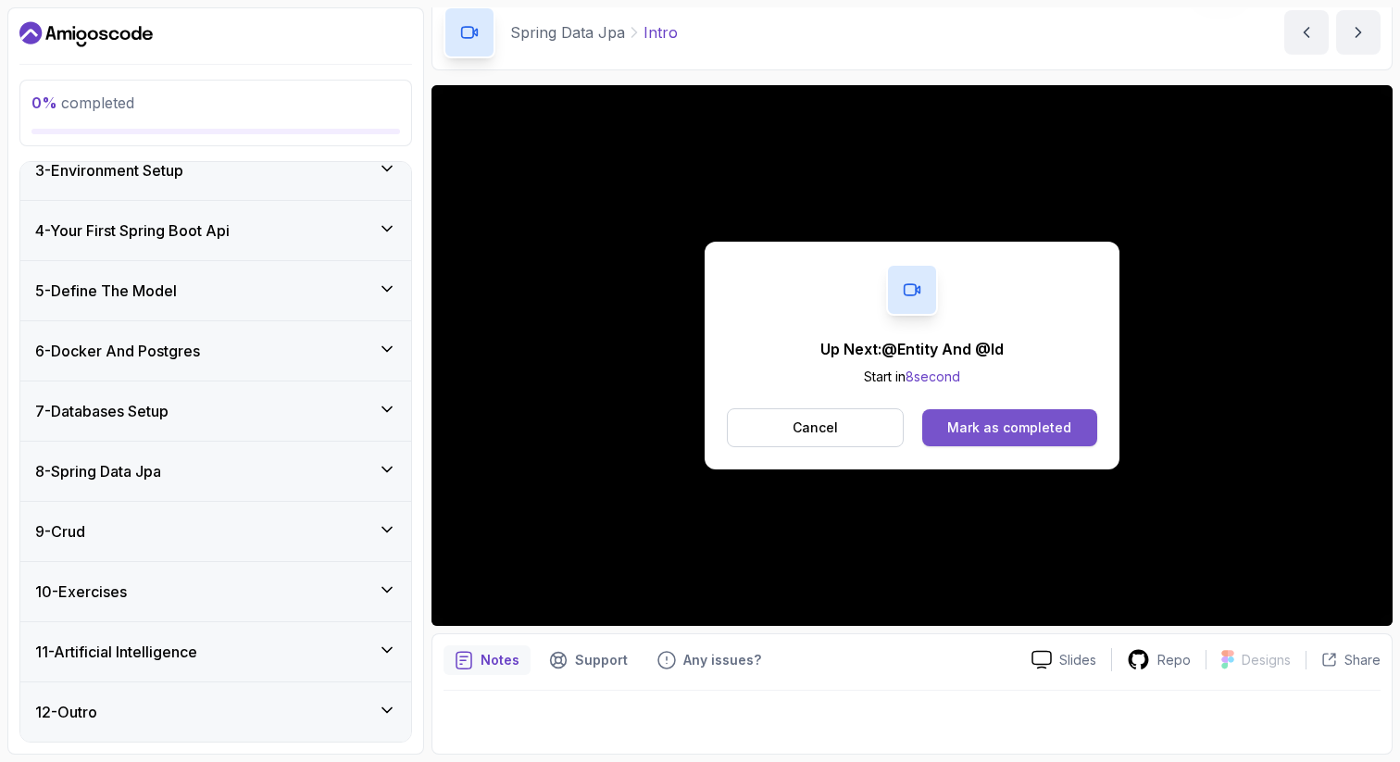
click at [991, 426] on div "Mark as completed" at bounding box center [1009, 428] width 124 height 19
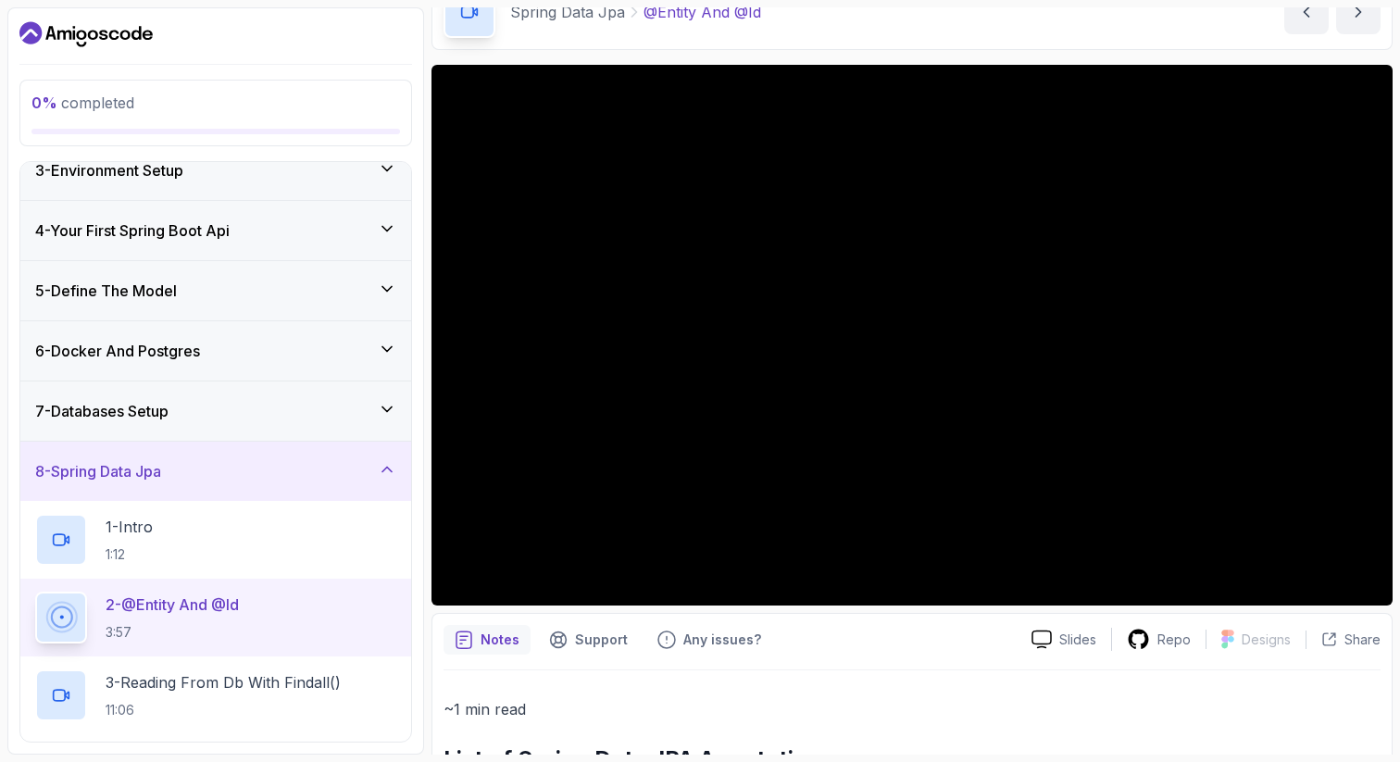
scroll to position [97, 0]
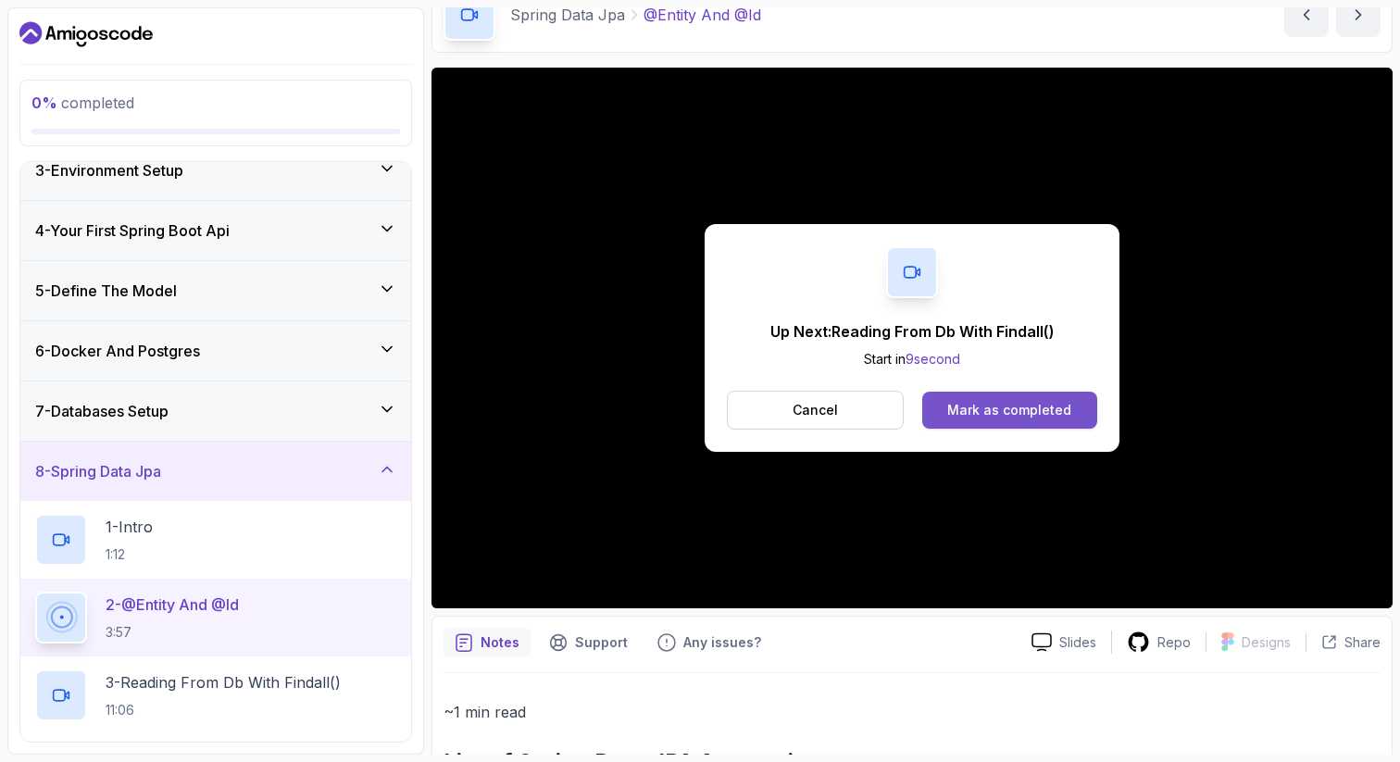
click at [990, 401] on div "Mark as completed" at bounding box center [1009, 410] width 124 height 19
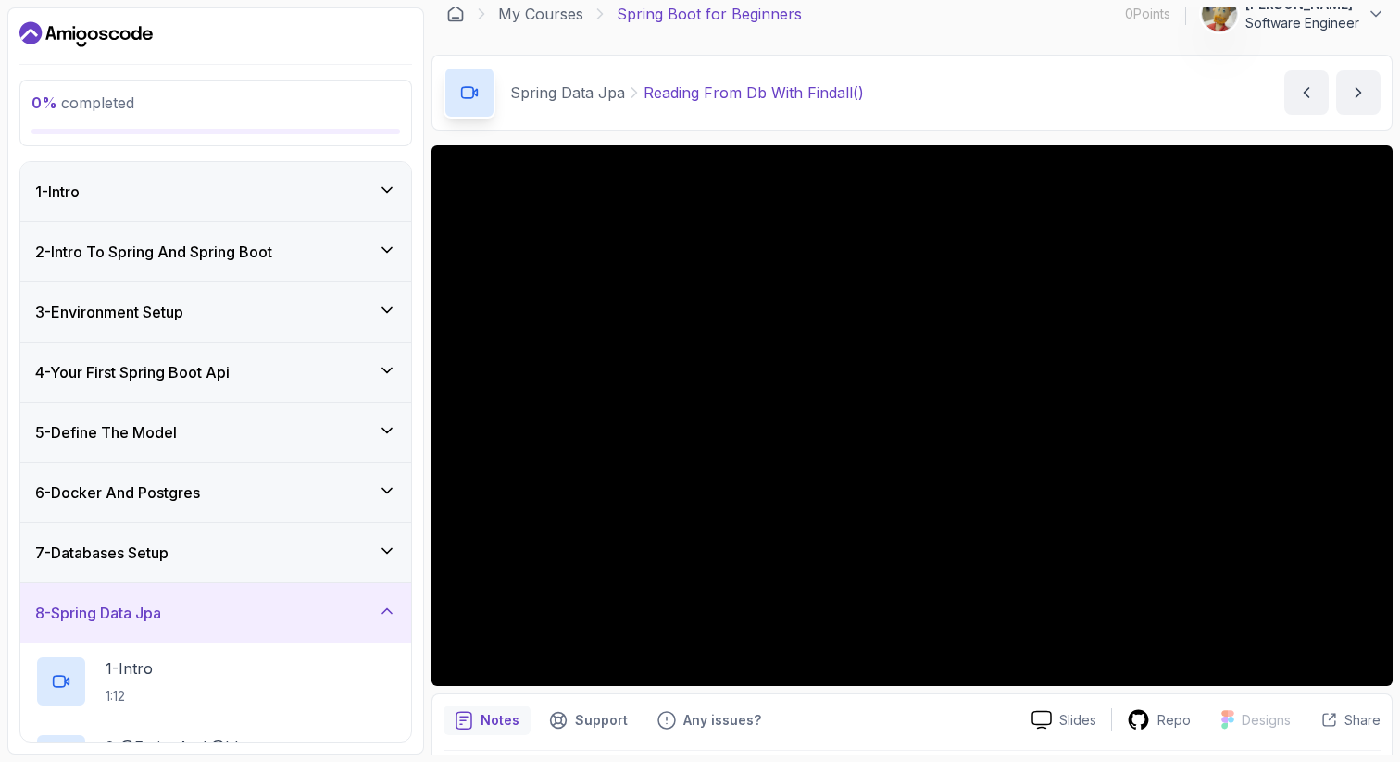
click at [204, 250] on h3 "2 - Intro To Spring And Spring Boot" at bounding box center [153, 252] width 237 height 22
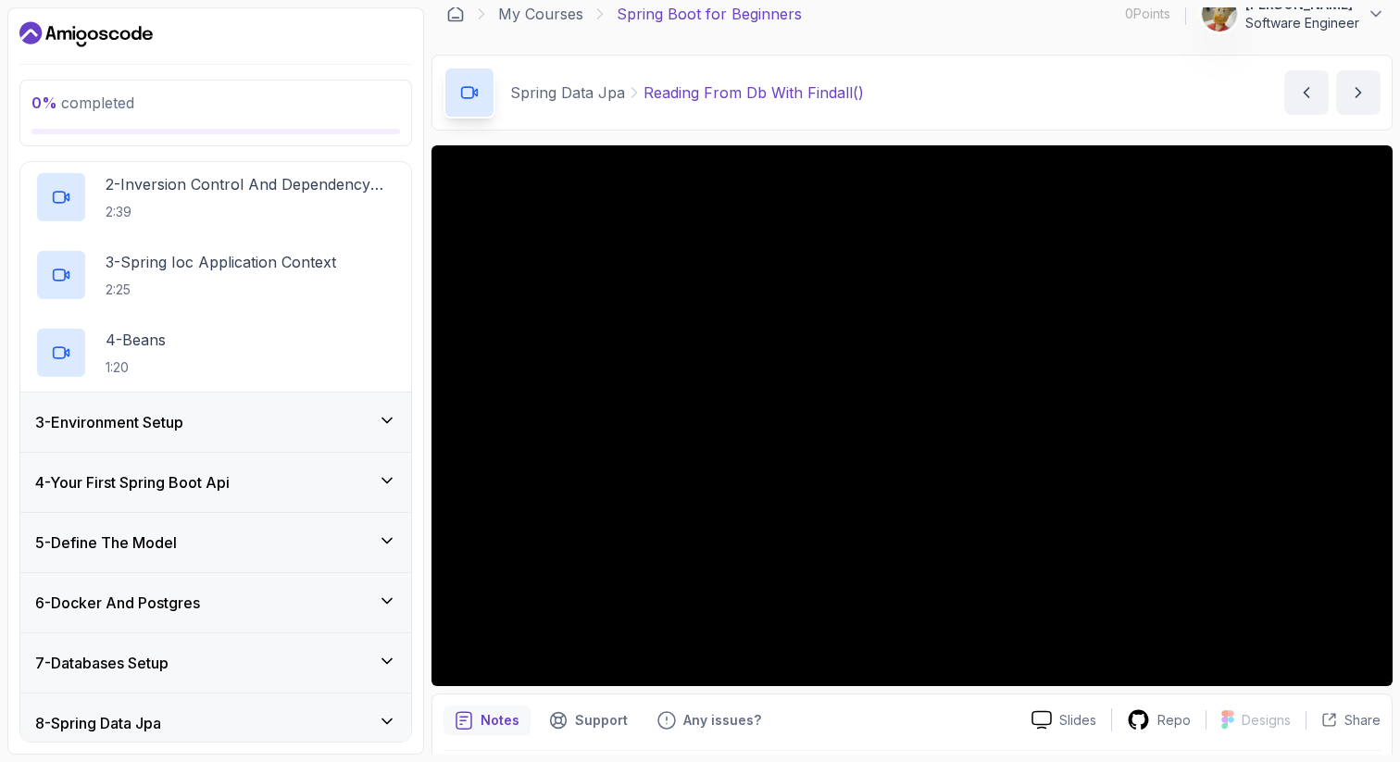
click at [230, 402] on div "3 - Environment Setup" at bounding box center [215, 422] width 391 height 59
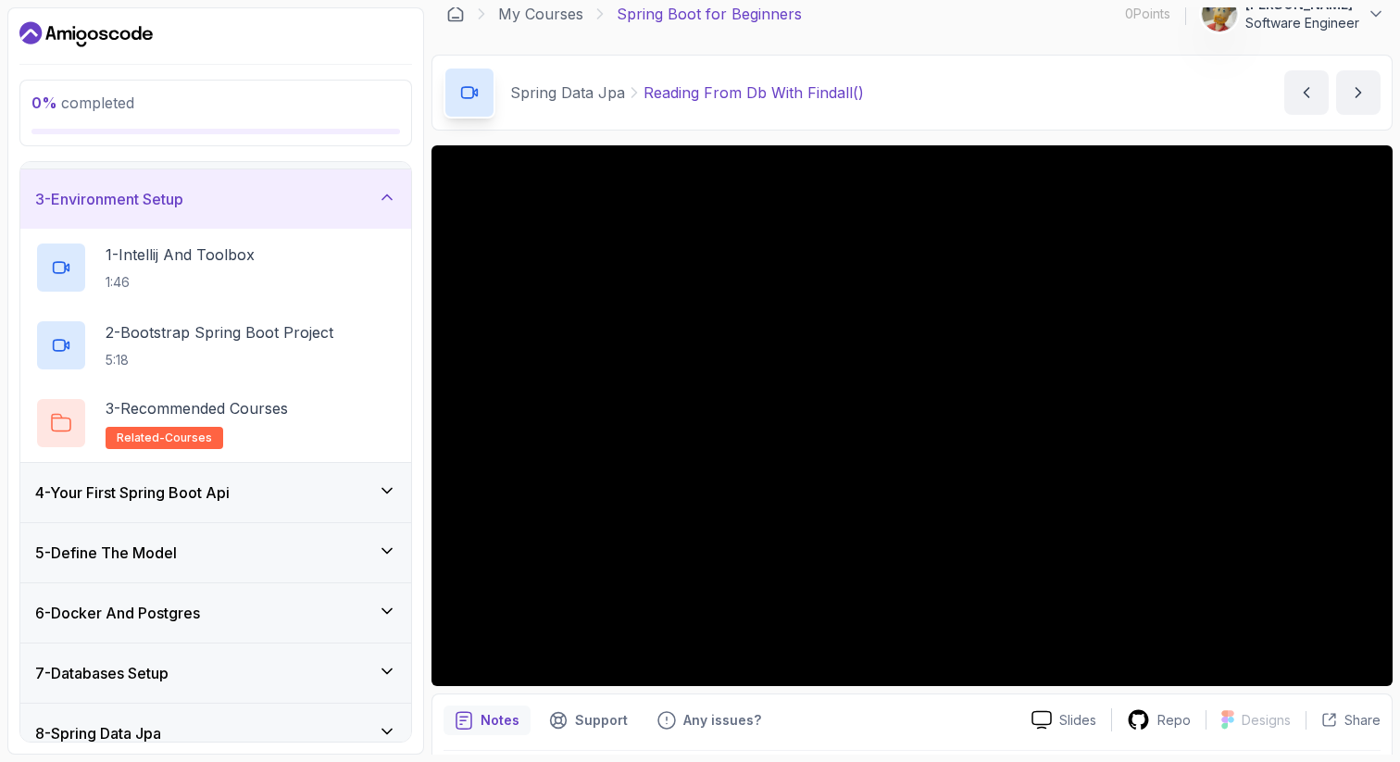
scroll to position [96, 0]
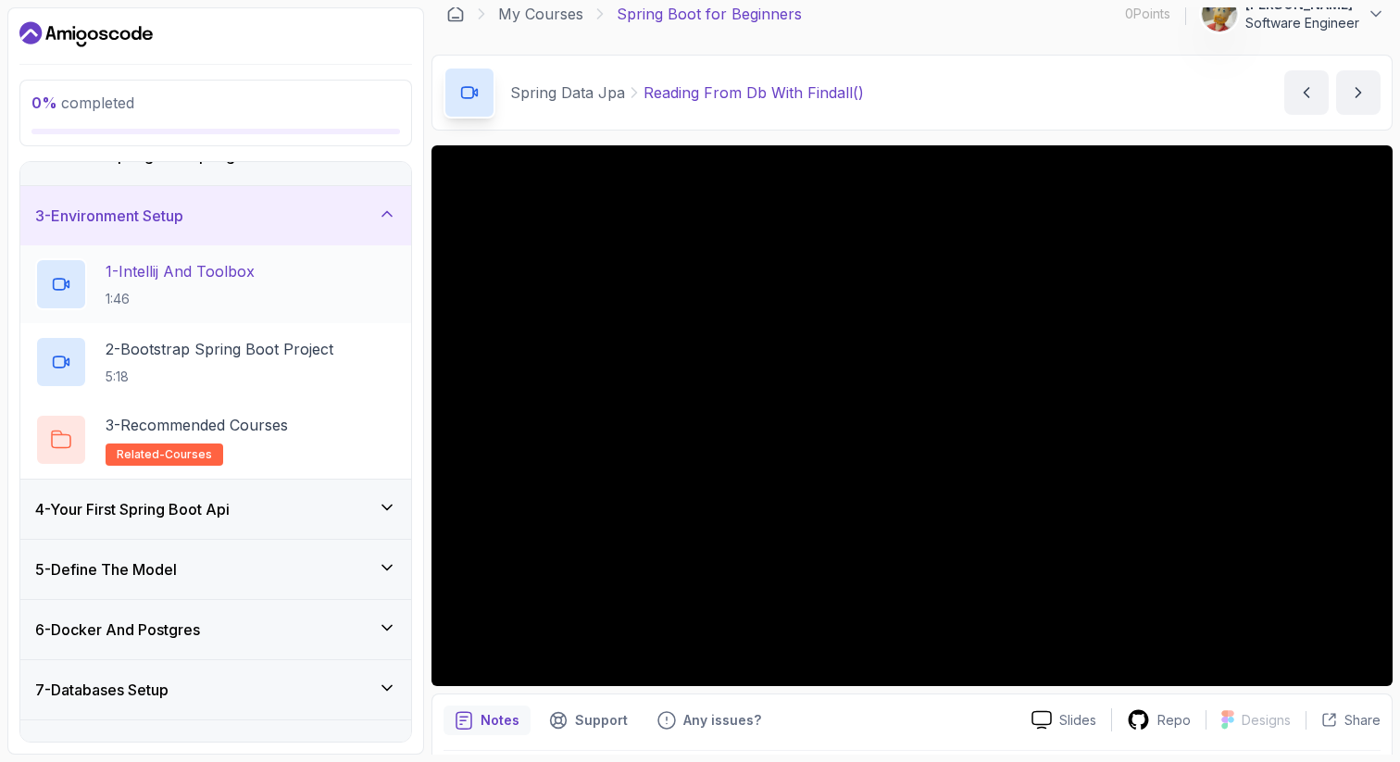
click at [207, 292] on p "1:46" at bounding box center [180, 299] width 149 height 19
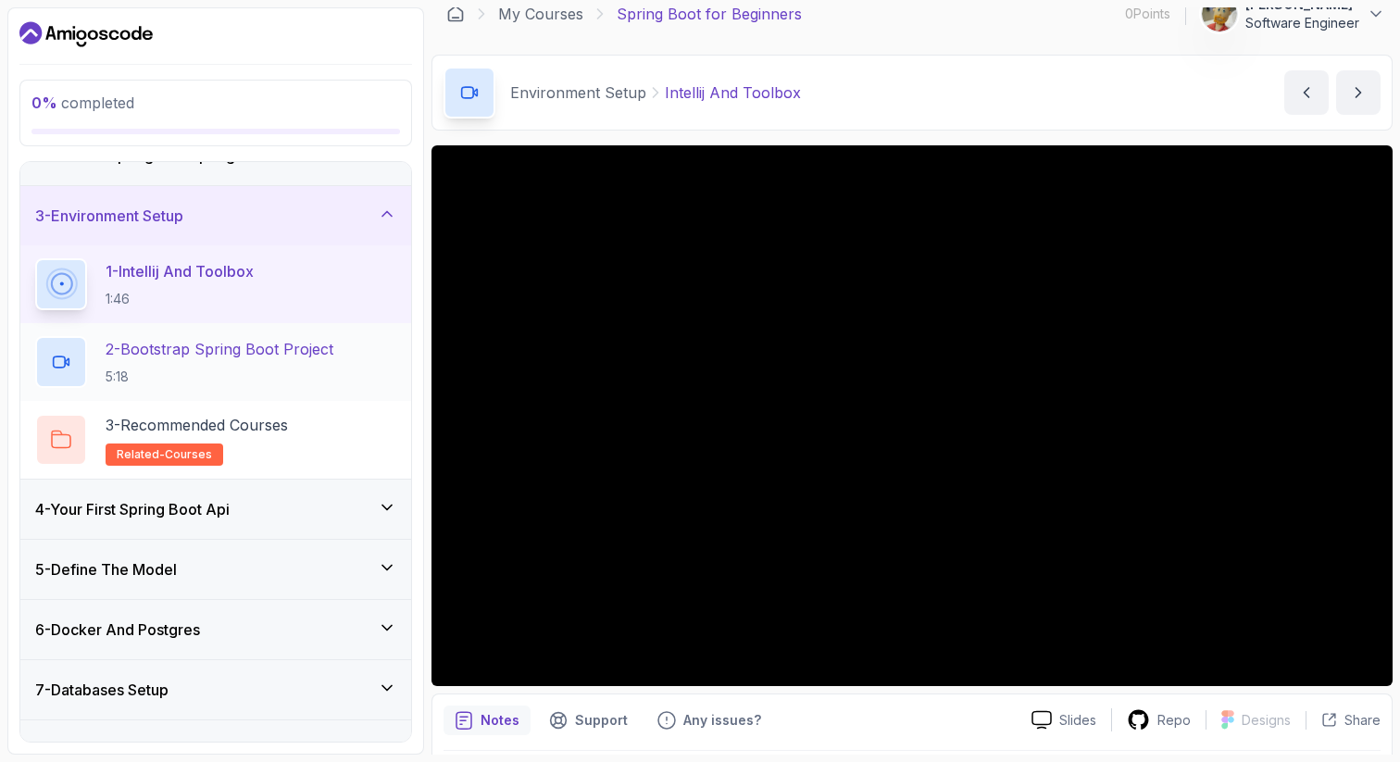
click at [275, 360] on h2 "2 - Bootstrap Spring Boot Project 5:18" at bounding box center [220, 362] width 228 height 48
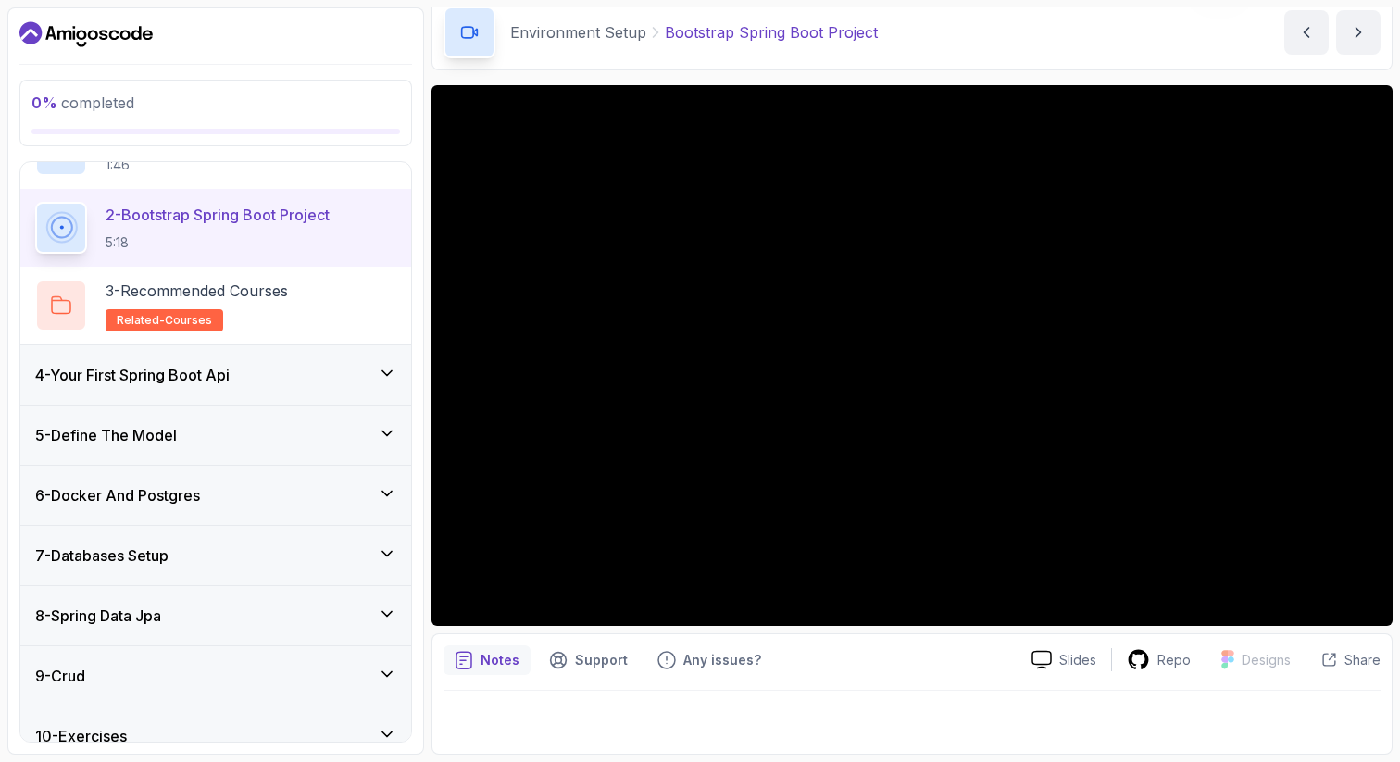
scroll to position [374, 0]
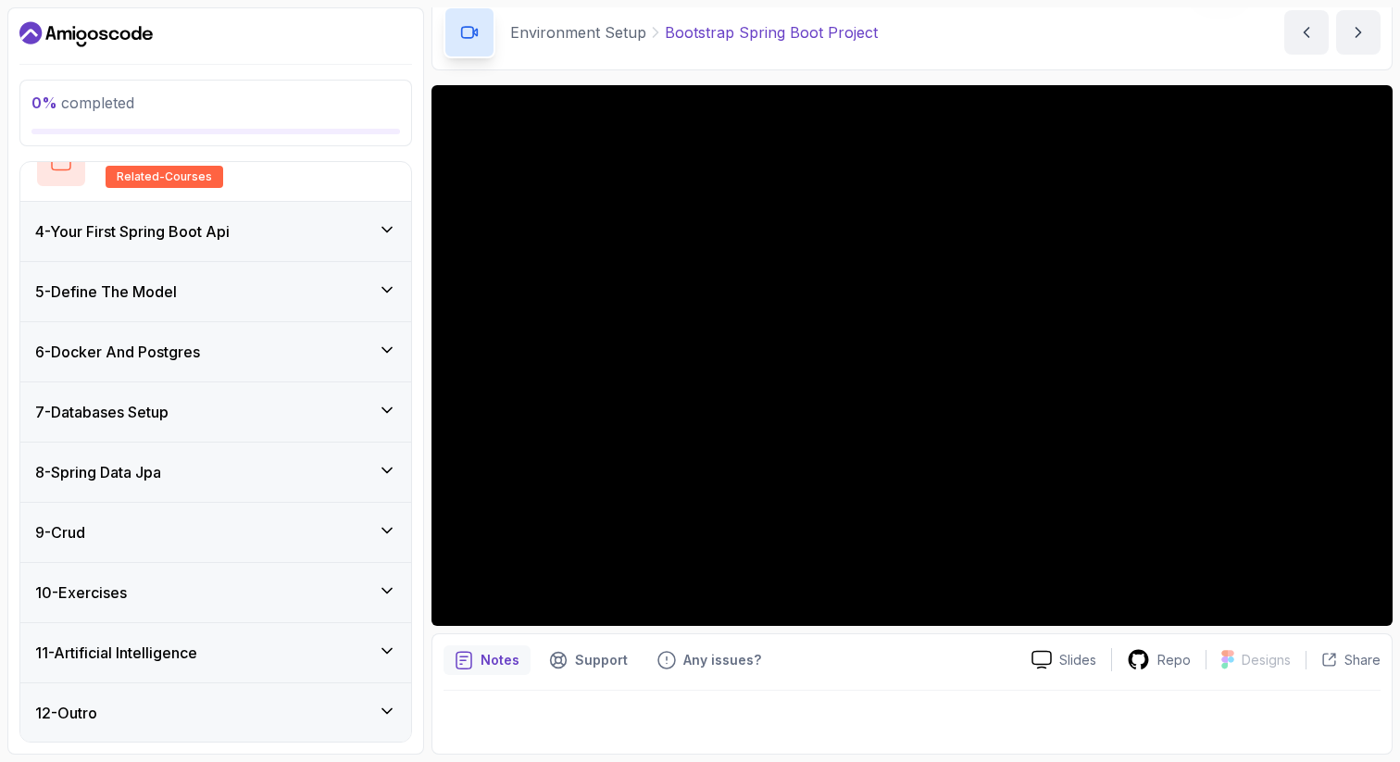
click at [210, 419] on div "7 - Databases Setup" at bounding box center [215, 412] width 361 height 22
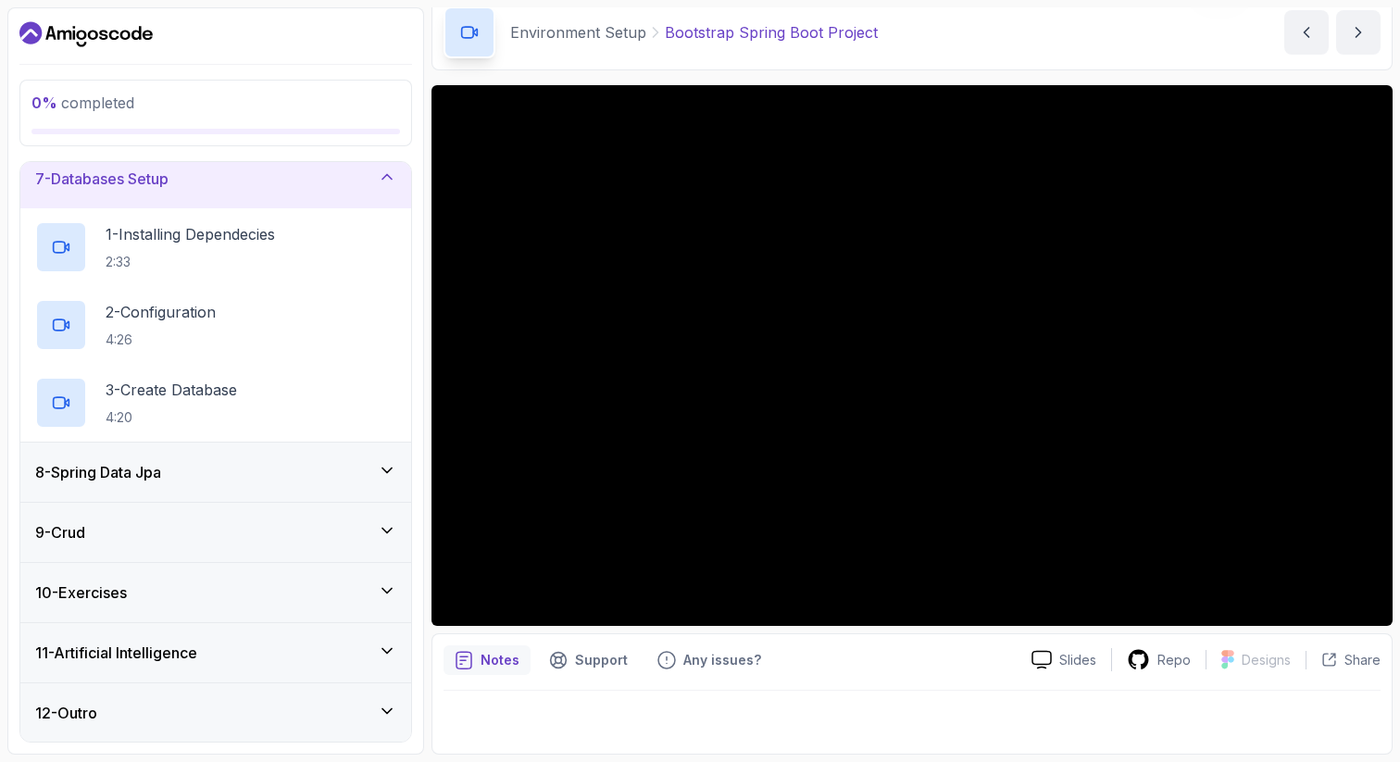
click at [210, 468] on div "8 - Spring Data Jpa" at bounding box center [215, 472] width 361 height 22
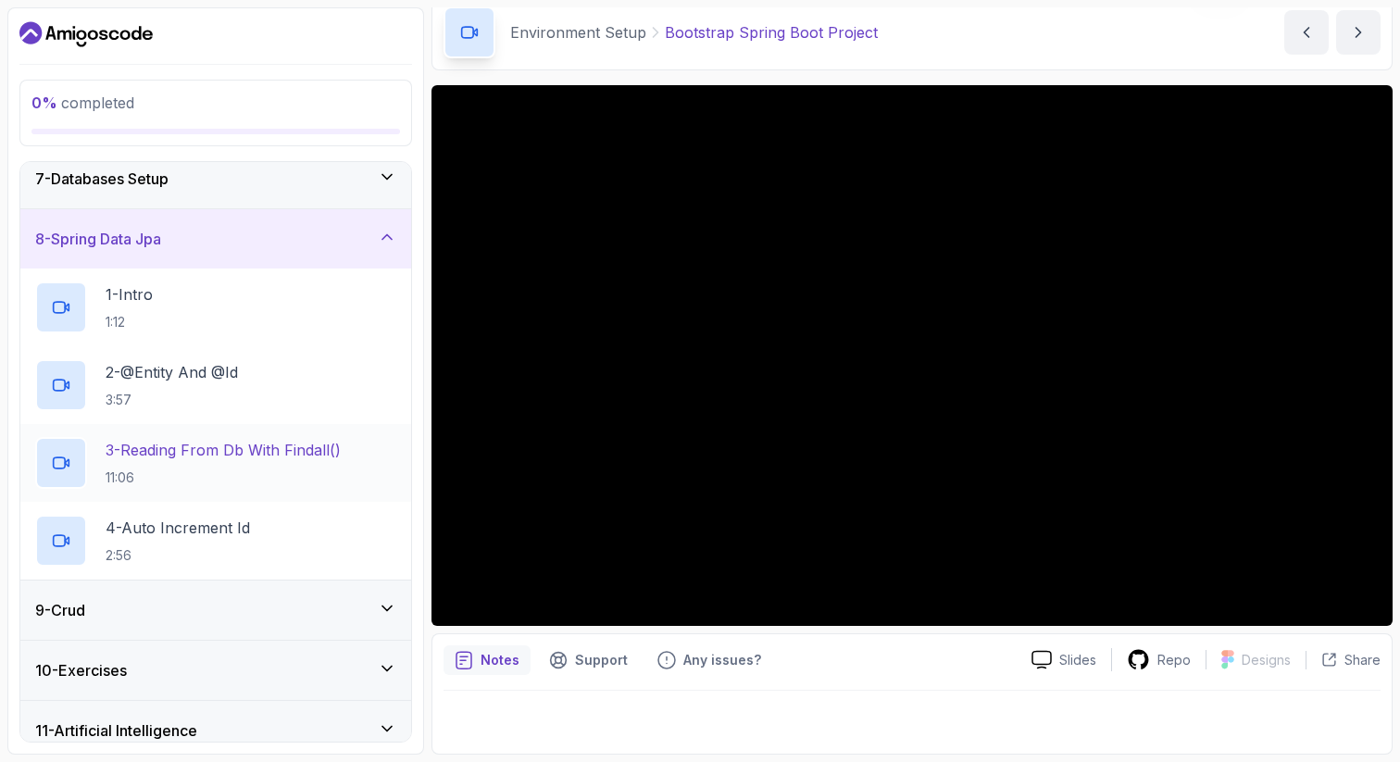
click at [210, 442] on p "3 - Reading From Db With Findall()" at bounding box center [223, 450] width 235 height 22
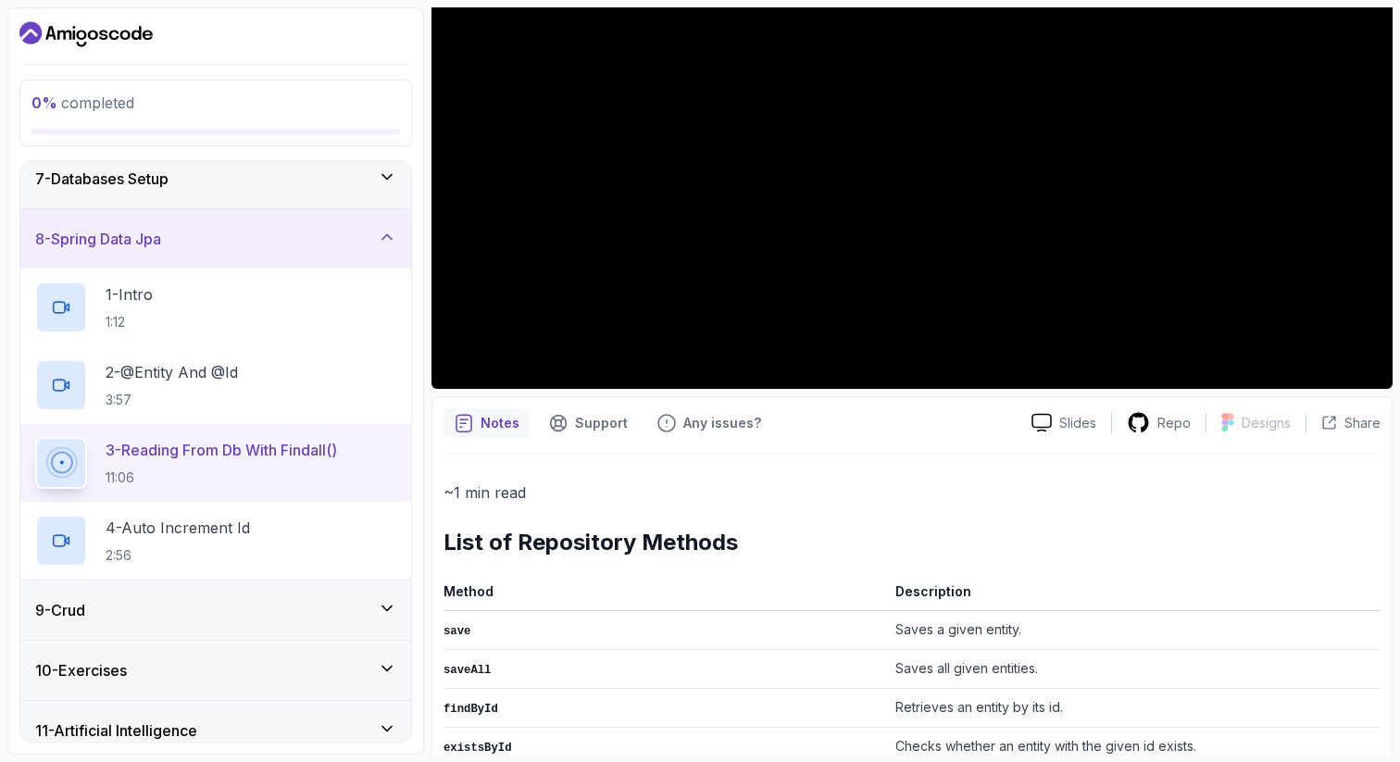
scroll to position [390, 0]
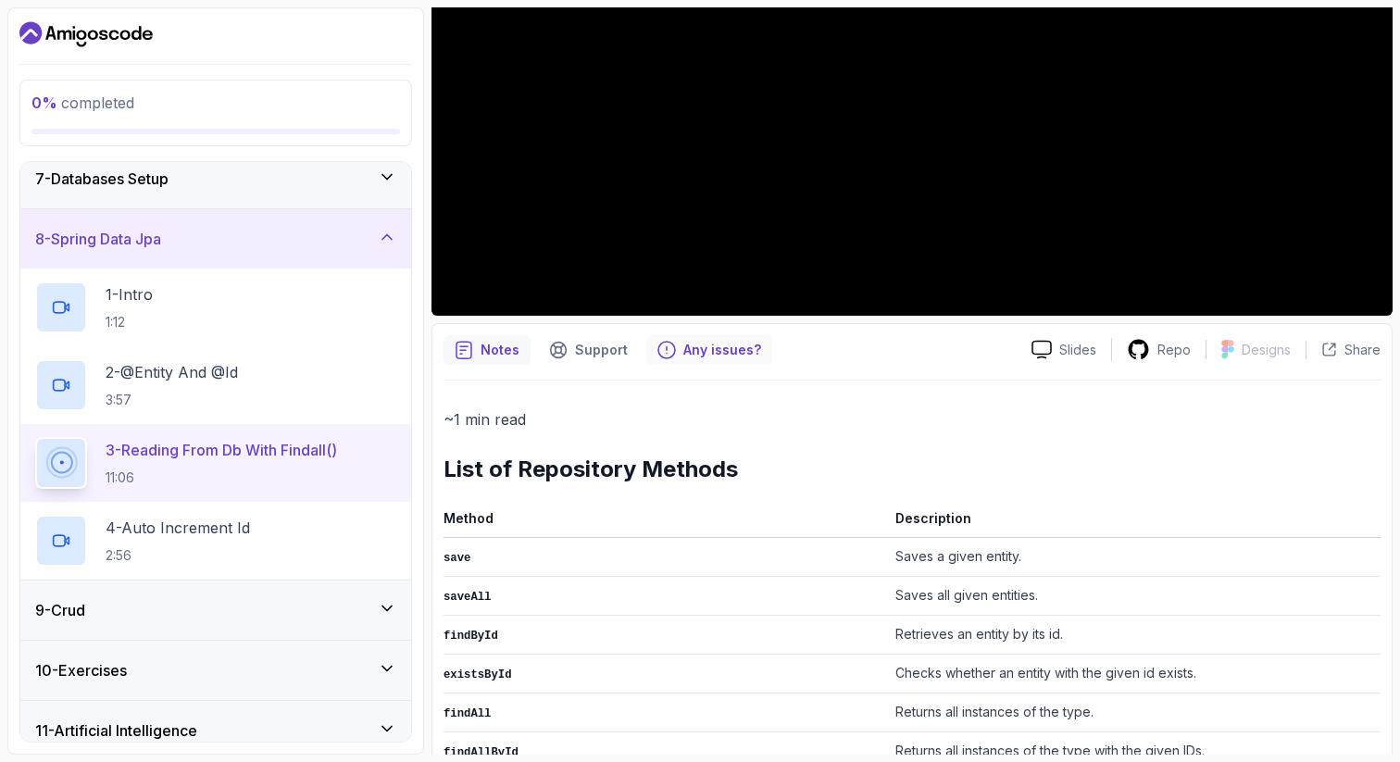
click at [703, 350] on p "Any issues?" at bounding box center [722, 350] width 78 height 19
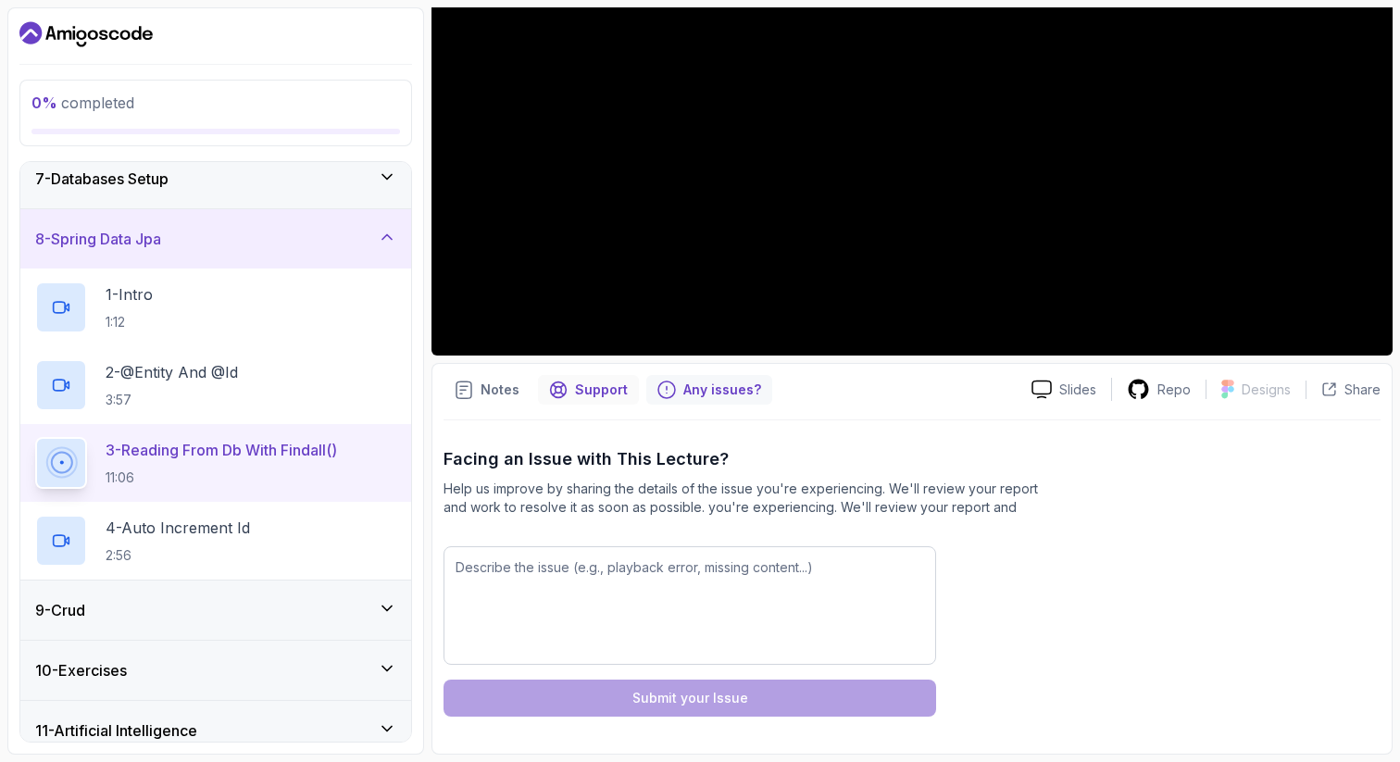
click at [569, 396] on div "Support" at bounding box center [588, 390] width 101 height 30
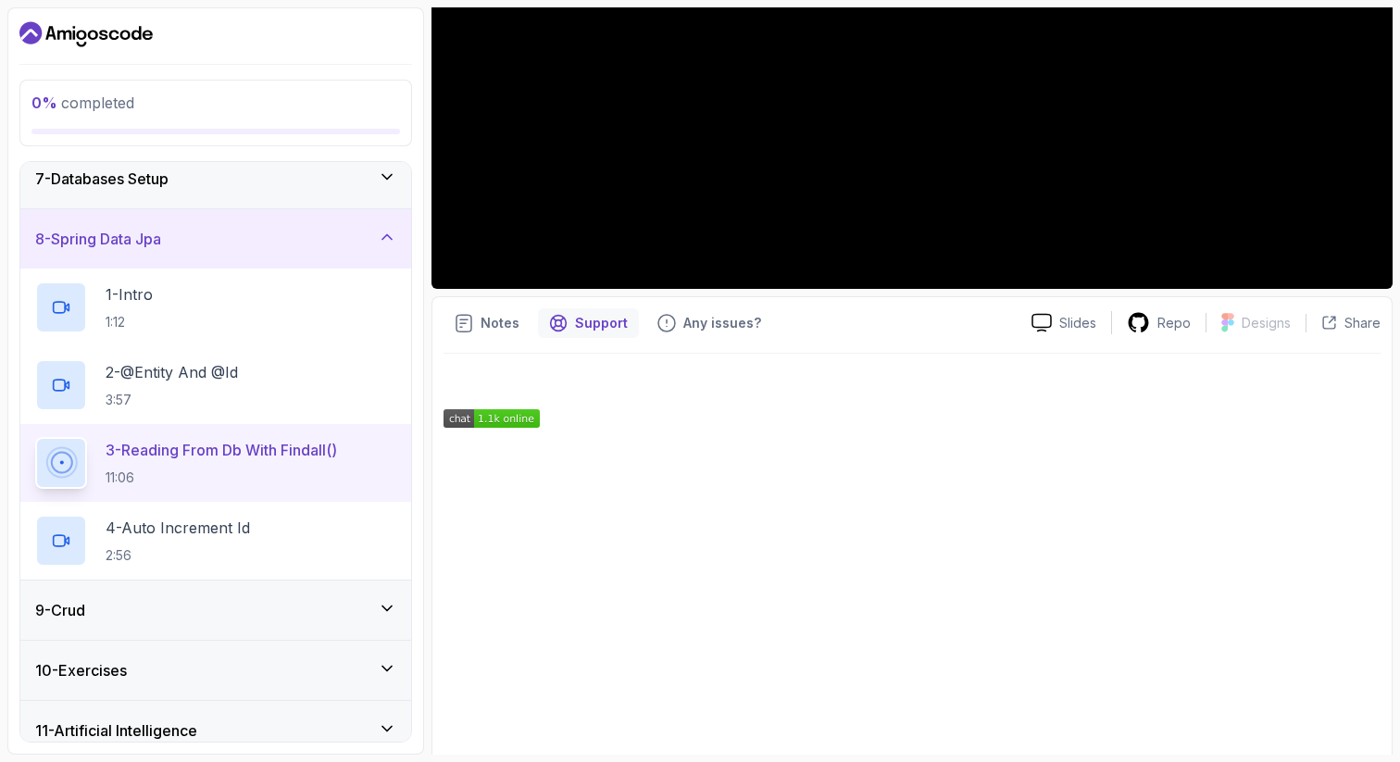
scroll to position [435, 0]
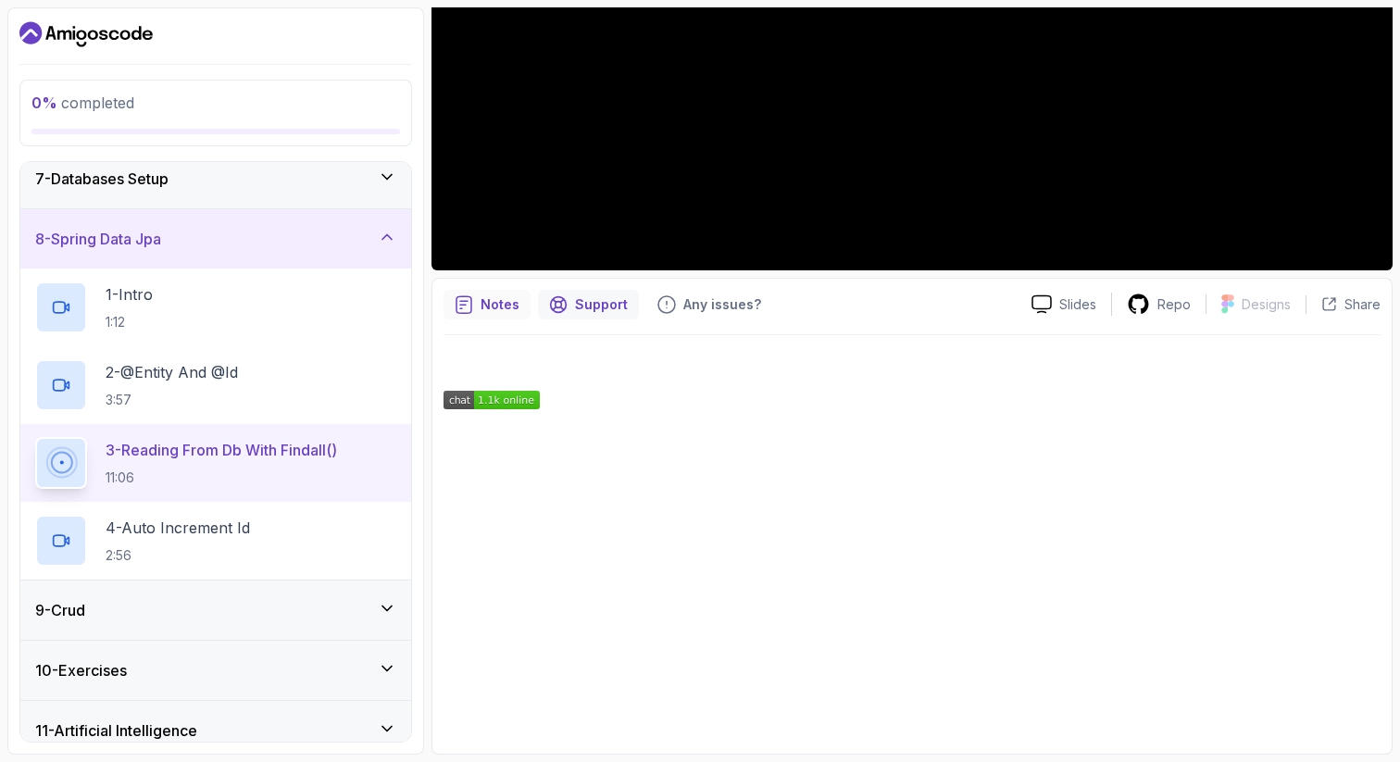
click at [486, 310] on p "Notes" at bounding box center [500, 304] width 39 height 19
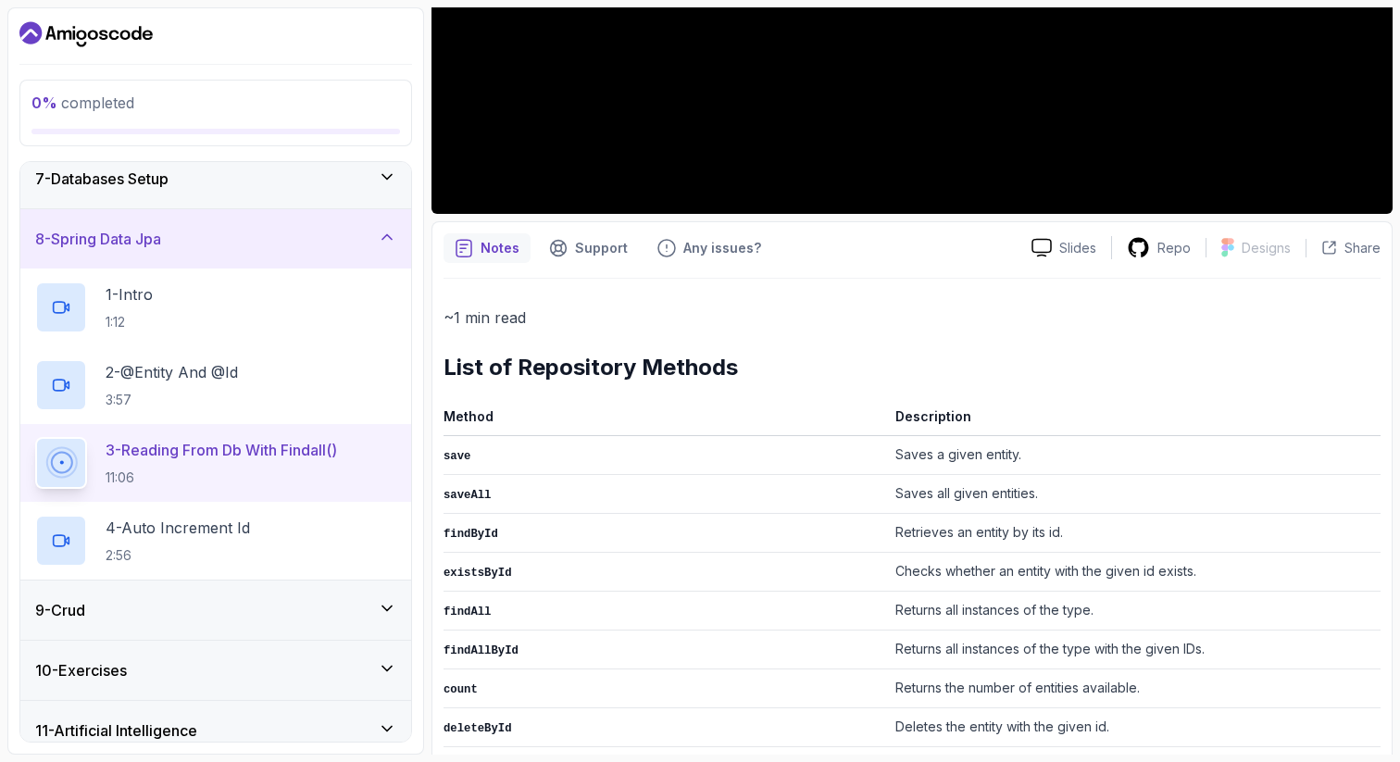
scroll to position [0, 0]
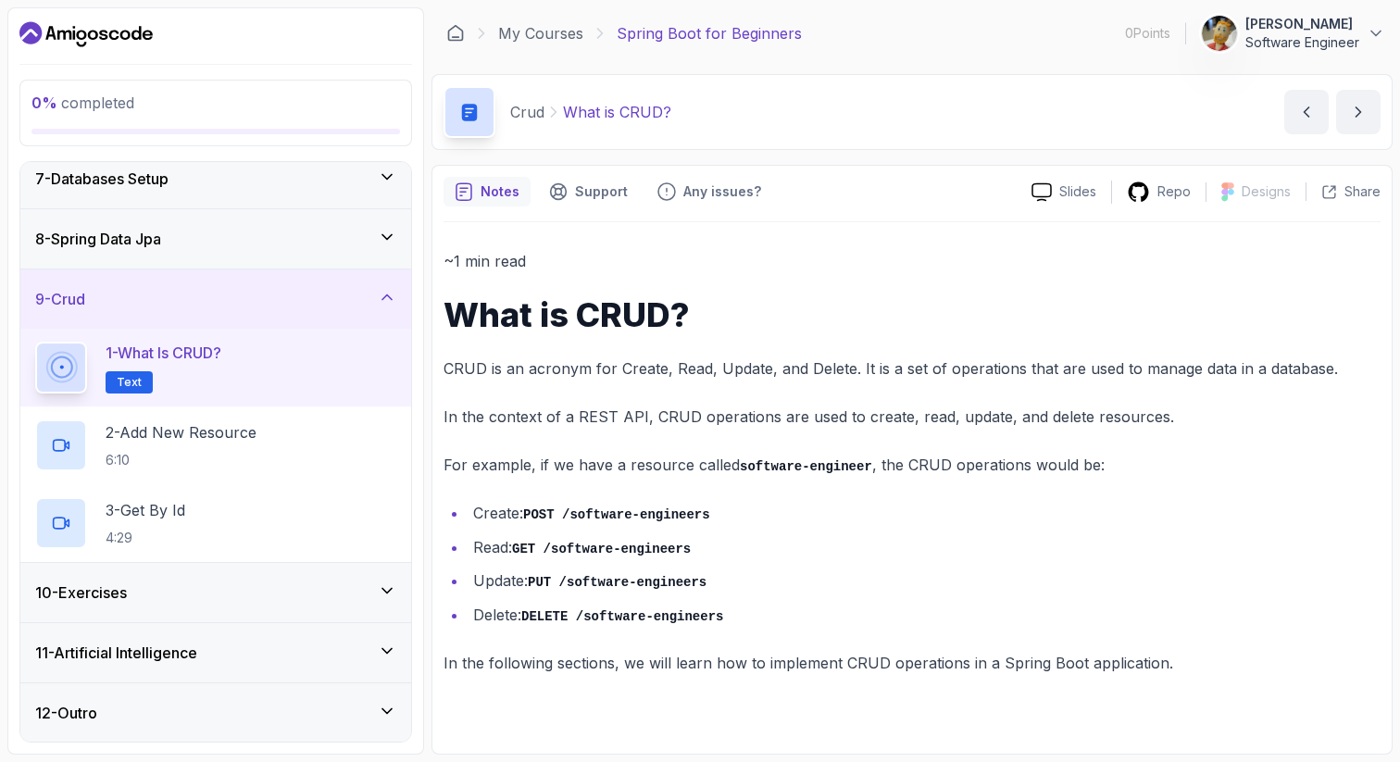
click at [1042, 418] on p "In the context of a REST API, CRUD operations are used to create, read, update,…" at bounding box center [912, 417] width 937 height 26
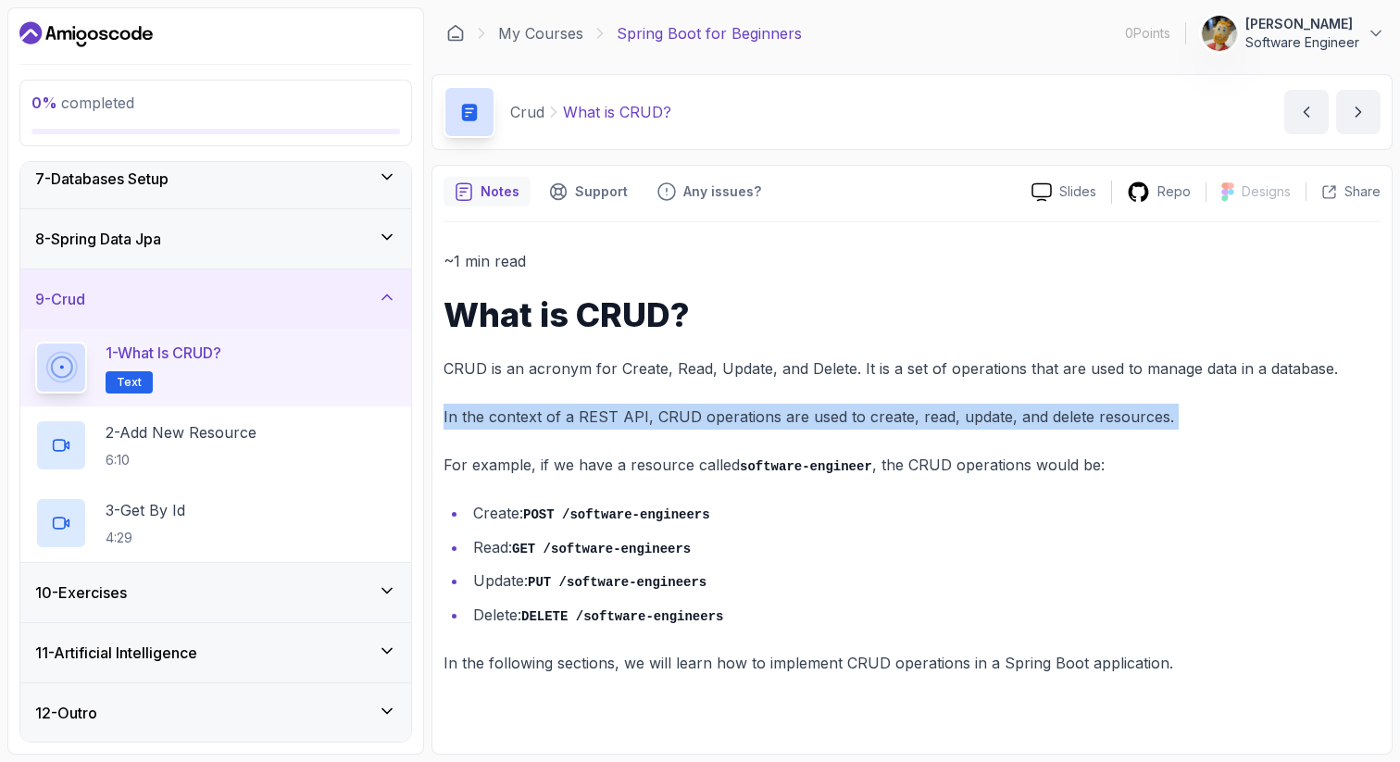
click at [1042, 418] on p "In the context of a REST API, CRUD operations are used to create, read, update,…" at bounding box center [912, 417] width 937 height 26
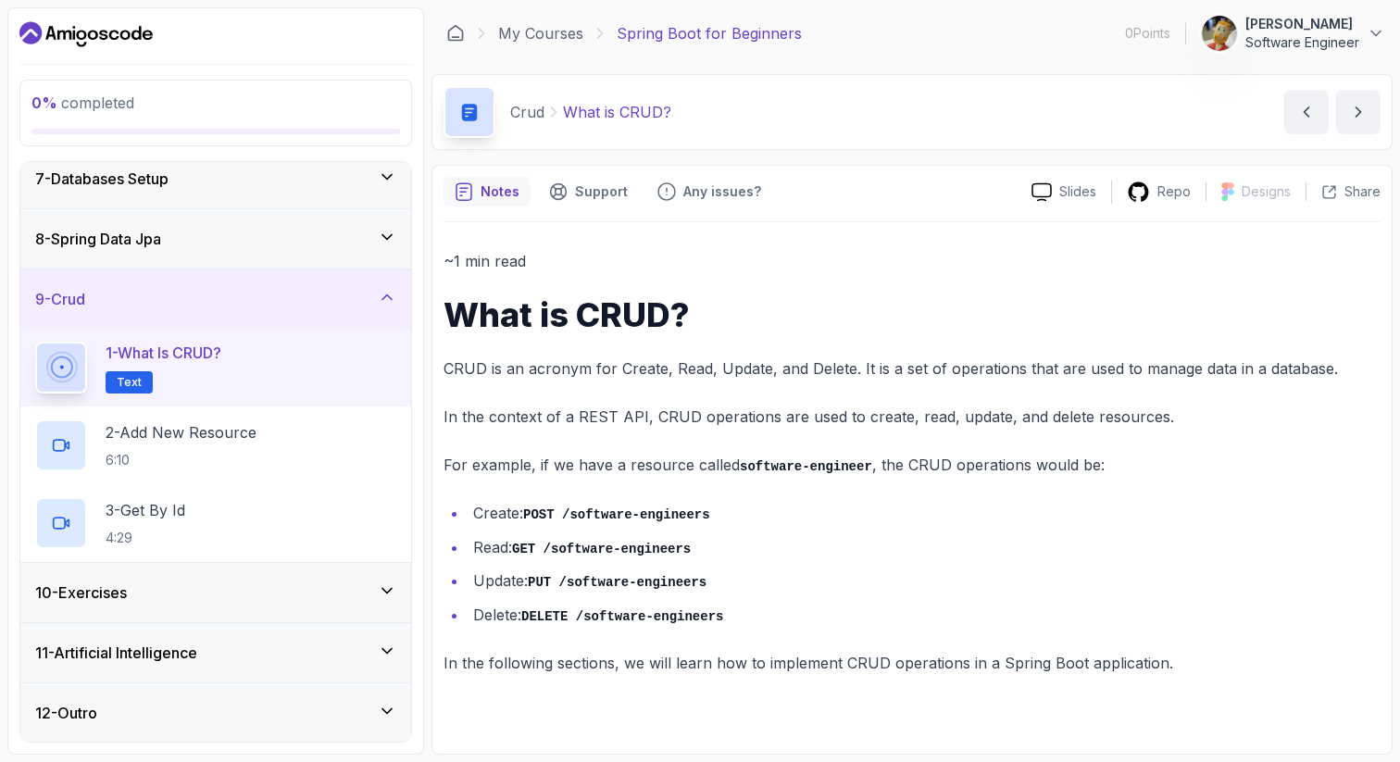
click at [857, 368] on p "CRUD is an acronym for Create, Read, Update, and Delete. It is a set of operati…" at bounding box center [912, 369] width 937 height 26
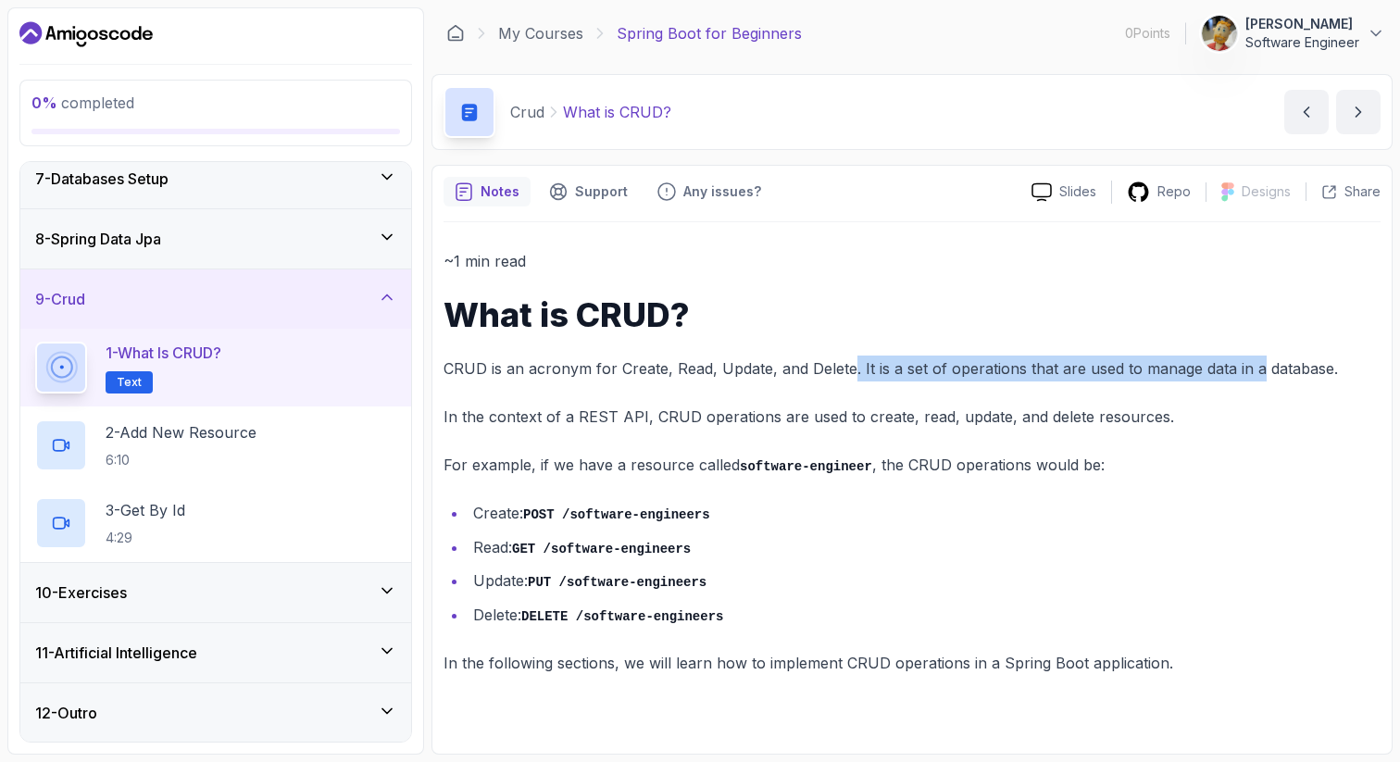
drag, startPoint x: 849, startPoint y: 369, endPoint x: 1253, endPoint y: 373, distance: 403.7
click at [1253, 373] on p "CRUD is an acronym for Create, Read, Update, and Delete. It is a set of operati…" at bounding box center [912, 369] width 937 height 26
click at [1209, 373] on p "CRUD is an acronym for Create, Read, Update, and Delete. It is a set of operati…" at bounding box center [912, 369] width 937 height 26
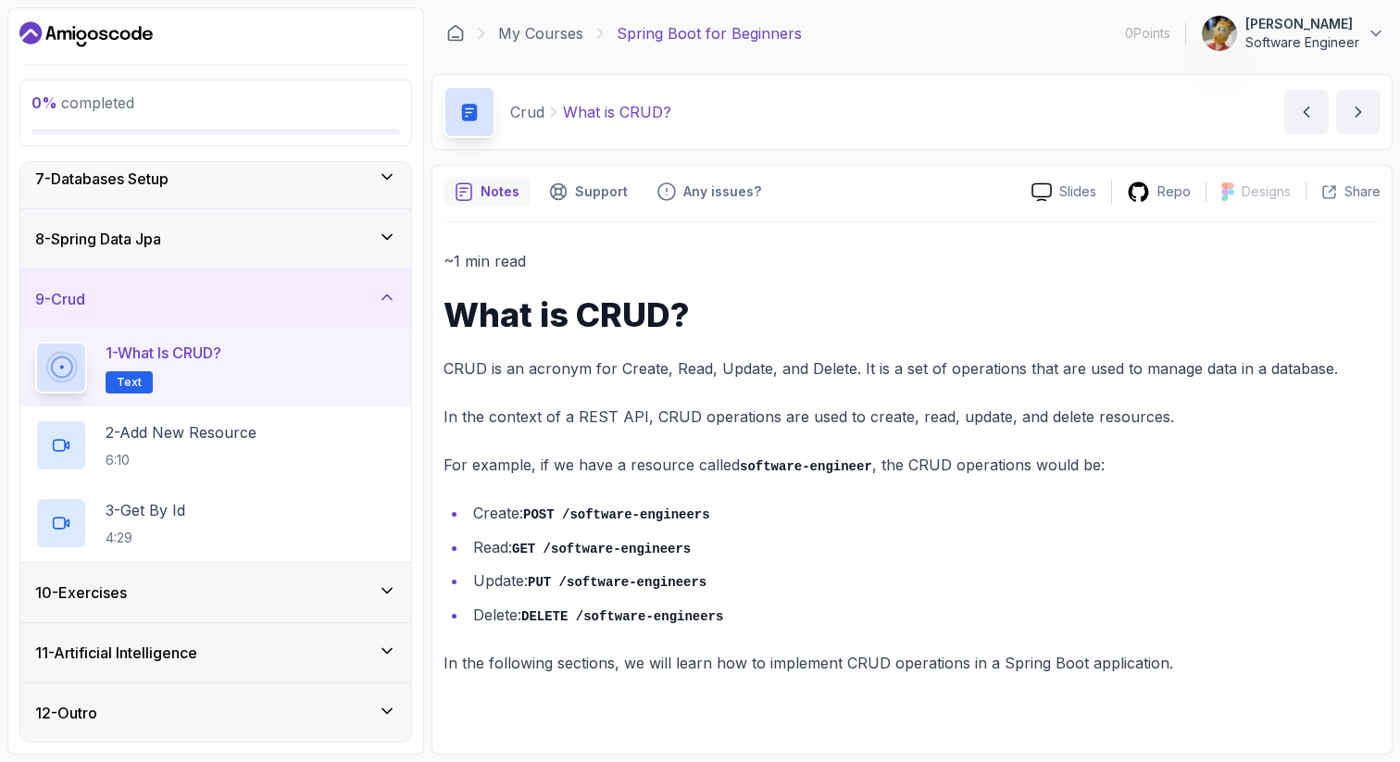
click at [181, 251] on div "8 - Spring Data Jpa" at bounding box center [215, 238] width 391 height 59
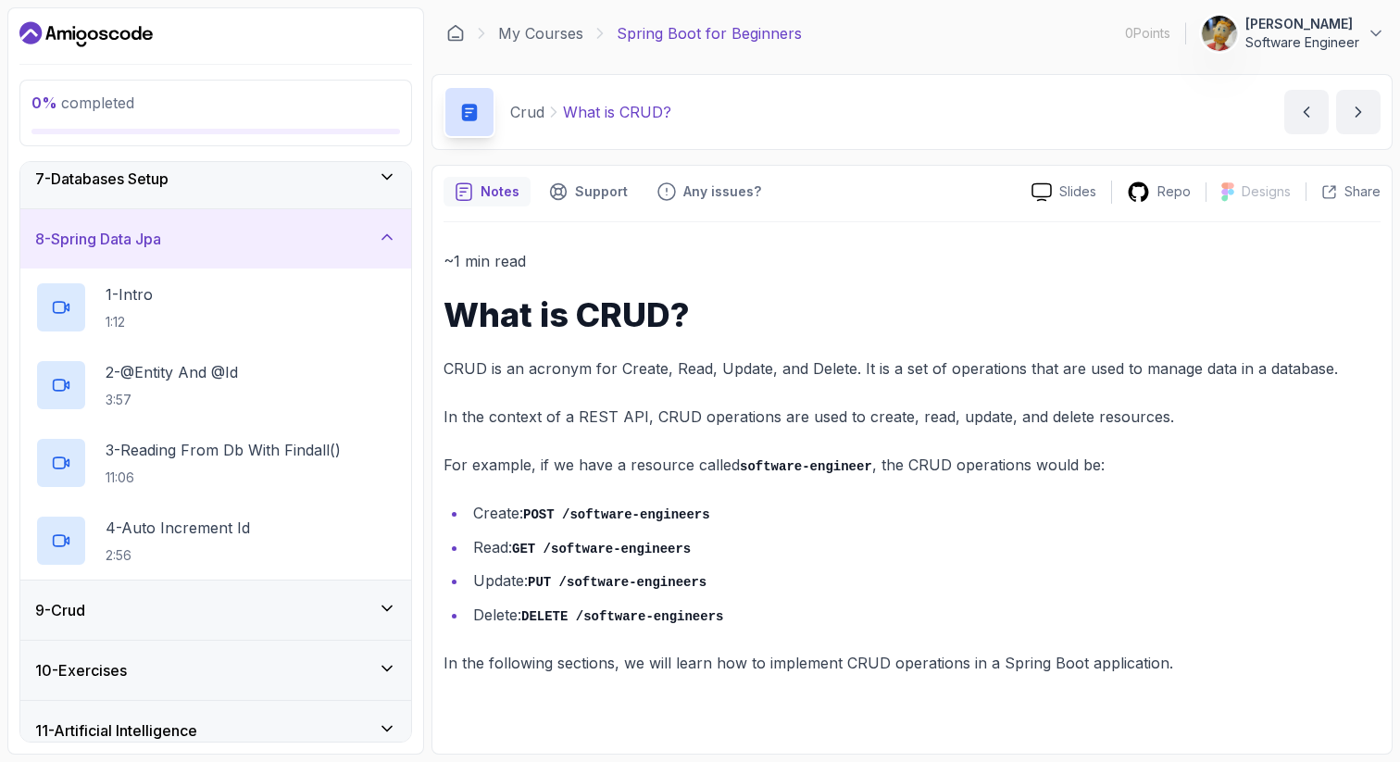
click at [181, 251] on div "8 - Spring Data Jpa" at bounding box center [215, 238] width 391 height 59
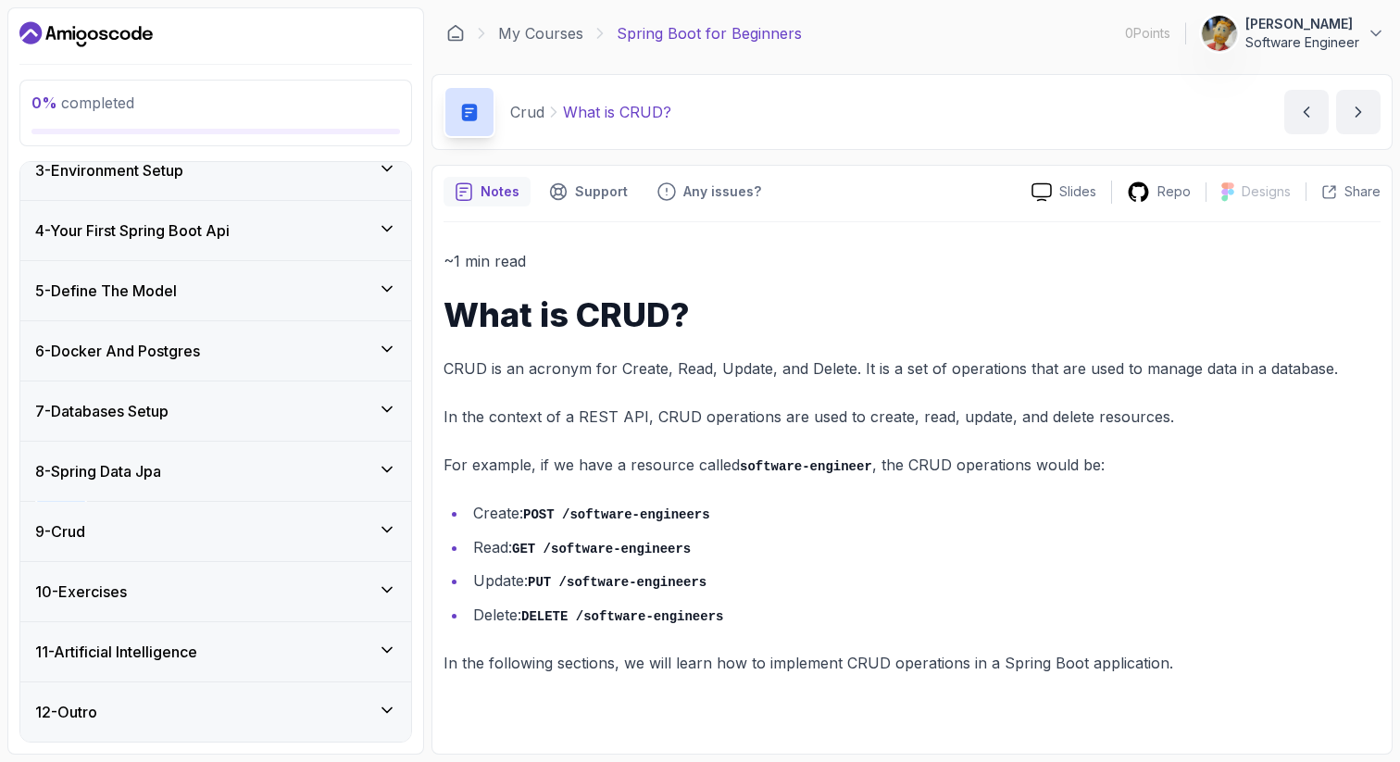
scroll to position [142, 0]
click at [250, 530] on div "9 - Crud" at bounding box center [215, 531] width 361 height 22
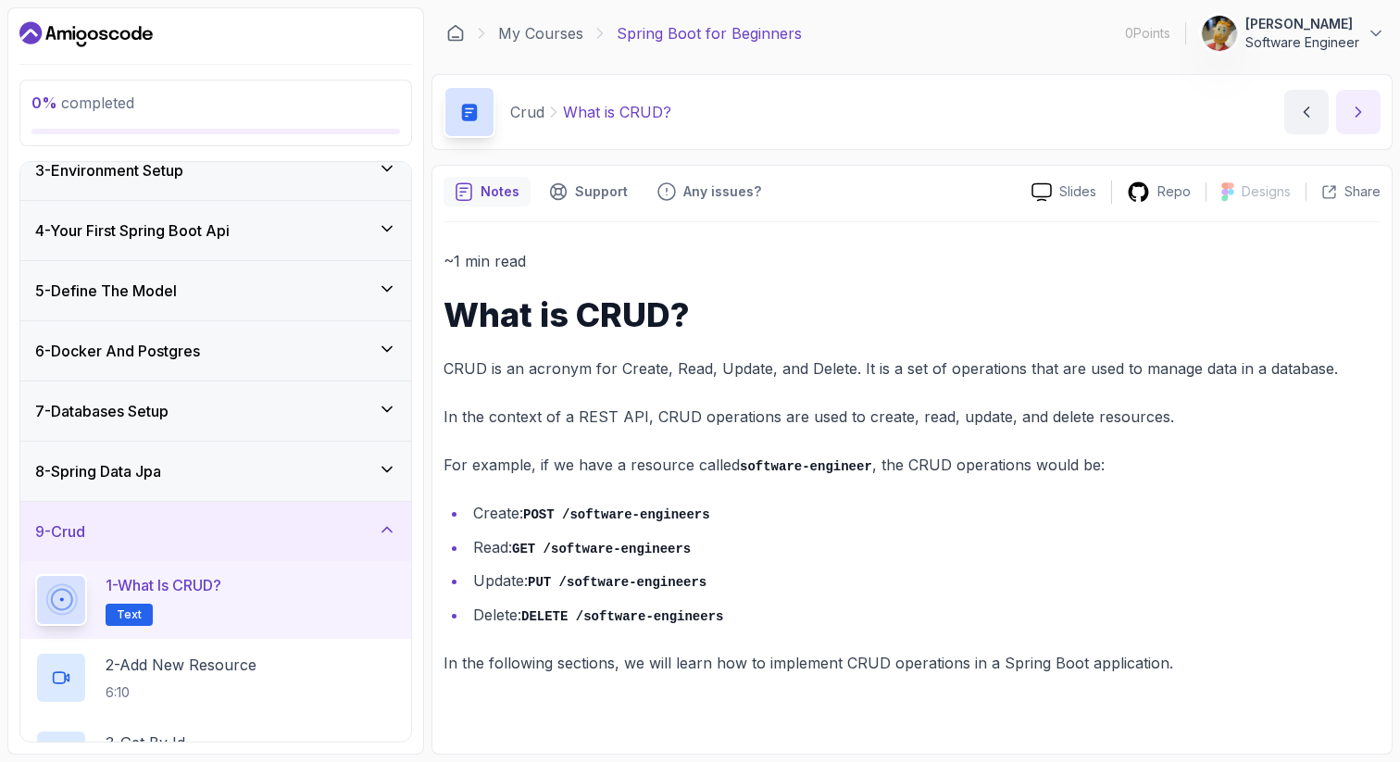
click at [1344, 119] on button "next content" at bounding box center [1358, 112] width 44 height 44
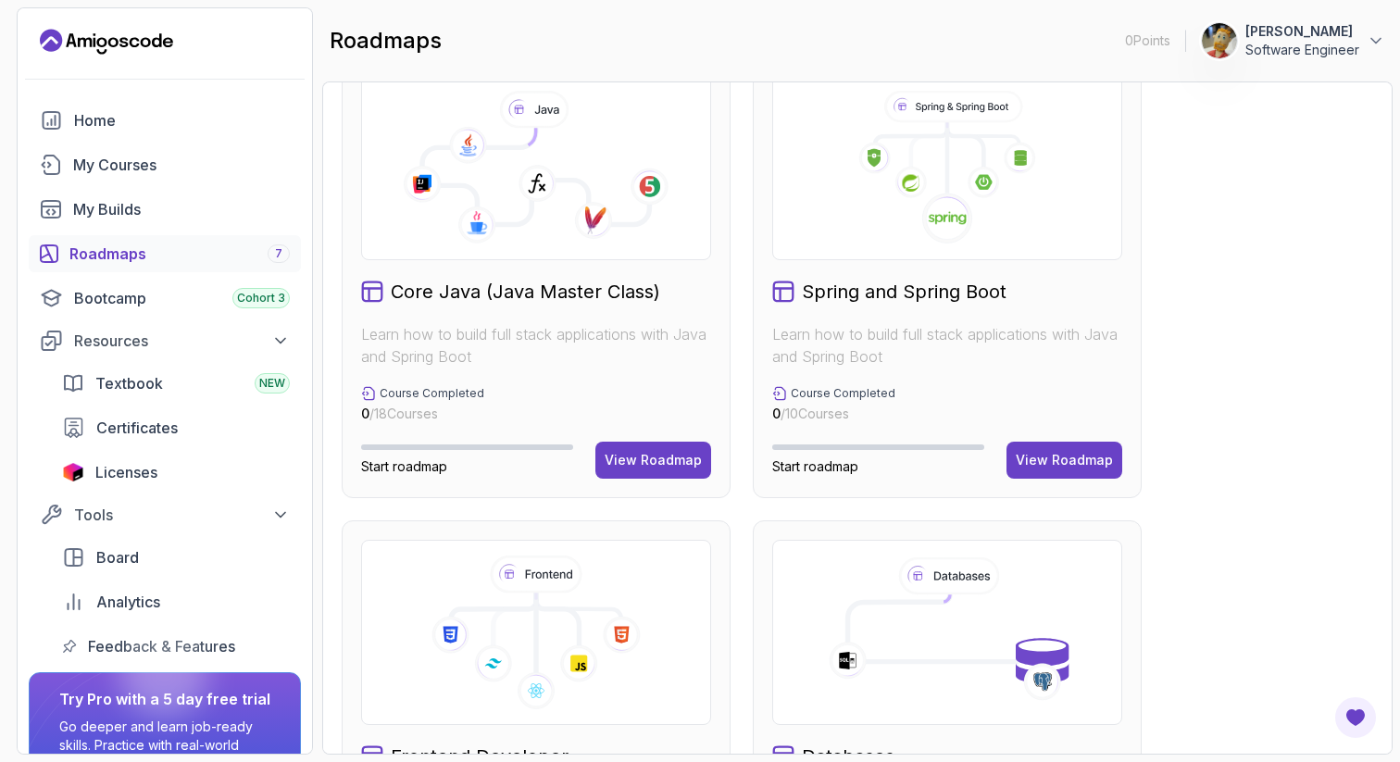
scroll to position [517, 0]
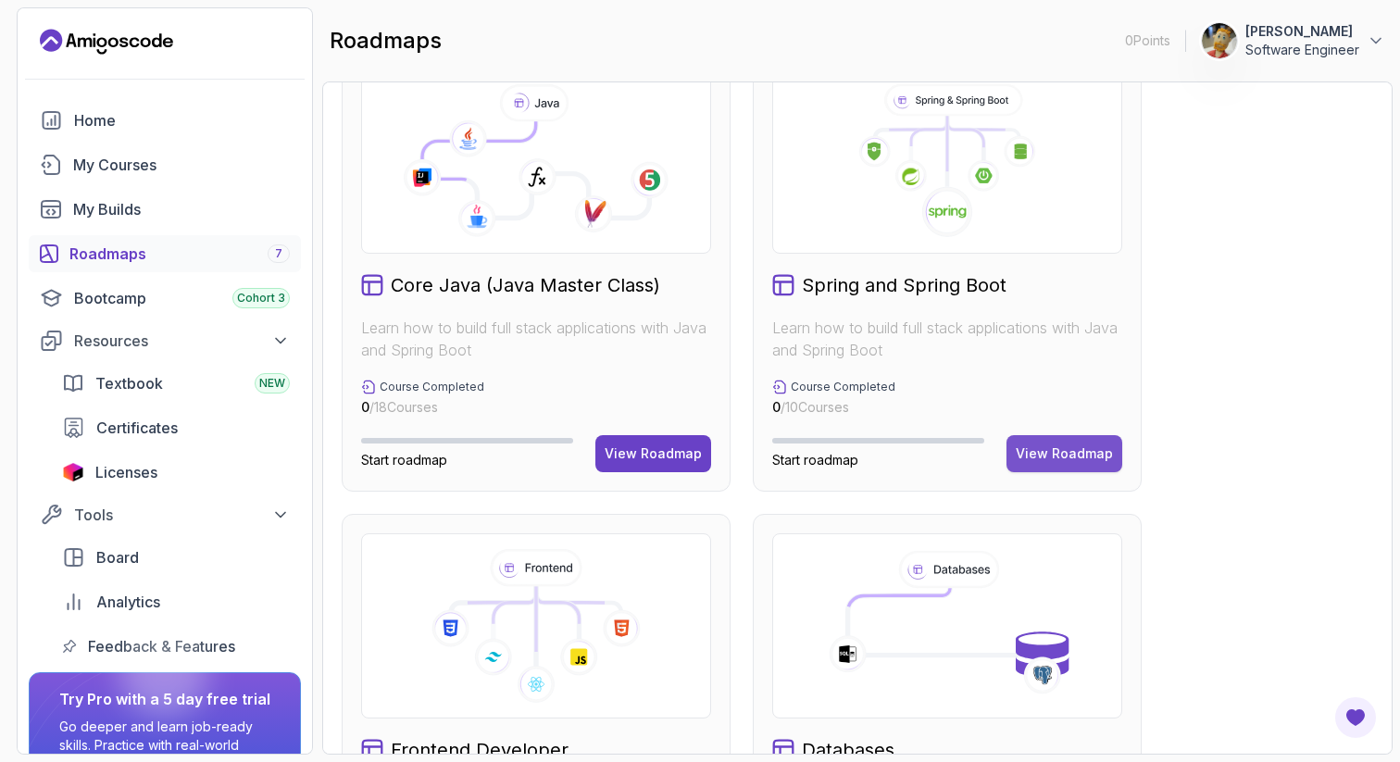
click at [1045, 450] on div "View Roadmap" at bounding box center [1064, 453] width 97 height 19
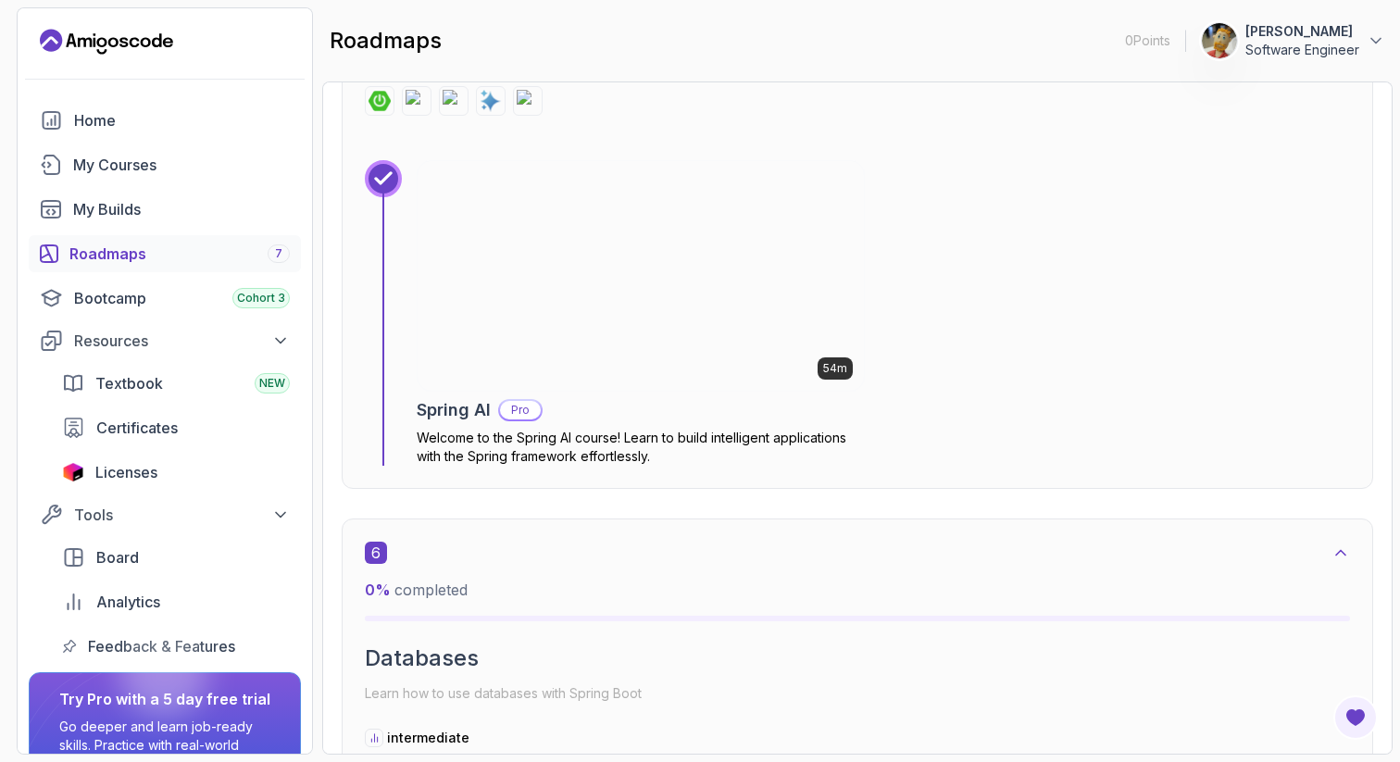
scroll to position [3829, 0]
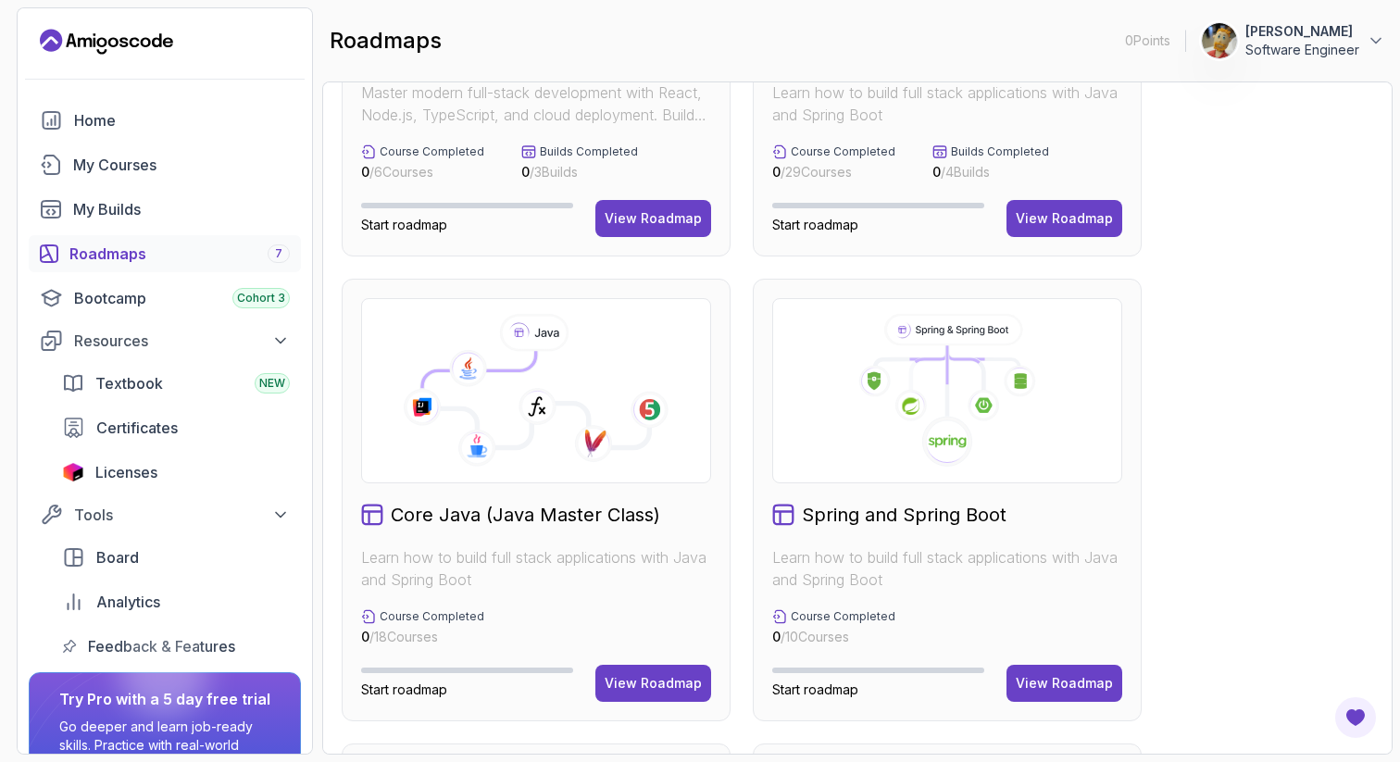
scroll to position [297, 0]
